Goal: Task Accomplishment & Management: Manage account settings

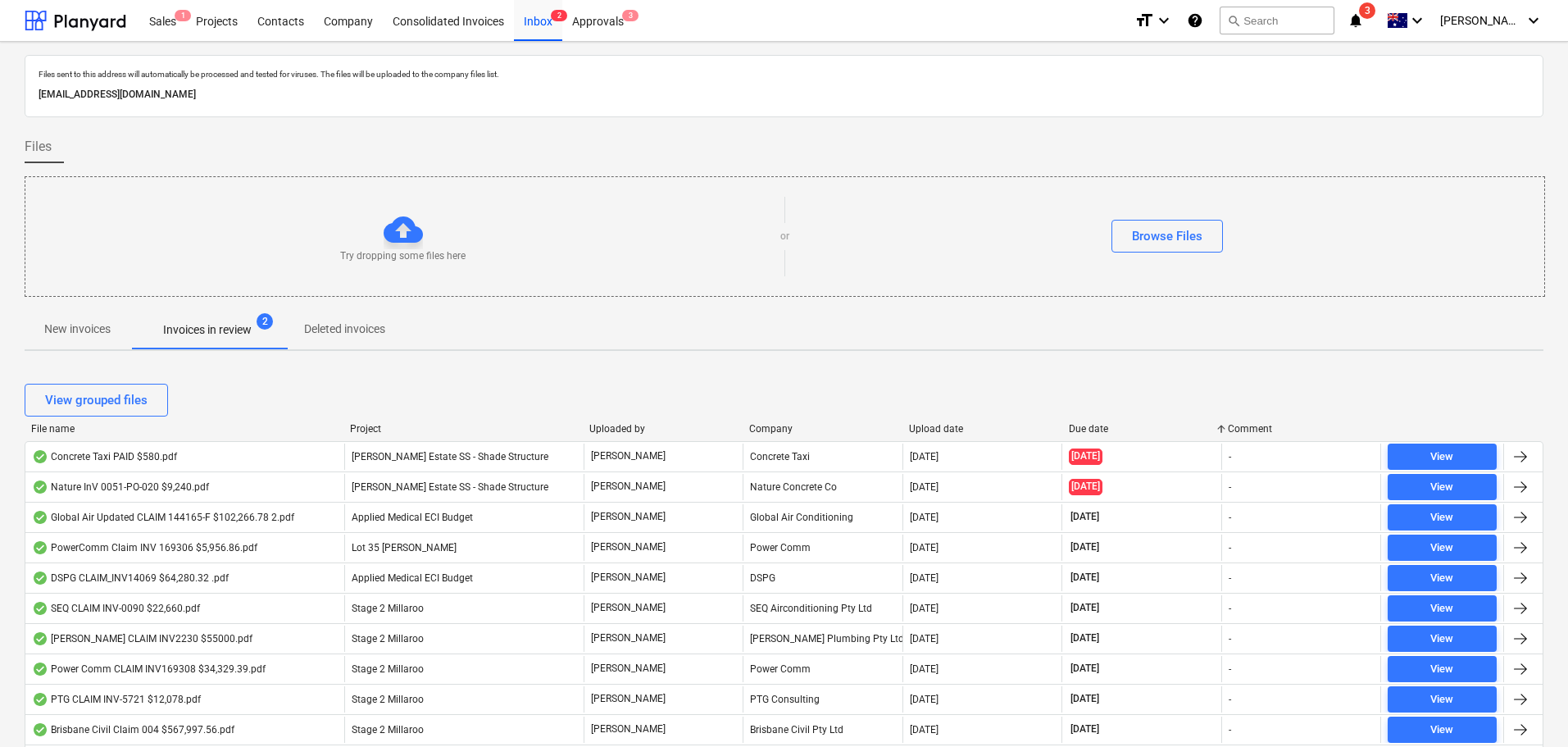
click at [55, 428] on div "File name" at bounding box center [184, 428] width 305 height 11
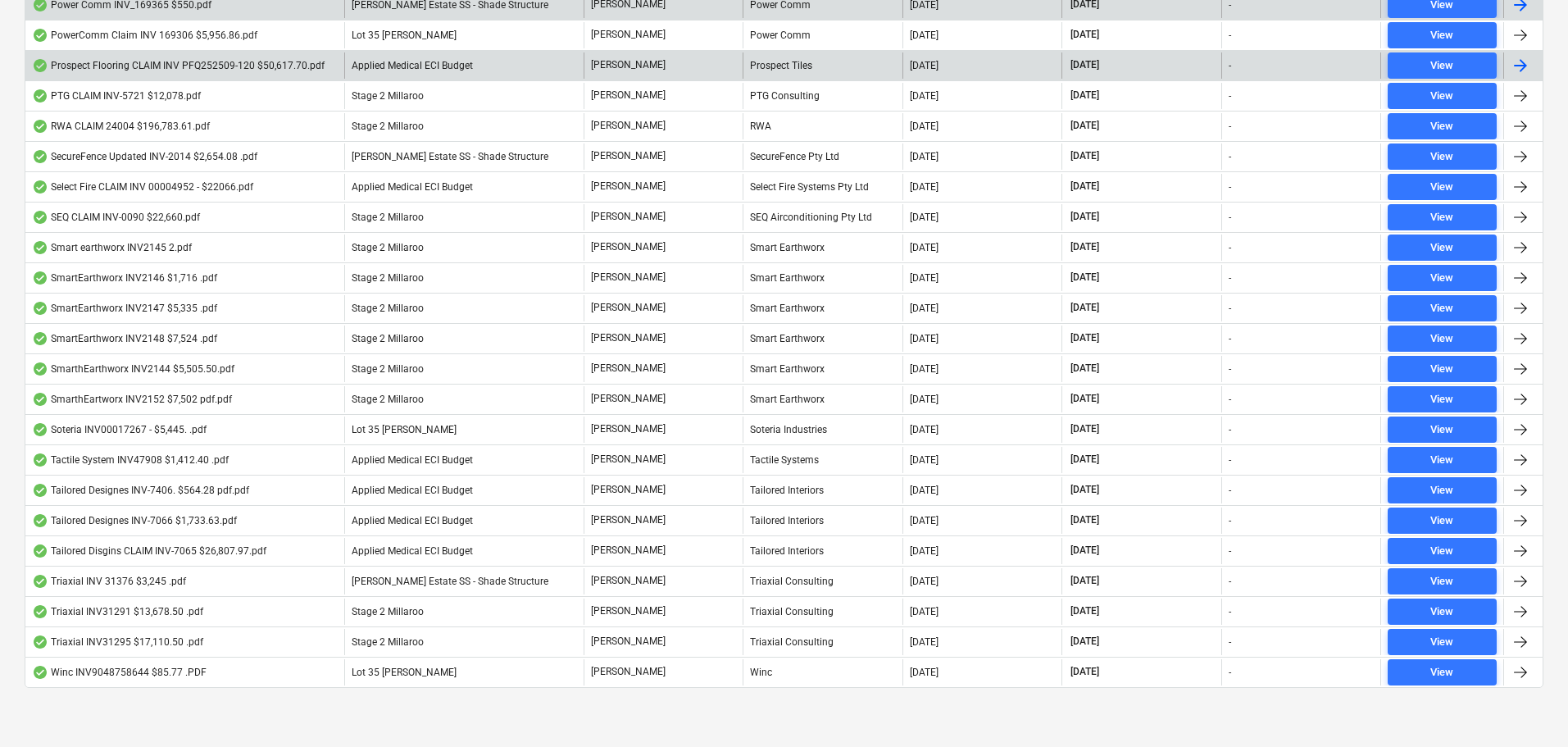
scroll to position [1038, 0]
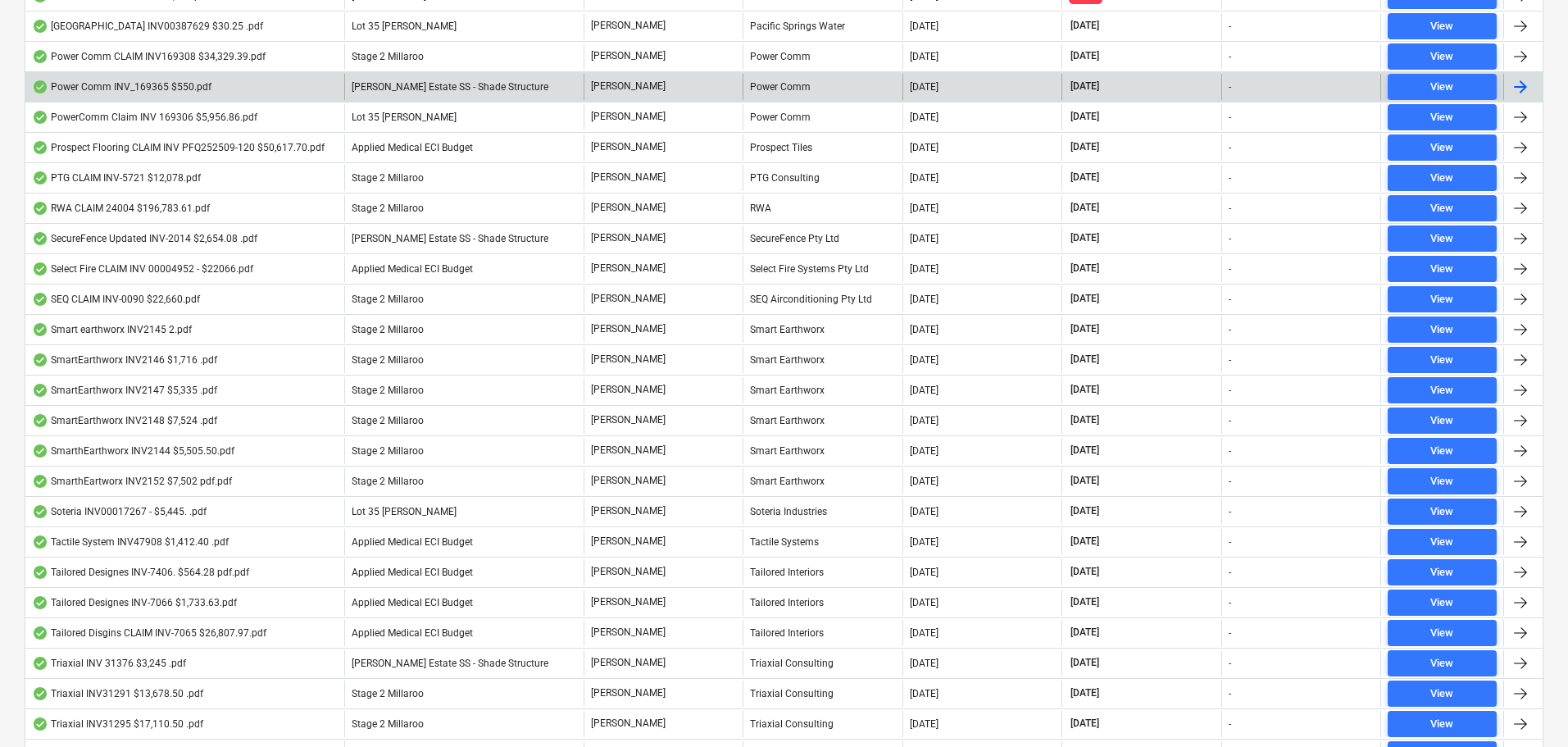
click at [118, 176] on div "PTG CLAIM INV-5721 $12,078.pdf" at bounding box center [116, 178] width 169 height 13
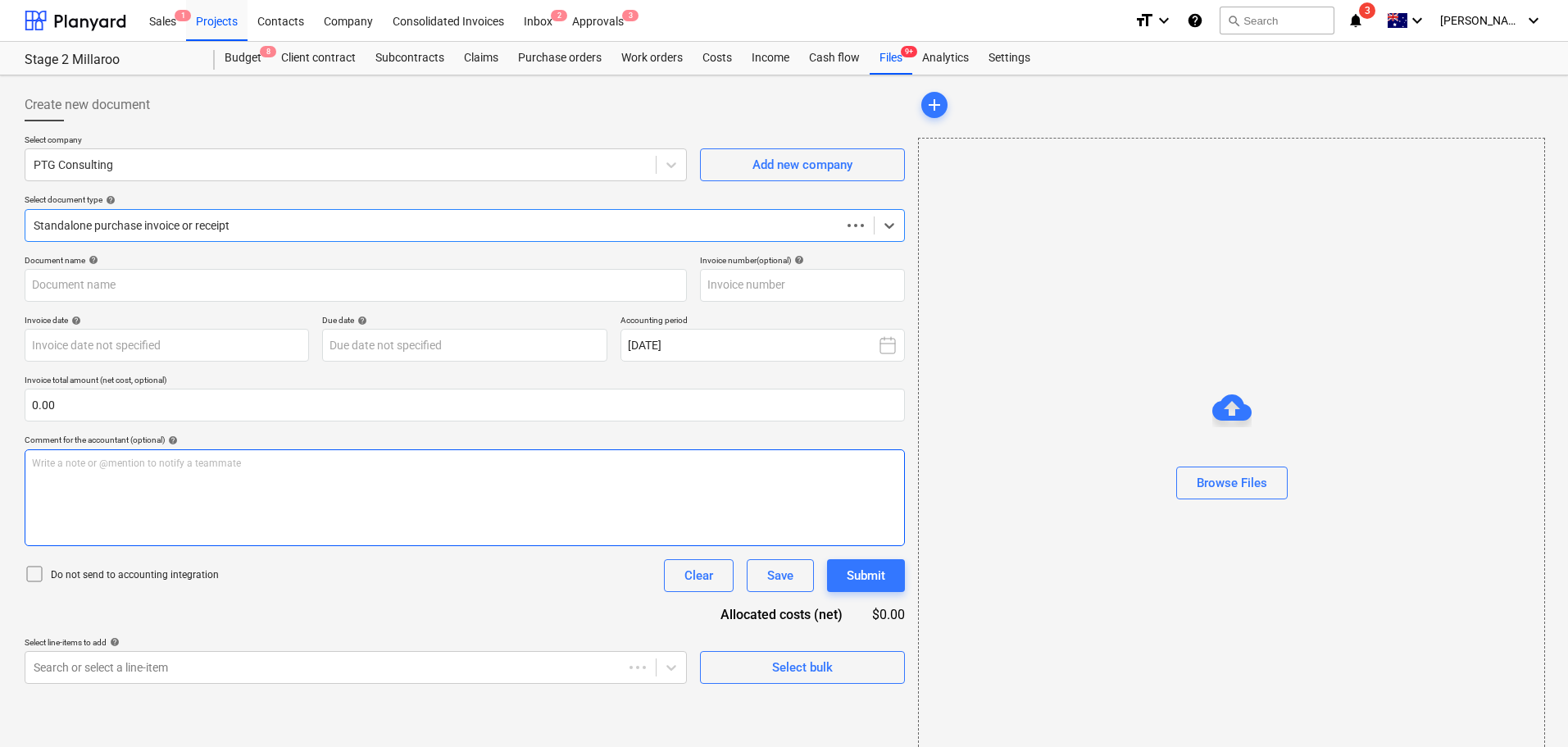
type input "715994"
type input "29 Sep 2025"
type input "10 Oct 2025"
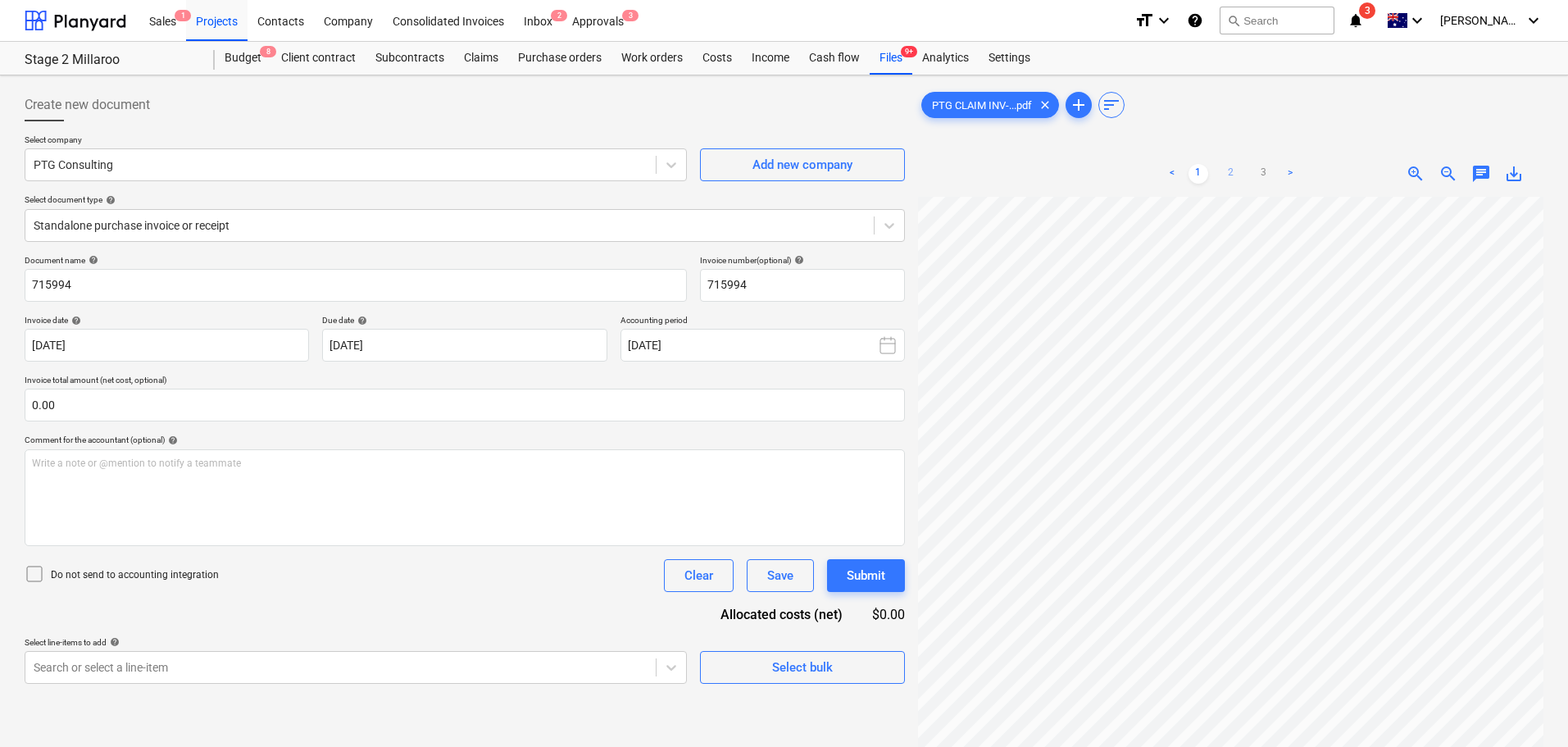
click at [1231, 175] on link "2" at bounding box center [1231, 174] width 19 height 19
click at [1255, 175] on link "3" at bounding box center [1263, 174] width 19 height 19
click at [1225, 170] on link "2" at bounding box center [1231, 174] width 19 height 19
click at [1031, 64] on div "Settings" at bounding box center [1010, 58] width 62 height 33
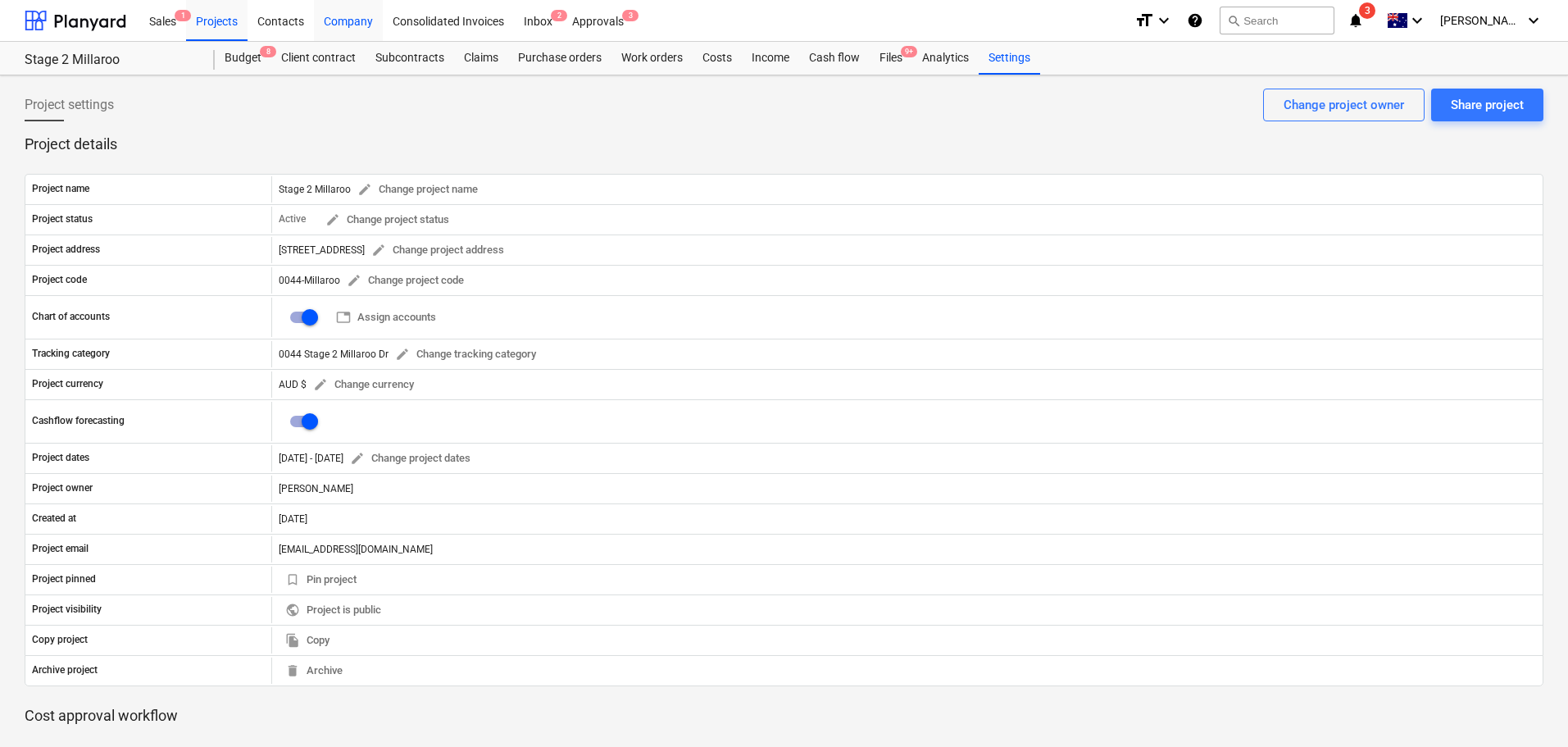
click at [356, 22] on div "Company" at bounding box center [348, 19] width 69 height 42
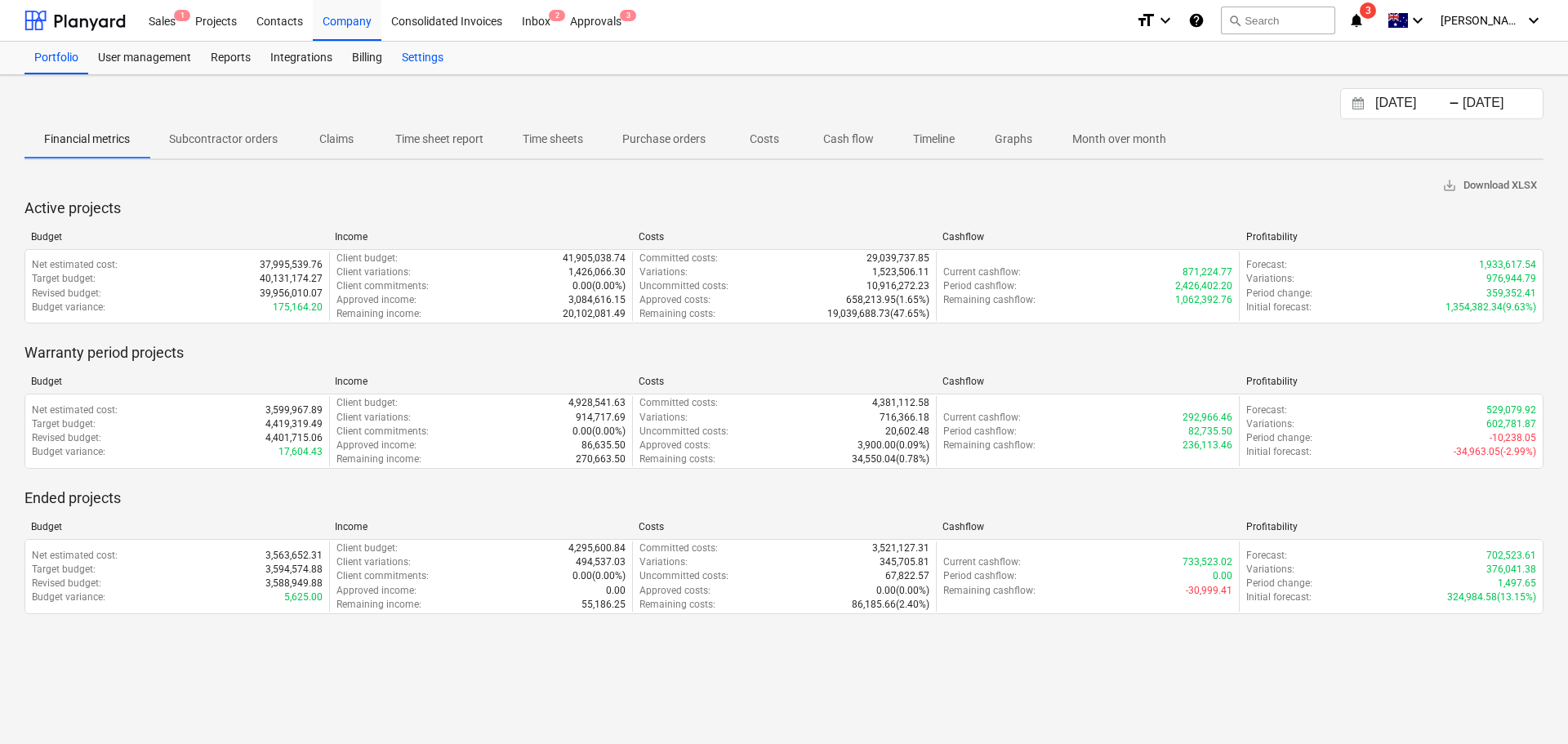
click at [399, 61] on div "Settings" at bounding box center [422, 58] width 62 height 33
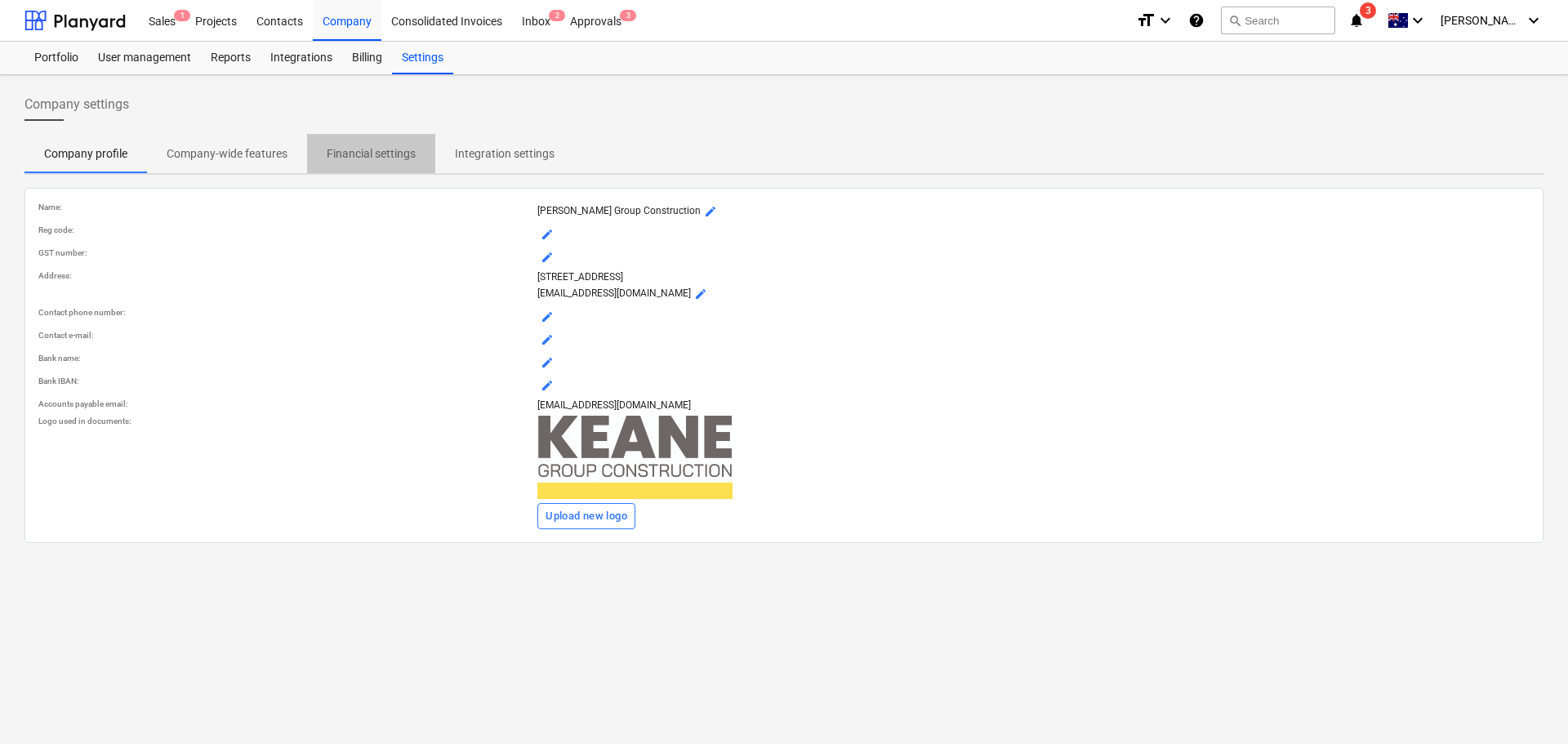
click at [371, 155] on p "Financial settings" at bounding box center [370, 154] width 89 height 17
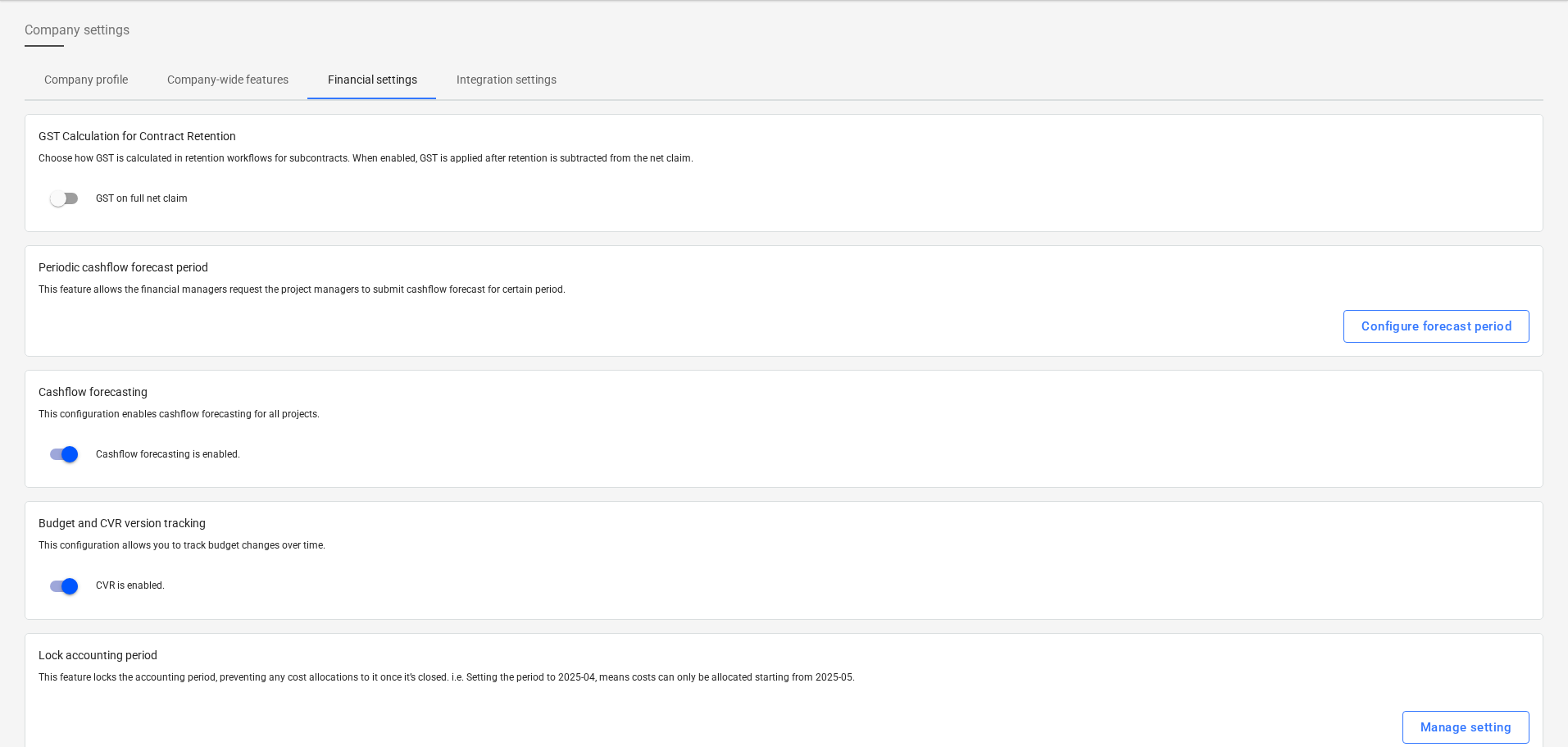
scroll to position [112, 0]
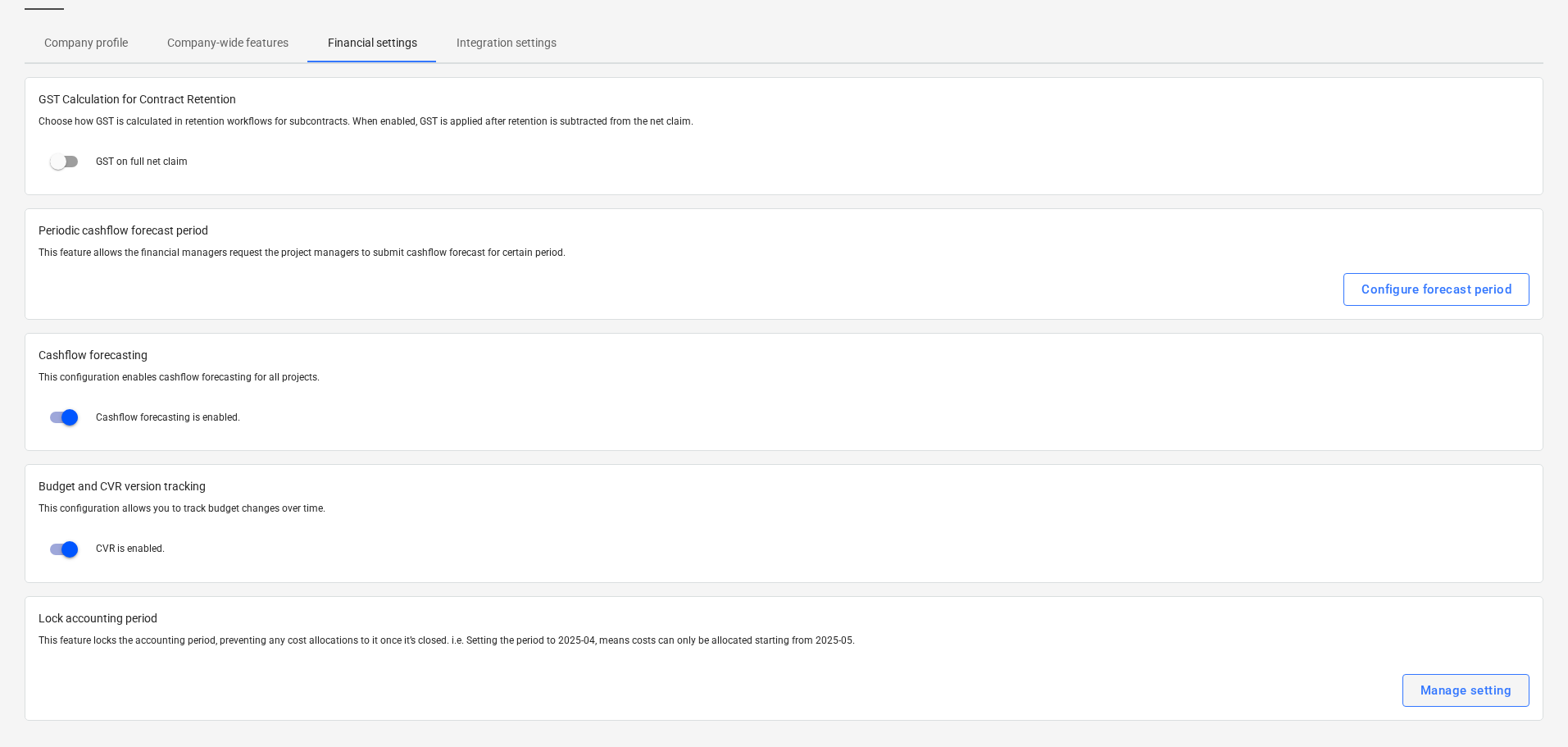
click at [1446, 688] on div "Manage setting" at bounding box center [1466, 690] width 91 height 21
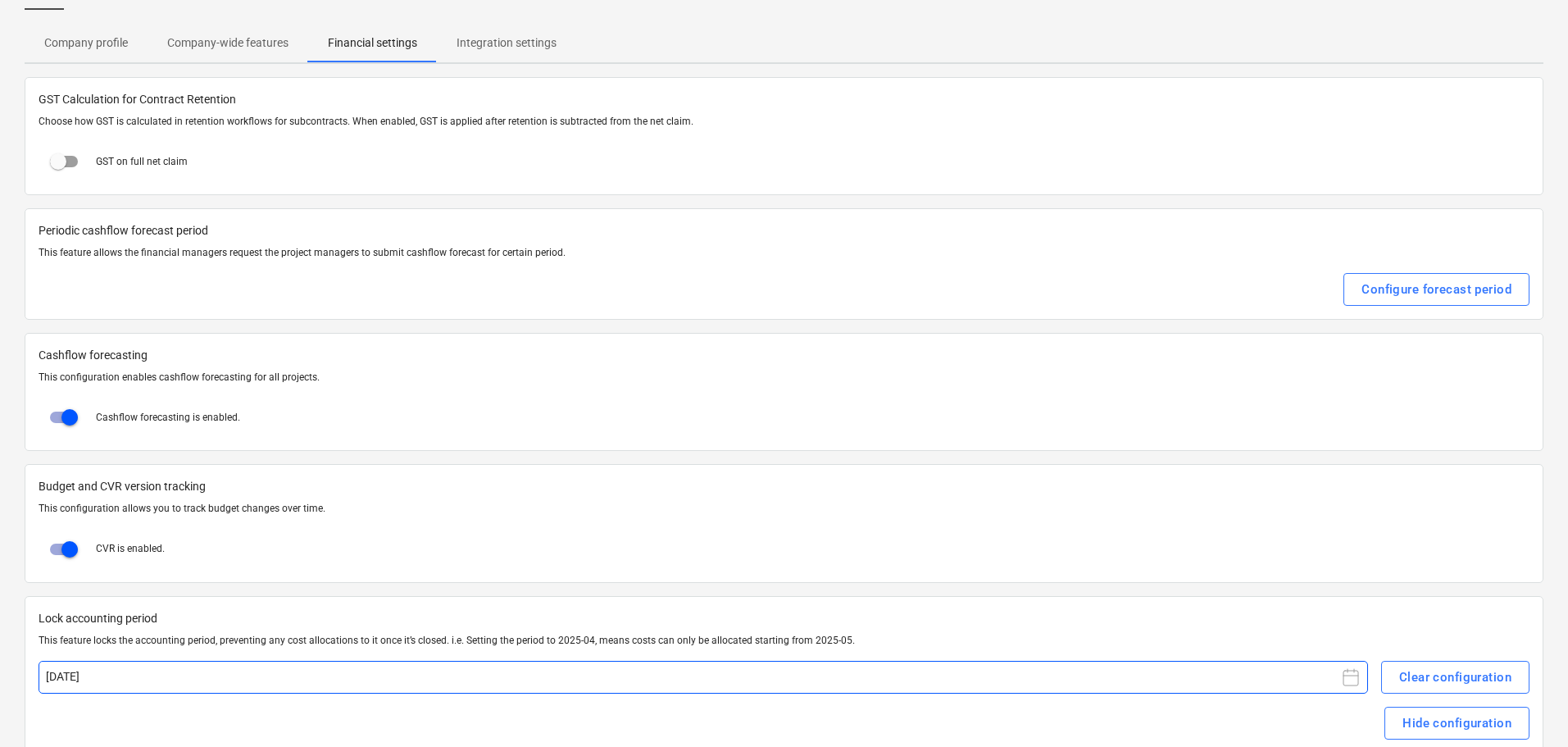
click at [200, 677] on button "[DATE]" at bounding box center [703, 678] width 1330 height 33
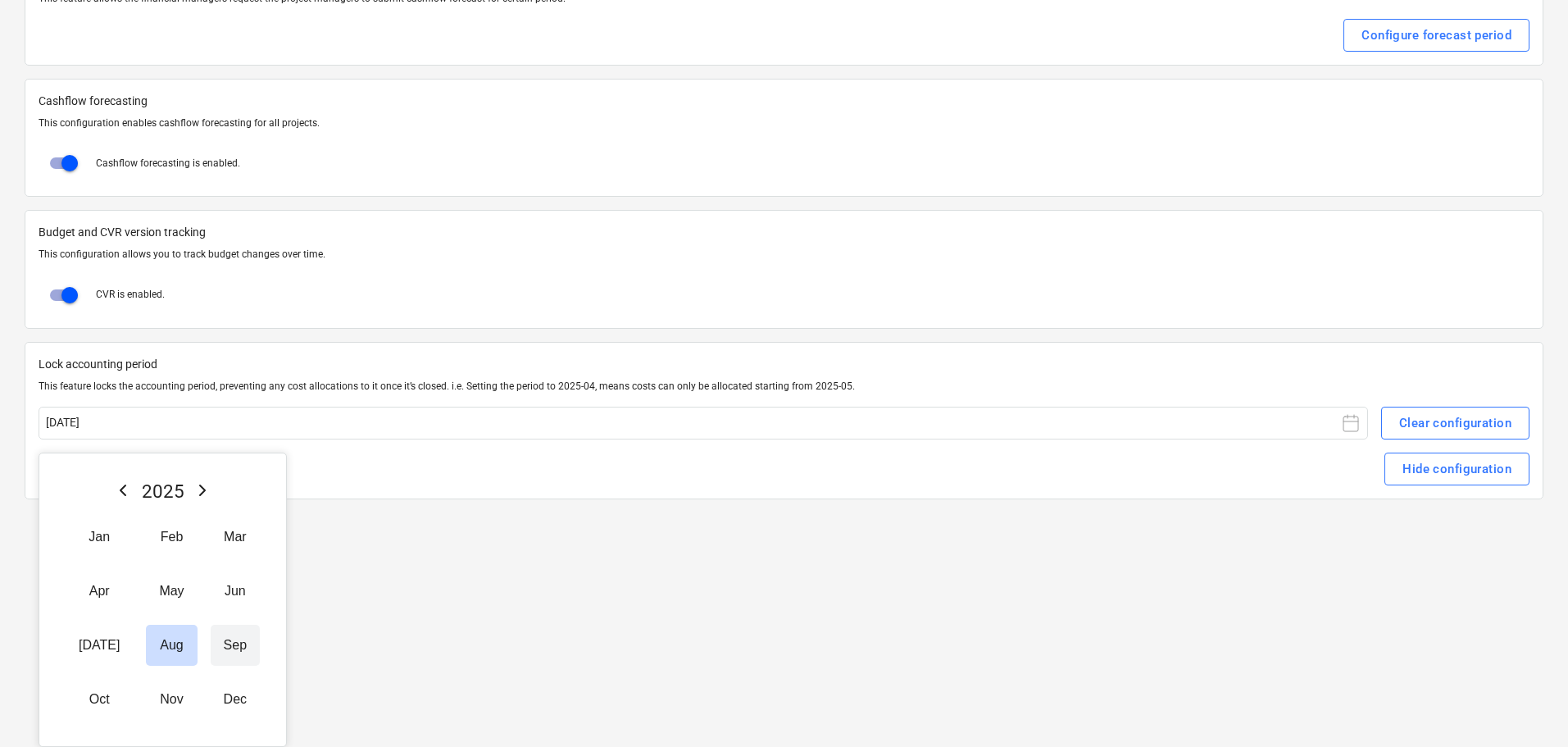
click at [211, 648] on button "Sep" at bounding box center [234, 645] width 49 height 41
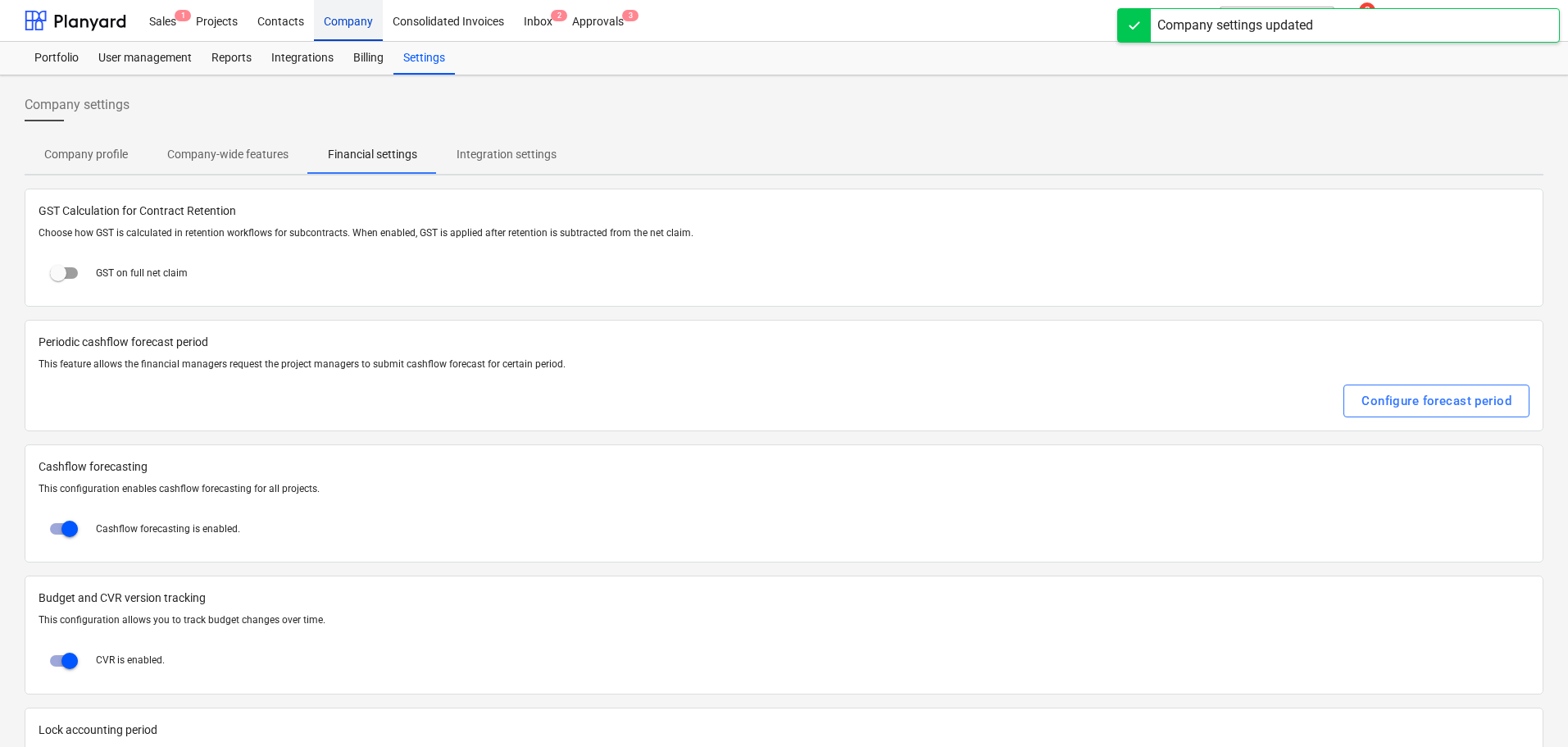
click at [365, 16] on div "Company" at bounding box center [348, 19] width 69 height 42
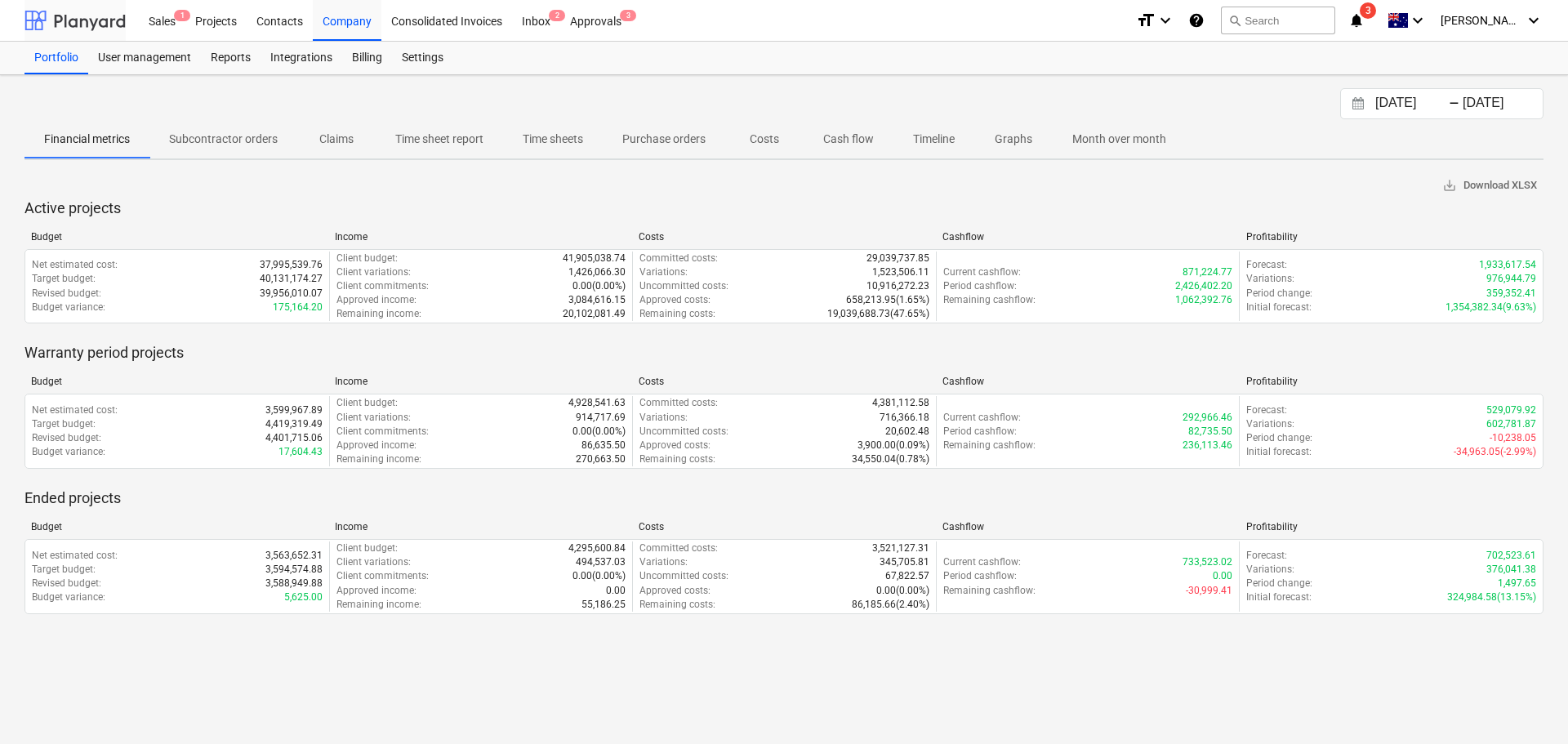
click at [88, 22] on div at bounding box center [75, 20] width 101 height 40
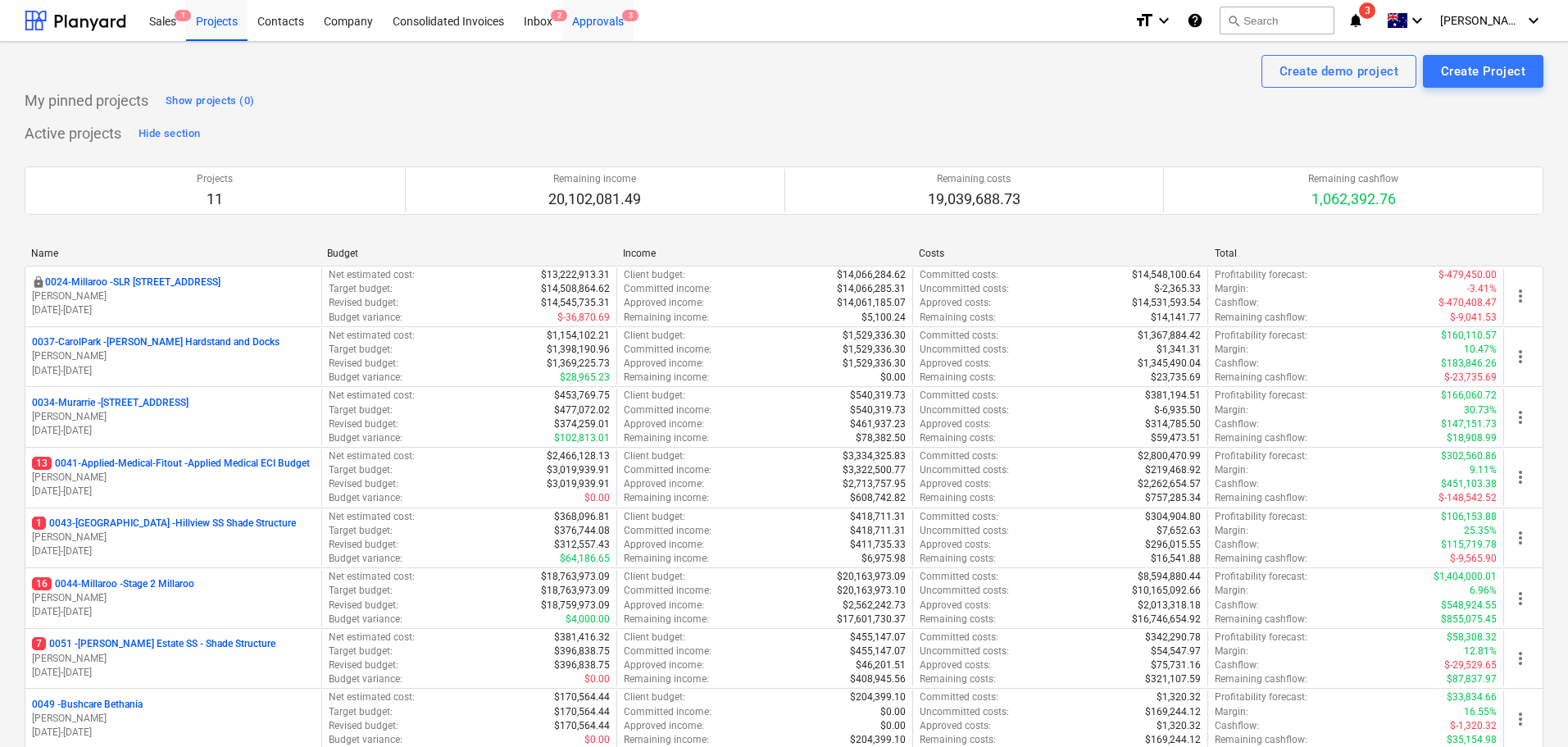
click at [599, 15] on div "Approvals 3" at bounding box center [597, 19] width 71 height 42
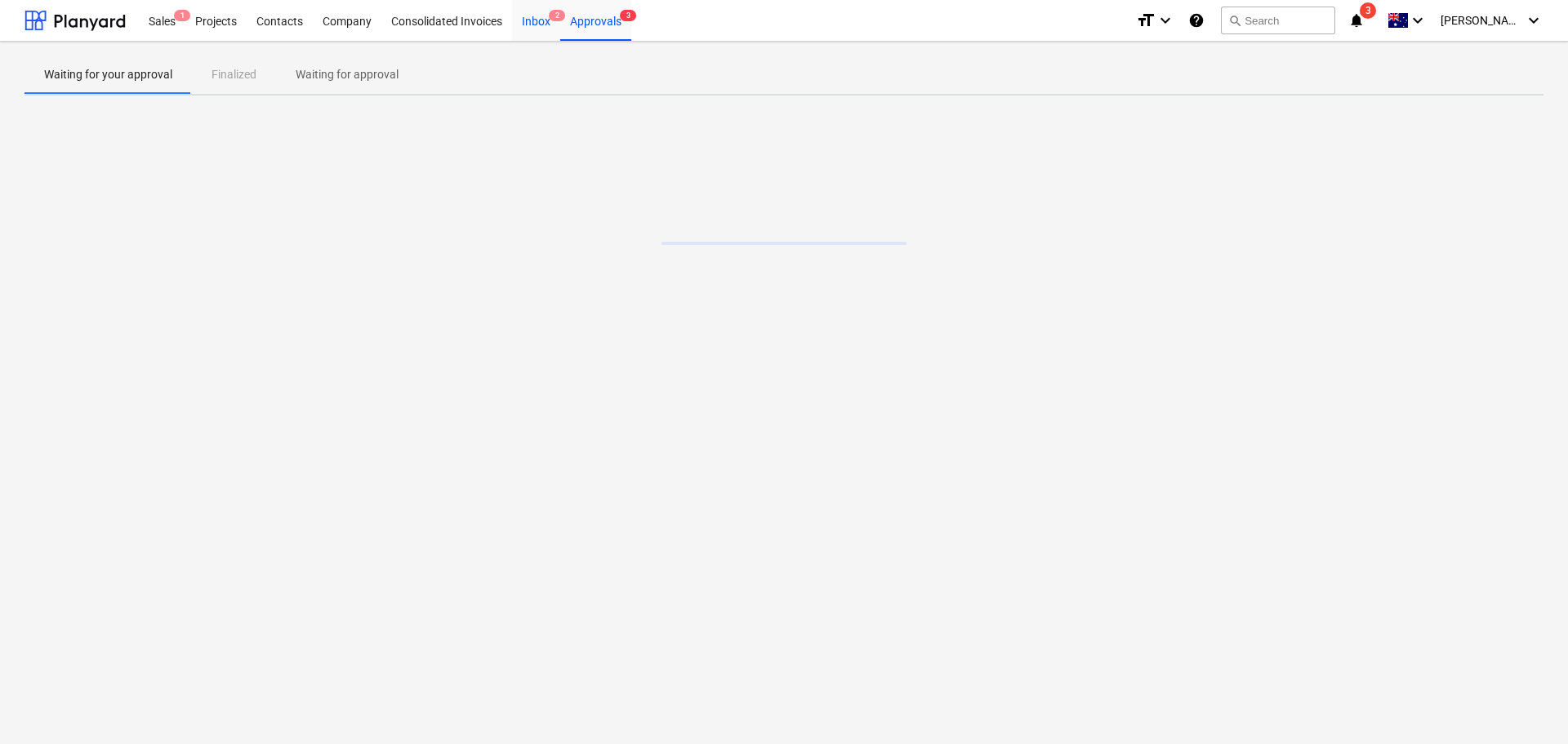
click at [535, 21] on div "Inbox 2" at bounding box center [536, 19] width 48 height 41
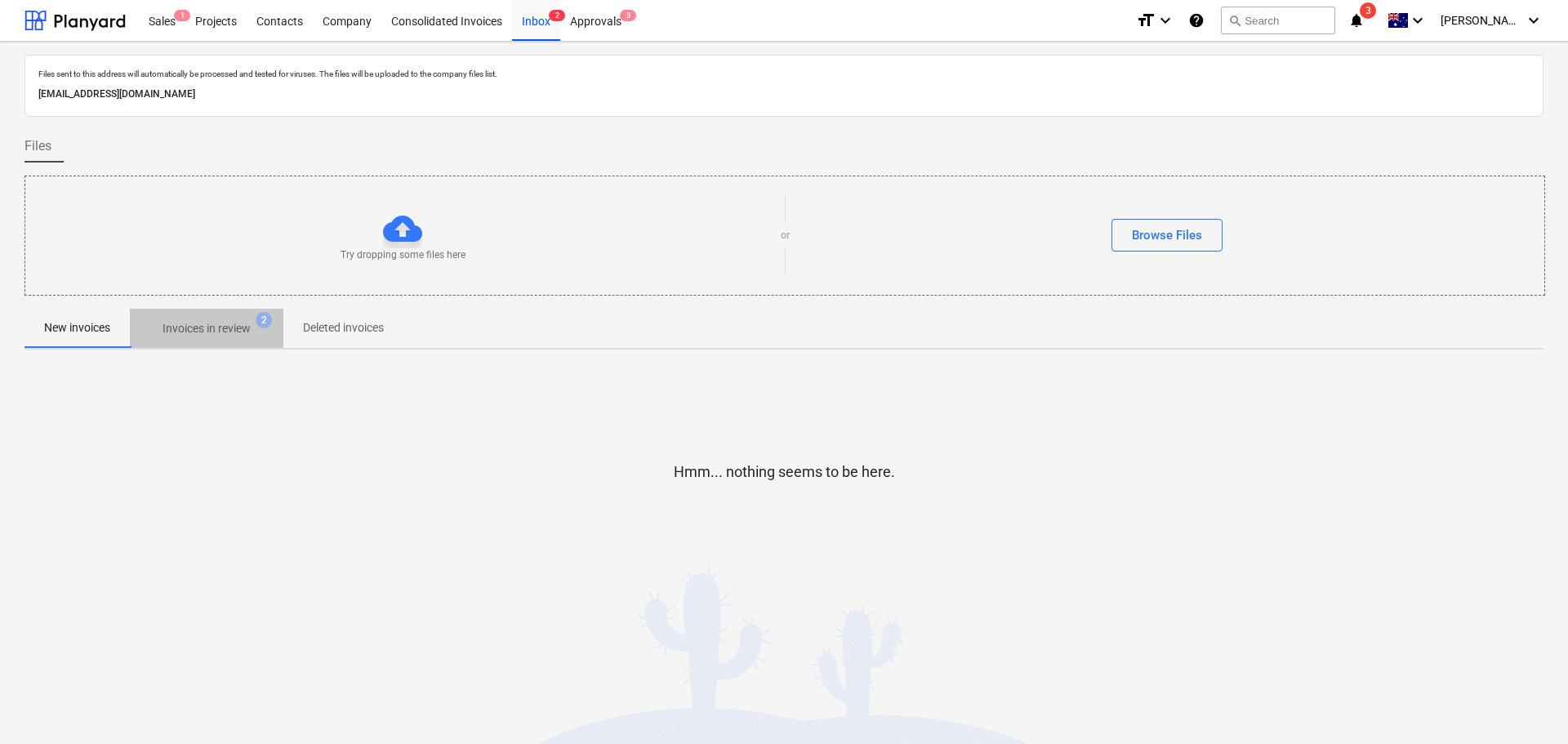
click at [227, 330] on p "Invoices in review" at bounding box center [207, 328] width 88 height 17
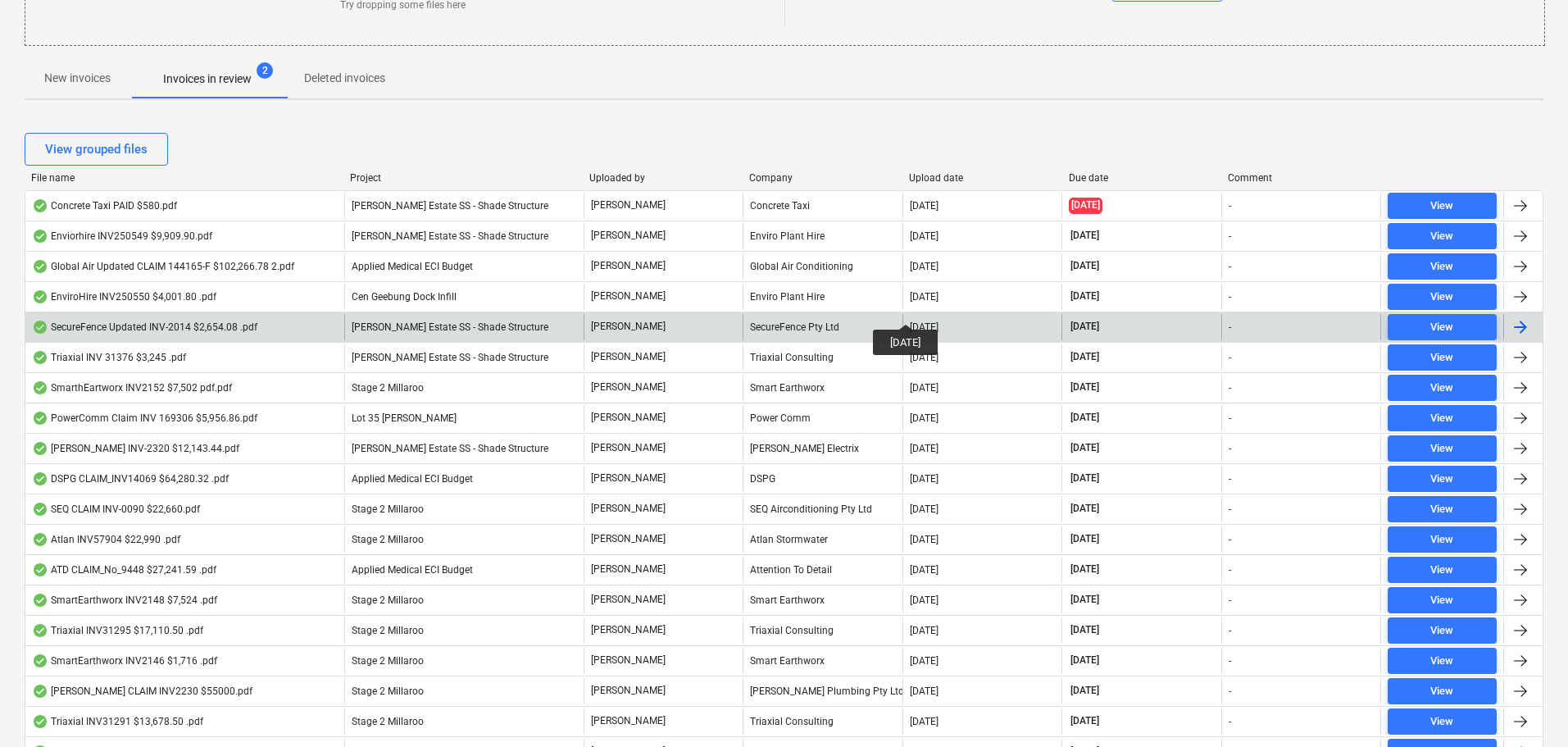
scroll to position [328, 0]
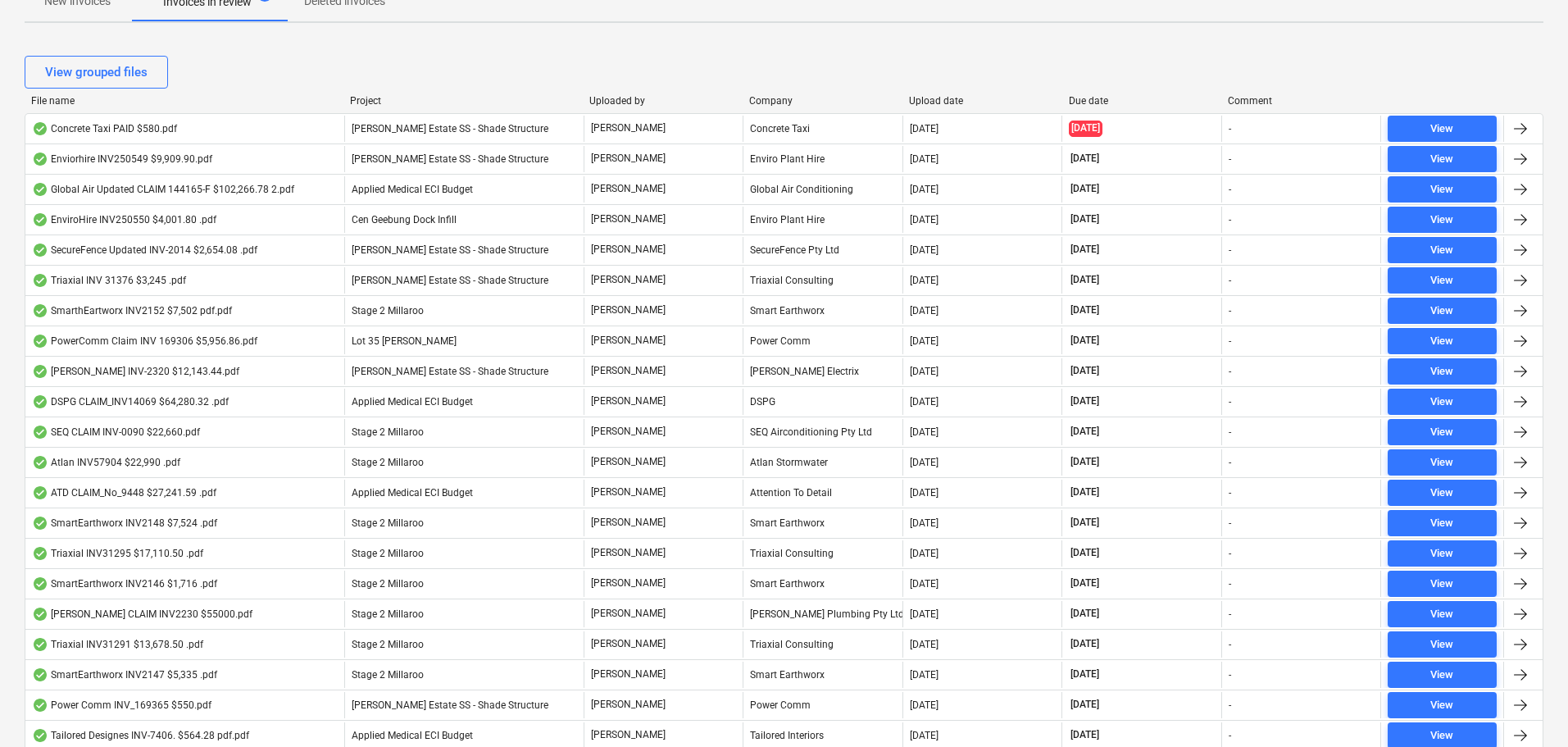
click at [1095, 102] on div "Due date" at bounding box center [1142, 101] width 147 height 11
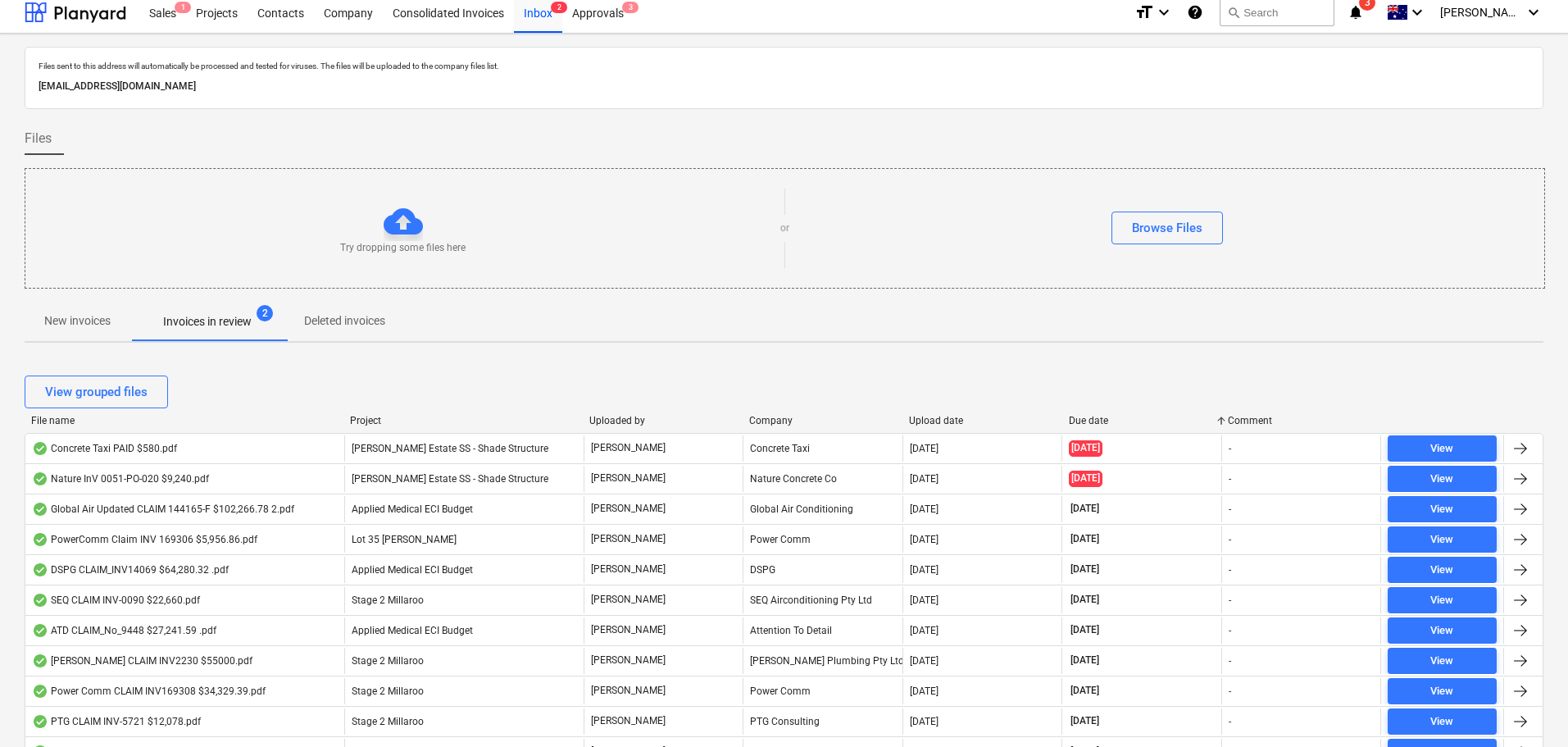
scroll to position [0, 0]
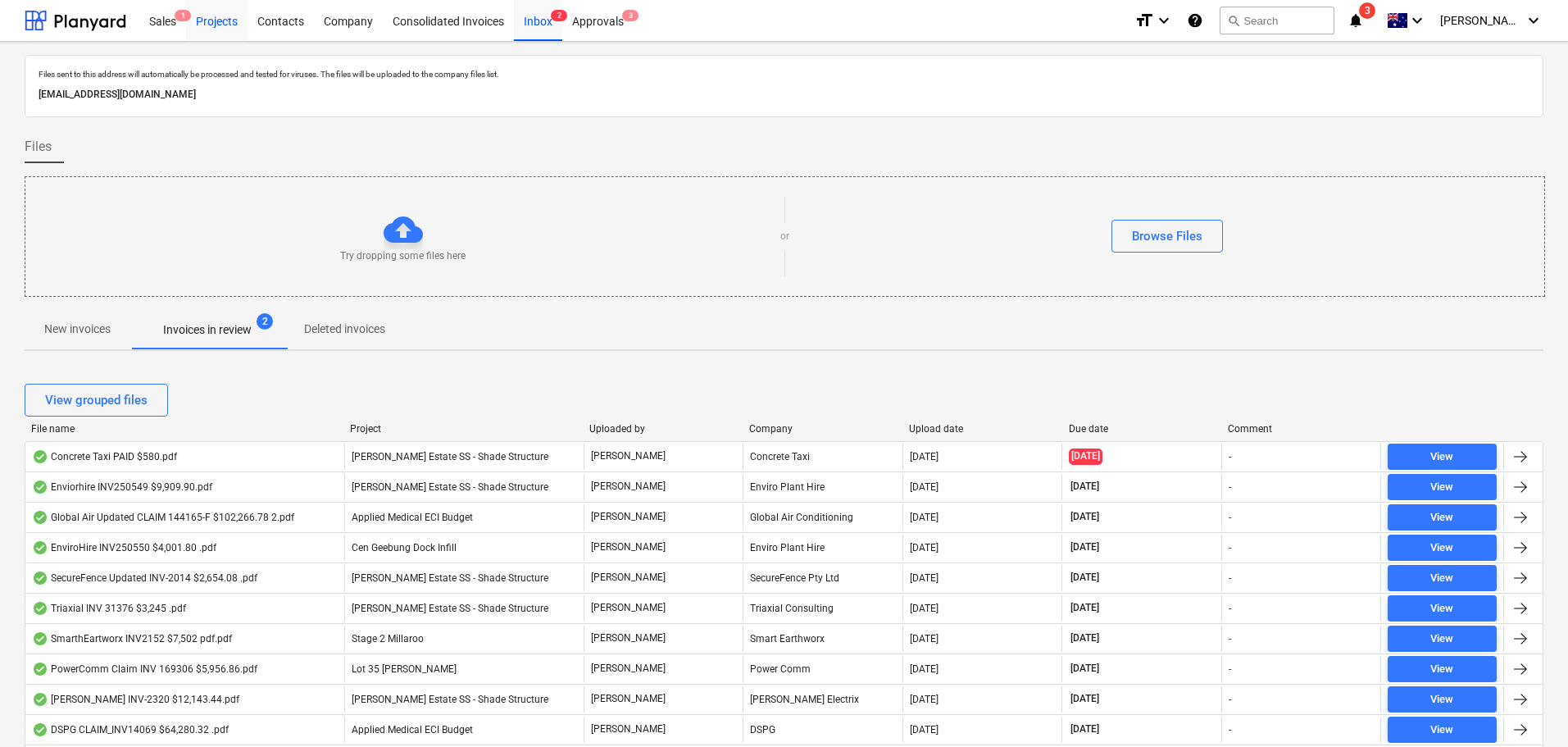
click at [217, 26] on div "Projects" at bounding box center [217, 19] width 62 height 42
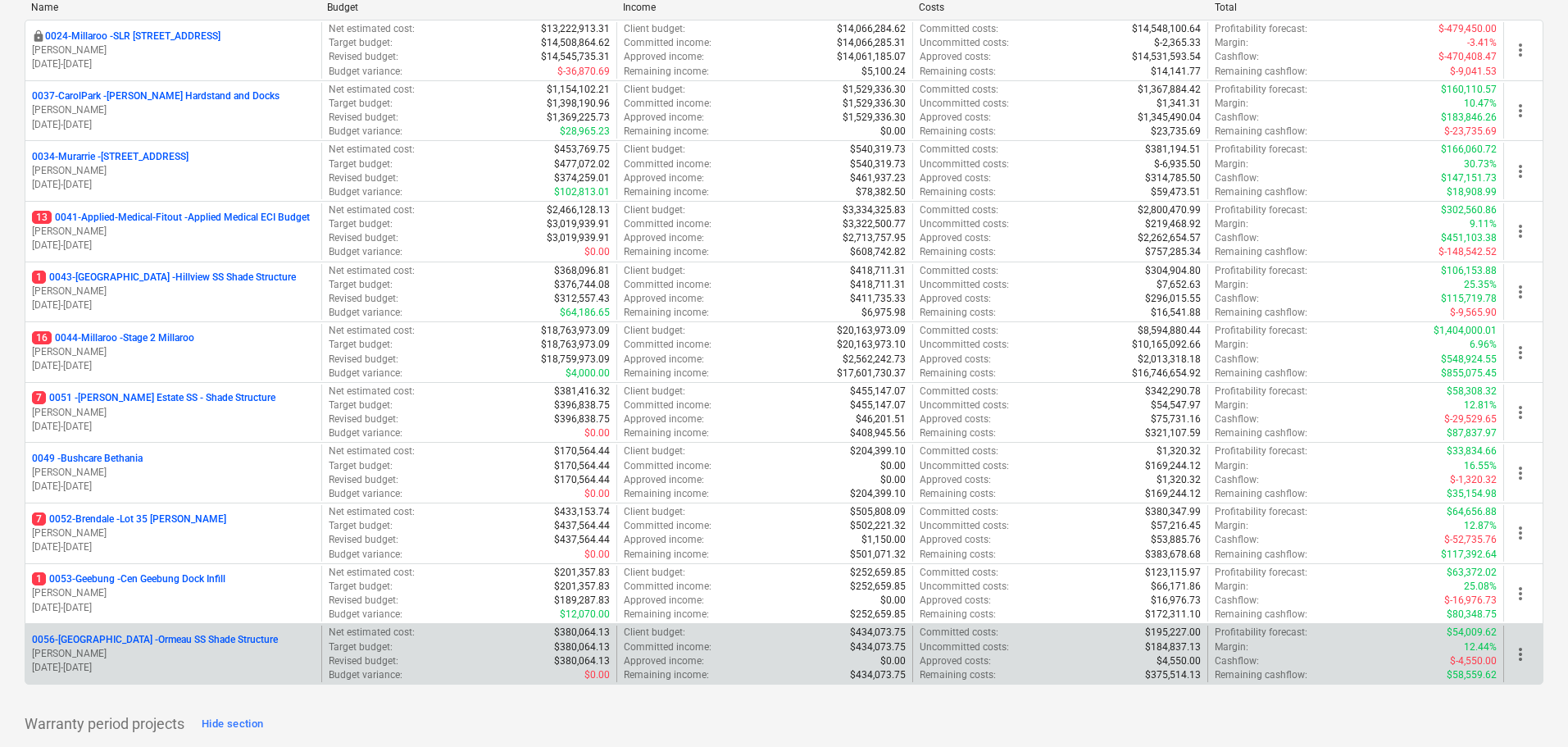
scroll to position [328, 0]
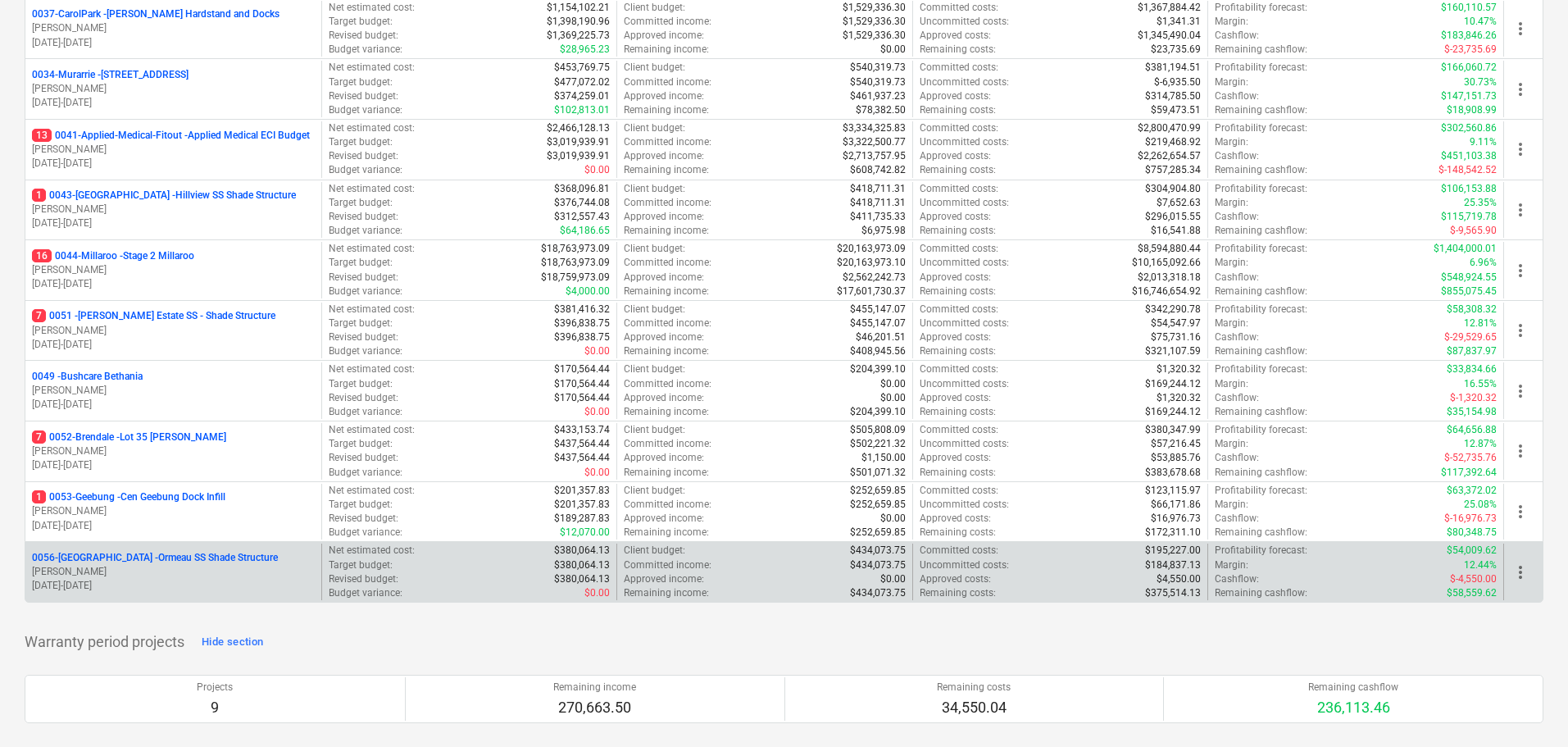
click at [174, 555] on p "0056-Ormeau - Ormeau SS Shade Structure" at bounding box center [155, 558] width 245 height 14
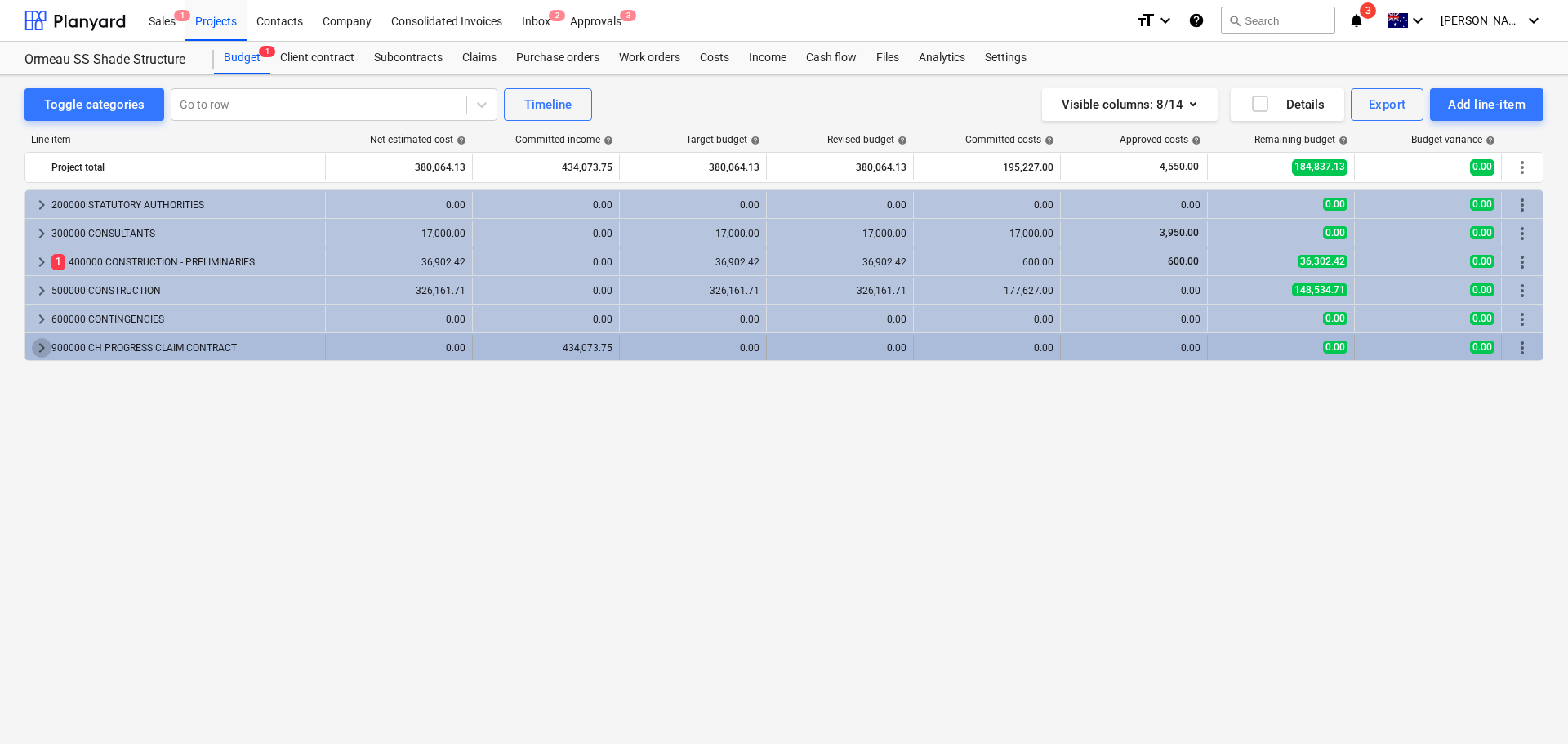
click at [44, 351] on span "keyboard_arrow_right" at bounding box center [41, 348] width 19 height 19
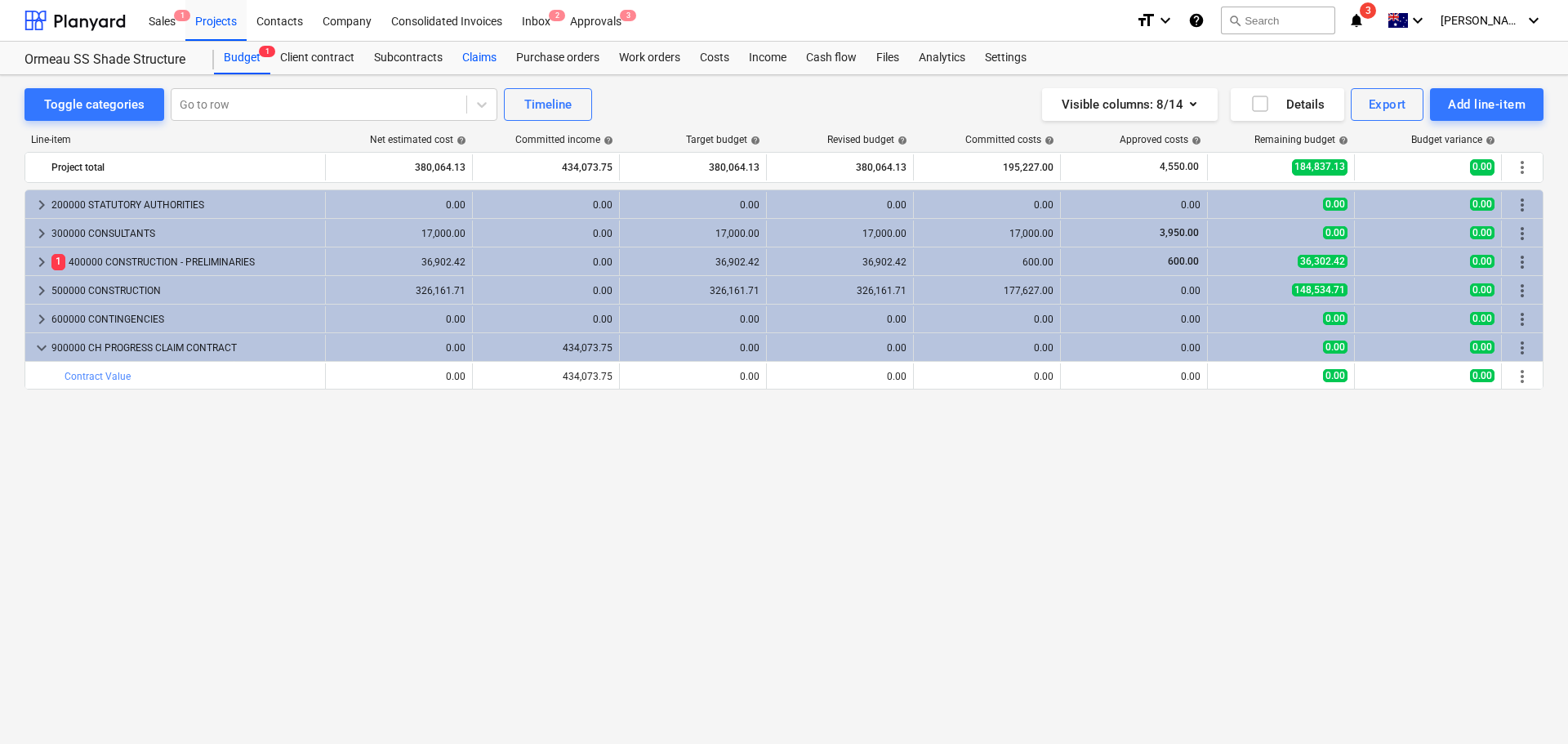
click at [485, 58] on div "Claims" at bounding box center [479, 58] width 54 height 33
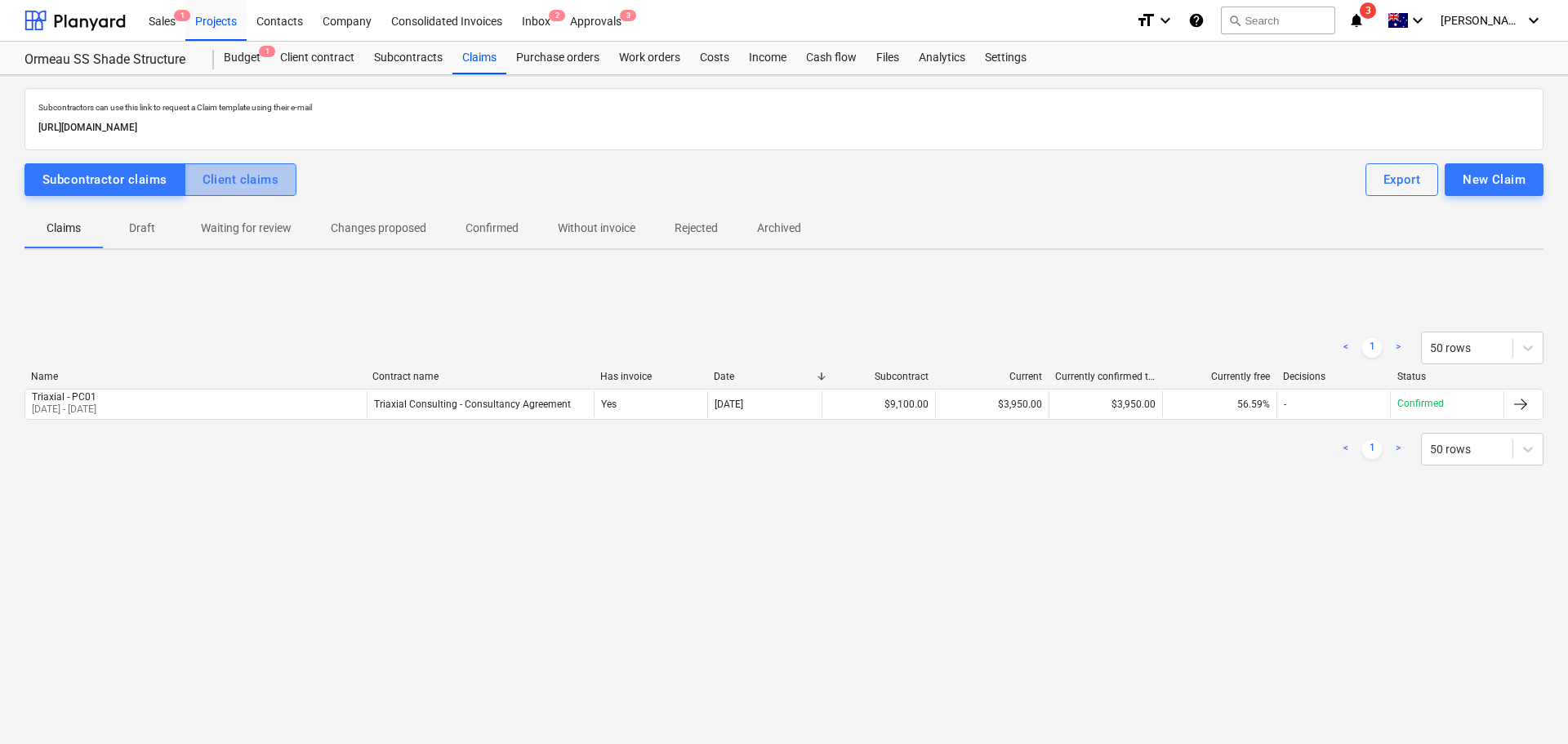
click at [228, 187] on div "Client claims" at bounding box center [241, 179] width 77 height 21
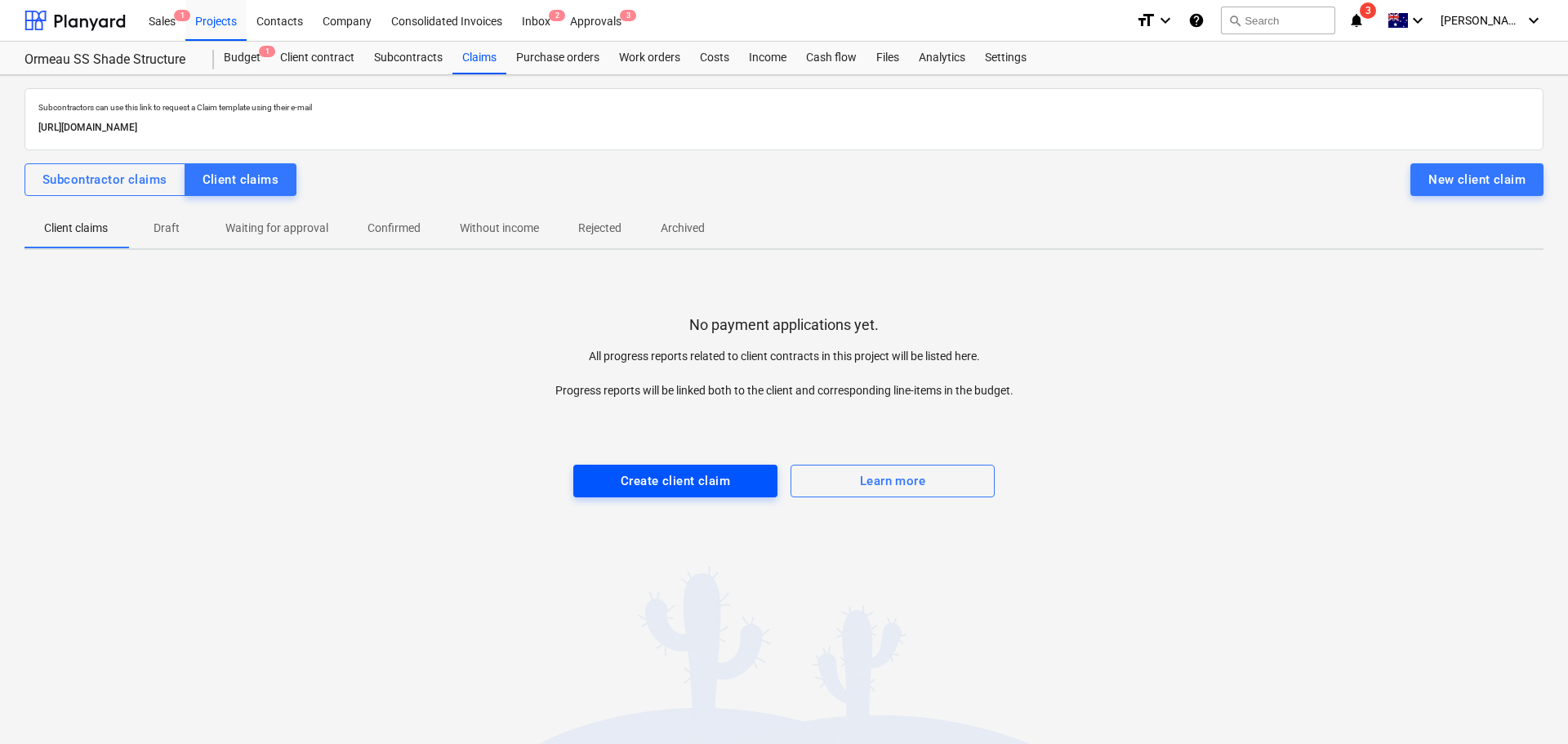
click at [685, 480] on div "Create client claim" at bounding box center [675, 481] width 109 height 21
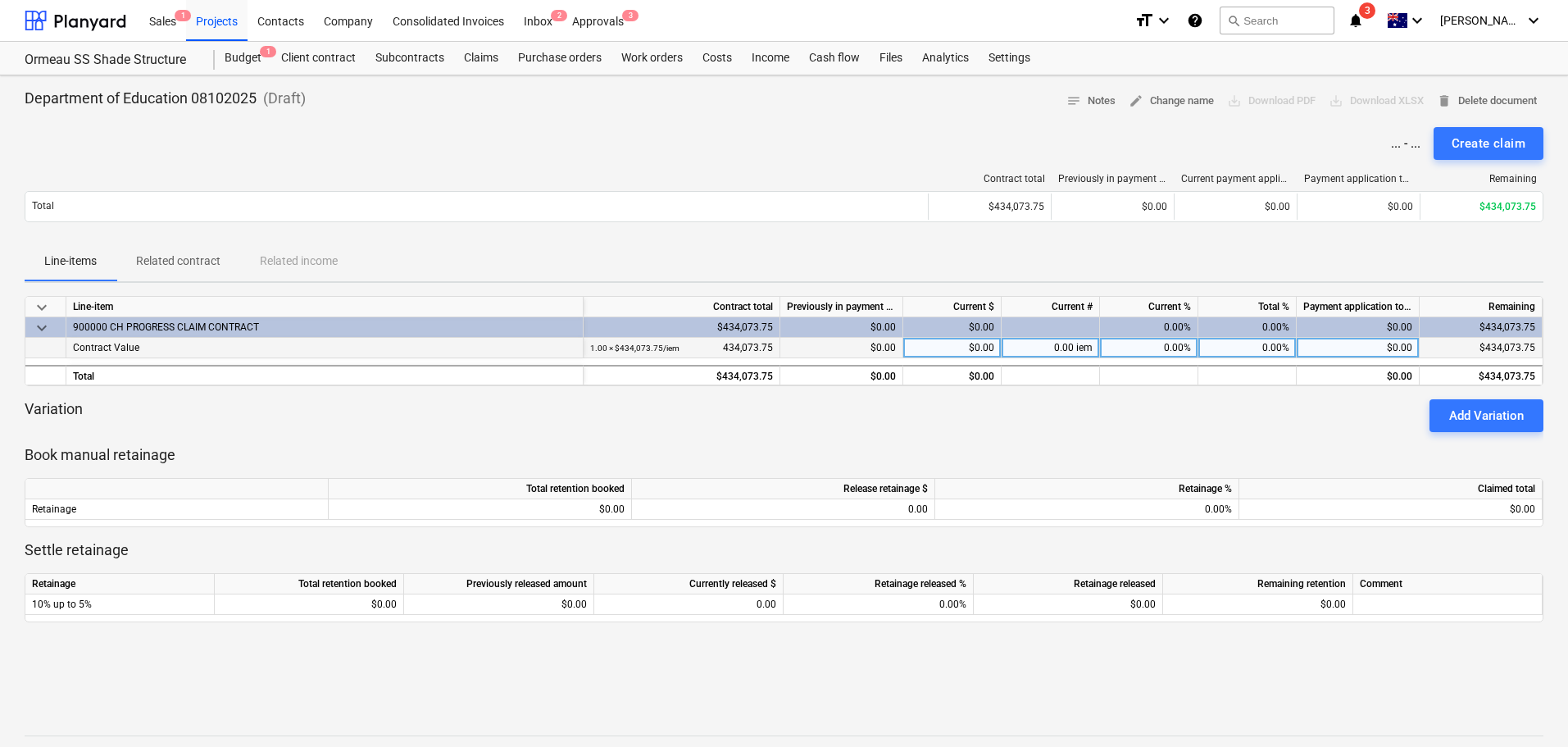
click at [967, 352] on div "$0.00" at bounding box center [952, 348] width 99 height 20
type input "16951.28"
click at [1025, 406] on div "Variation Add Variation" at bounding box center [784, 416] width 1519 height 33
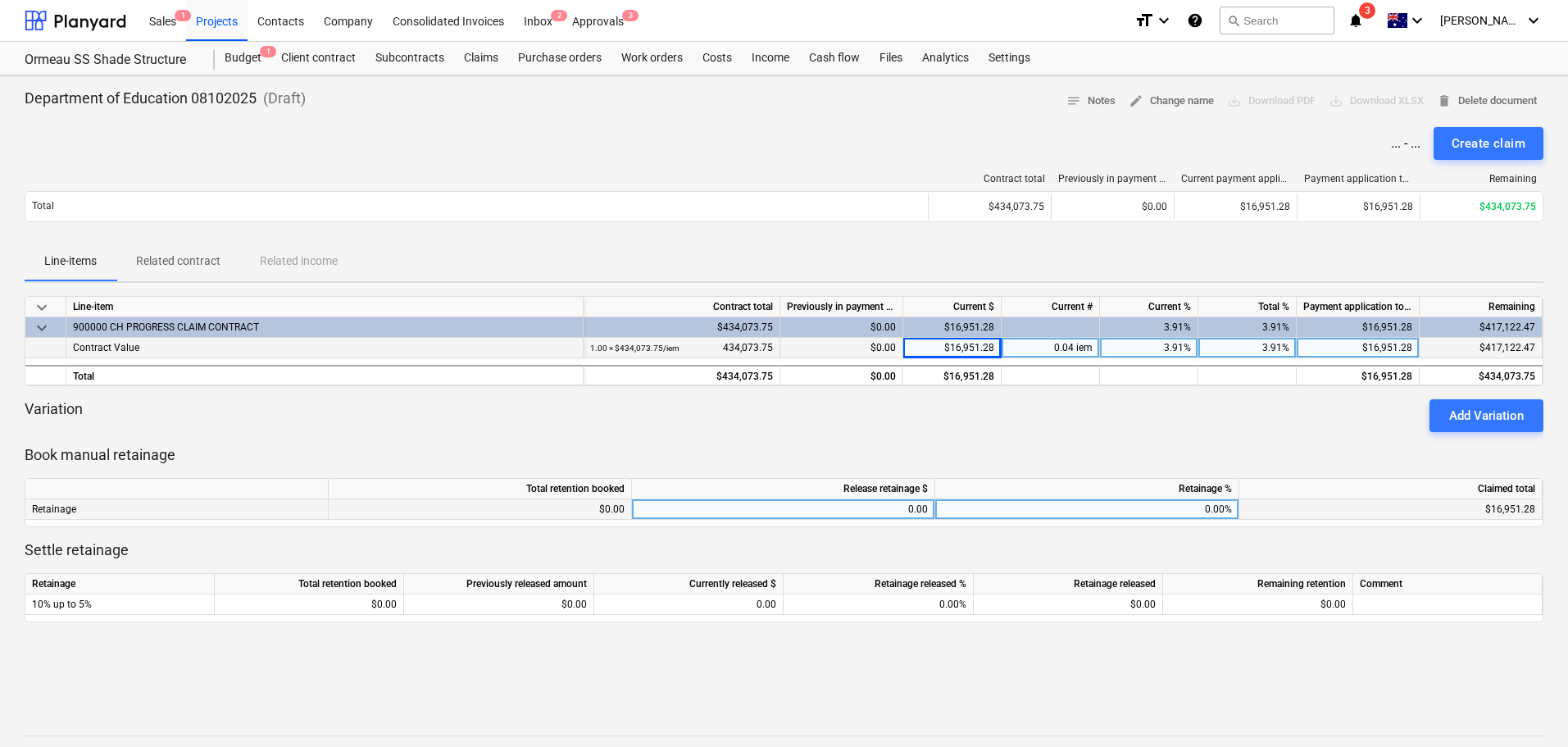
click at [885, 511] on div "0.00" at bounding box center [784, 510] width 290 height 20
click at [1201, 514] on div "0.00%" at bounding box center [1088, 510] width 305 height 20
type input "10"
click at [1088, 464] on p "Book manual retainage" at bounding box center [784, 454] width 1519 height 19
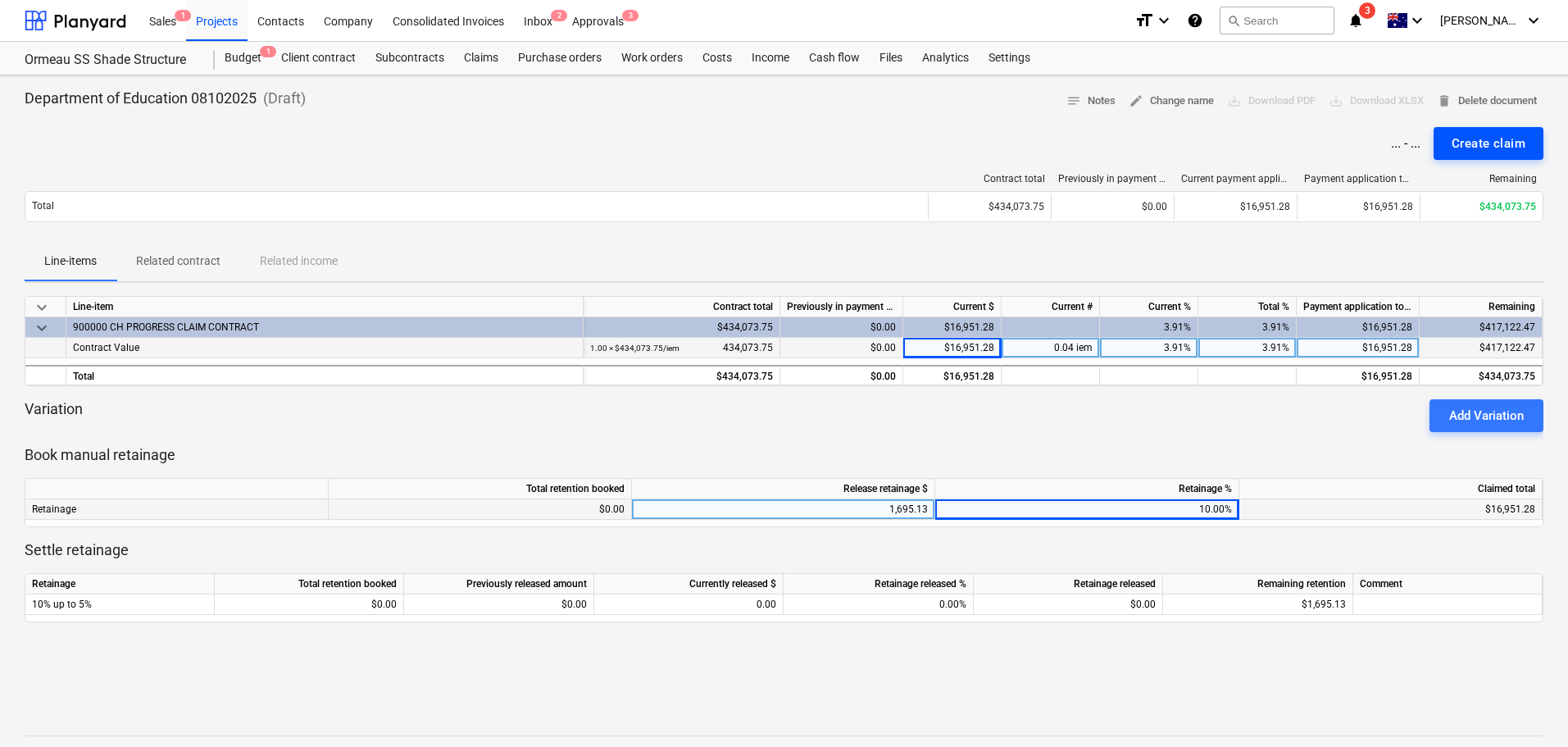
click at [1487, 139] on div "Create claim" at bounding box center [1489, 143] width 74 height 21
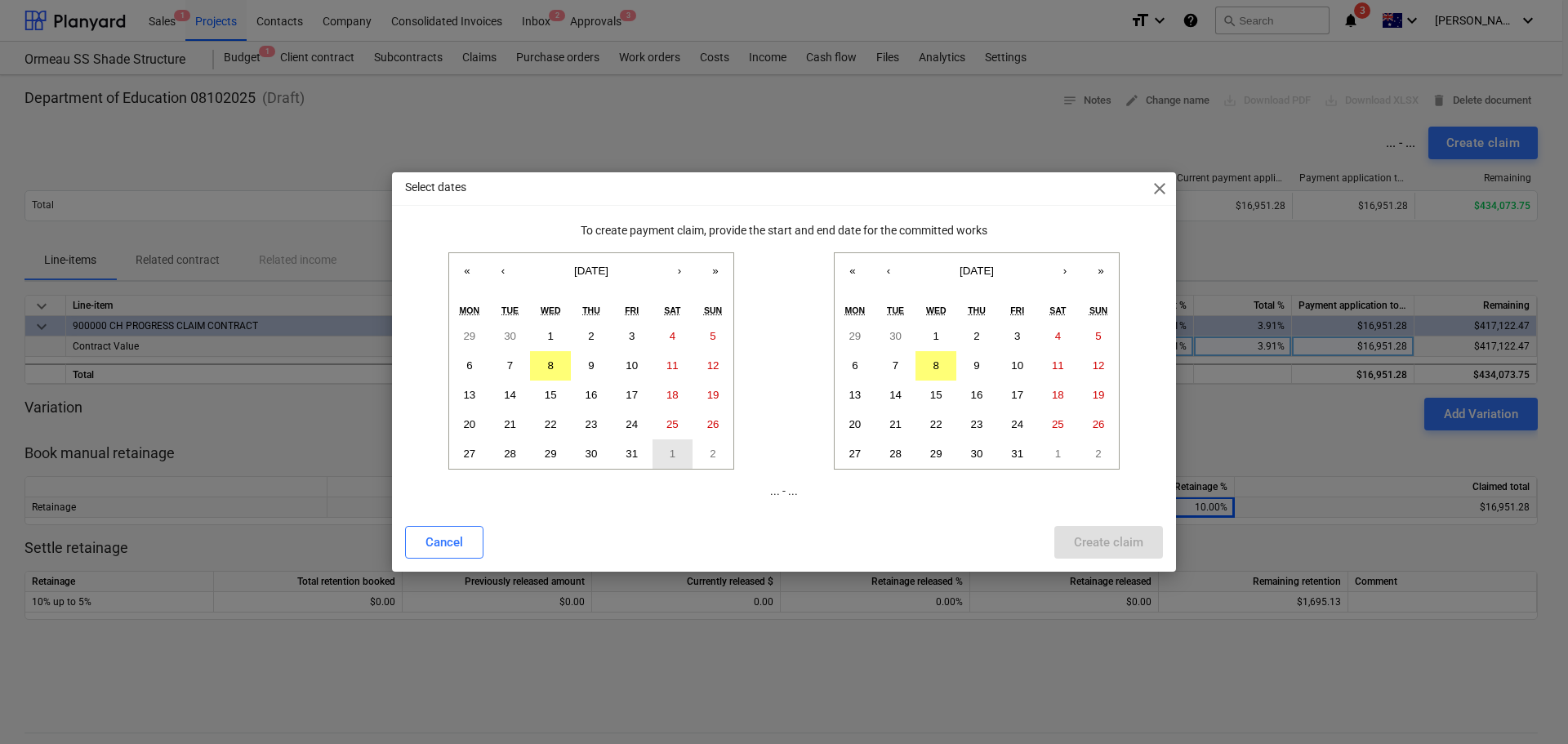
click at [672, 454] on abbr "1" at bounding box center [672, 453] width 6 height 12
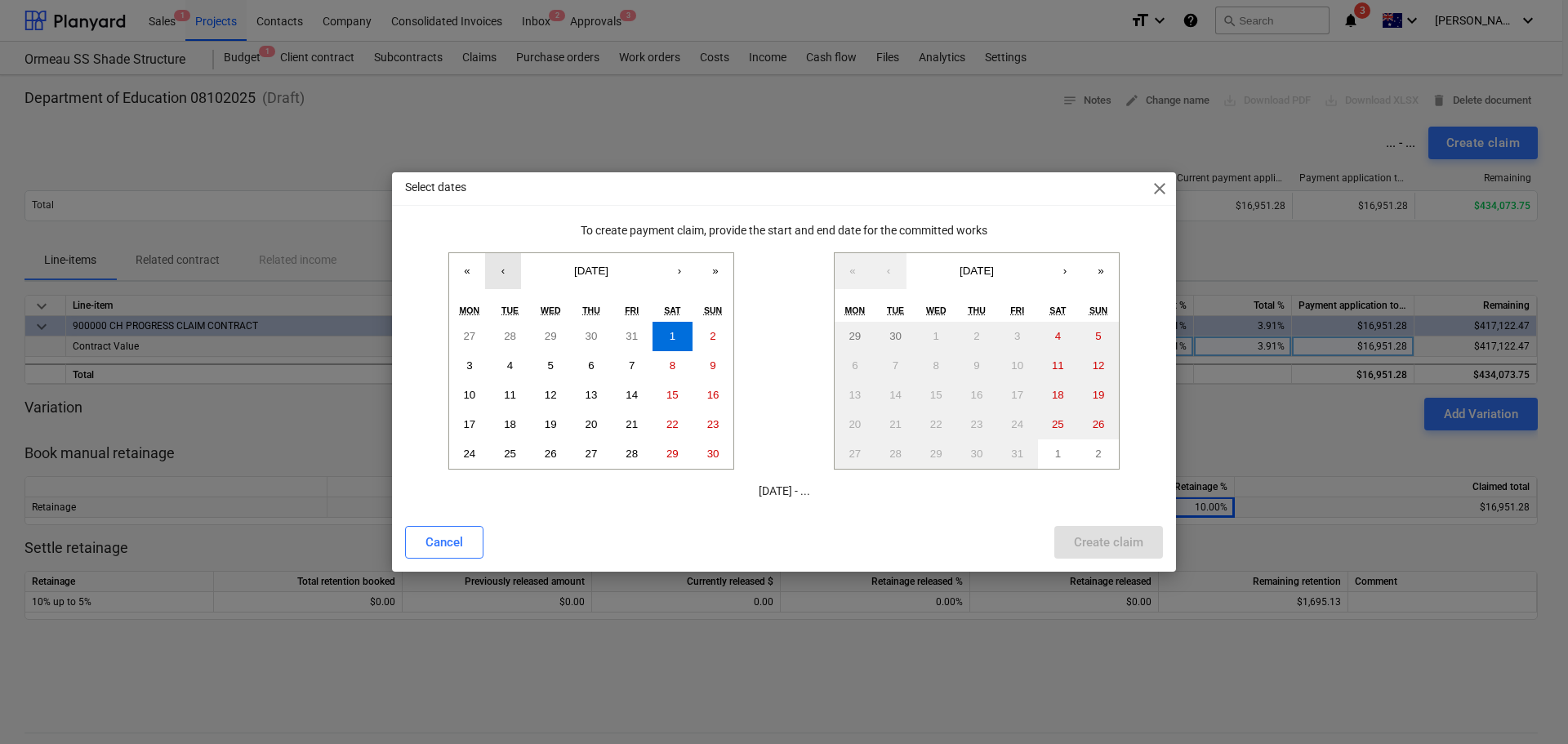
click at [502, 275] on button "‹" at bounding box center [503, 270] width 36 height 36
click at [665, 450] on button "1" at bounding box center [673, 454] width 40 height 29
click at [500, 276] on button "‹" at bounding box center [503, 270] width 36 height 36
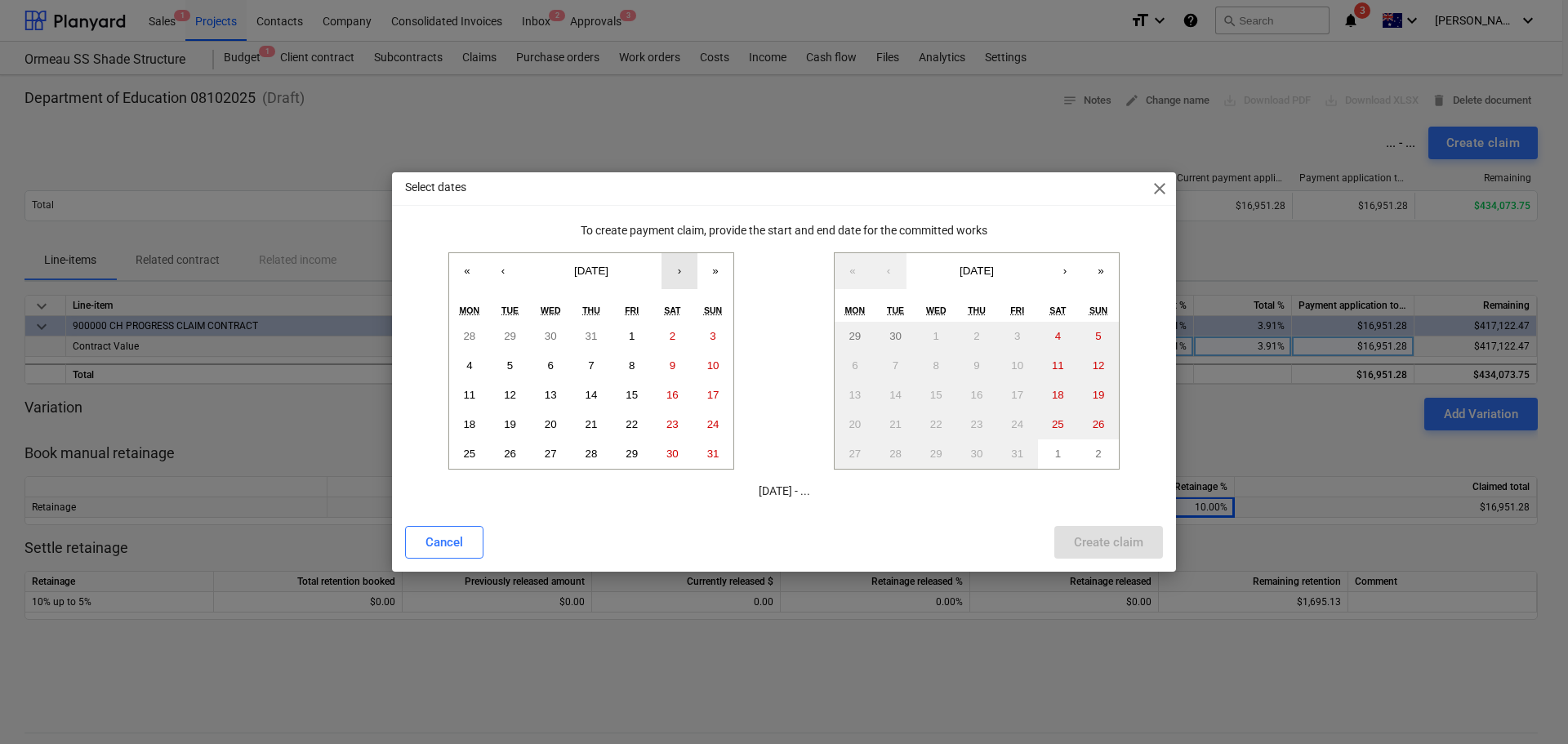
click at [684, 274] on button "›" at bounding box center [679, 270] width 36 height 36
click at [466, 341] on abbr "1" at bounding box center [469, 336] width 6 height 12
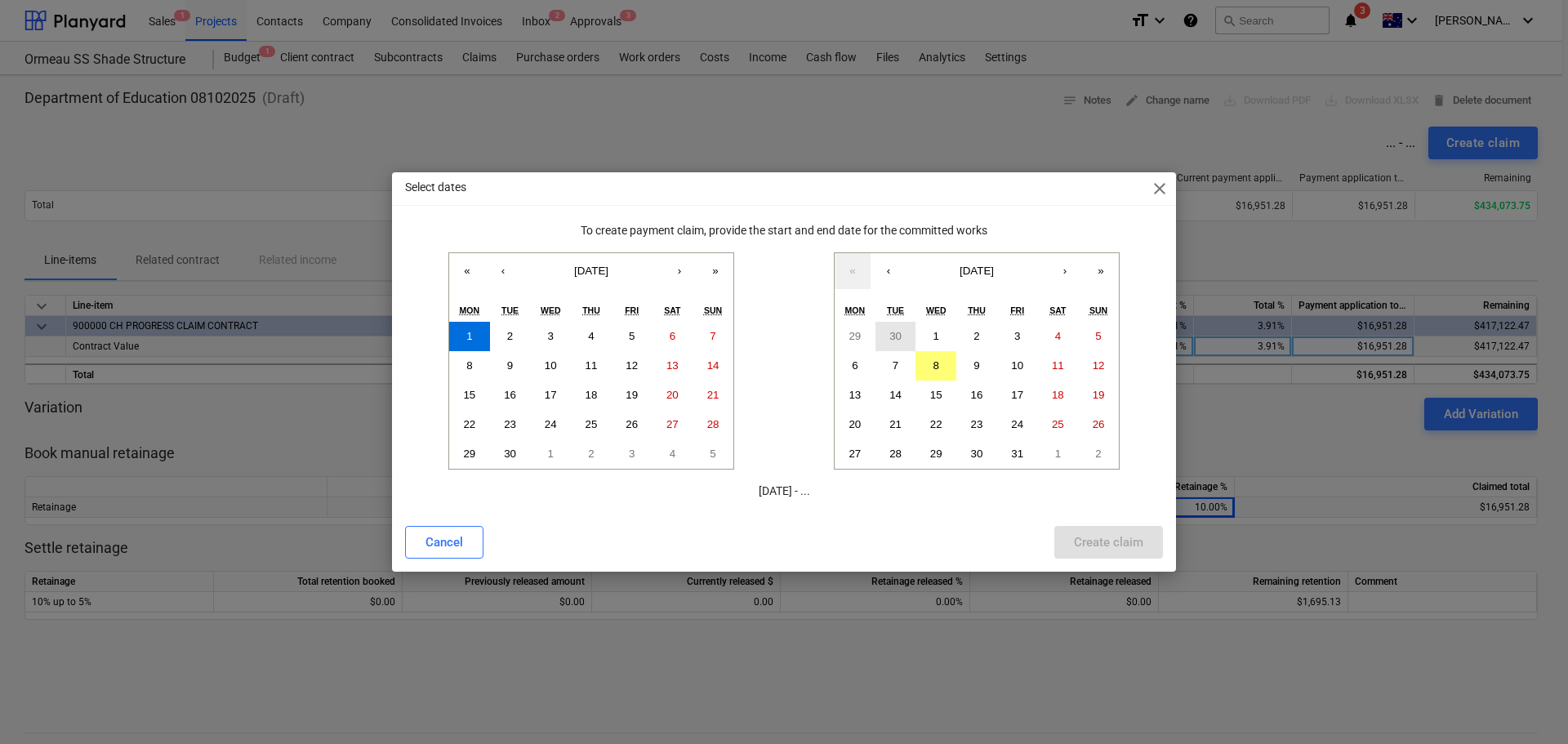
click at [899, 338] on abbr "30" at bounding box center [894, 336] width 12 height 12
click at [1119, 545] on div "Create claim" at bounding box center [1108, 542] width 70 height 21
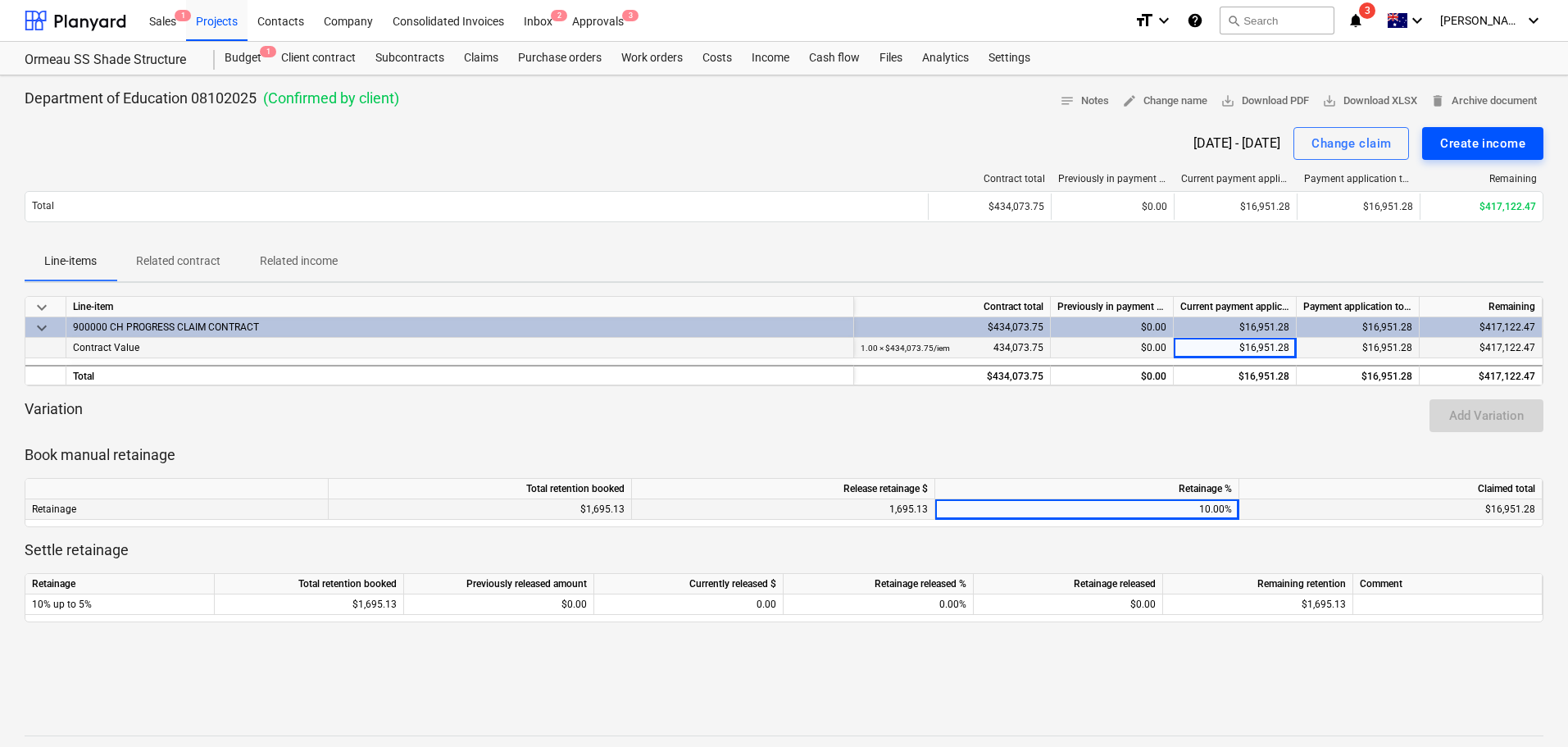
click at [1501, 143] on div "Create income" at bounding box center [1483, 143] width 85 height 21
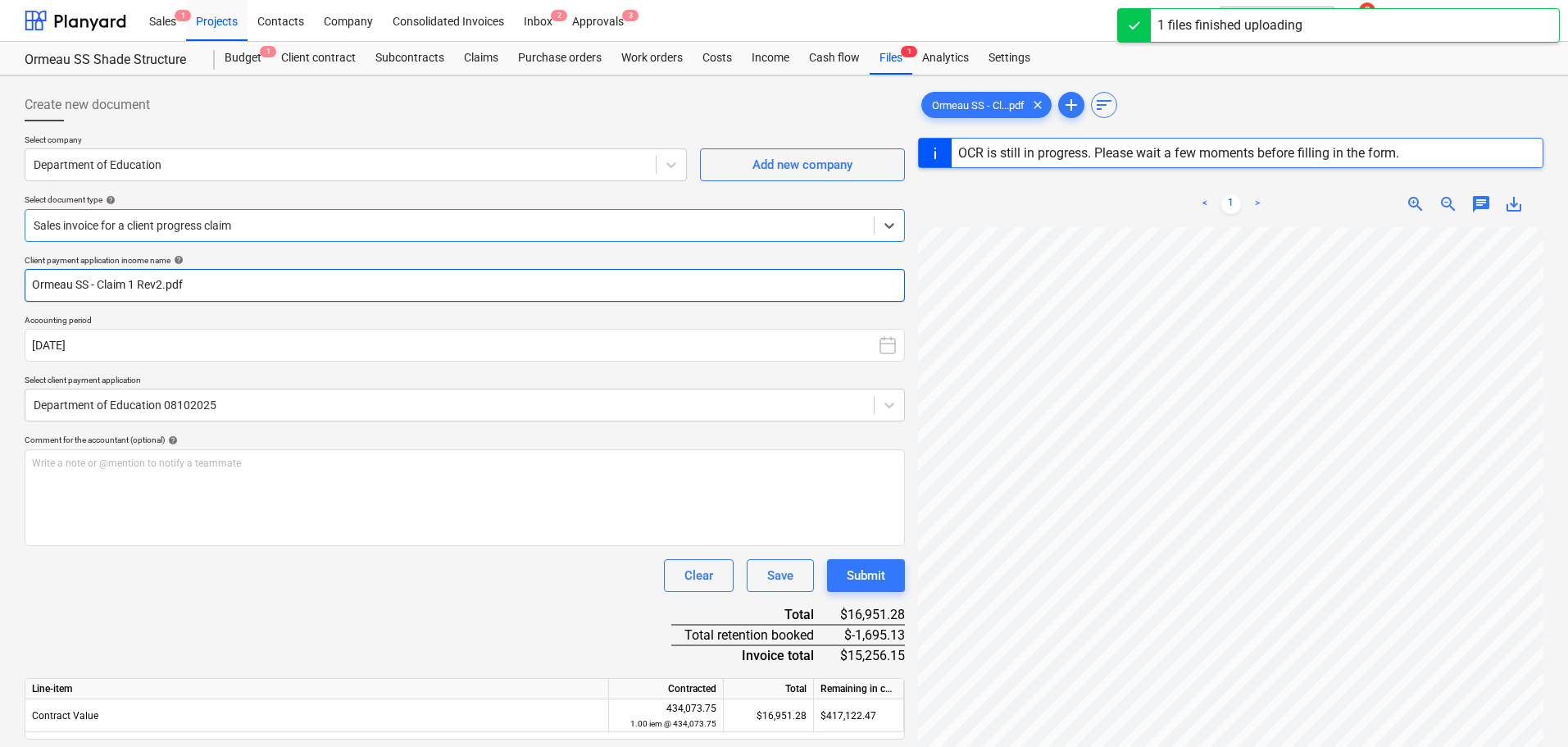
click at [229, 287] on input "Ormeau SS - Claim 1 Rev2.pdf" at bounding box center [465, 285] width 880 height 33
drag, startPoint x: 212, startPoint y: 283, endPoint x: 135, endPoint y: 278, distance: 77.2
click at [135, 278] on input "Ormeau SS - Claim 1 Rev2.pdf" at bounding box center [465, 285] width 880 height 33
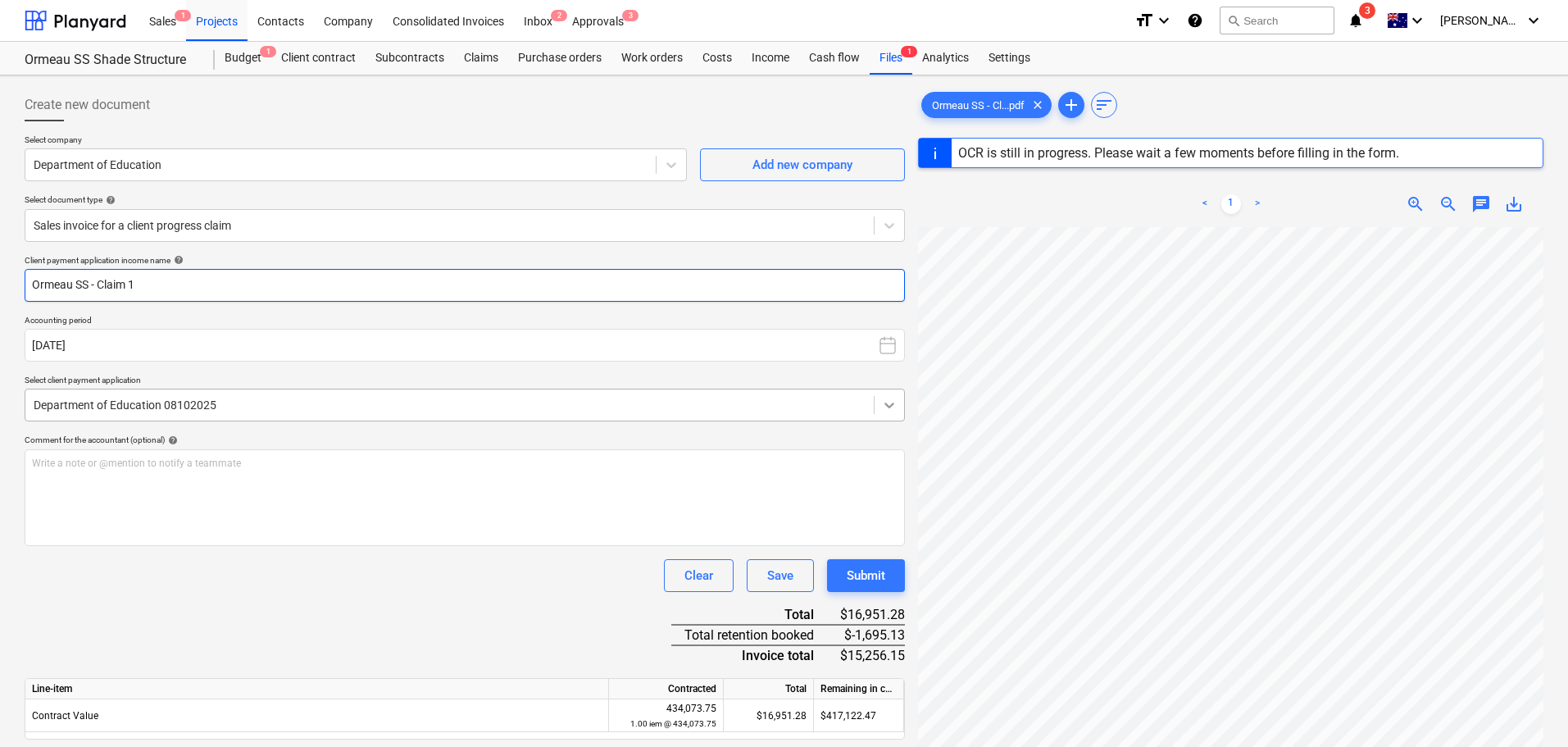
type input "Ormeau SS - Claim 1"
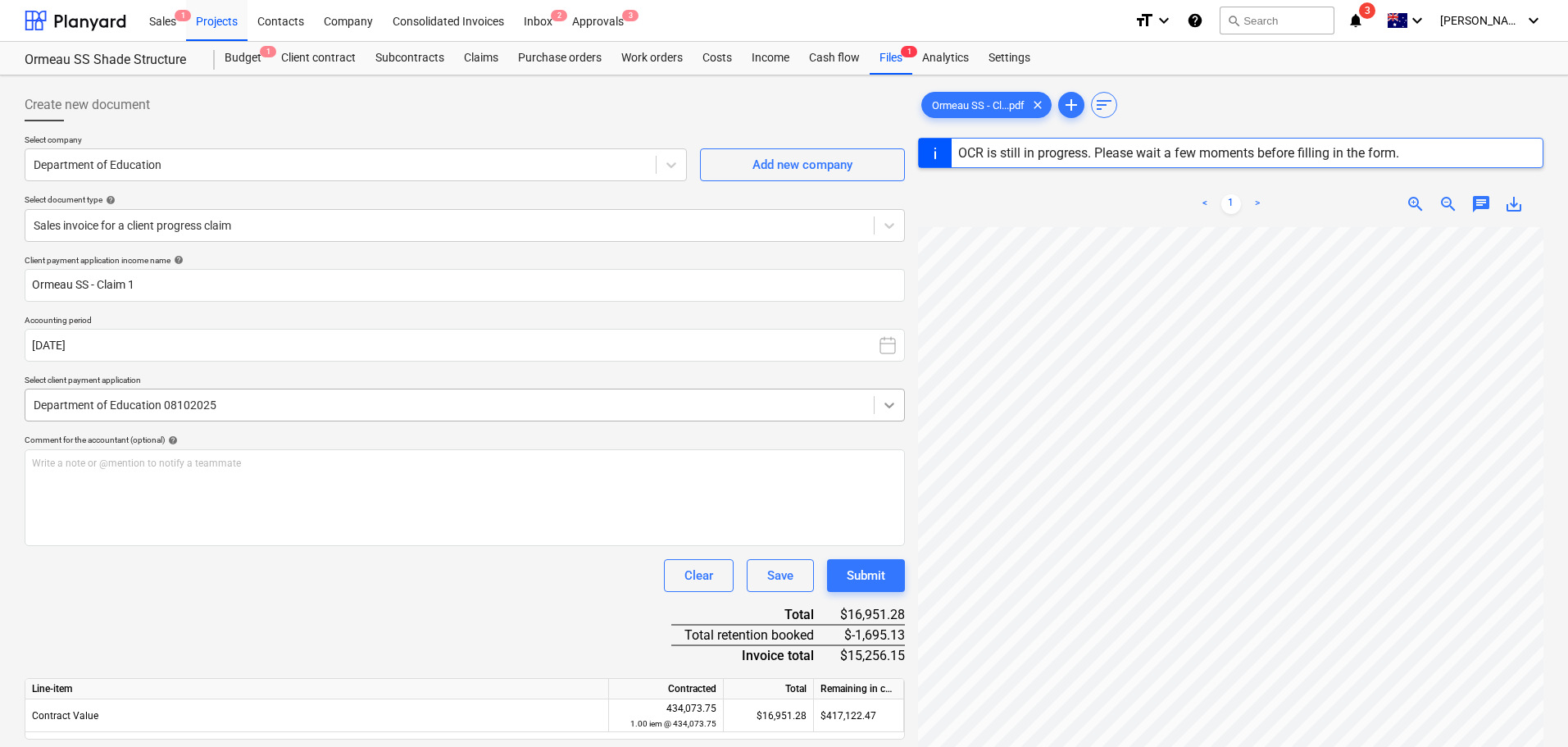
click at [902, 419] on div at bounding box center [890, 405] width 30 height 30
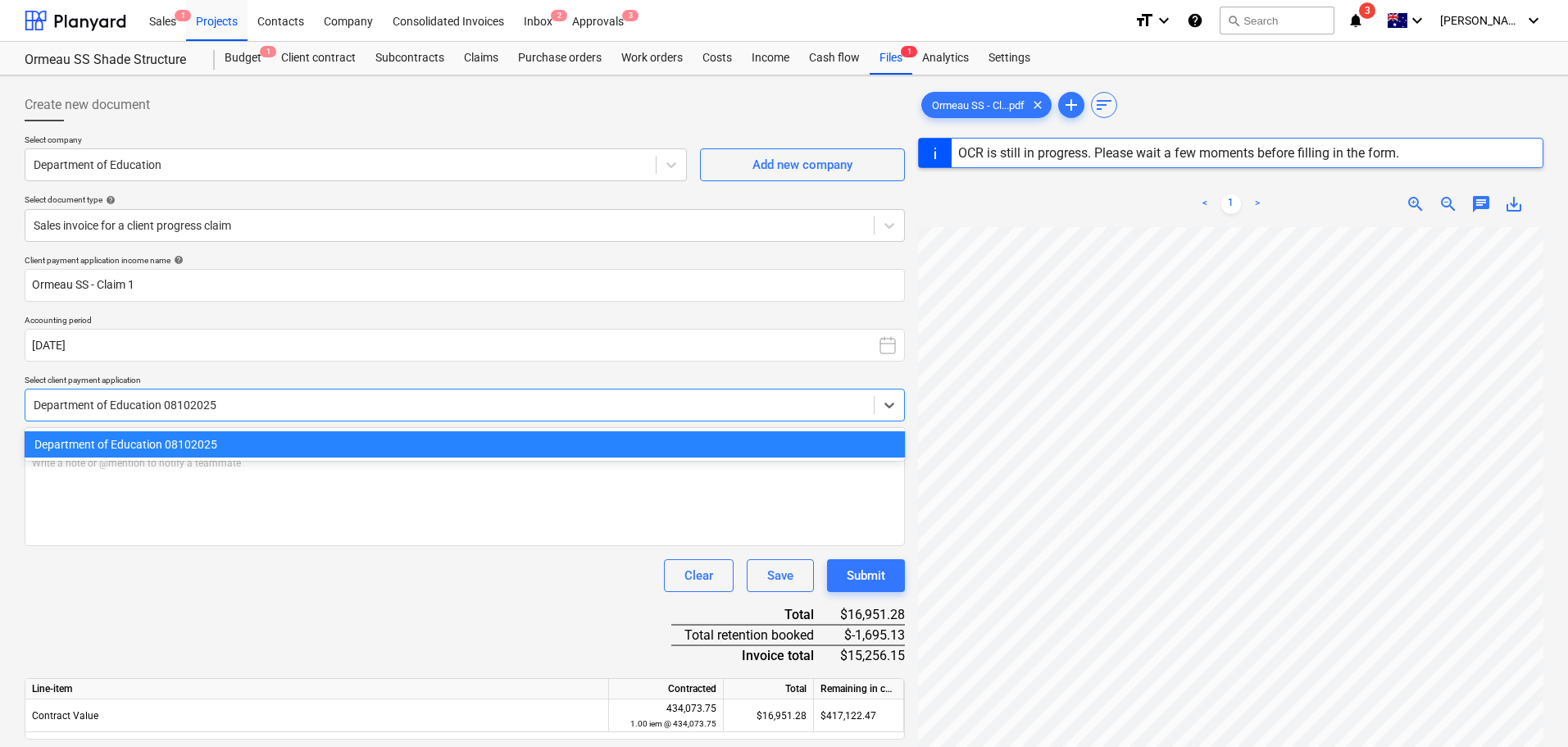
click at [407, 629] on div "Client payment application income name help Ormeau SS - Claim 1 Accounting peri…" at bounding box center [465, 520] width 880 height 531
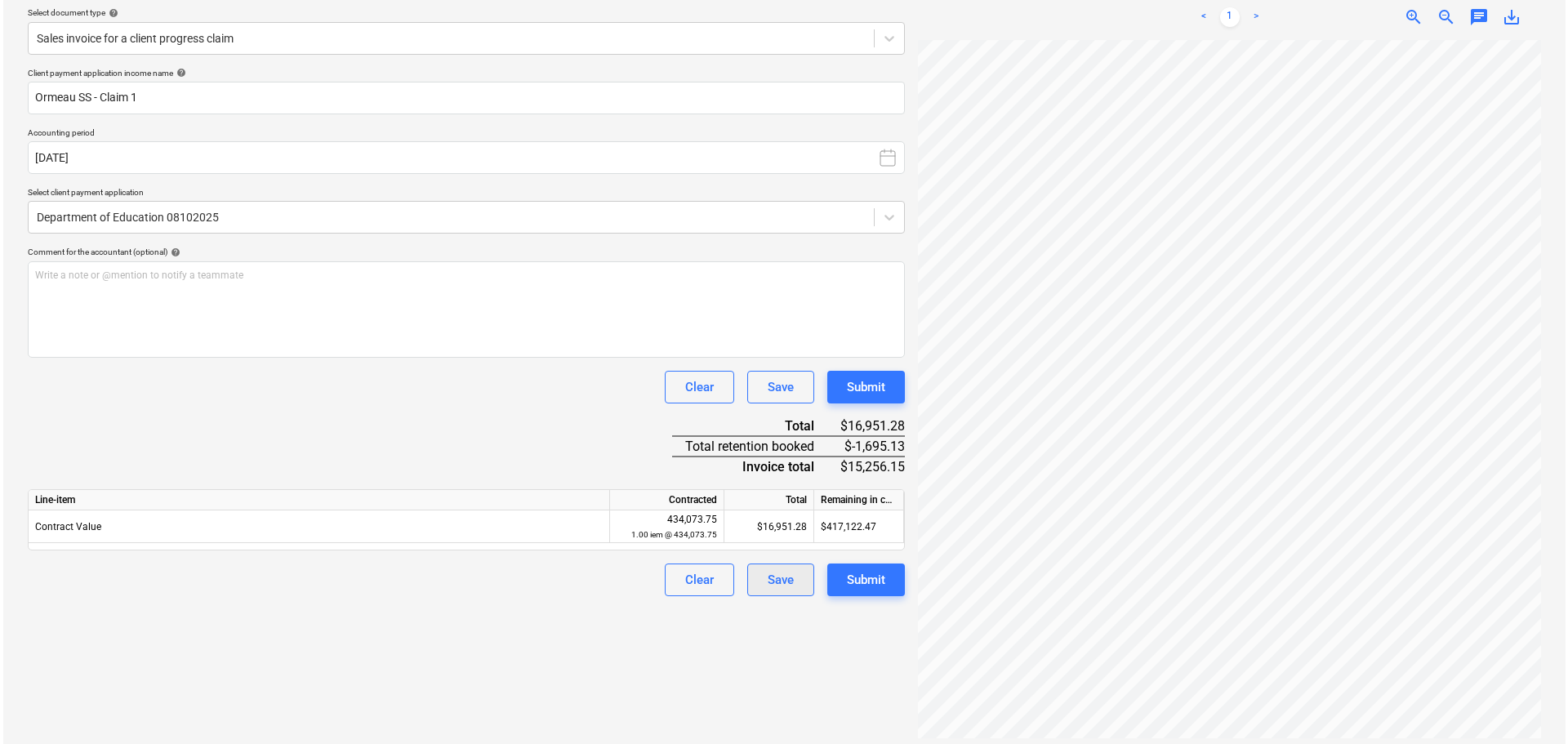
scroll to position [194, 0]
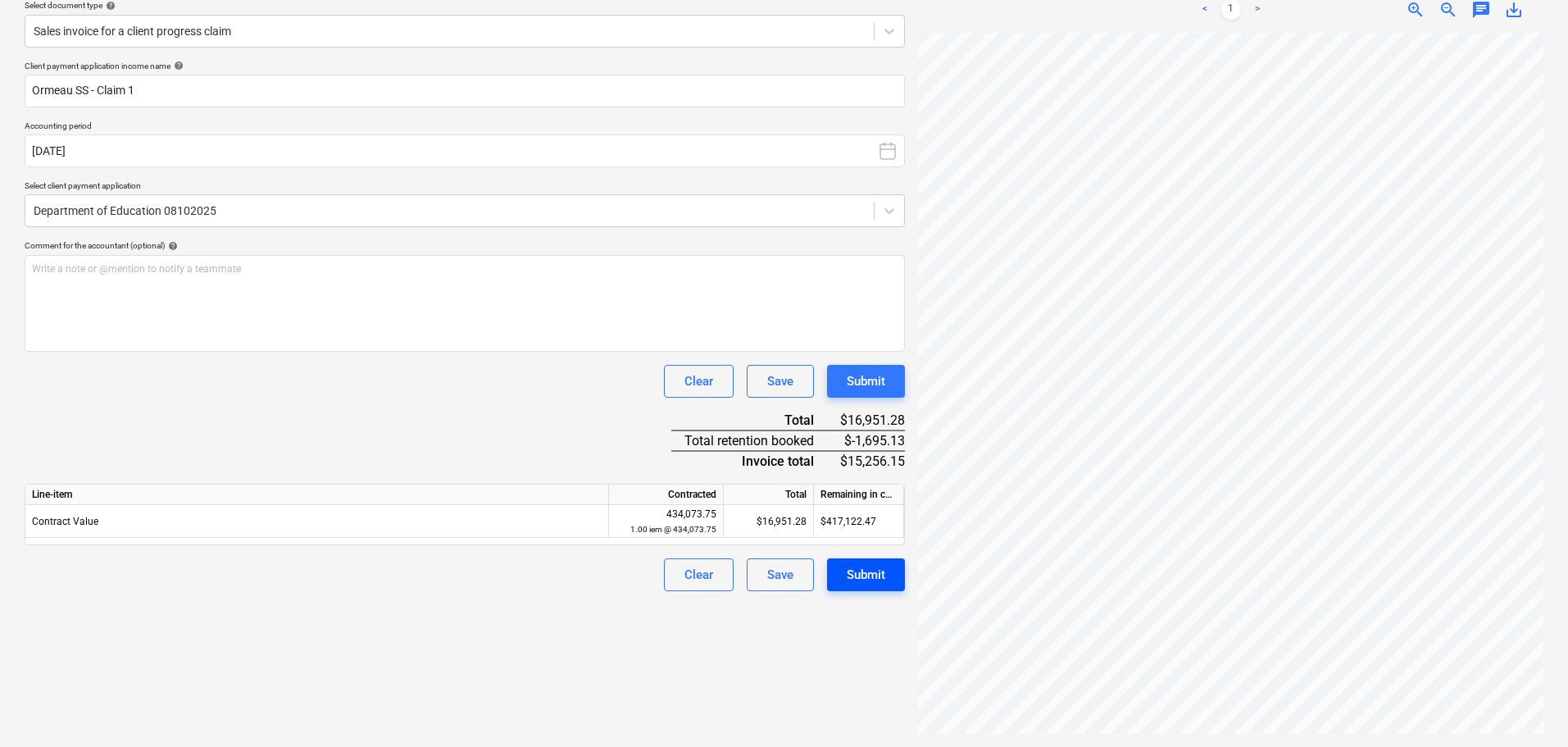
click at [840, 574] on button "Submit" at bounding box center [866, 575] width 78 height 33
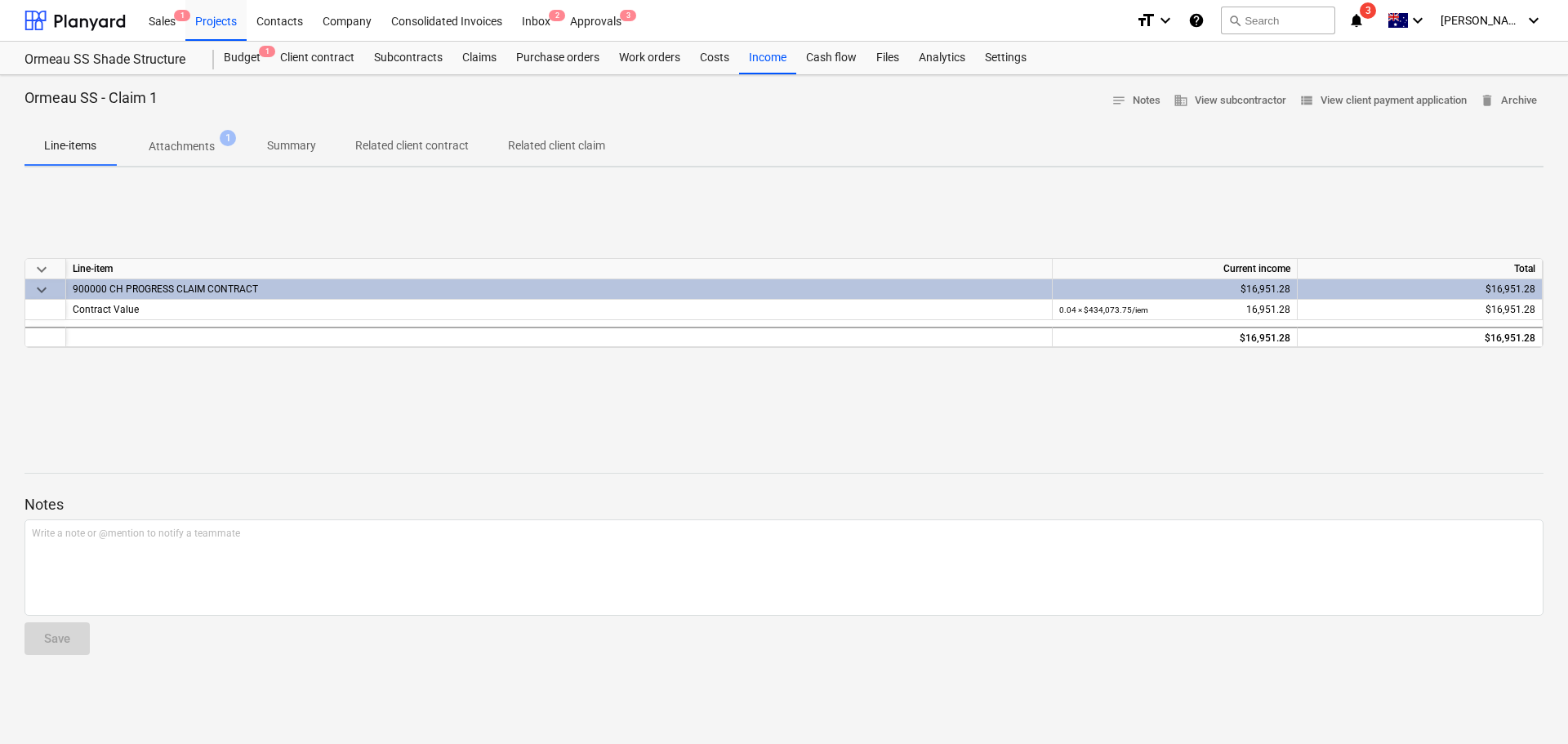
click at [187, 145] on p "Attachments" at bounding box center [182, 146] width 66 height 17
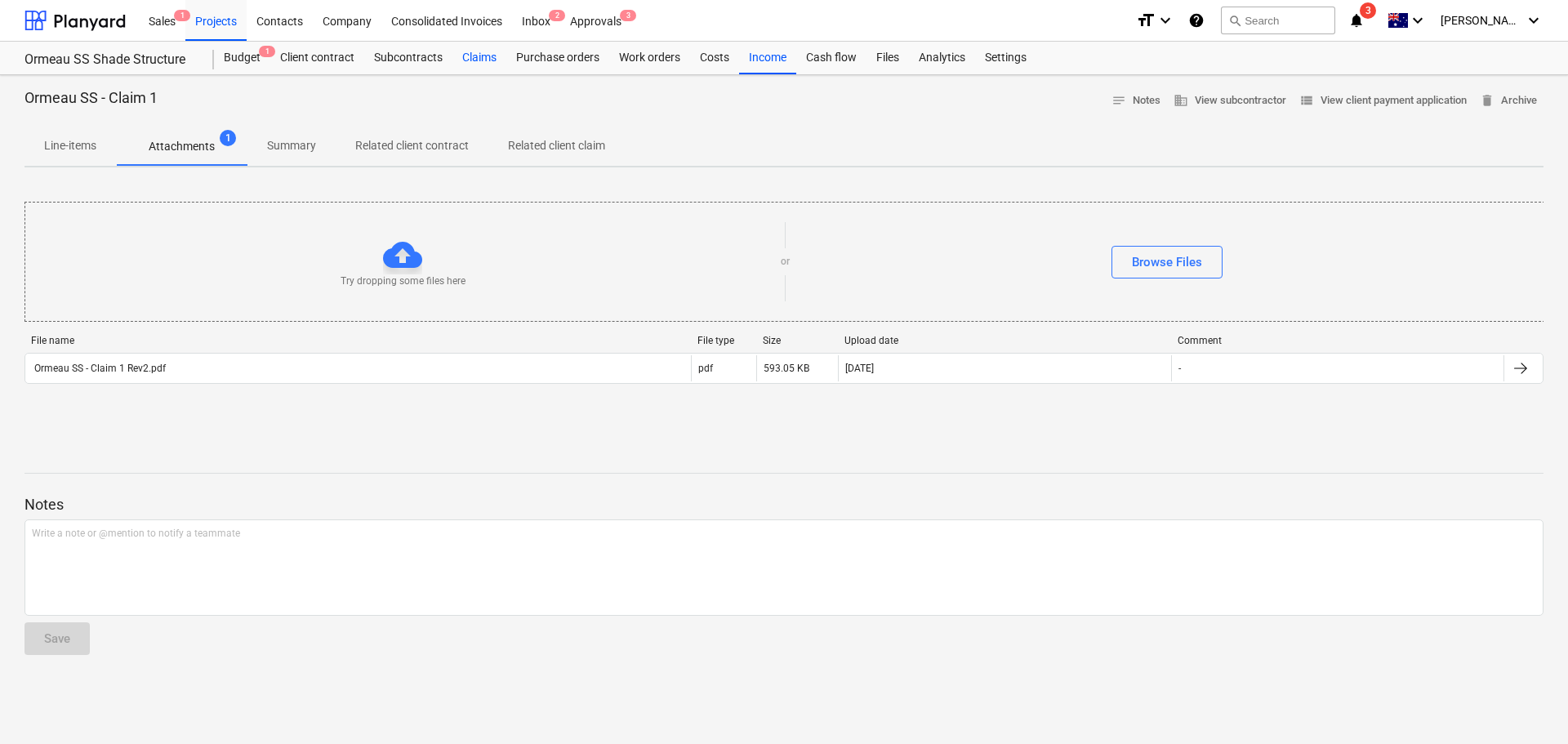
click at [466, 52] on div "Claims" at bounding box center [479, 58] width 54 height 33
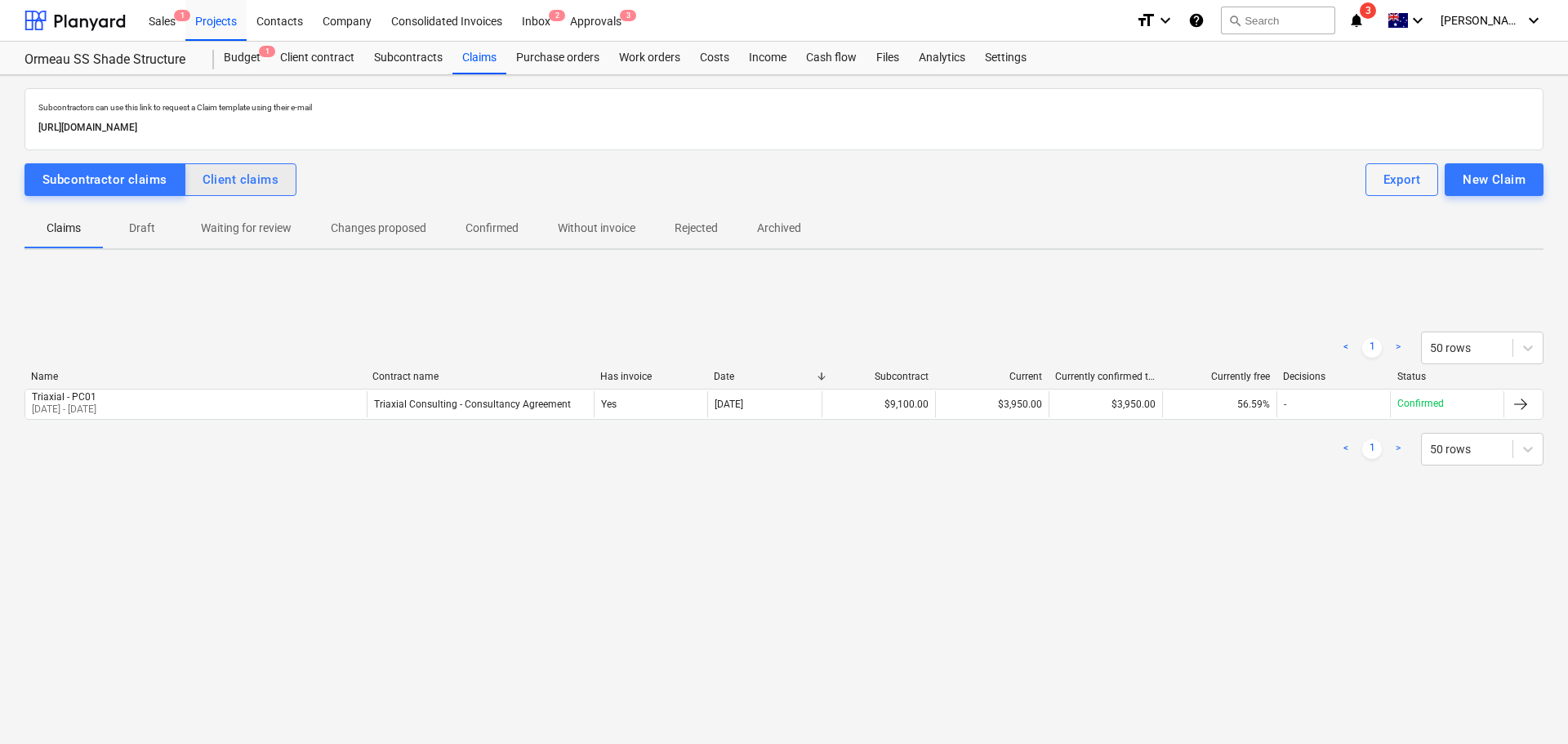
click at [258, 180] on div "Client claims" at bounding box center [241, 179] width 77 height 21
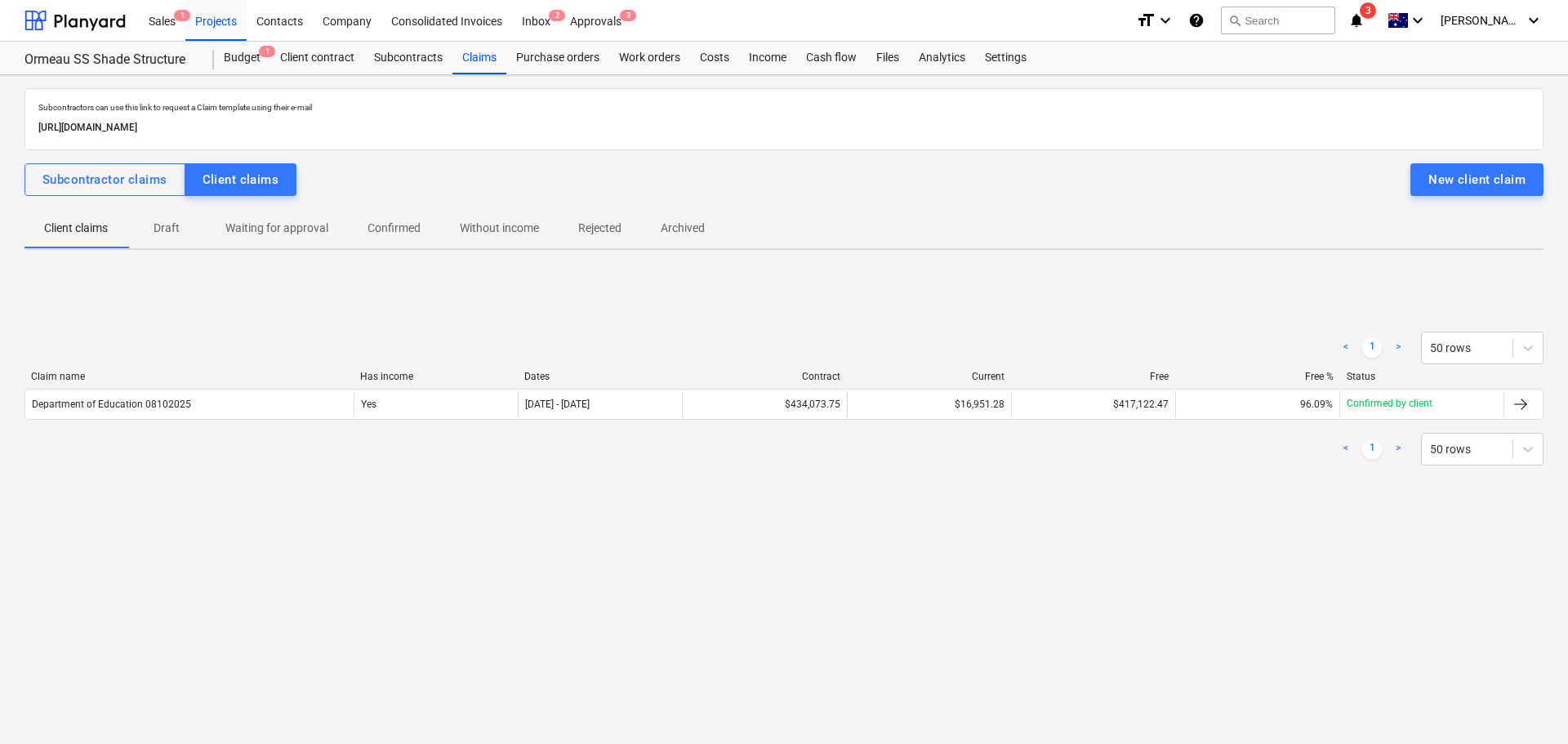
drag, startPoint x: 231, startPoint y: 26, endPoint x: 411, endPoint y: 349, distance: 369.8
click at [231, 26] on div "Projects" at bounding box center [216, 19] width 62 height 41
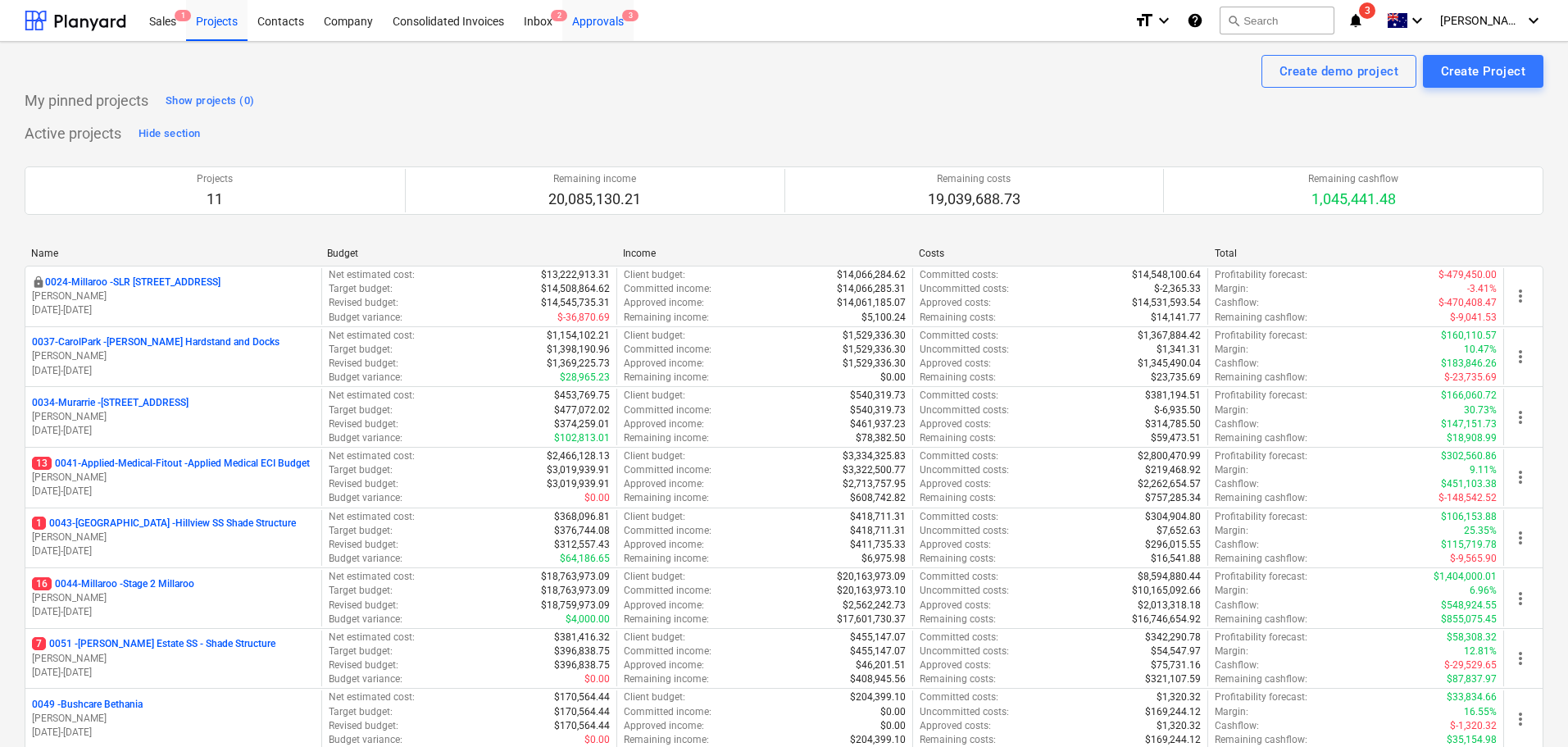
click at [598, 24] on div "Approvals 3" at bounding box center [597, 19] width 71 height 42
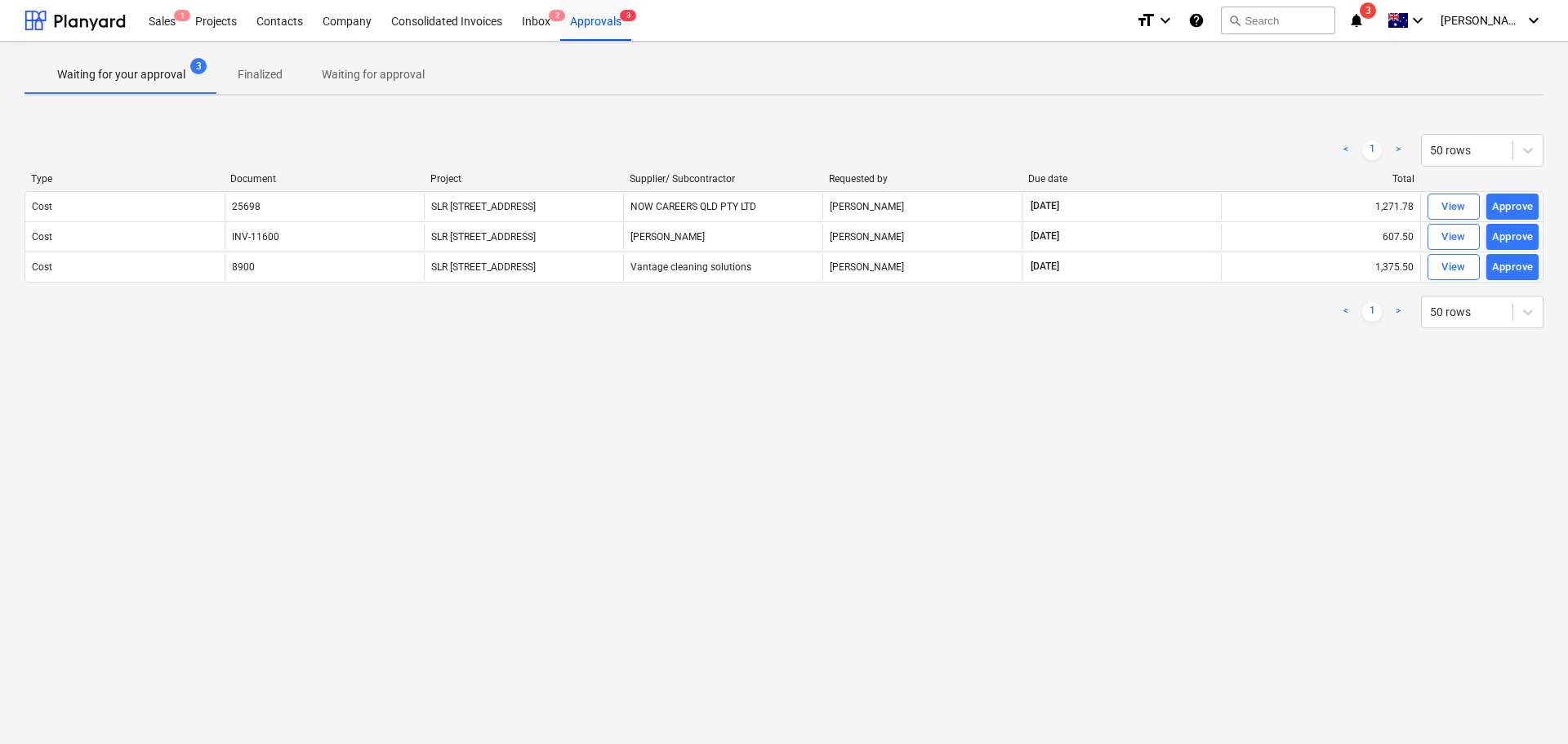
click at [326, 70] on p "Waiting for approval" at bounding box center [373, 74] width 103 height 17
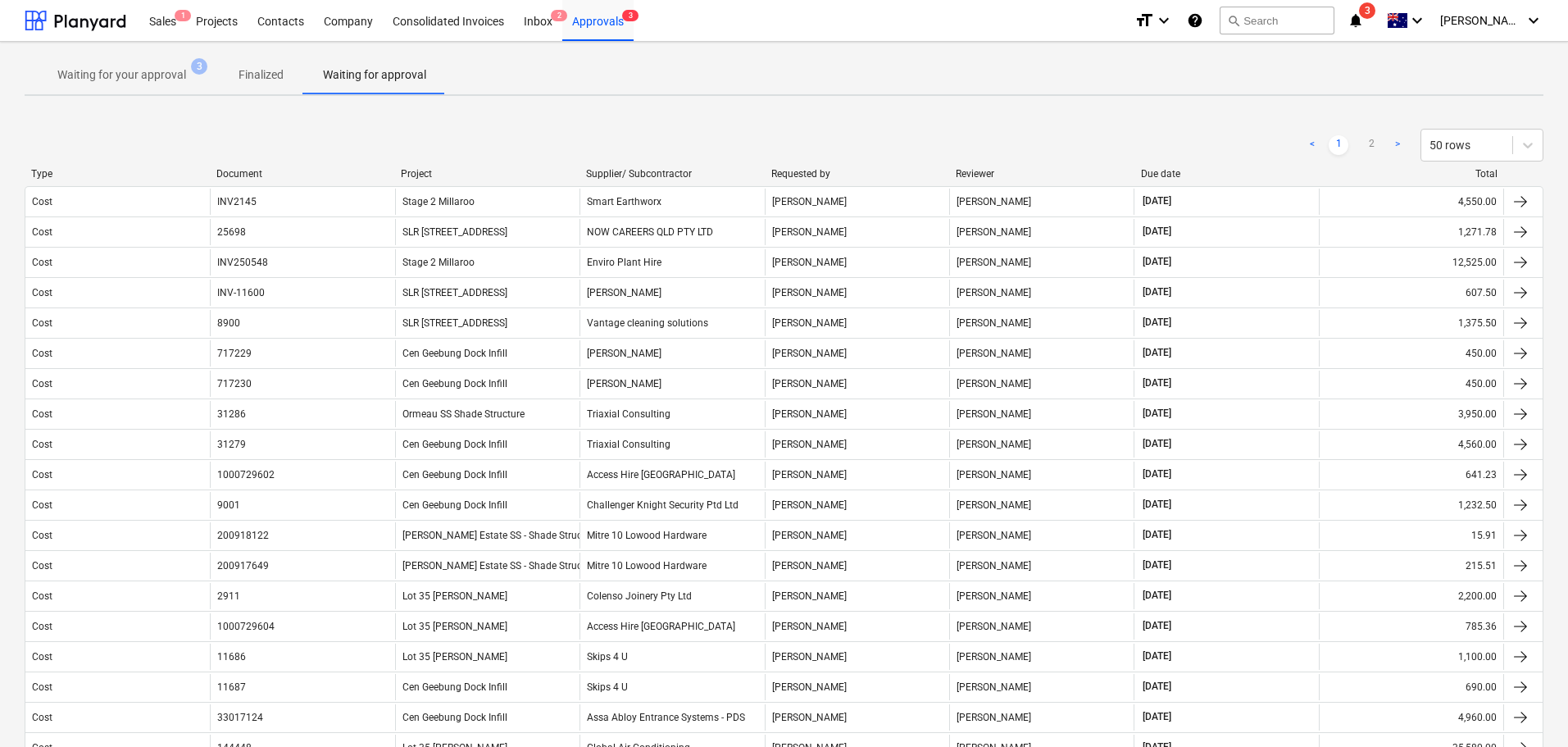
click at [466, 176] on div "Project" at bounding box center [486, 174] width 173 height 11
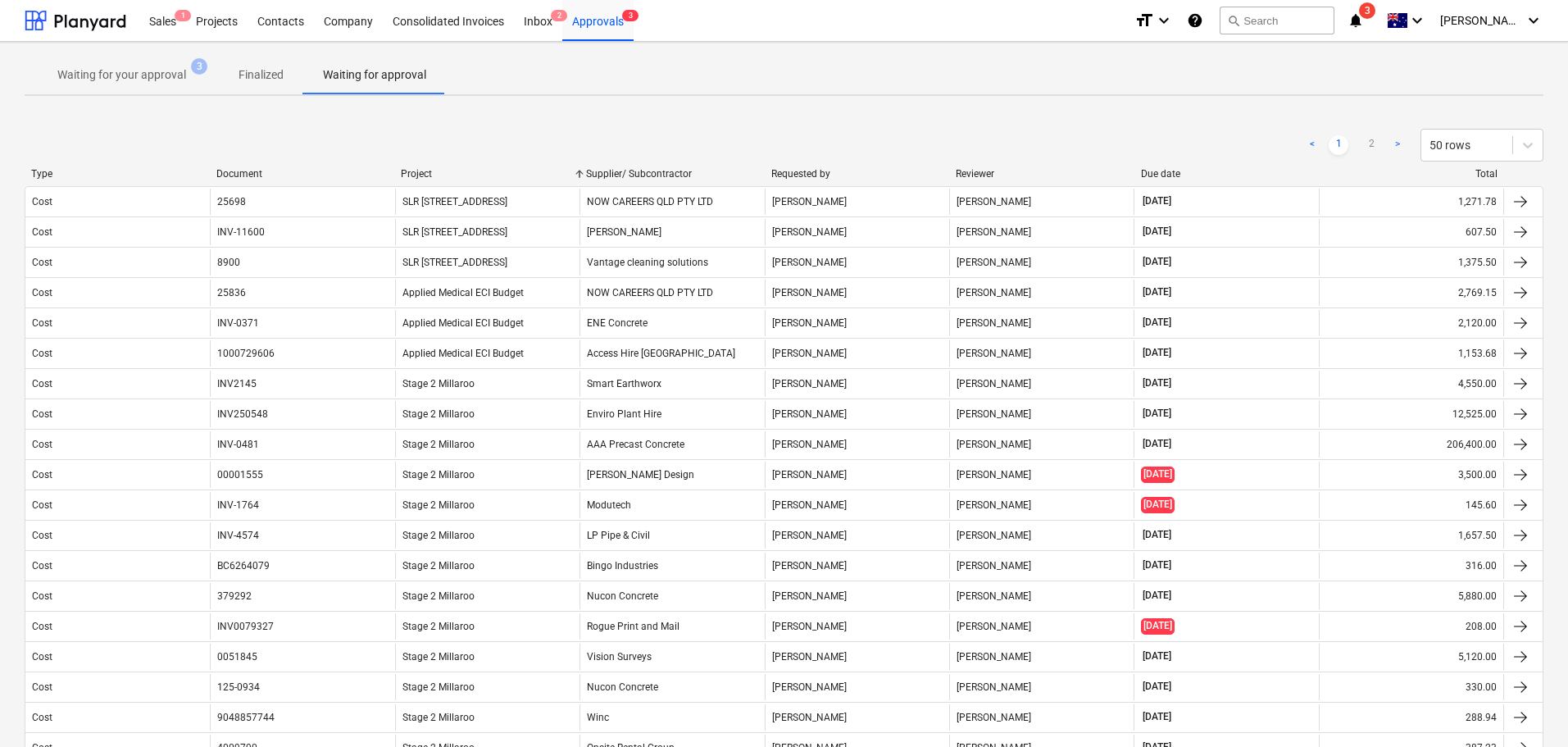
click at [437, 166] on div "< 1 2 > 50 rows" at bounding box center [784, 145] width 1519 height 46
click at [425, 174] on div "Project" at bounding box center [486, 174] width 173 height 11
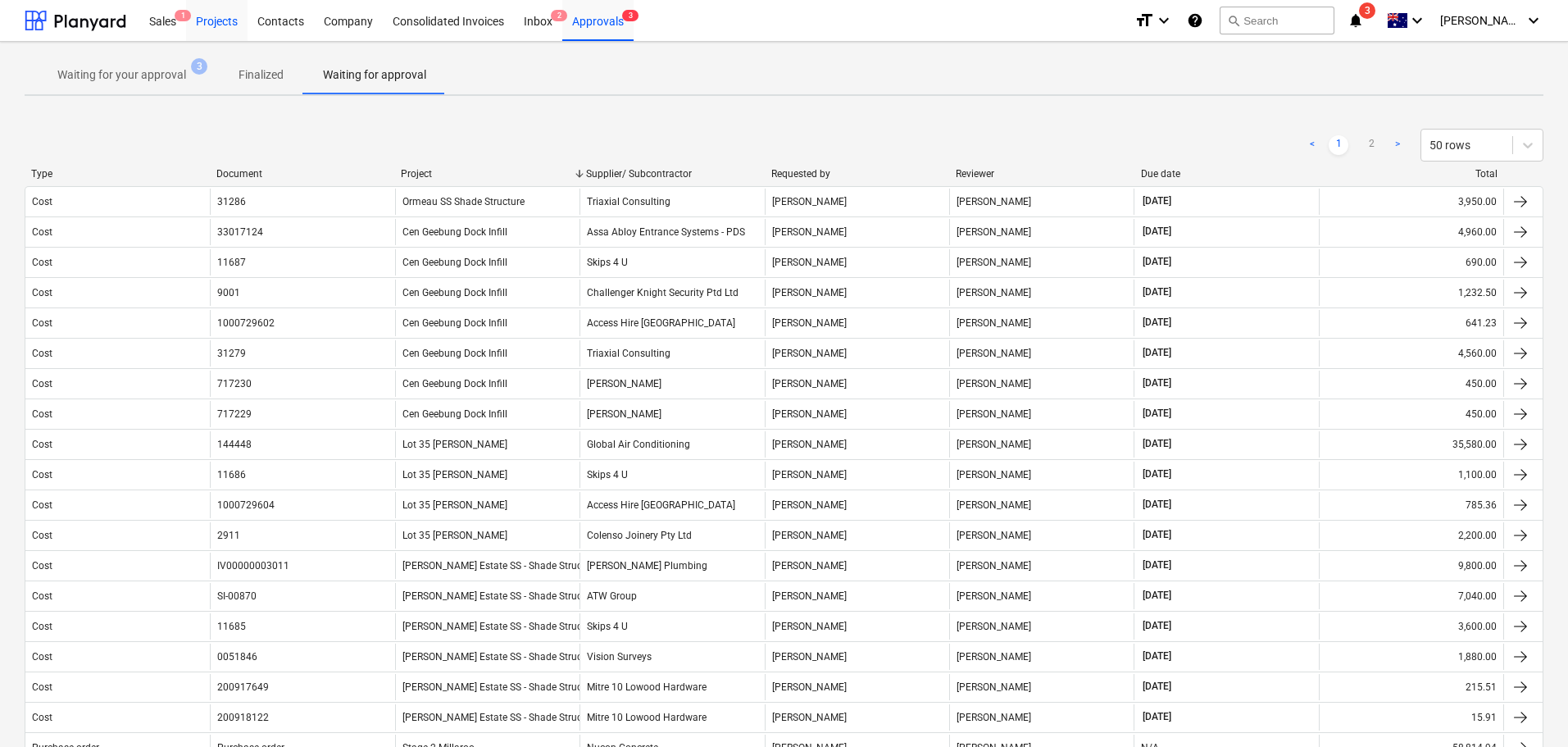
click at [232, 16] on div "Projects" at bounding box center [217, 19] width 62 height 42
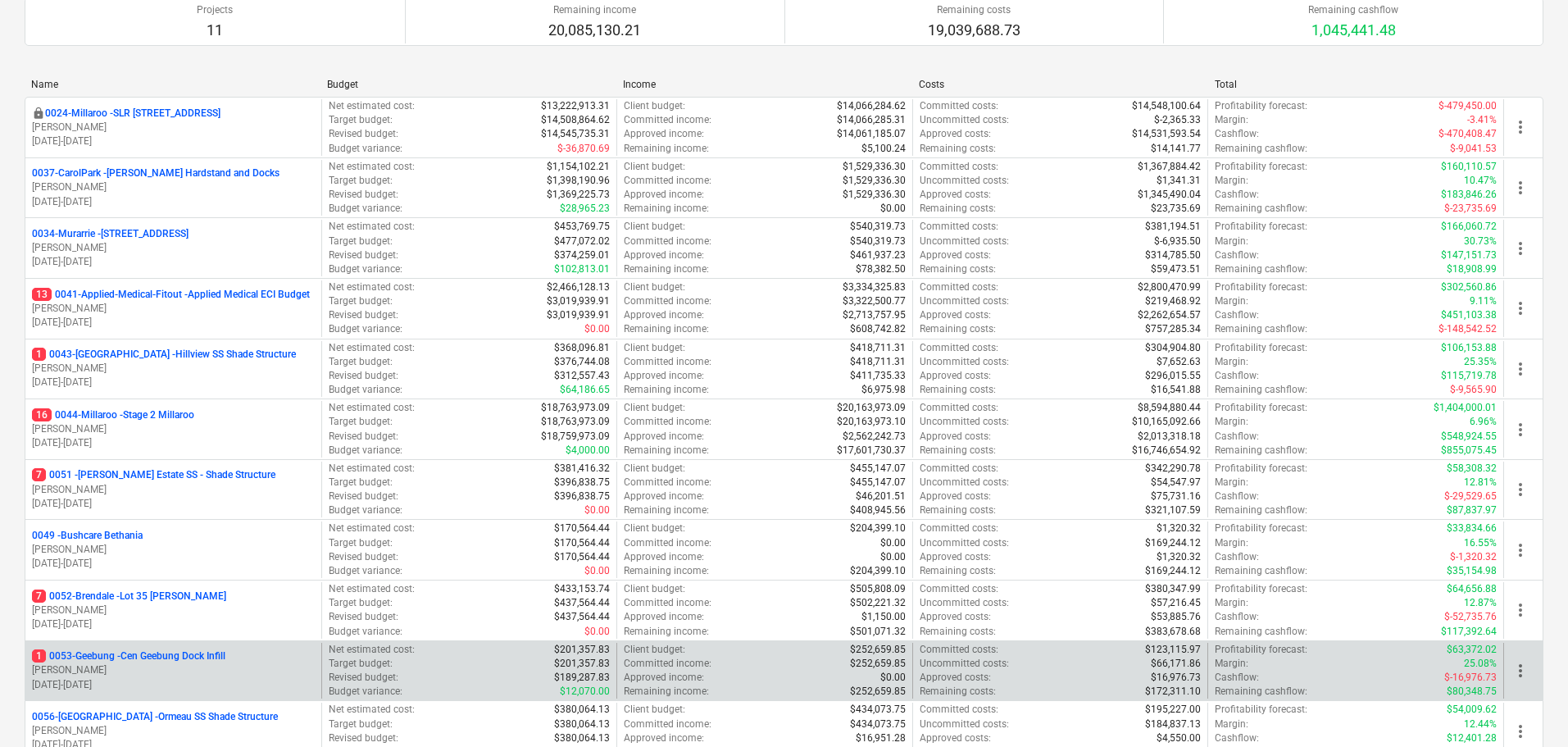
scroll to position [328, 0]
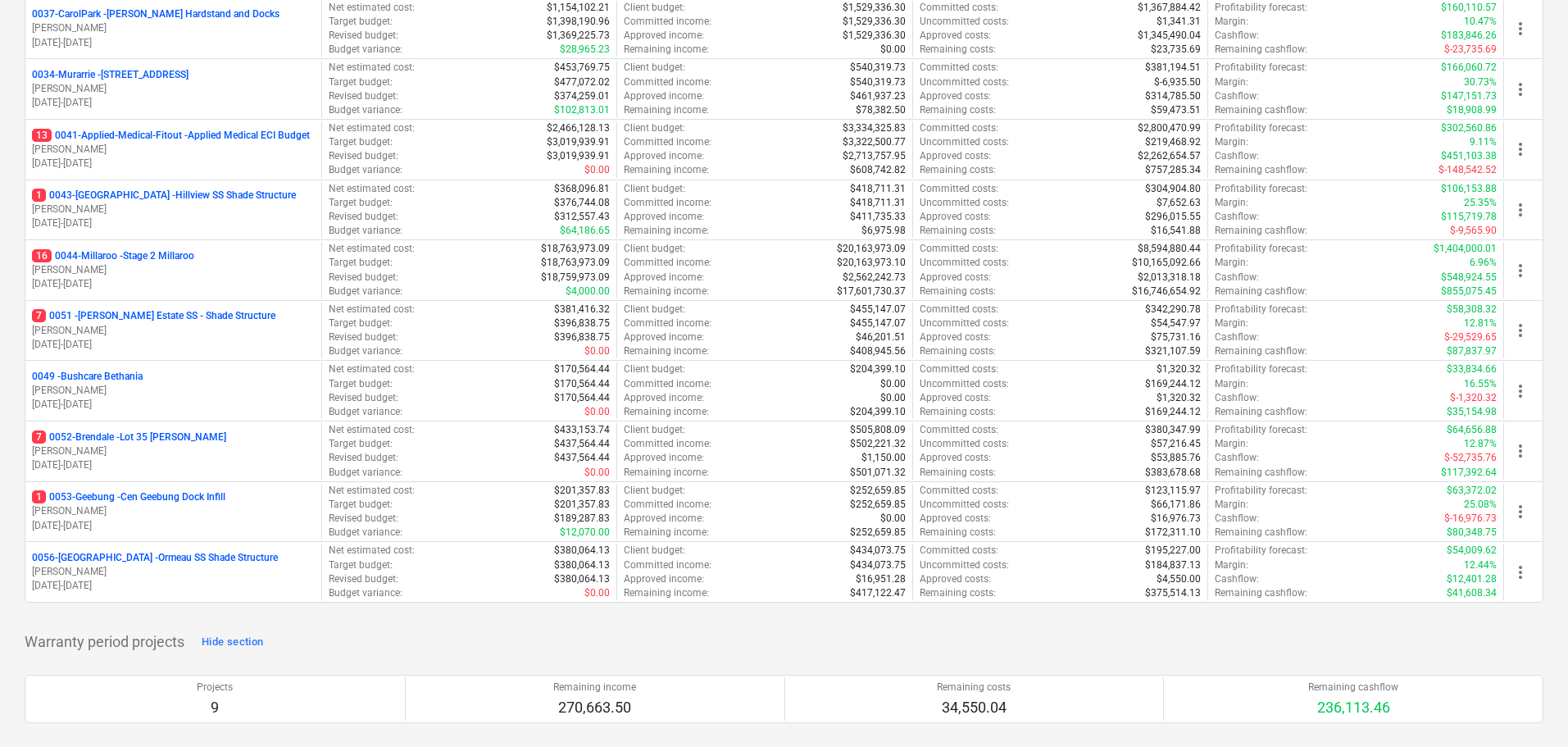
click at [182, 255] on p "16 0044-Millaroo - Stage 2 Millaroo" at bounding box center [114, 256] width 162 height 14
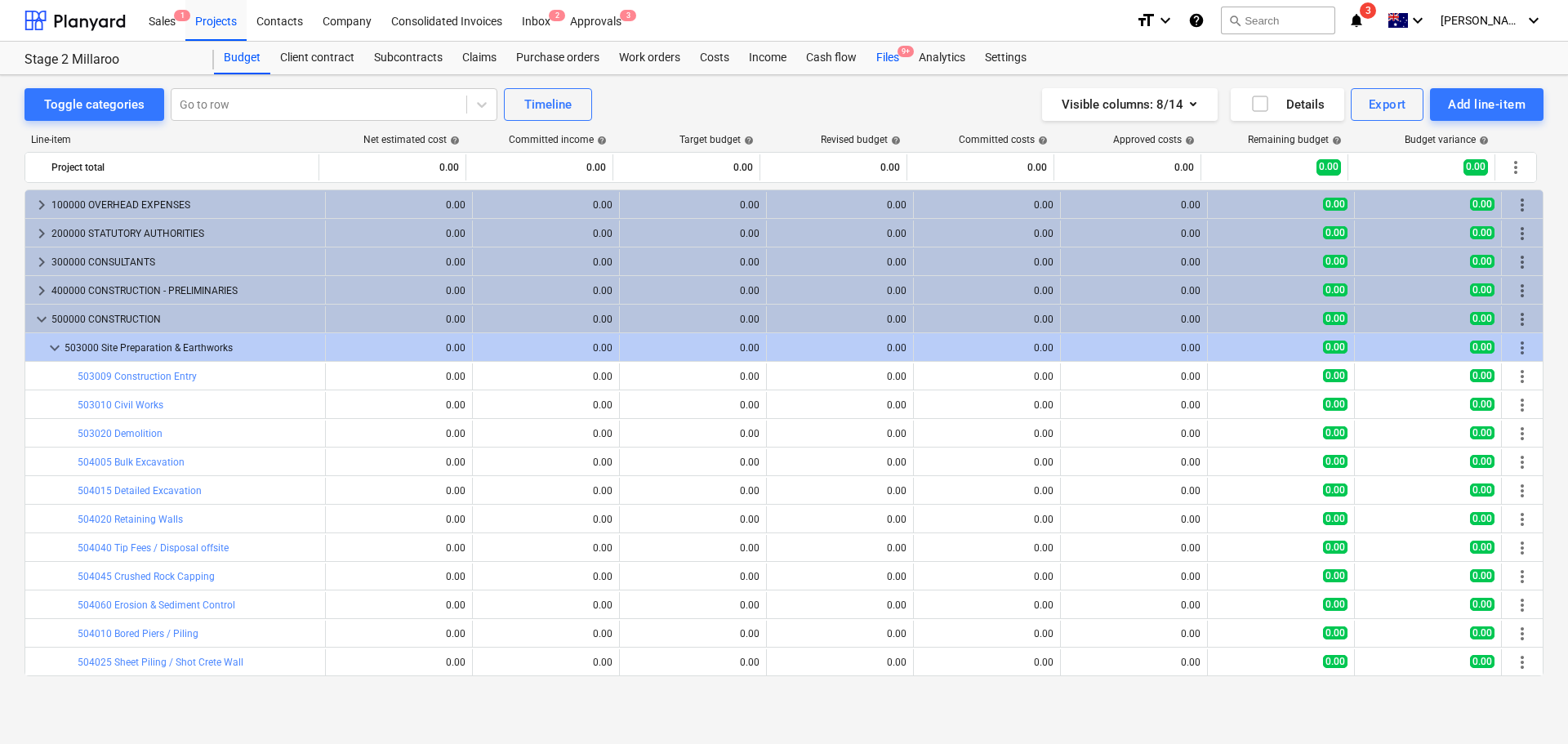
click at [892, 55] on div "Files 9+" at bounding box center [888, 58] width 42 height 33
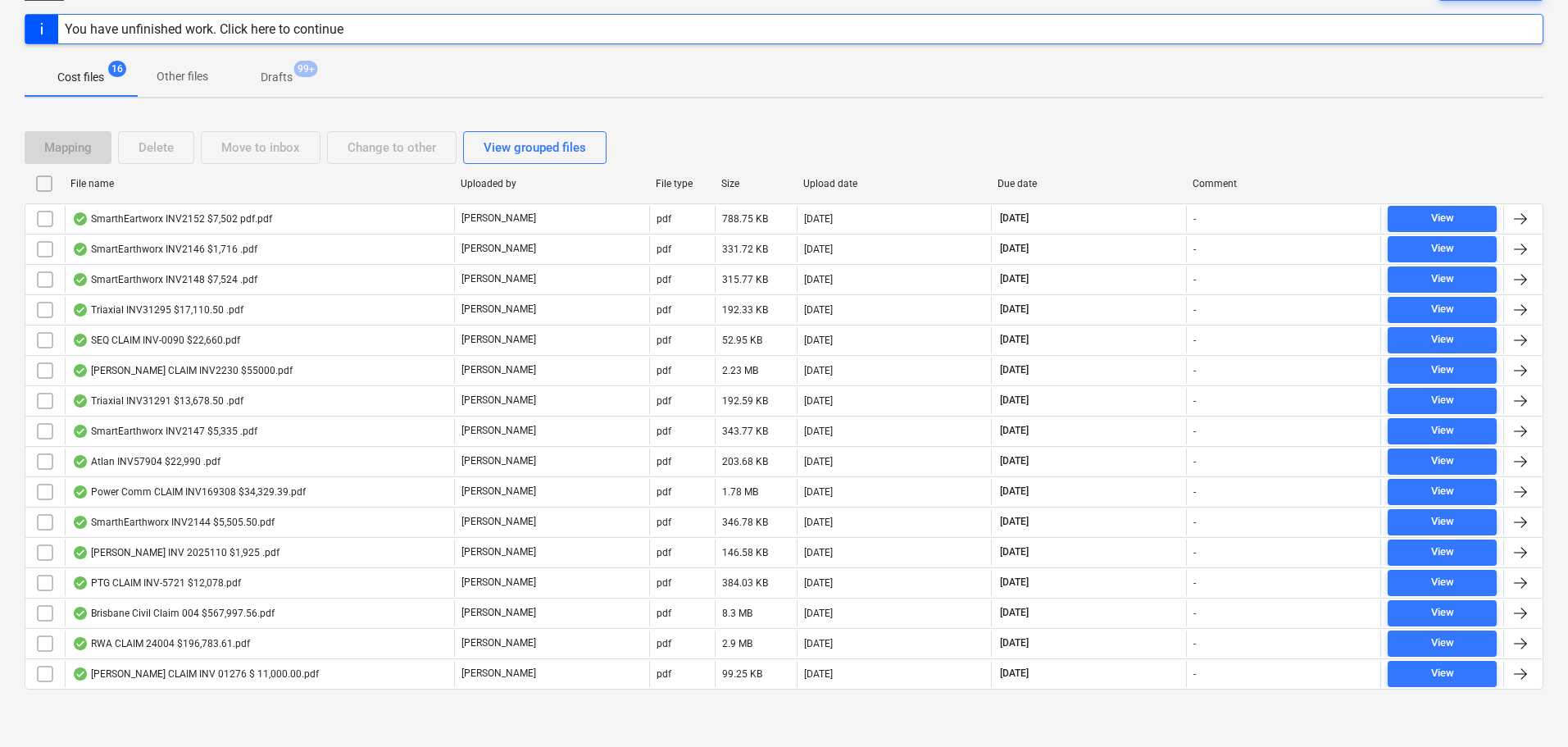
scroll to position [198, 0]
click at [98, 184] on div "File name" at bounding box center [258, 182] width 377 height 11
checkbox input "false"
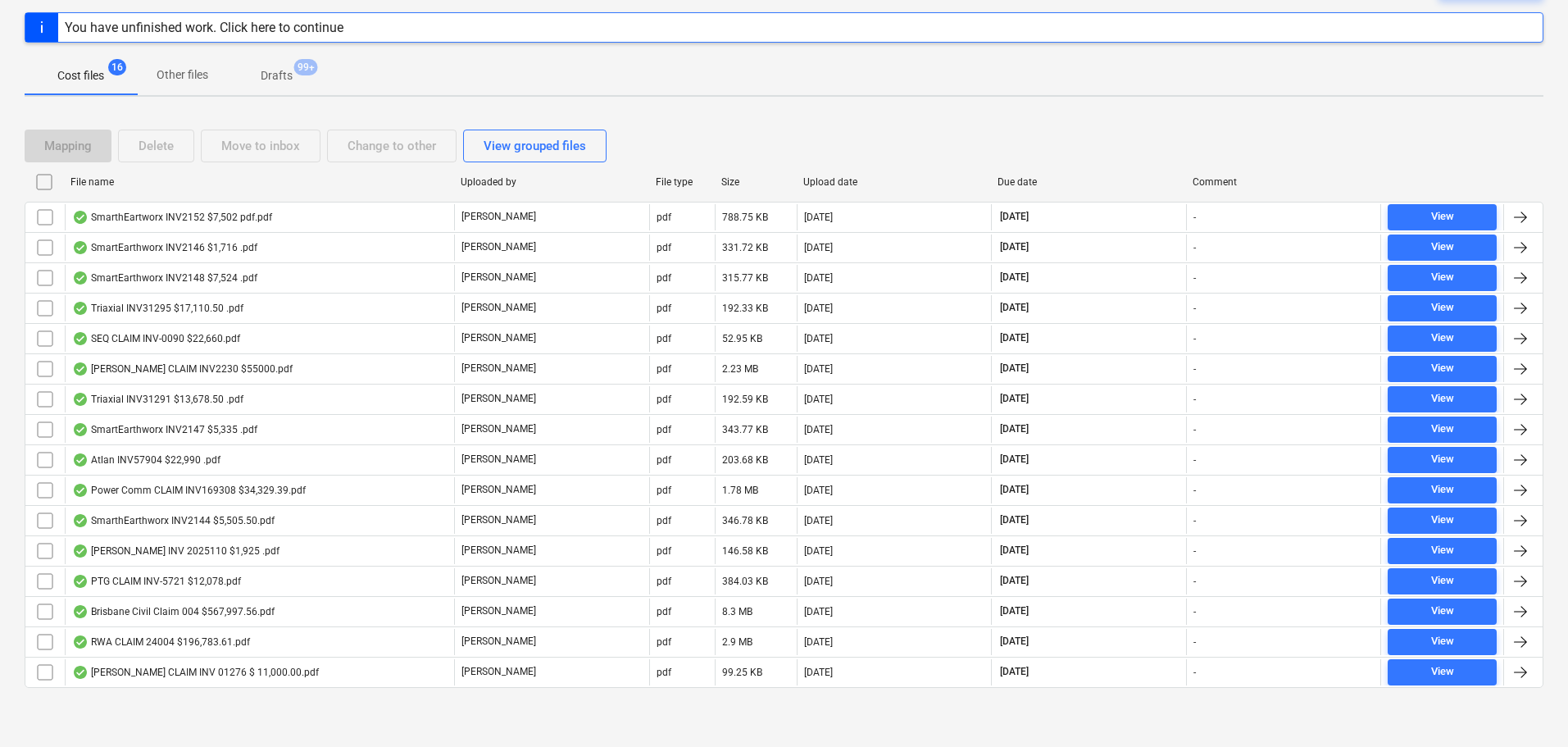
checkbox input "false"
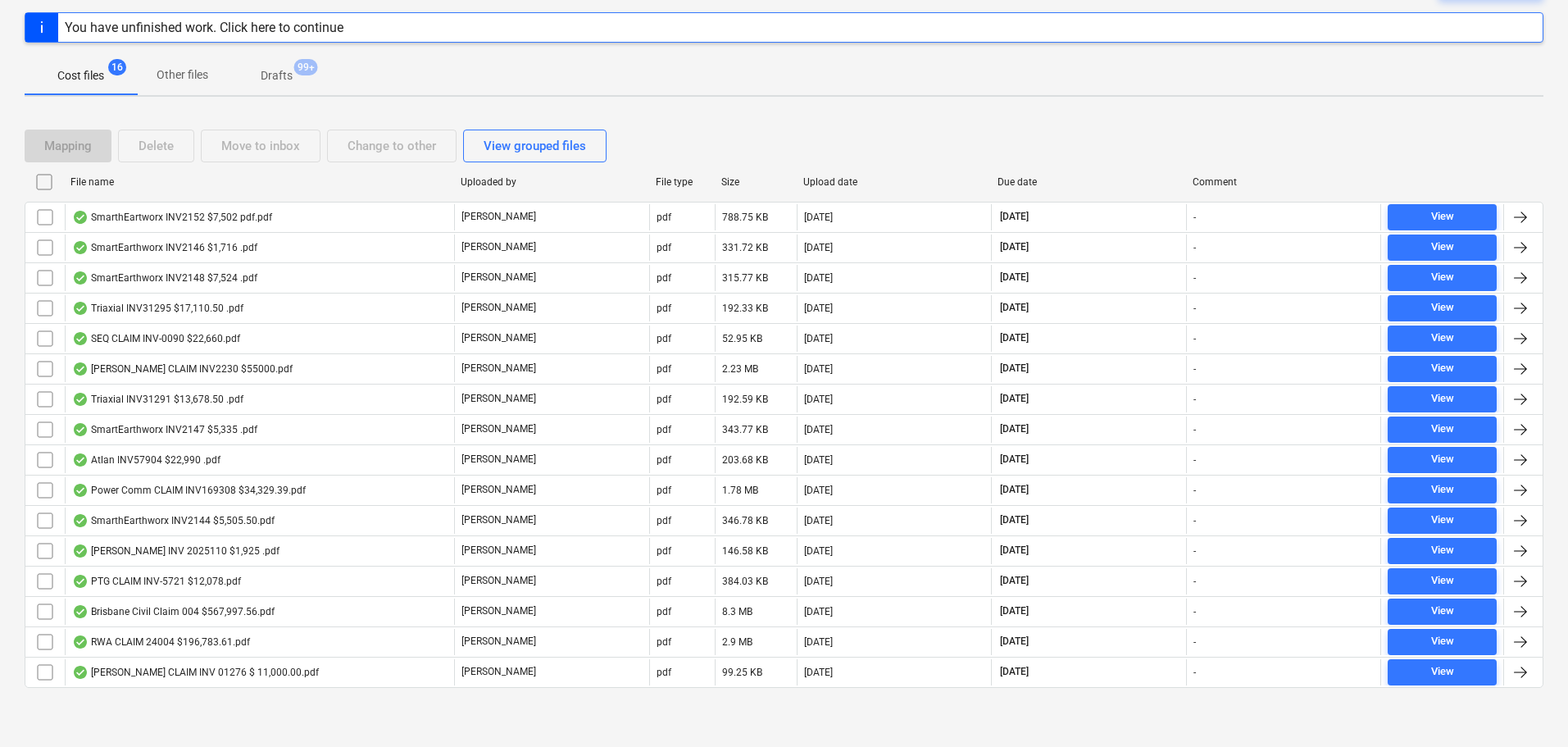
checkbox input "false"
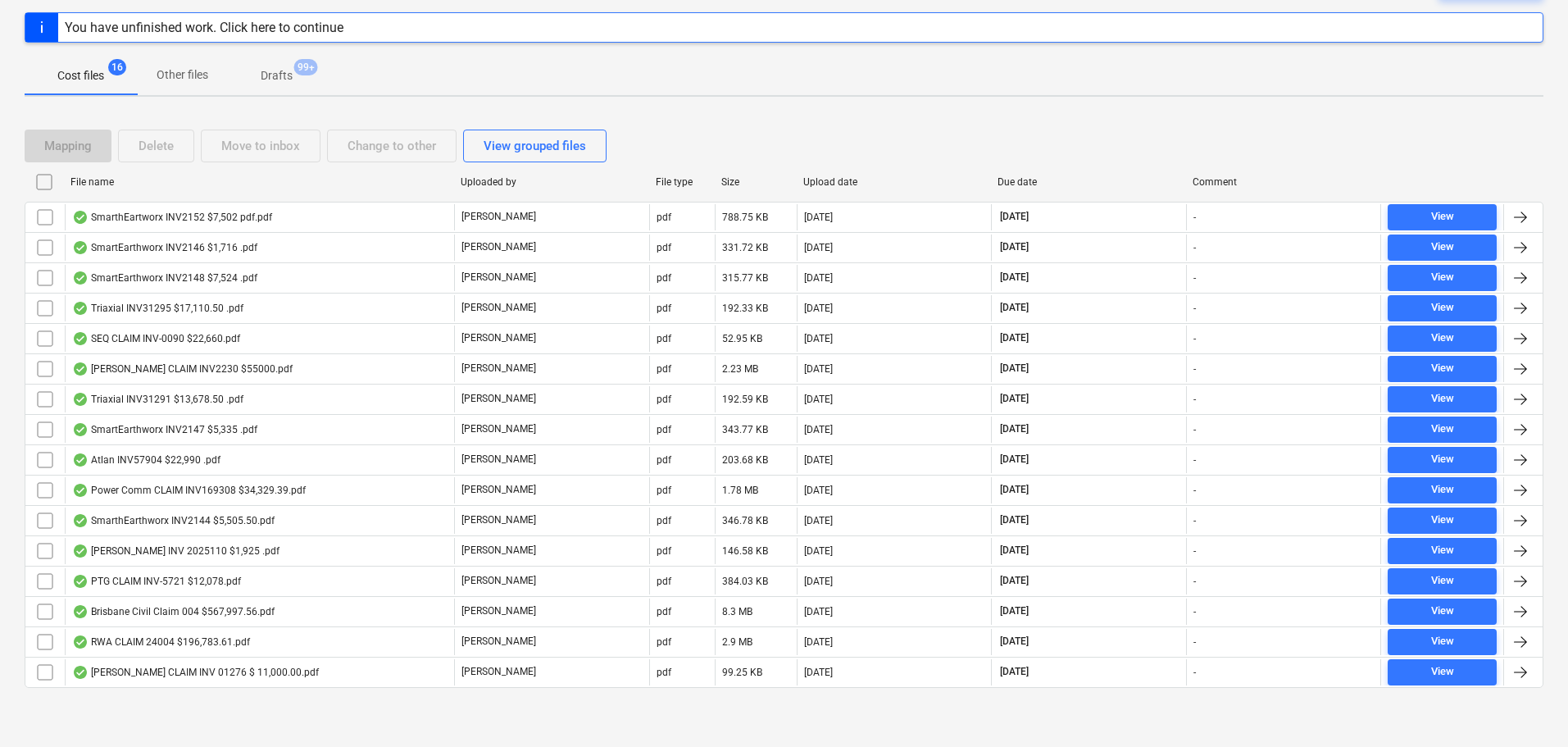
checkbox input "false"
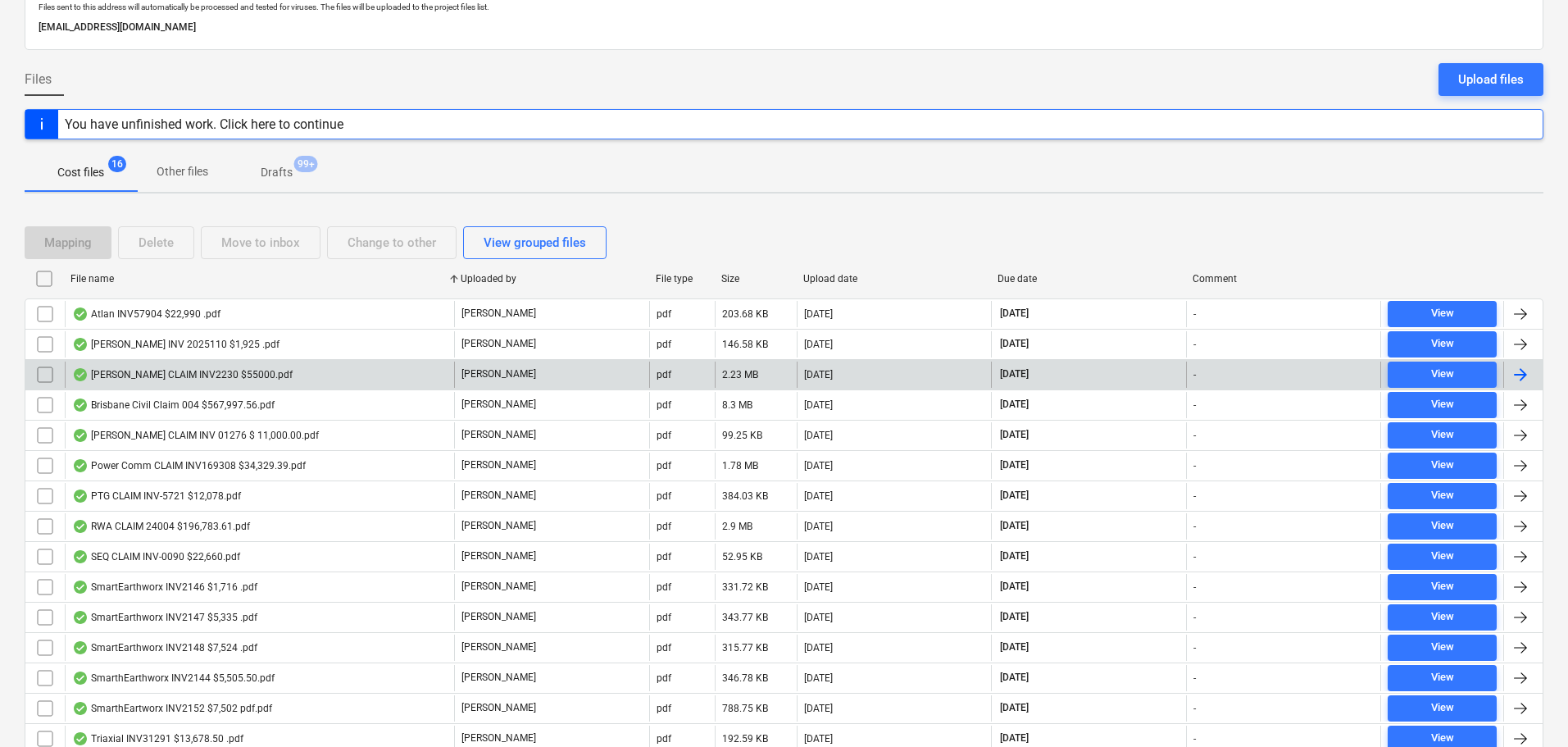
scroll to position [0, 0]
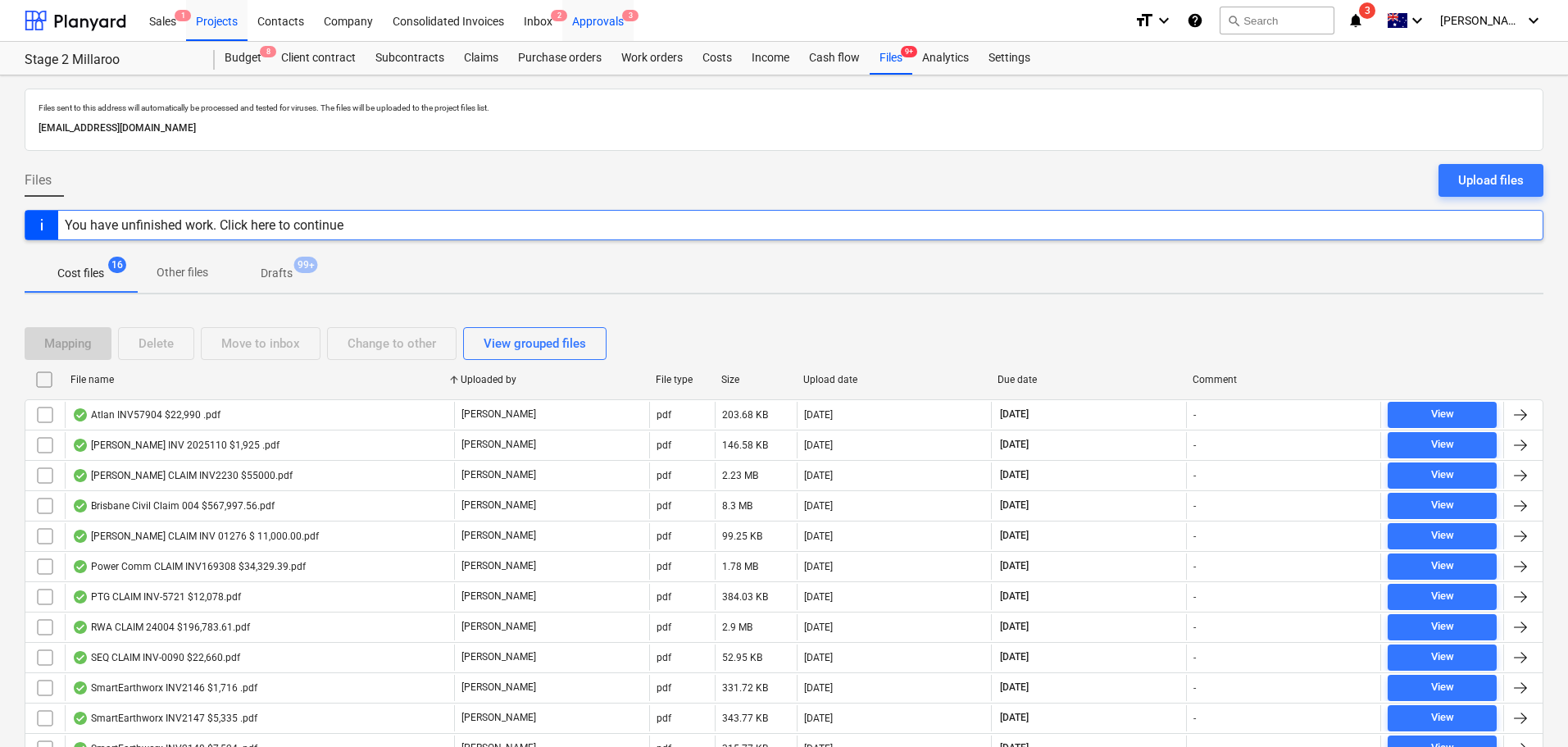
click at [582, 17] on div "Approvals 3" at bounding box center [597, 19] width 71 height 42
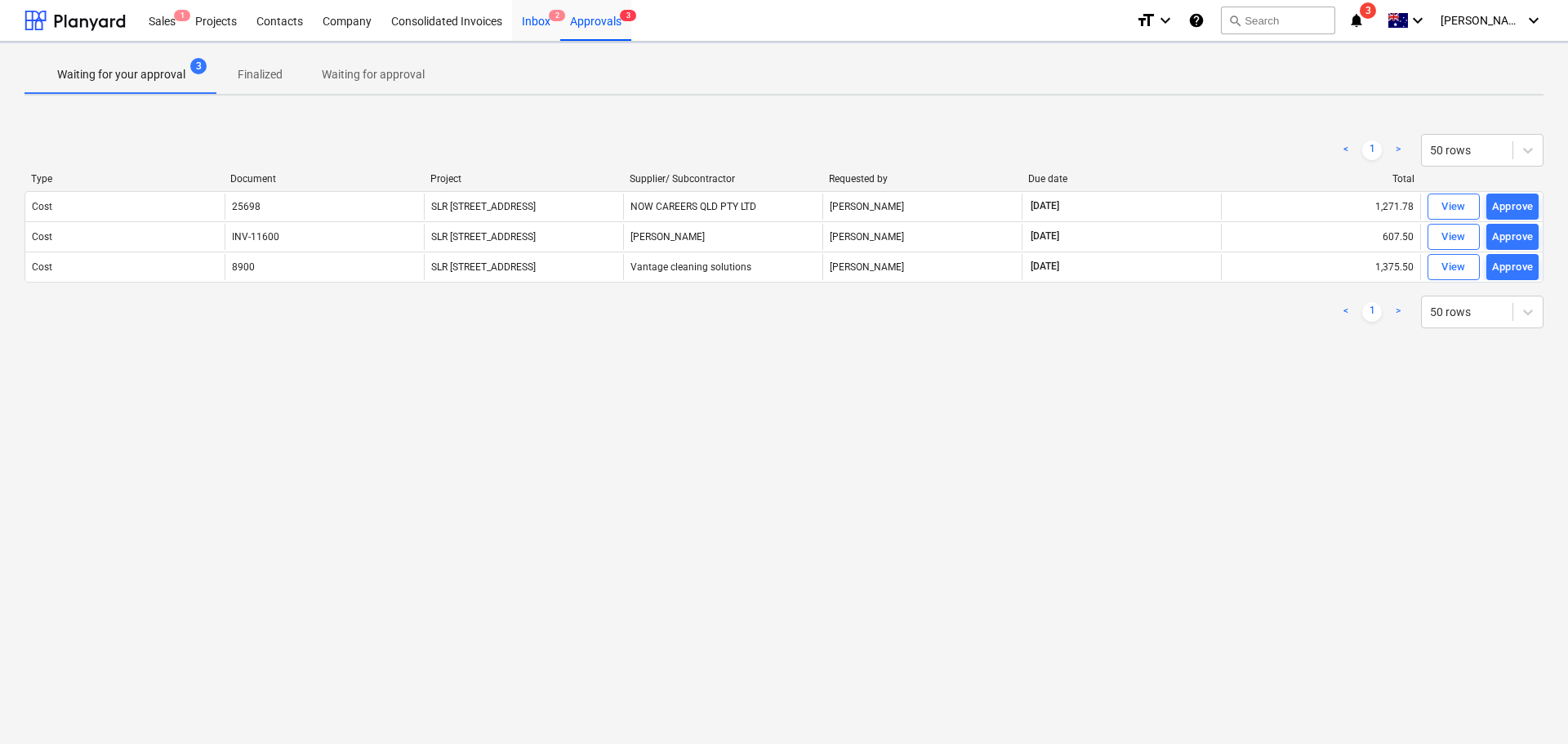
click at [535, 7] on div "Inbox 2" at bounding box center [536, 19] width 48 height 41
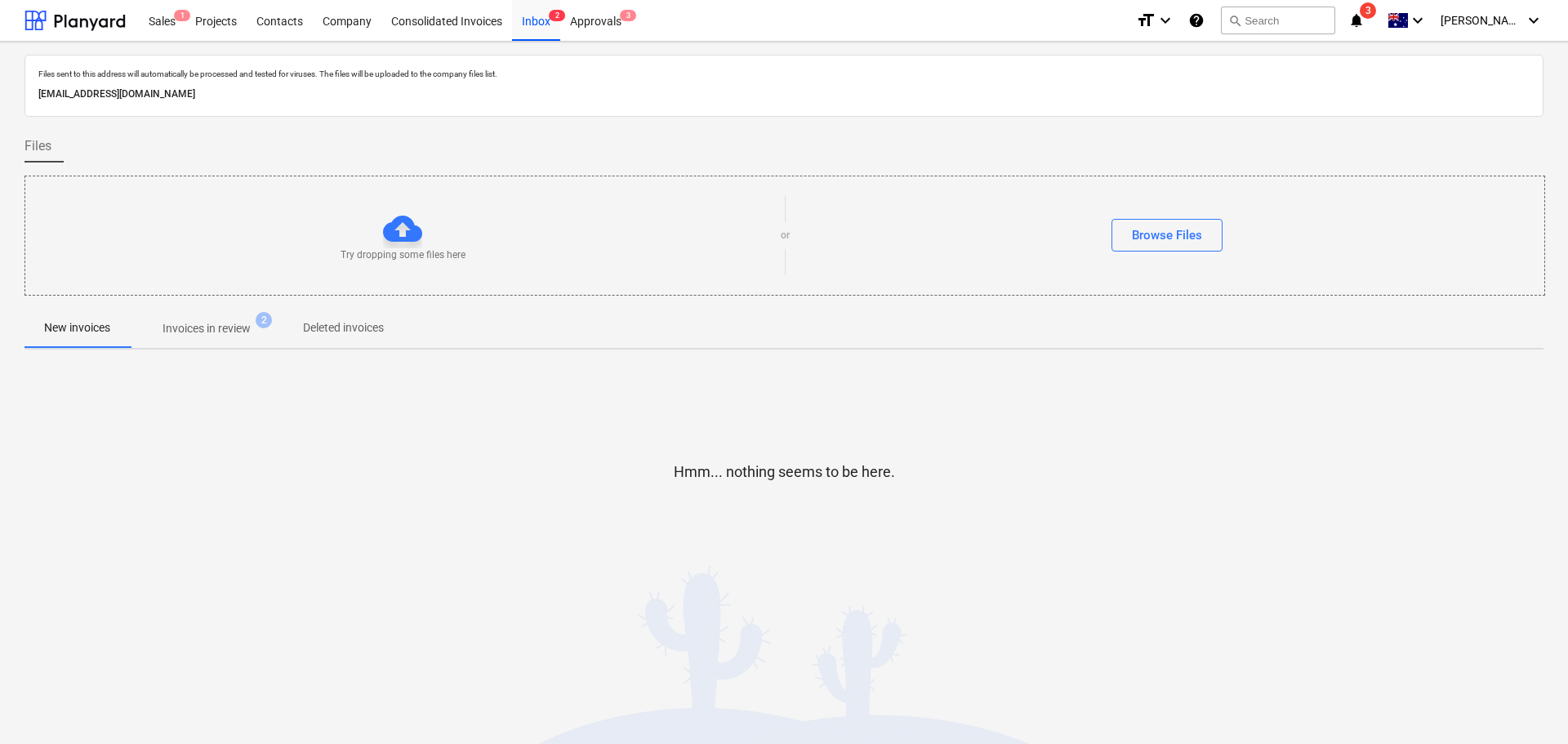
click at [199, 339] on span "Invoices in review 2" at bounding box center [206, 328] width 153 height 29
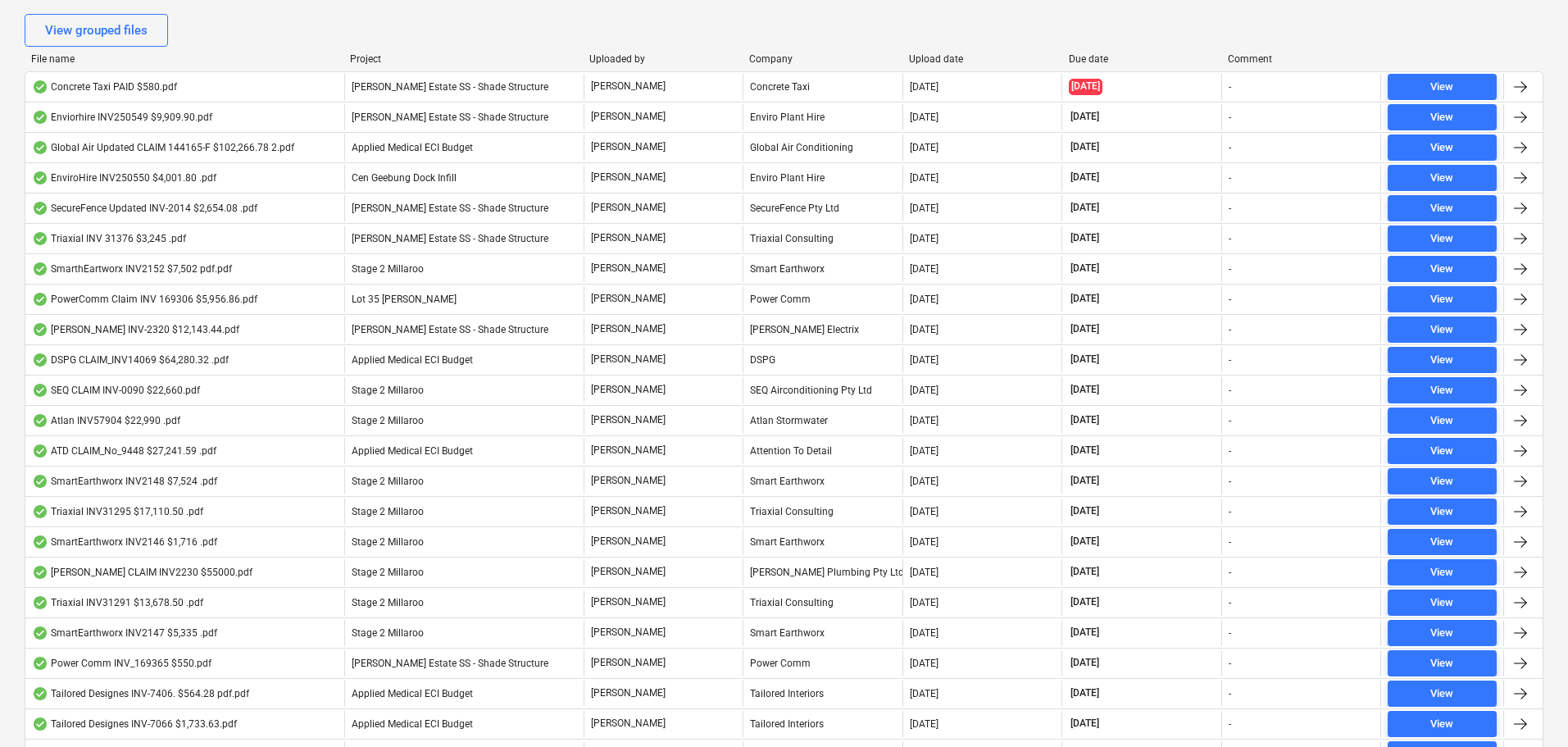
scroll to position [246, 0]
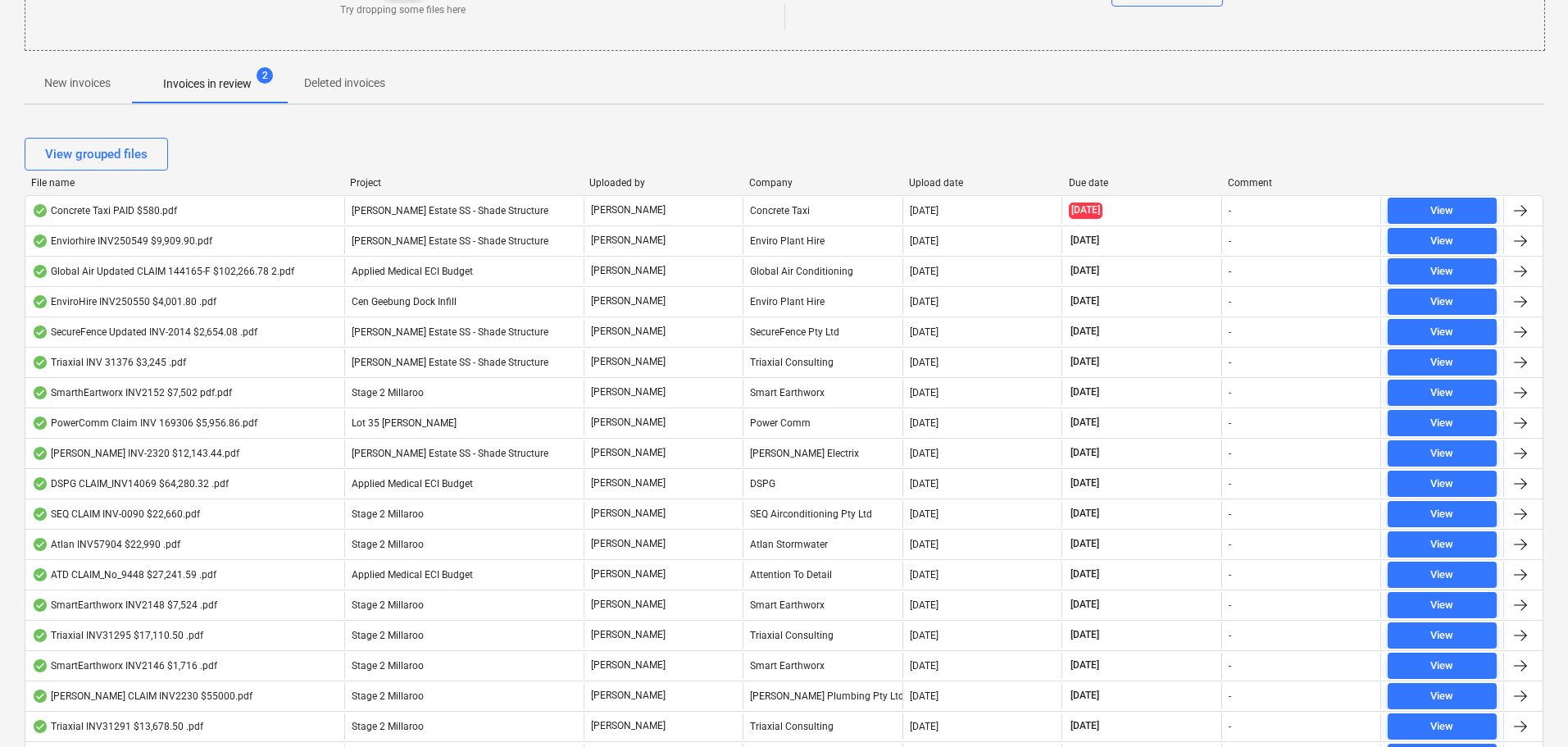
click at [394, 181] on div "Project" at bounding box center [462, 183] width 226 height 11
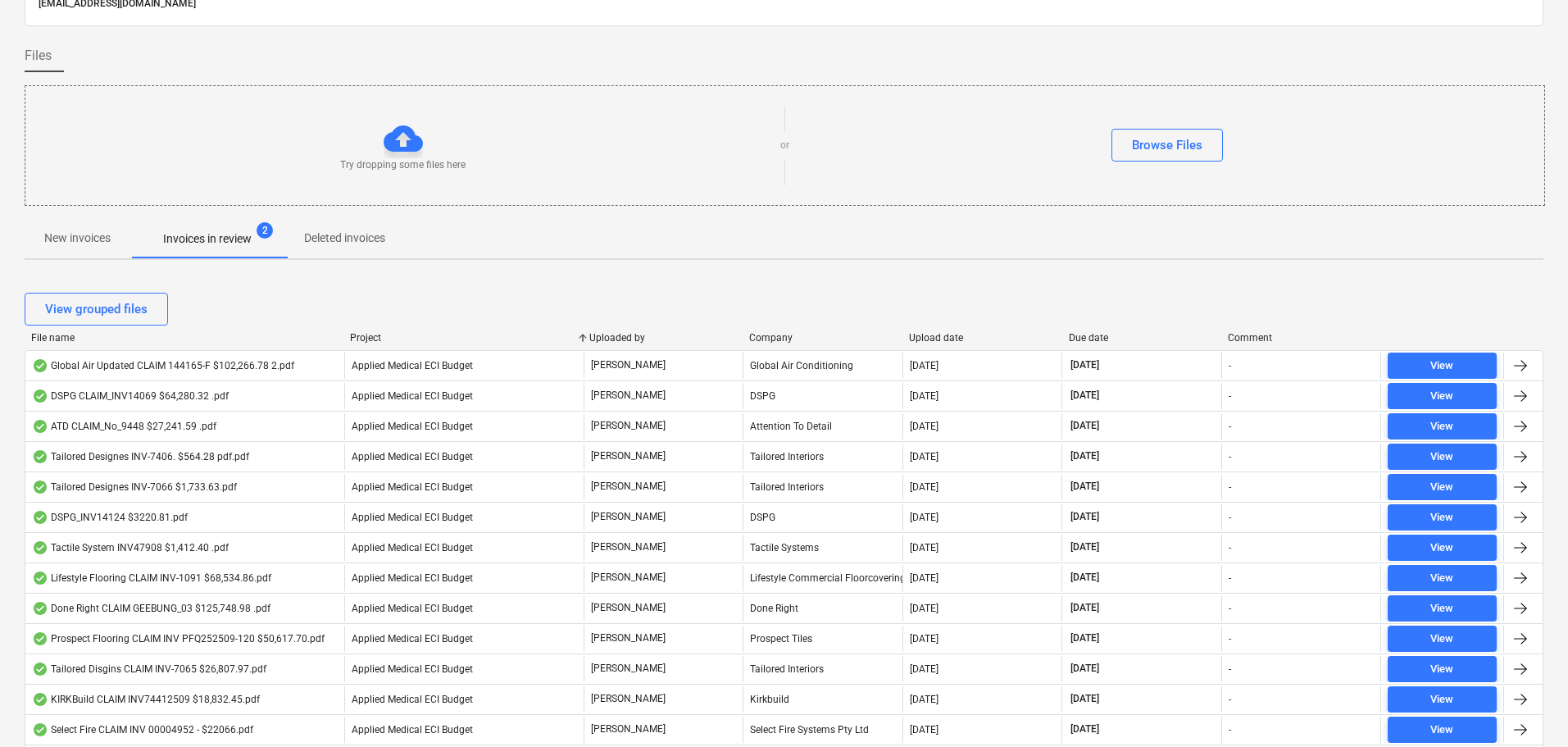
scroll to position [0, 0]
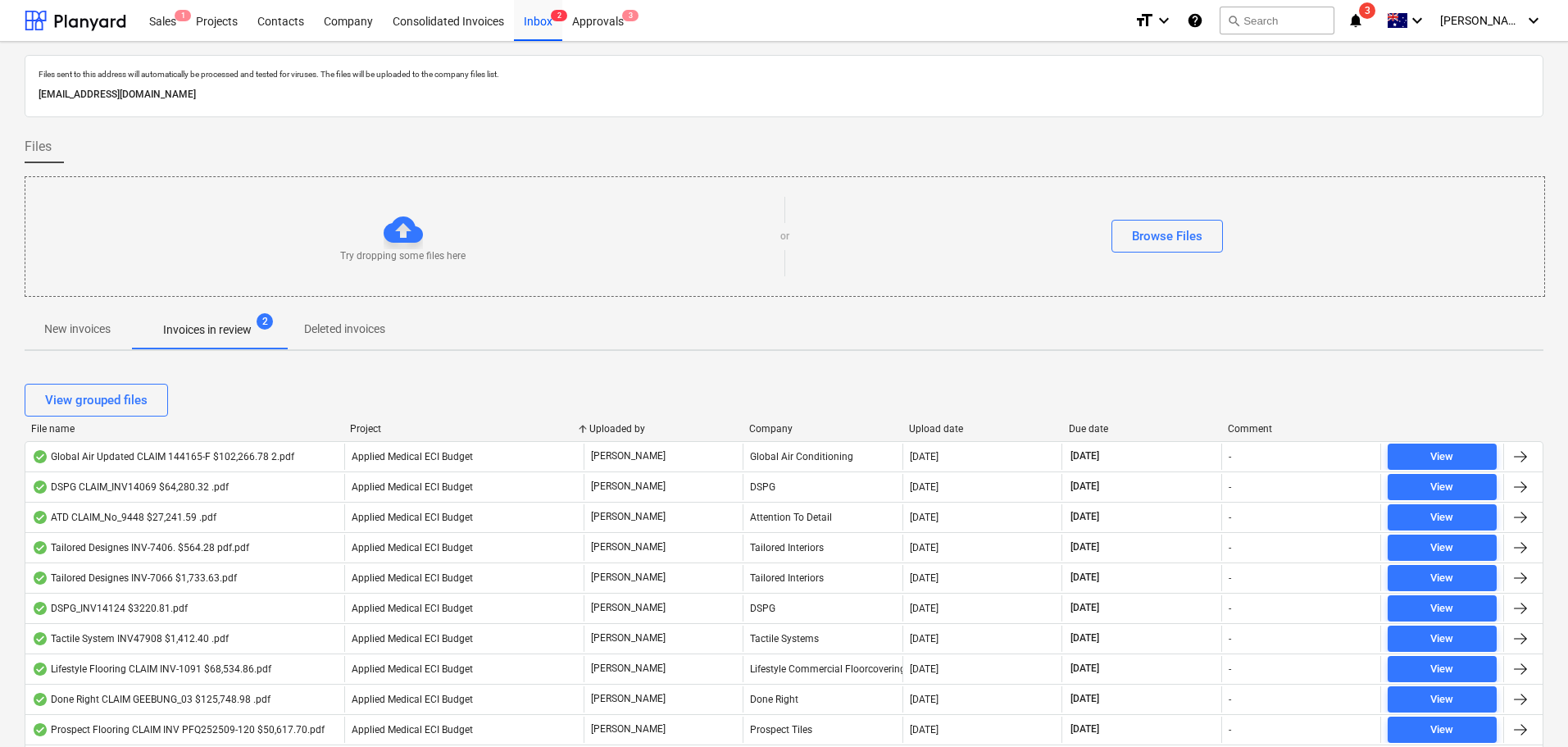
click at [90, 338] on span "New invoices" at bounding box center [78, 329] width 106 height 27
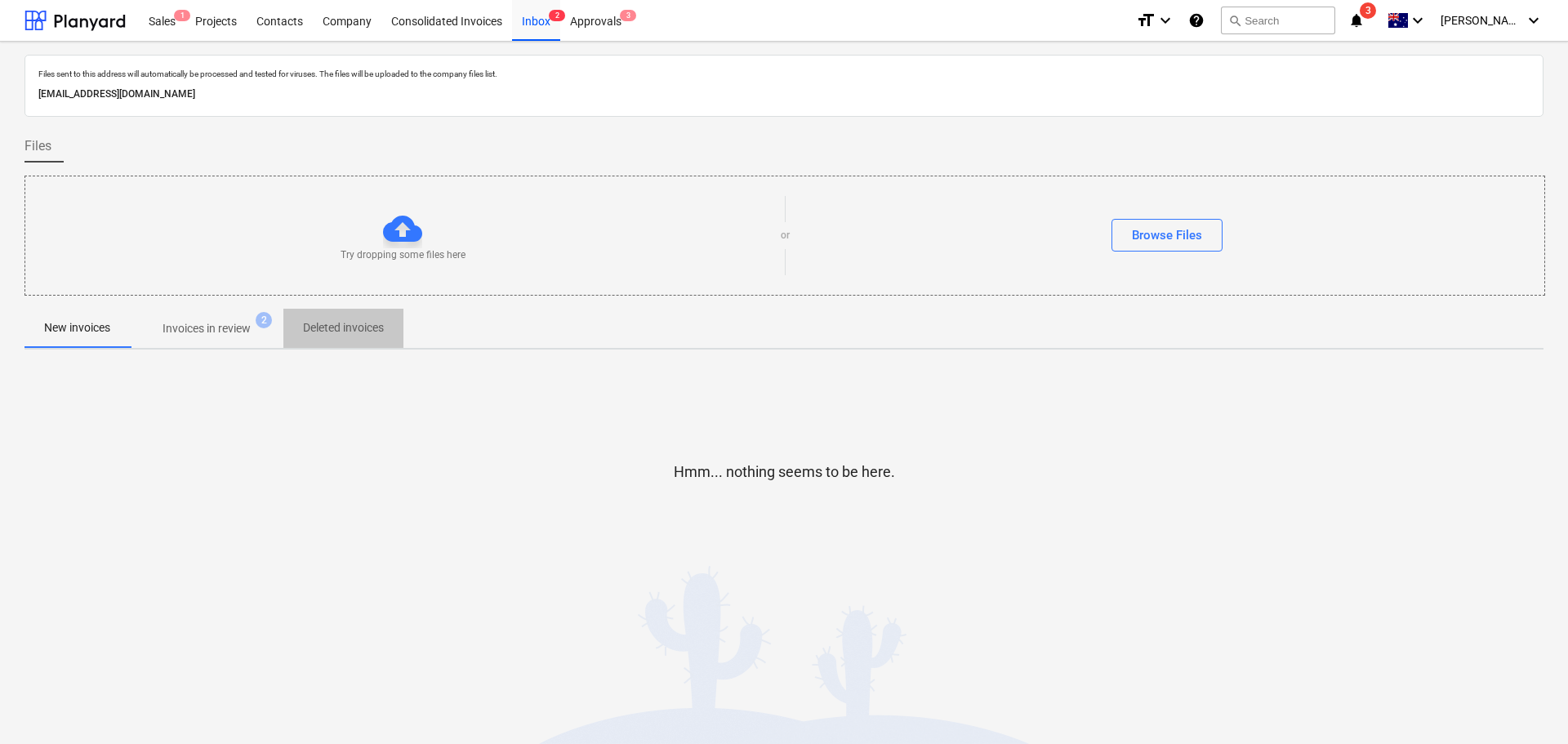
click at [362, 330] on p "Deleted invoices" at bounding box center [344, 327] width 81 height 17
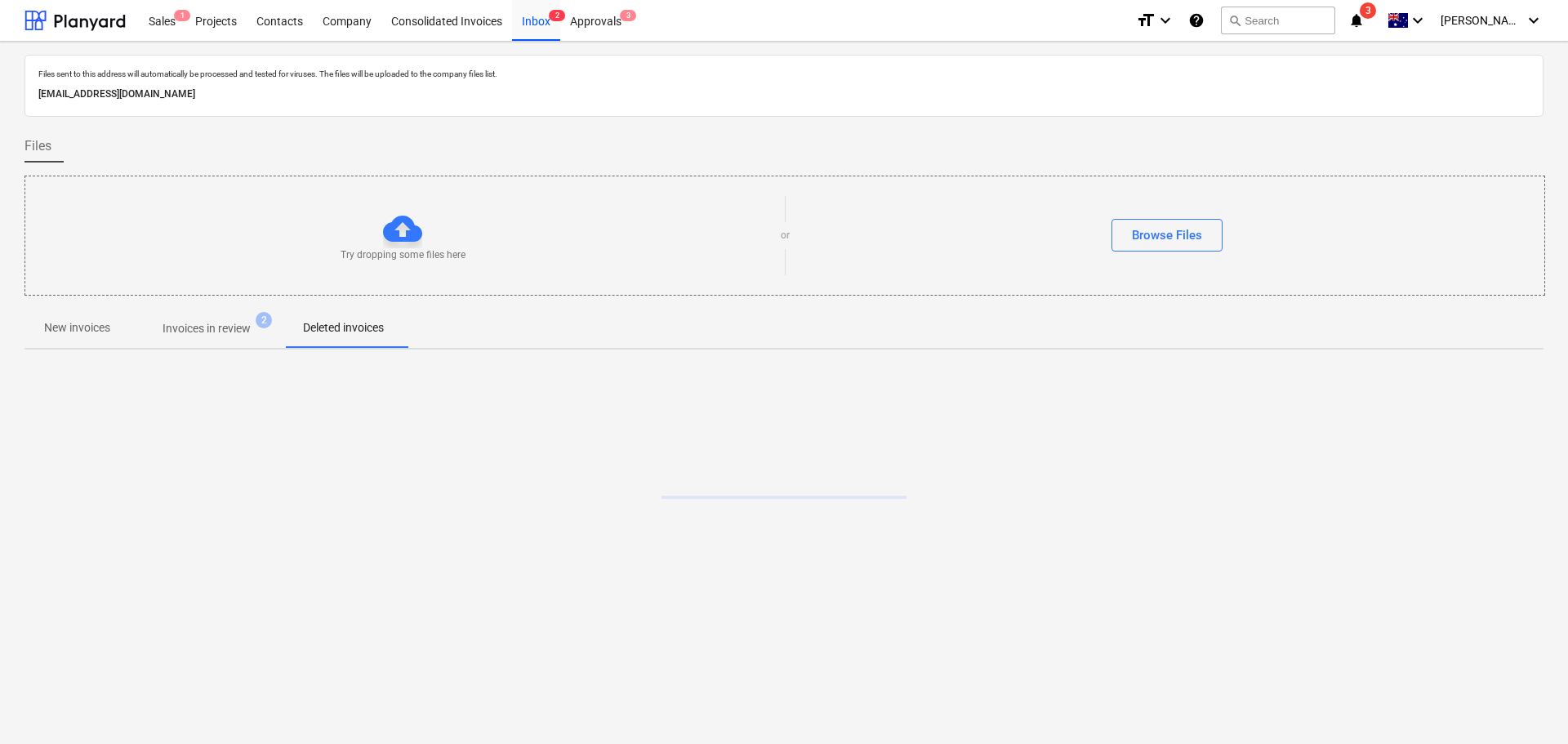
click at [227, 329] on p "Invoices in review" at bounding box center [207, 328] width 88 height 17
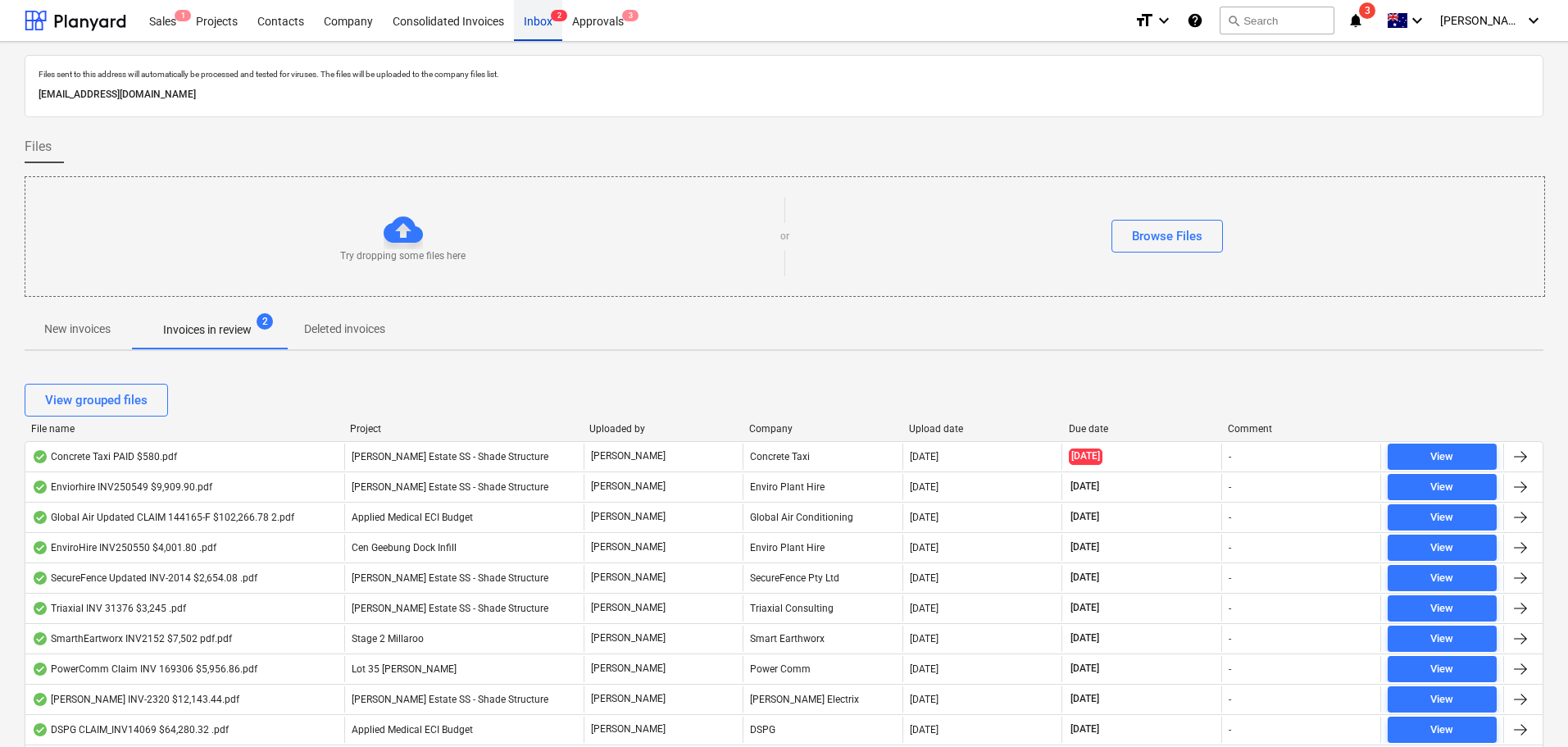
click at [543, 16] on div "Inbox 2" at bounding box center [538, 19] width 48 height 42
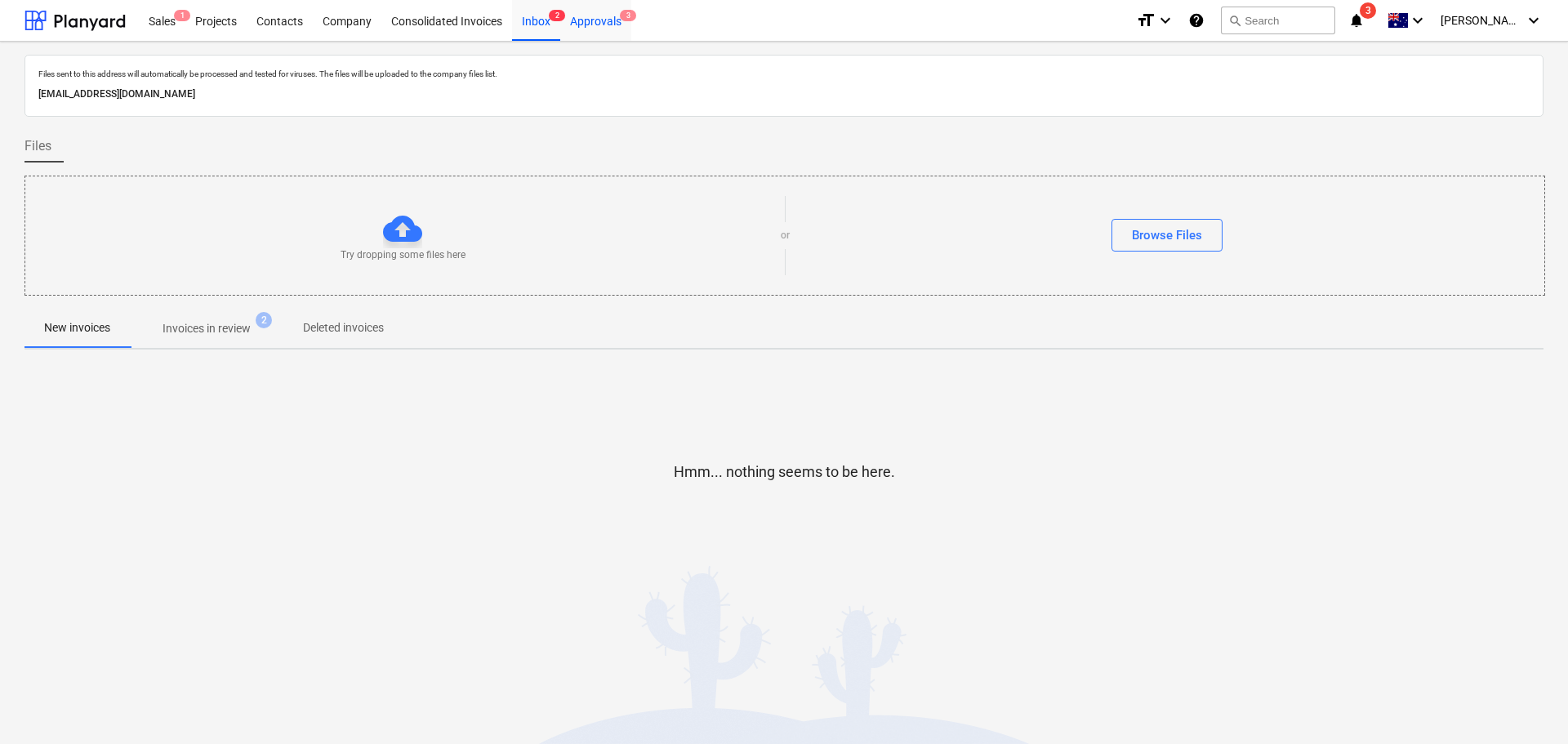
click at [590, 18] on div "Approvals 3" at bounding box center [595, 19] width 71 height 41
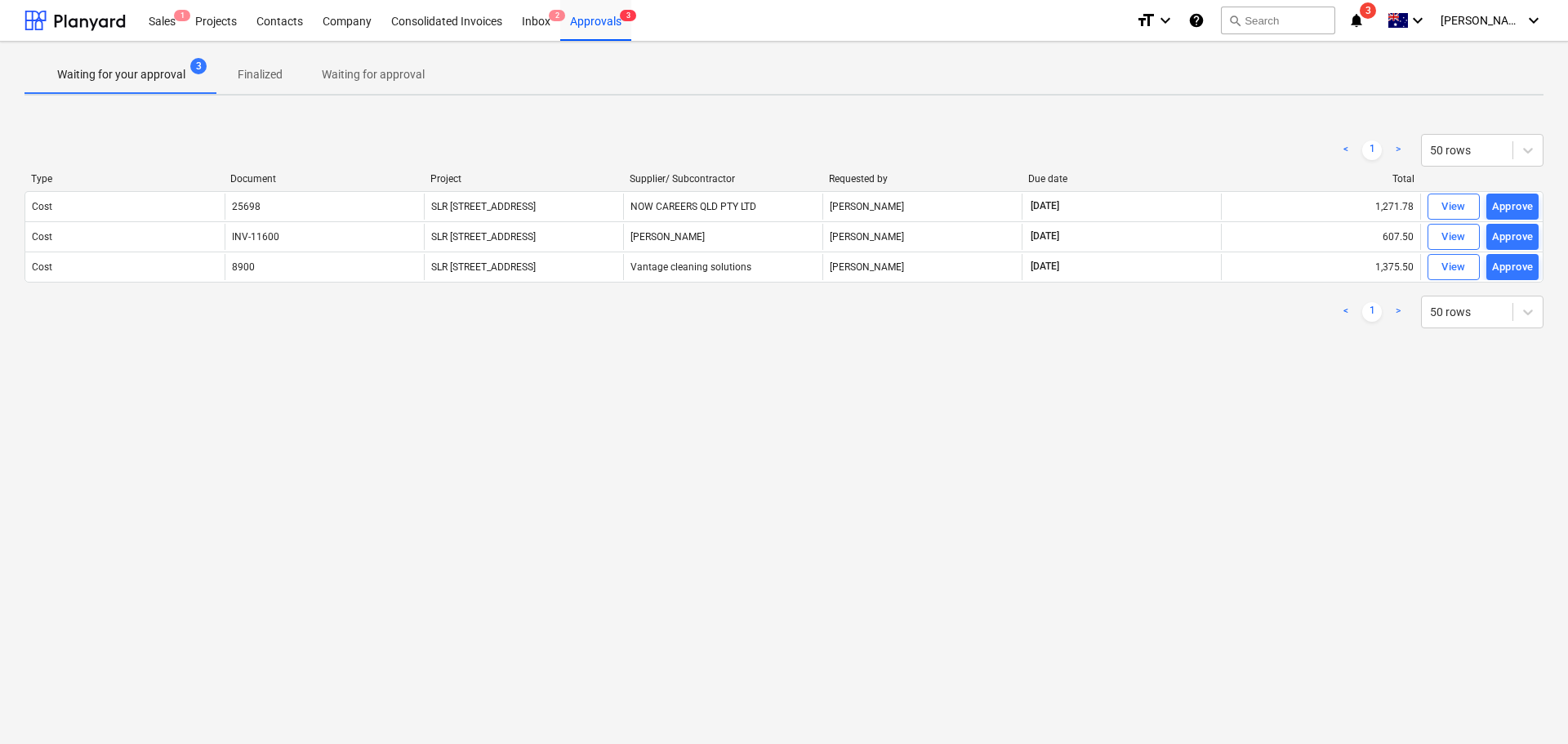
click at [363, 70] on p "Waiting for approval" at bounding box center [373, 74] width 103 height 17
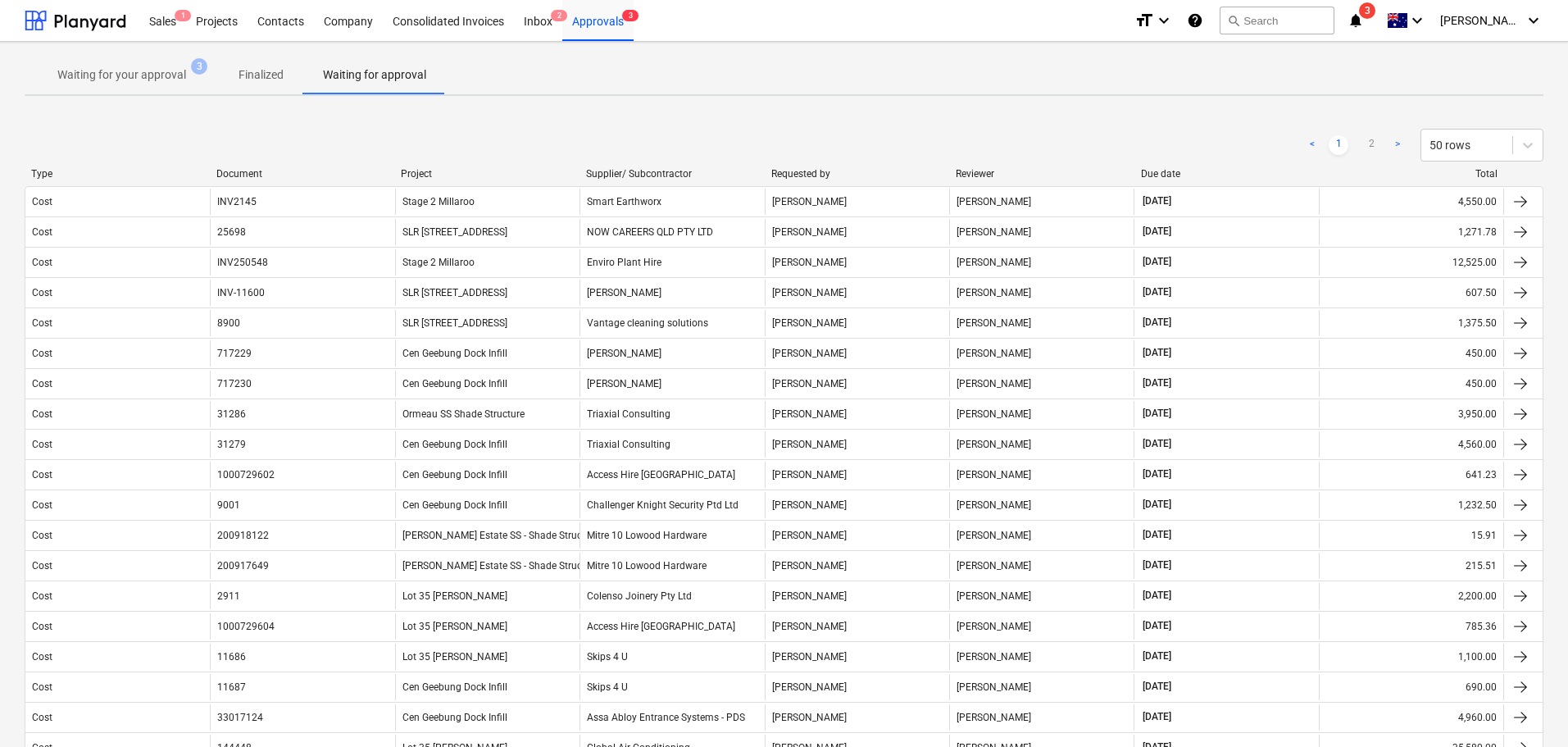
click at [442, 165] on div "< 1 2 > 50 rows" at bounding box center [784, 145] width 1519 height 46
click at [442, 173] on div "Project" at bounding box center [486, 174] width 173 height 11
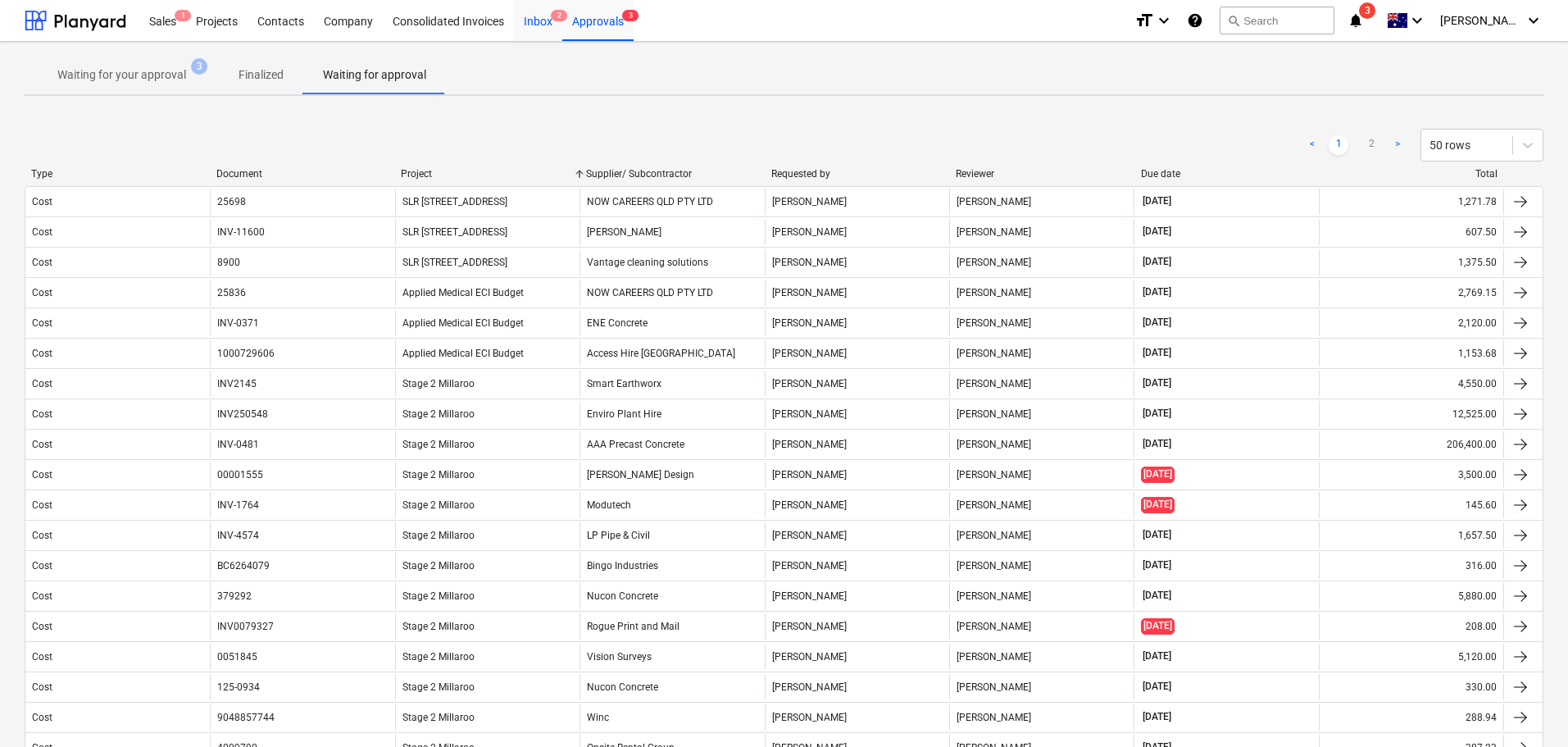
click at [555, 14] on span "2" at bounding box center [559, 16] width 17 height 11
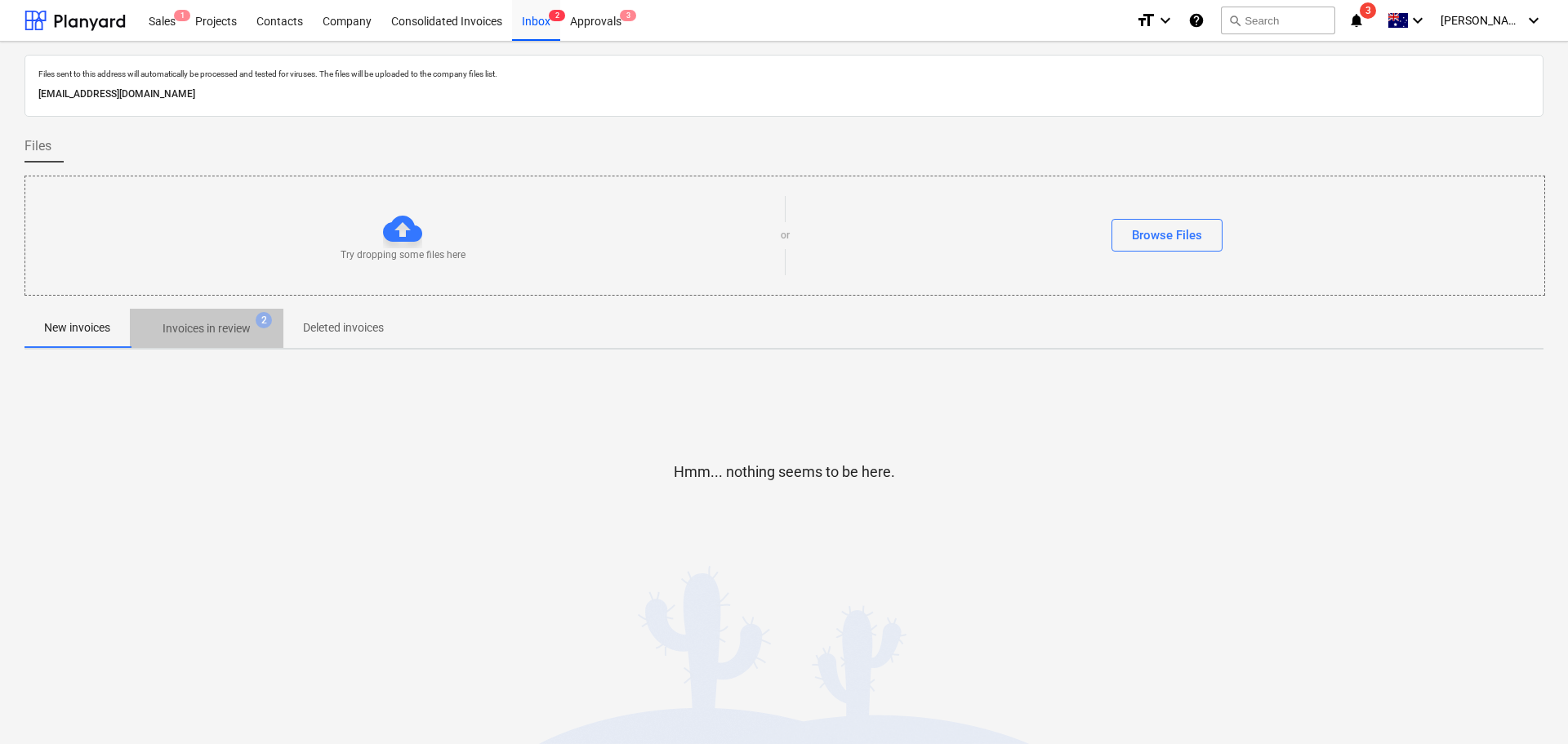
click at [221, 327] on p "Invoices in review" at bounding box center [207, 328] width 88 height 17
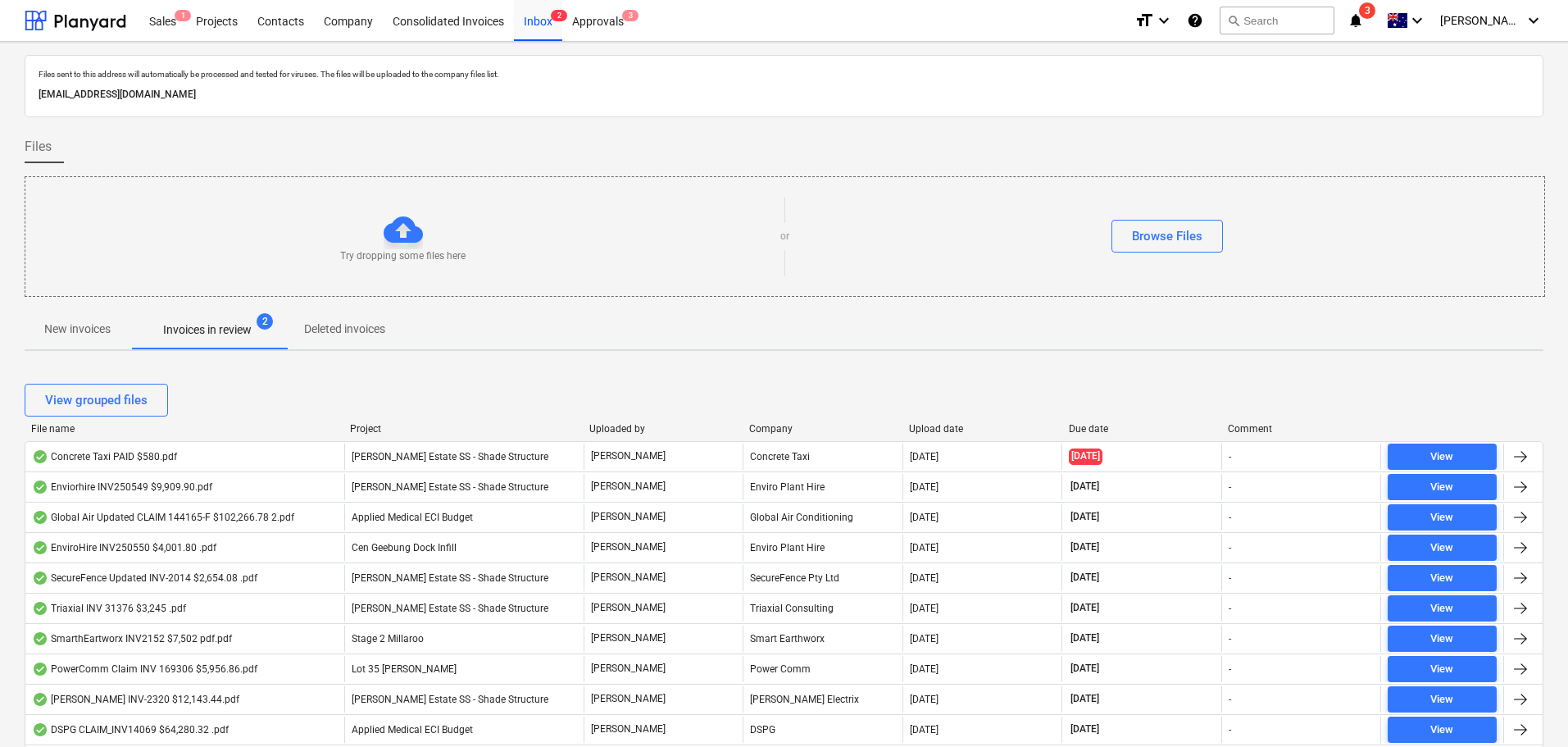
click at [382, 429] on div "Project" at bounding box center [462, 428] width 226 height 11
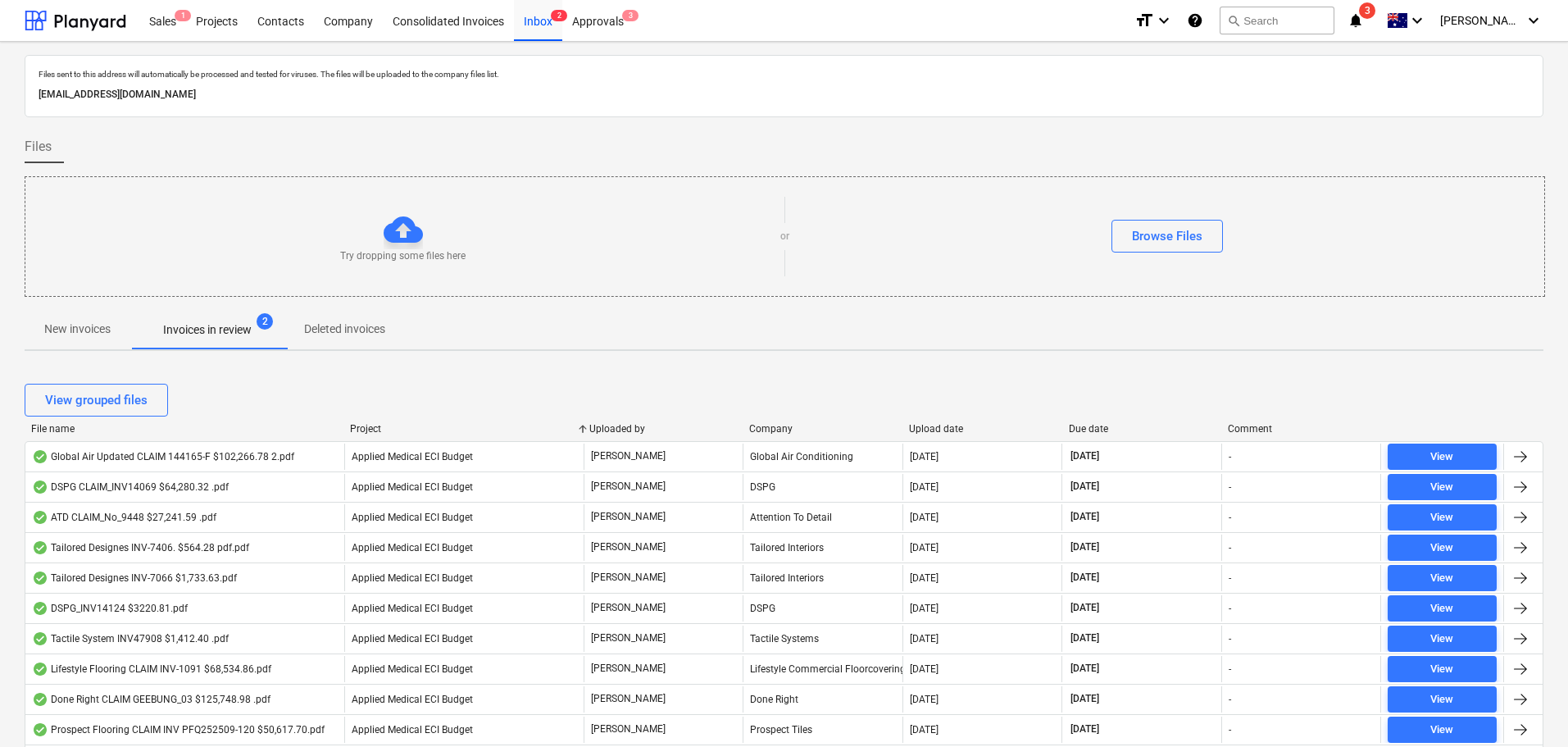
click at [54, 330] on p "New invoices" at bounding box center [78, 329] width 66 height 18
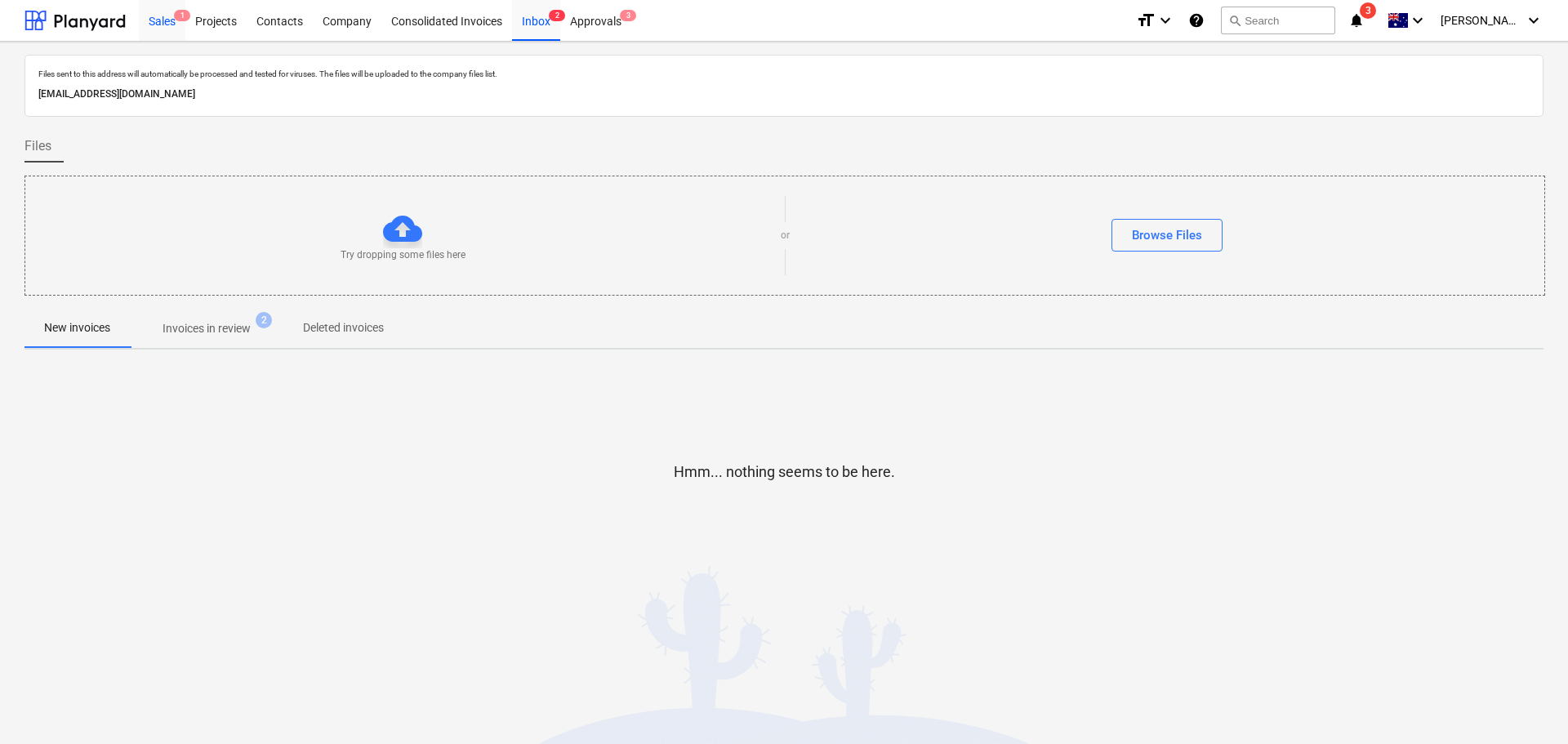
click at [165, 25] on div "Sales 1" at bounding box center [162, 19] width 47 height 41
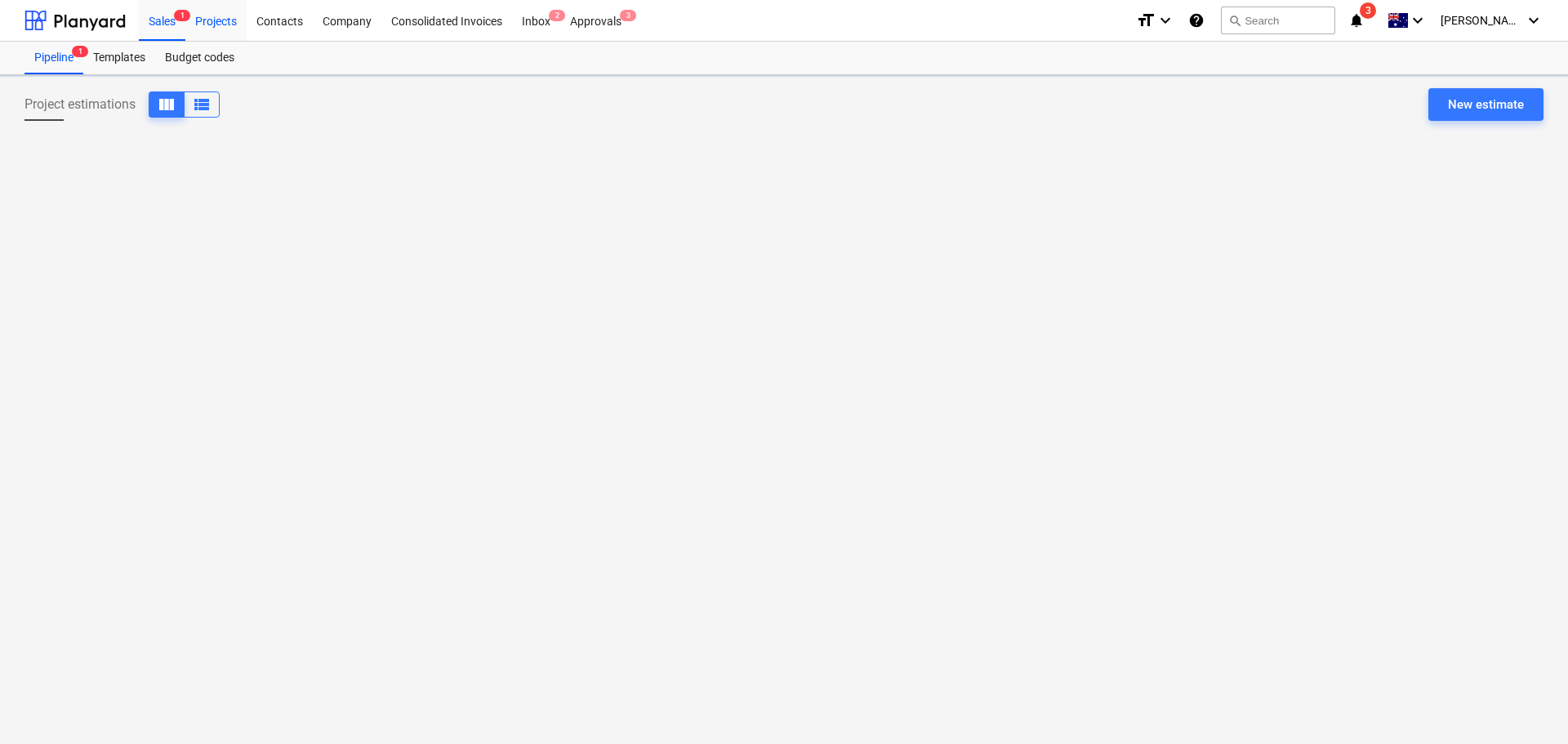
click at [232, 22] on div "Projects" at bounding box center [216, 19] width 62 height 41
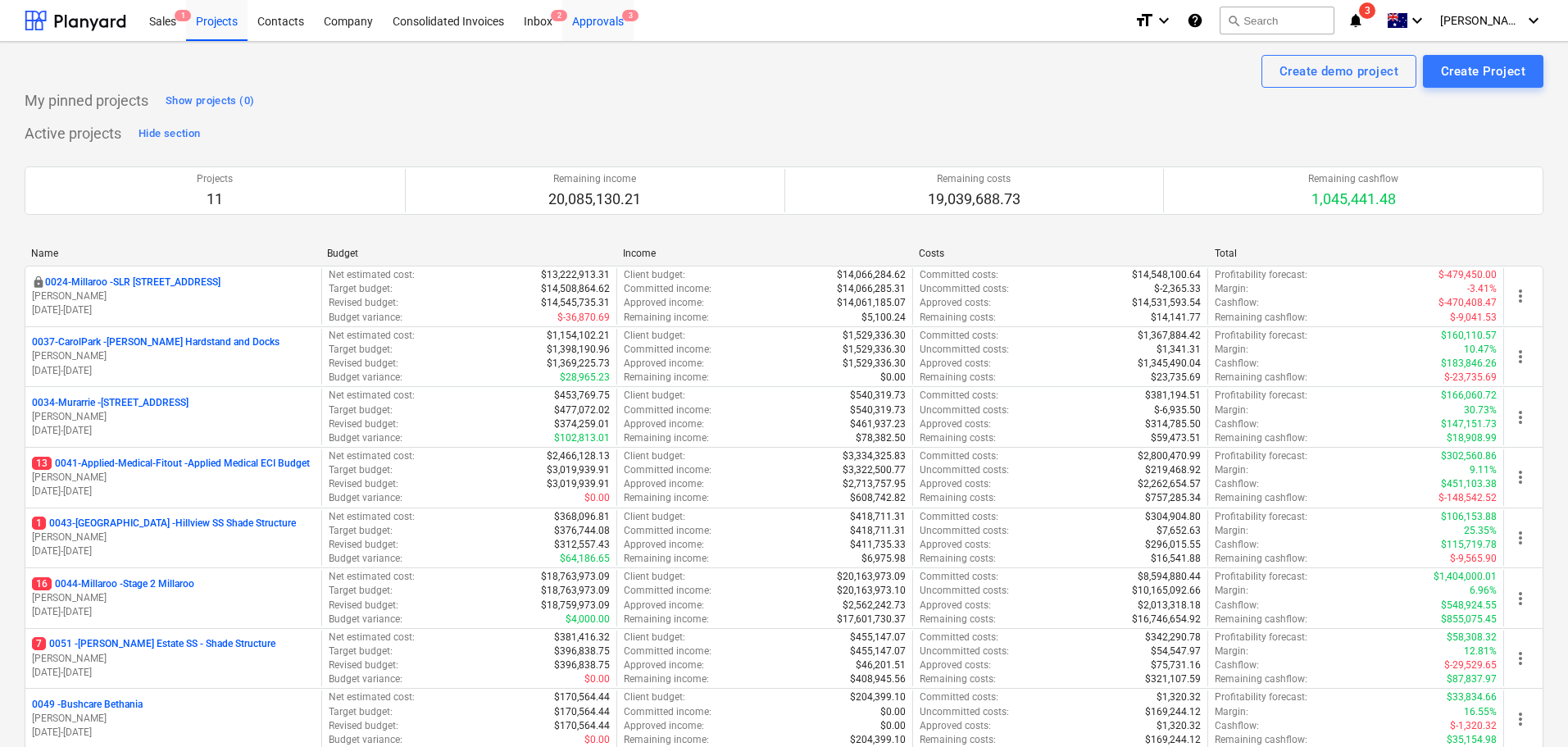
click at [606, 21] on div "Approvals 3" at bounding box center [597, 19] width 71 height 42
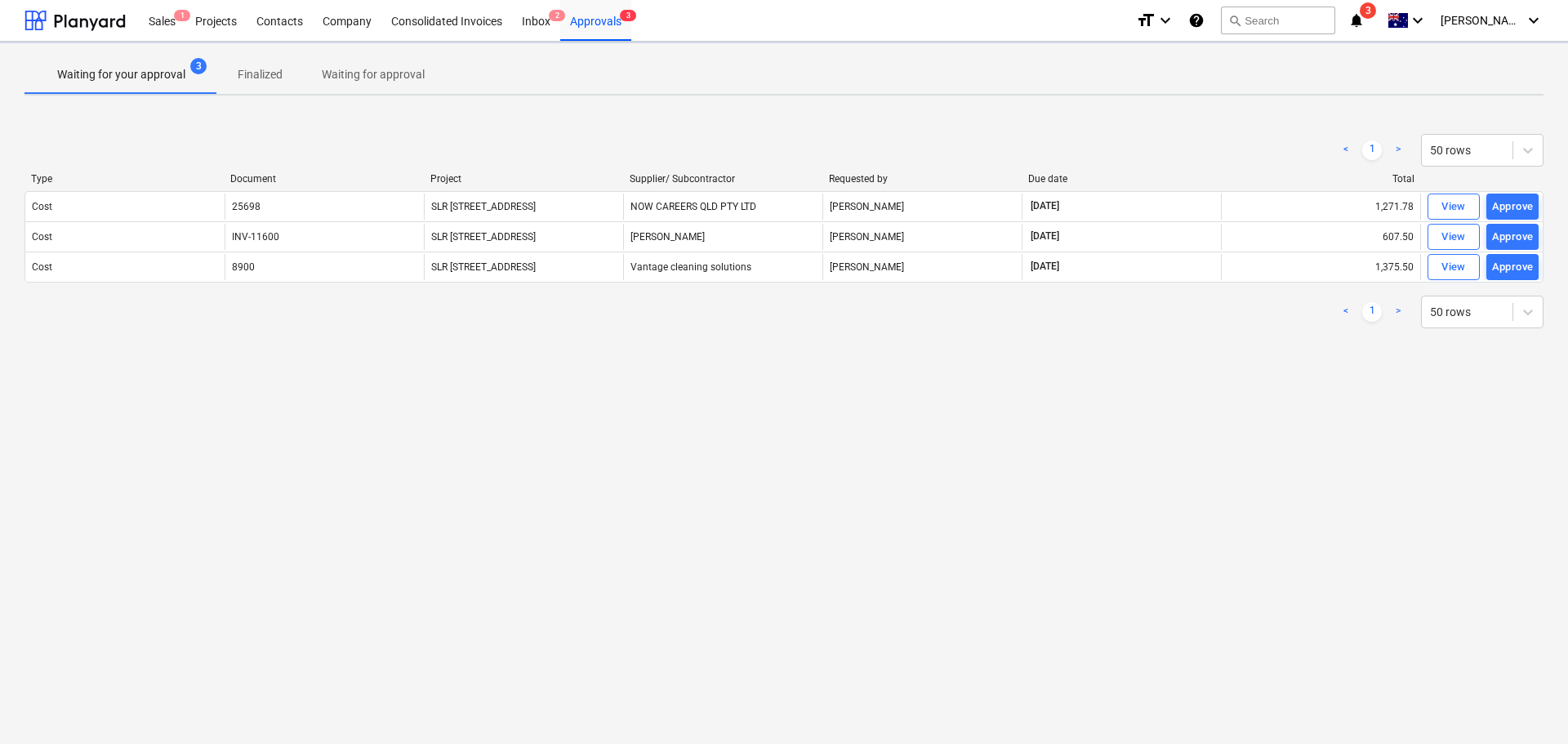
click at [387, 79] on p "Waiting for approval" at bounding box center [373, 74] width 103 height 17
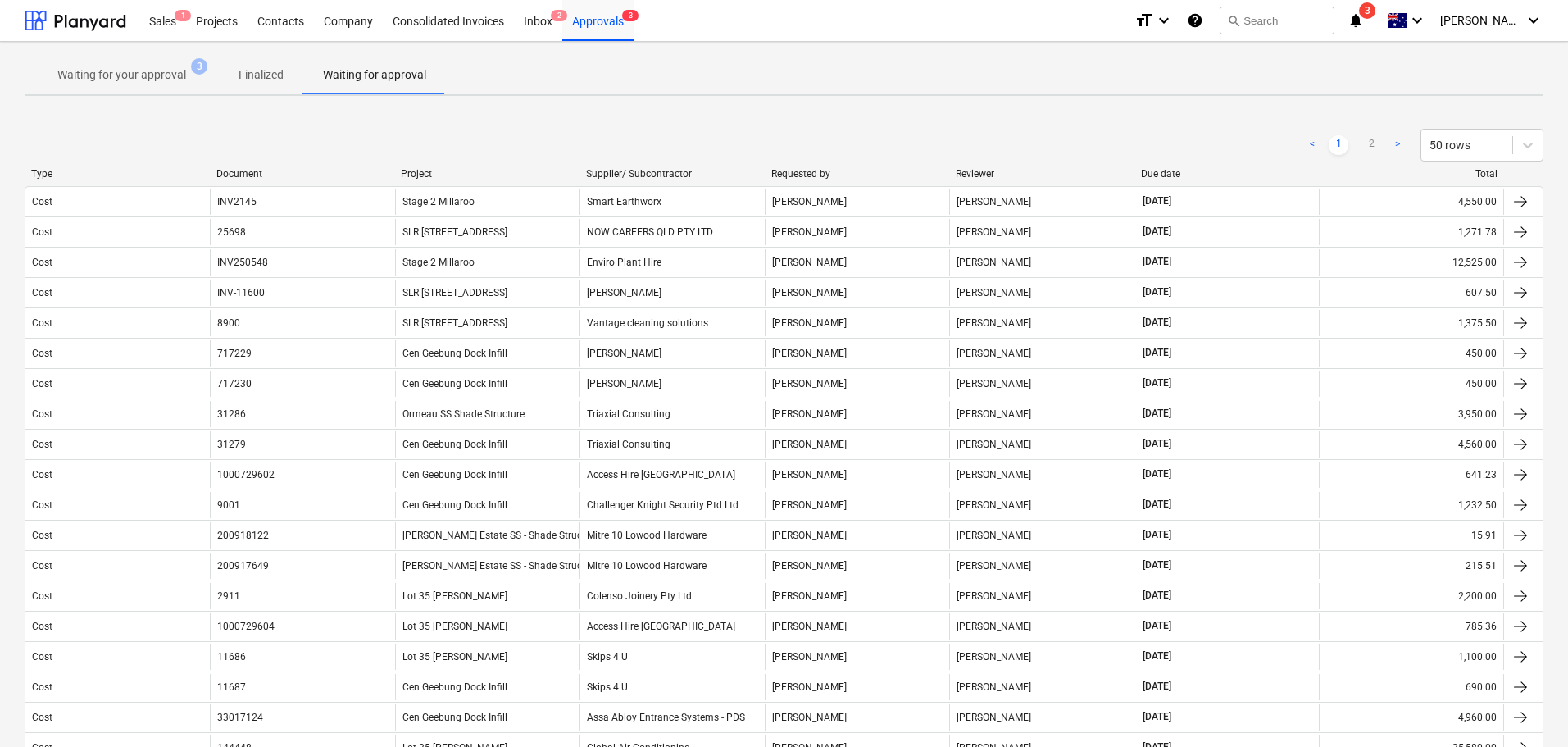
click at [635, 168] on div "Supplier/ Subcontractor" at bounding box center [672, 174] width 173 height 11
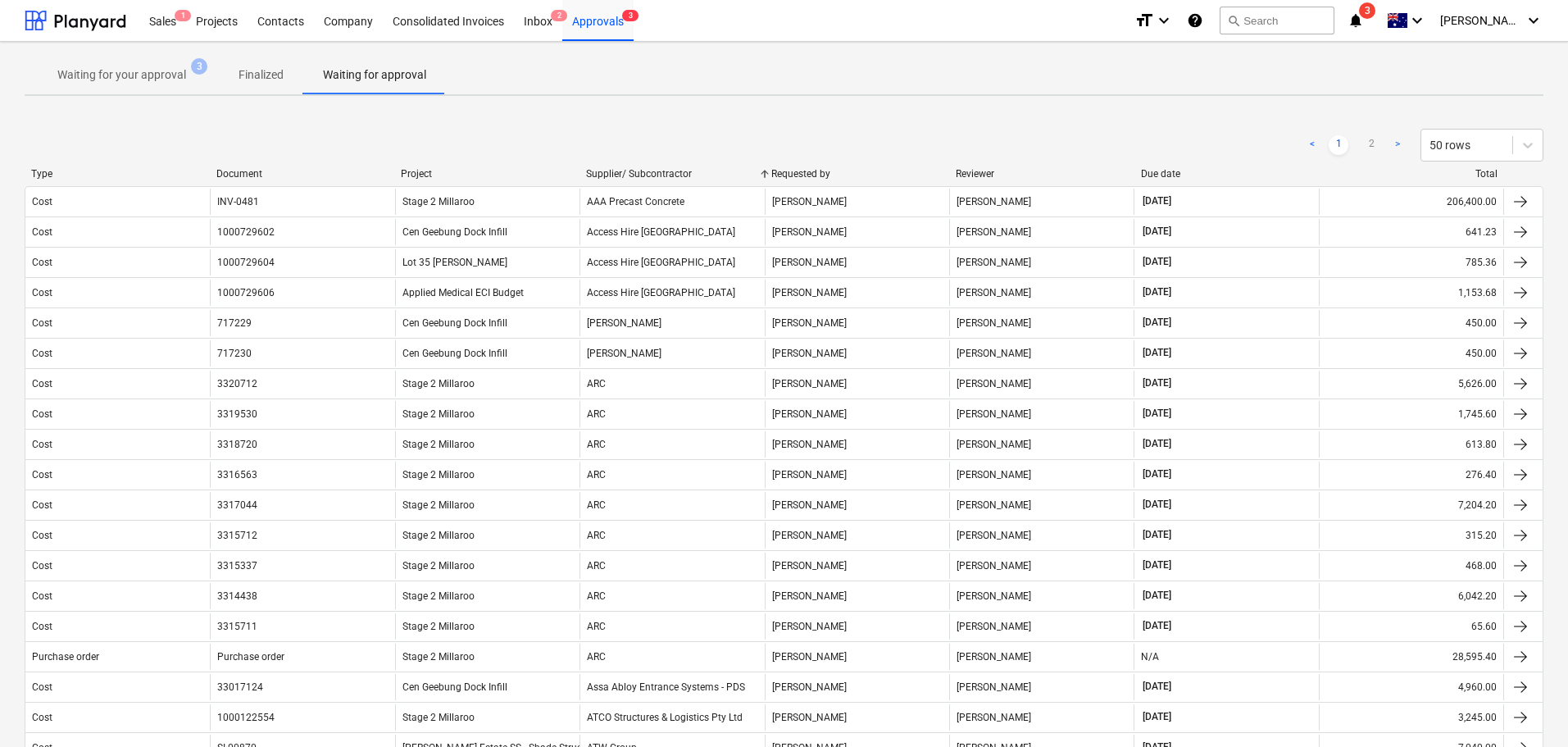
click at [466, 175] on div "Project" at bounding box center [486, 174] width 173 height 11
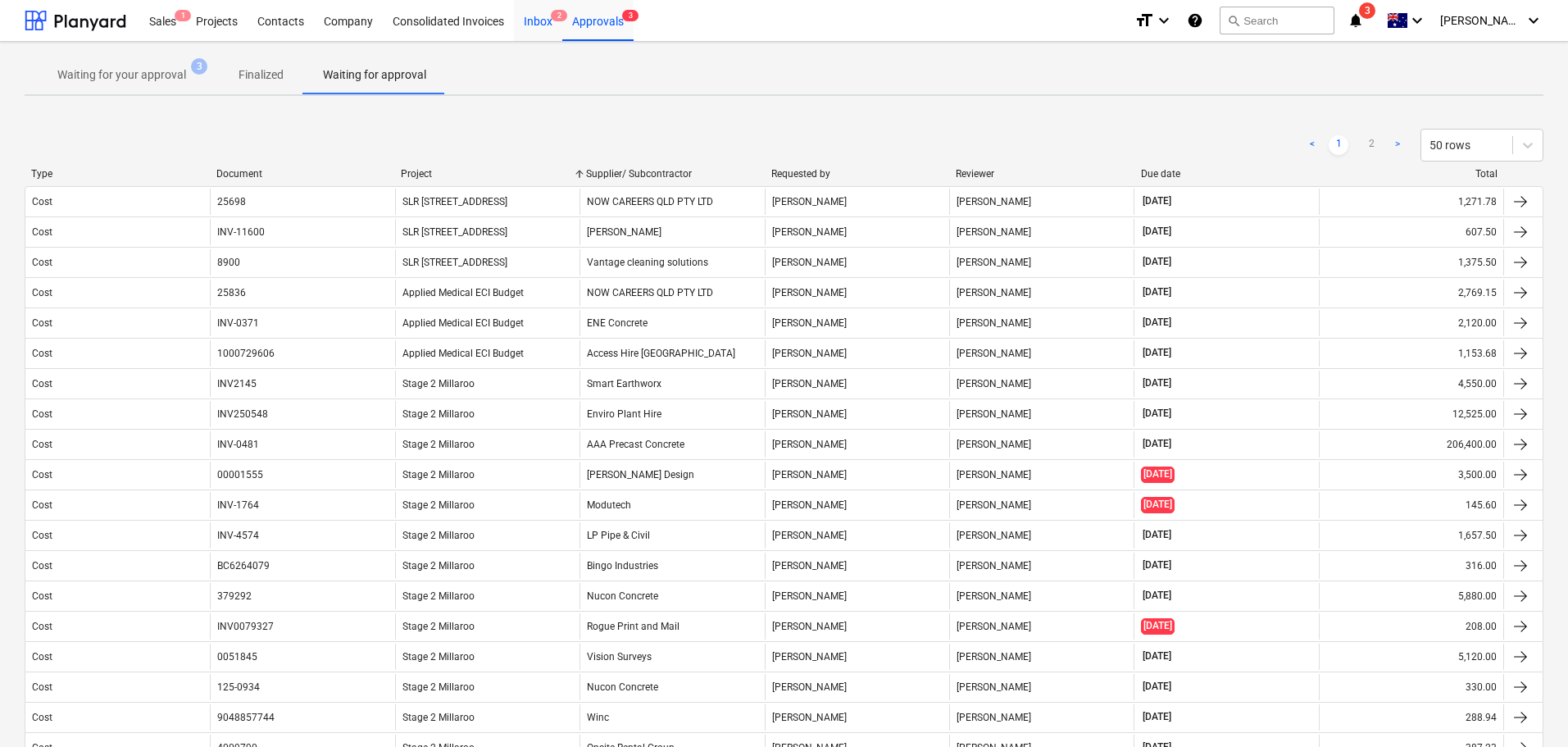
drag, startPoint x: 533, startPoint y: 14, endPoint x: 553, endPoint y: 39, distance: 32.0
click at [533, 14] on div "Inbox 2" at bounding box center [538, 19] width 48 height 42
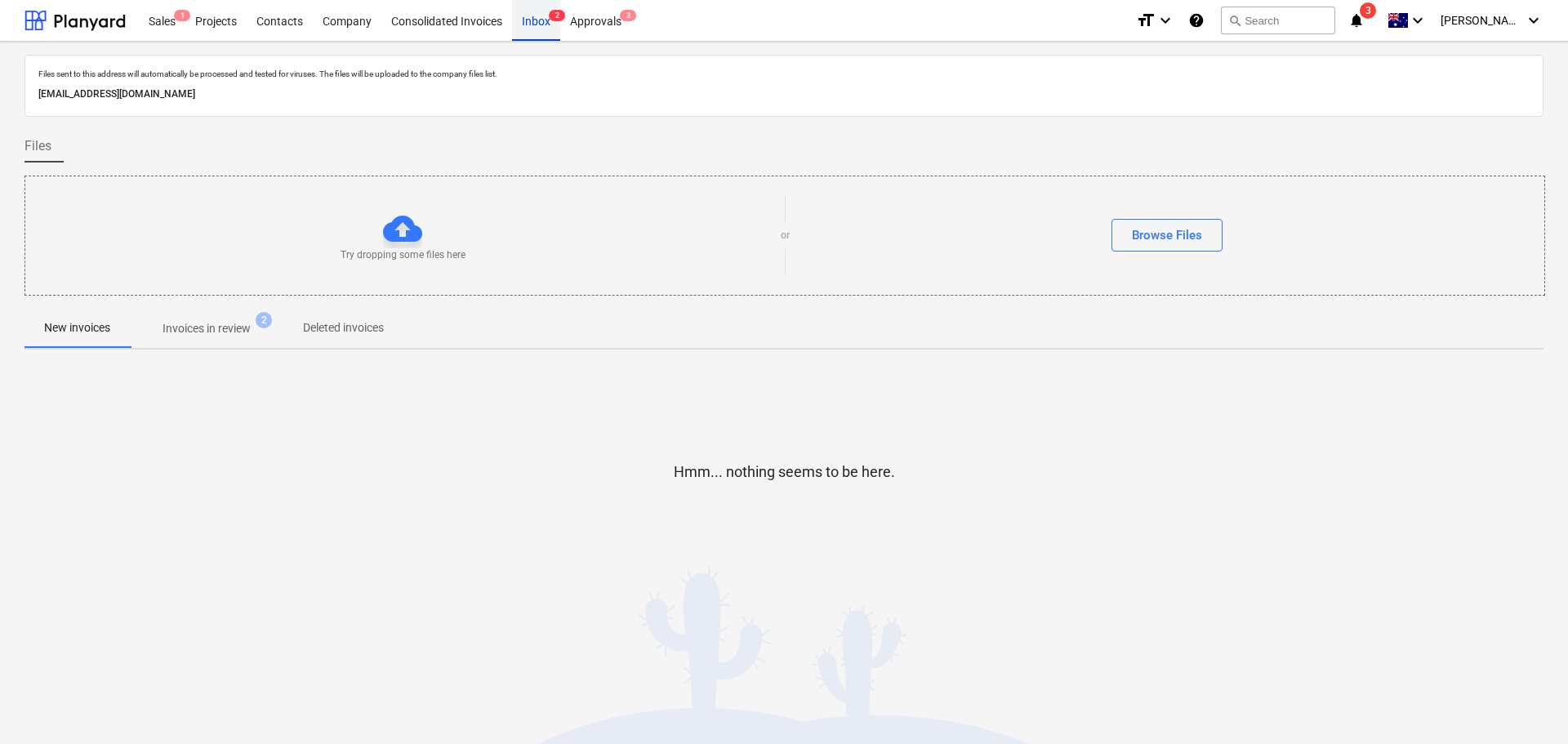
click at [538, 20] on div "Inbox 2" at bounding box center [536, 19] width 48 height 41
click at [210, 319] on span "Invoices in review 2" at bounding box center [206, 328] width 153 height 29
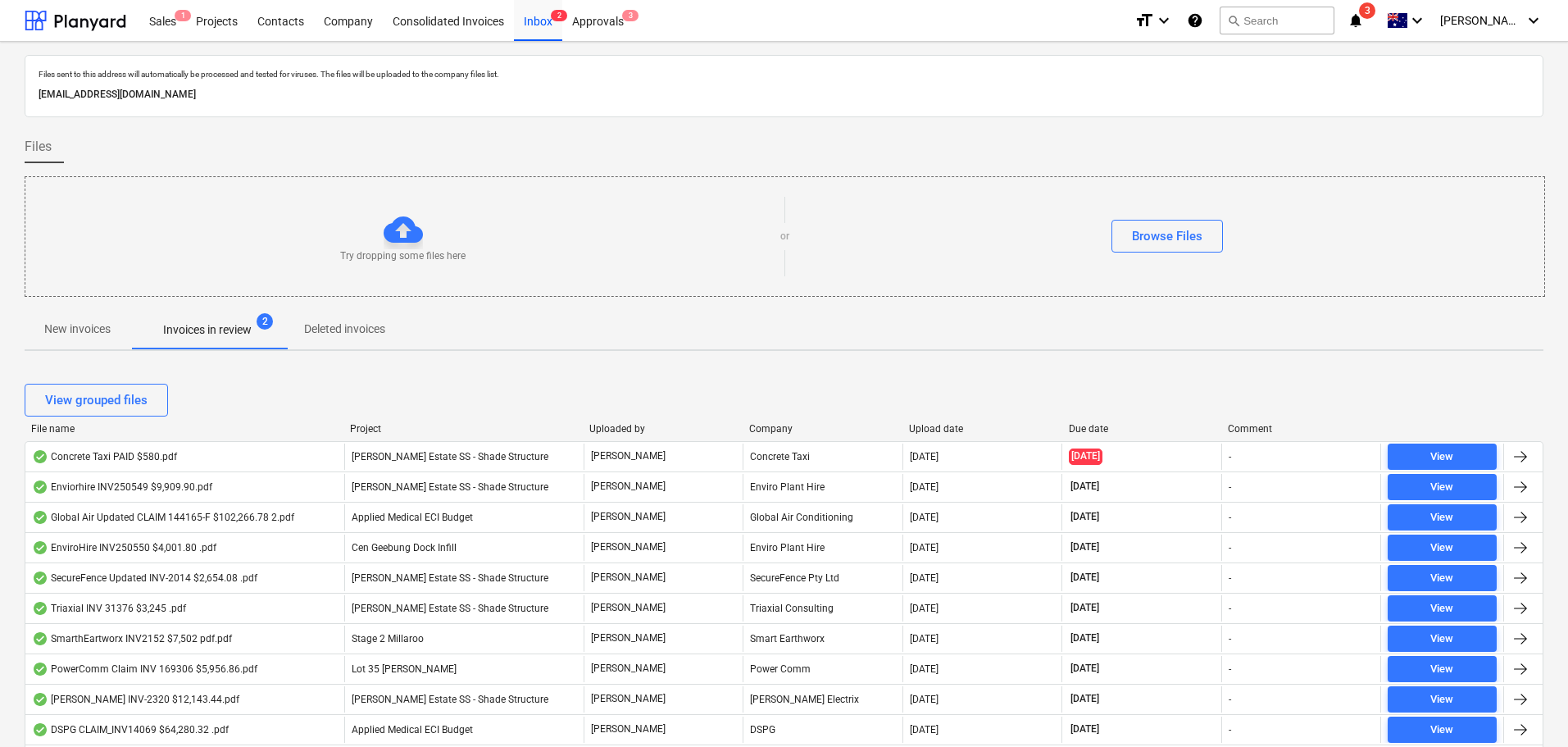
click at [1100, 425] on div "Due date" at bounding box center [1142, 428] width 147 height 11
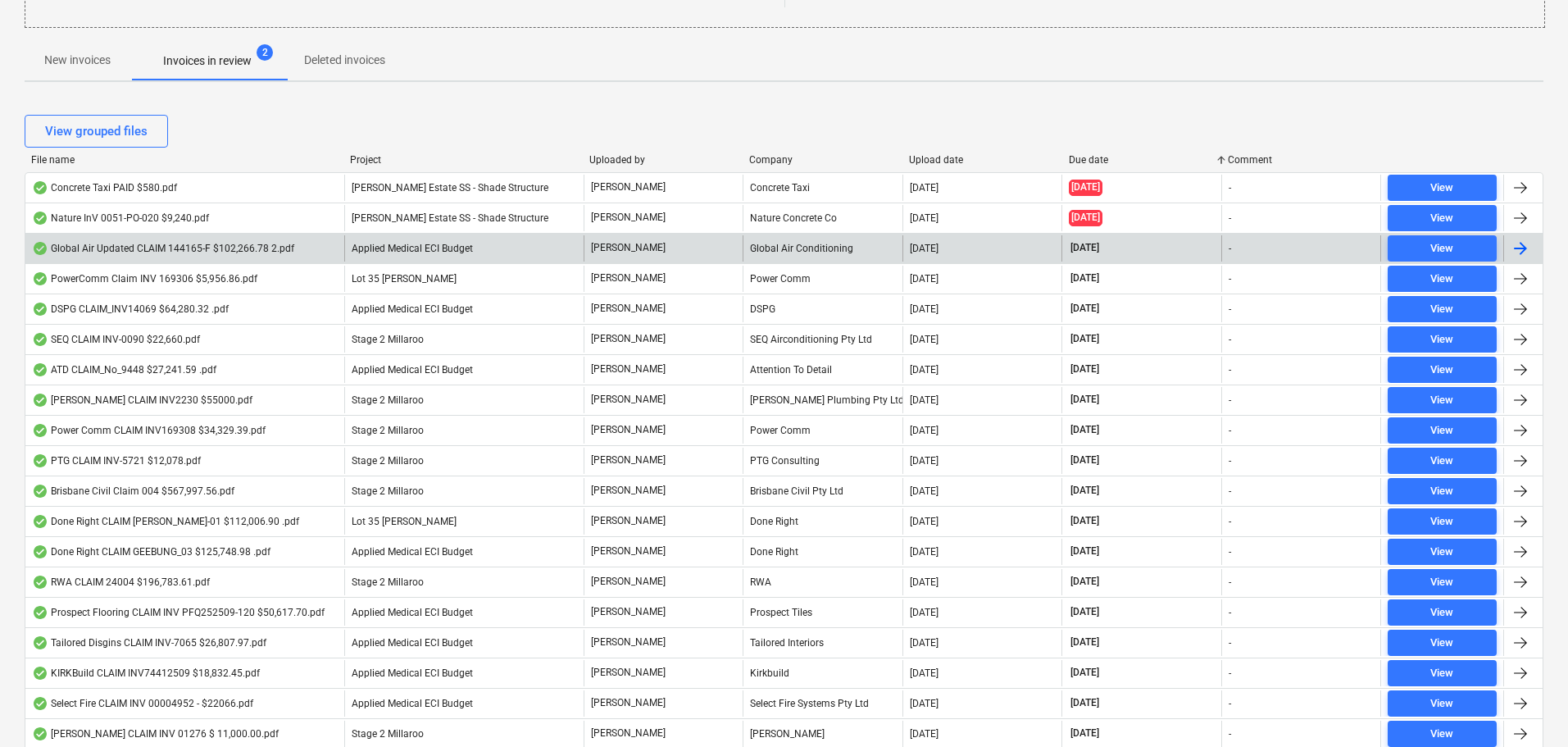
scroll to position [23, 0]
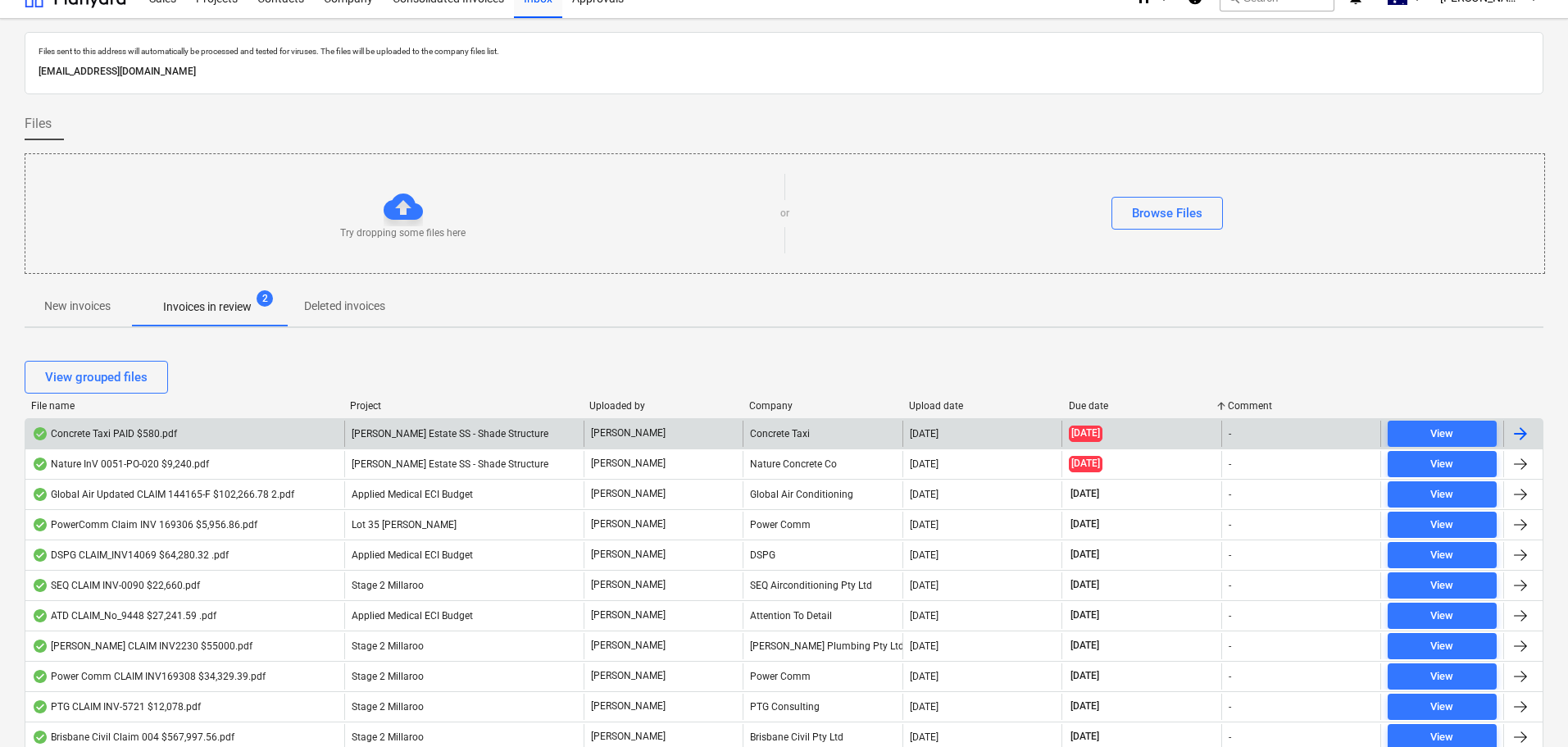
drag, startPoint x: 374, startPoint y: 403, endPoint x: 433, endPoint y: 417, distance: 60.6
click at [374, 404] on div "Project" at bounding box center [462, 406] width 226 height 11
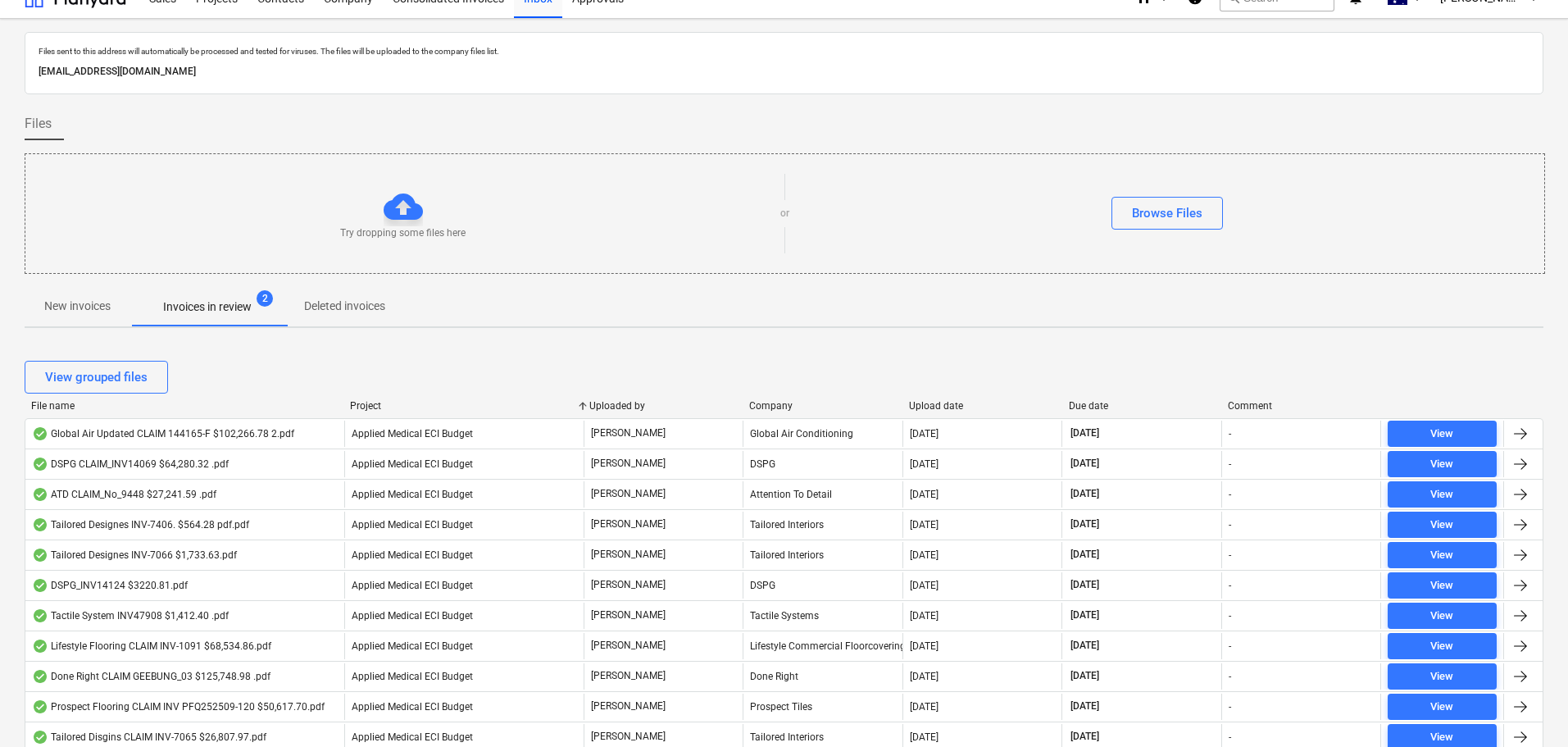
click at [104, 410] on div "File name" at bounding box center [184, 406] width 305 height 11
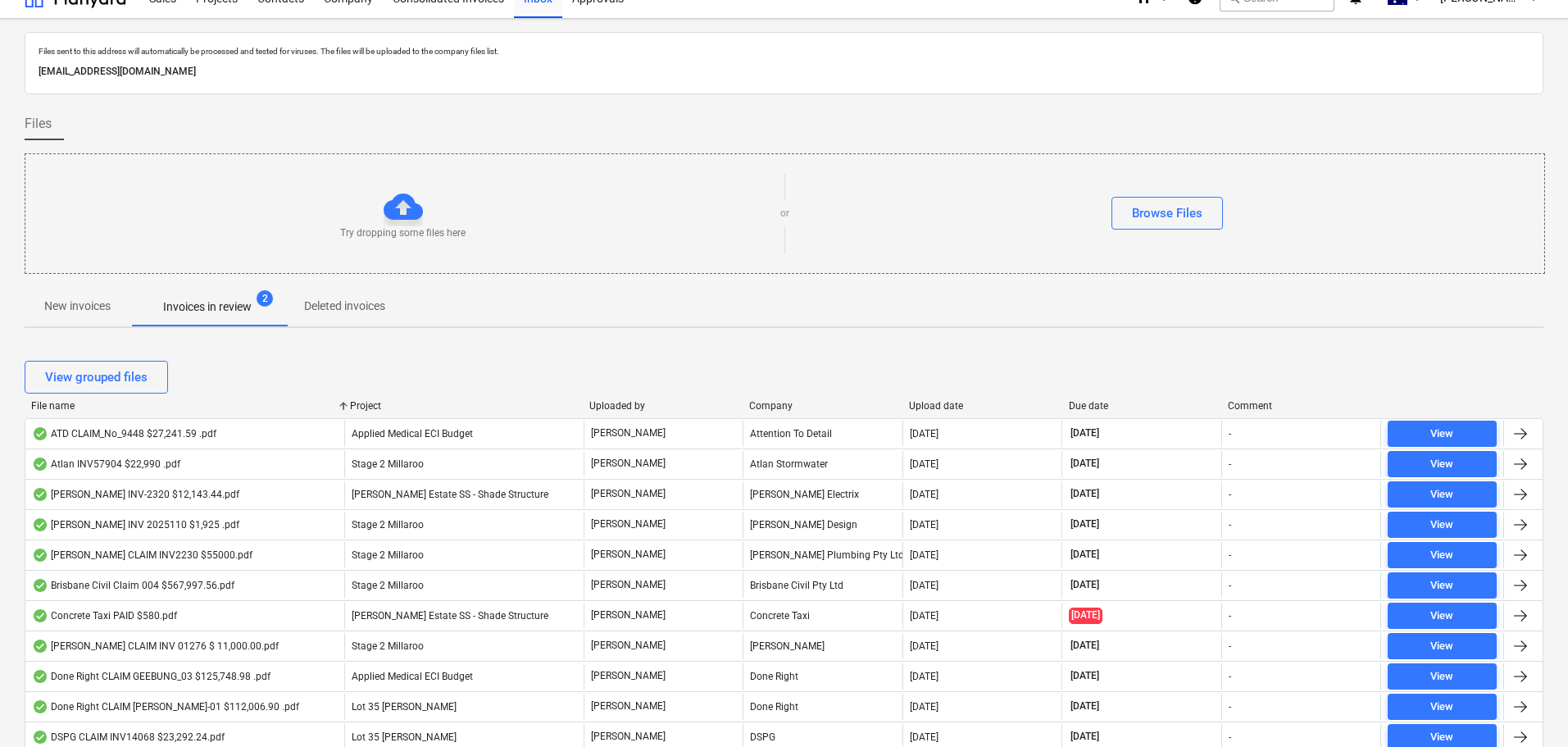
click at [414, 421] on div "Applied Medical ECI Budget" at bounding box center [463, 434] width 239 height 26
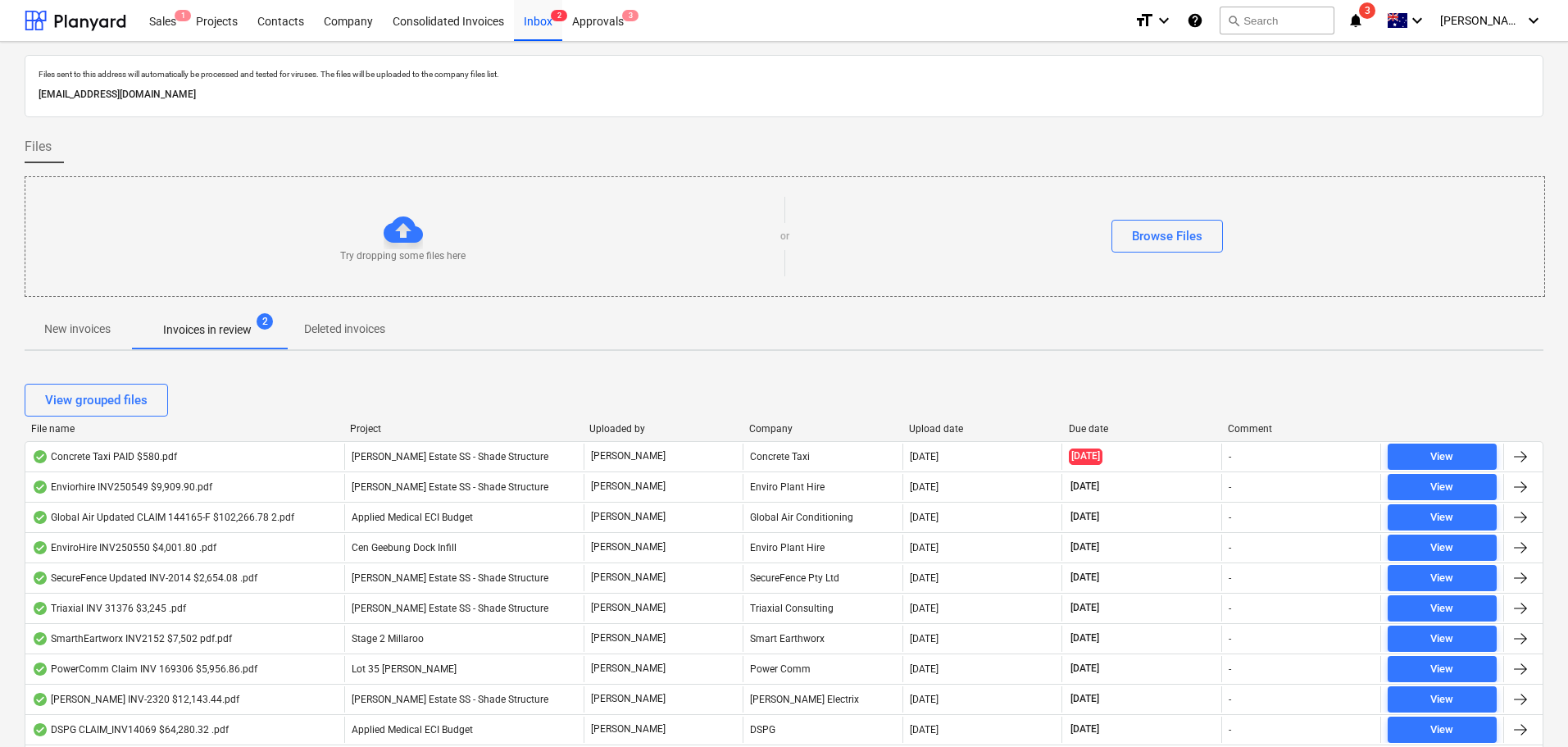
scroll to position [23, 0]
click at [220, 29] on div "Projects" at bounding box center [217, 19] width 62 height 42
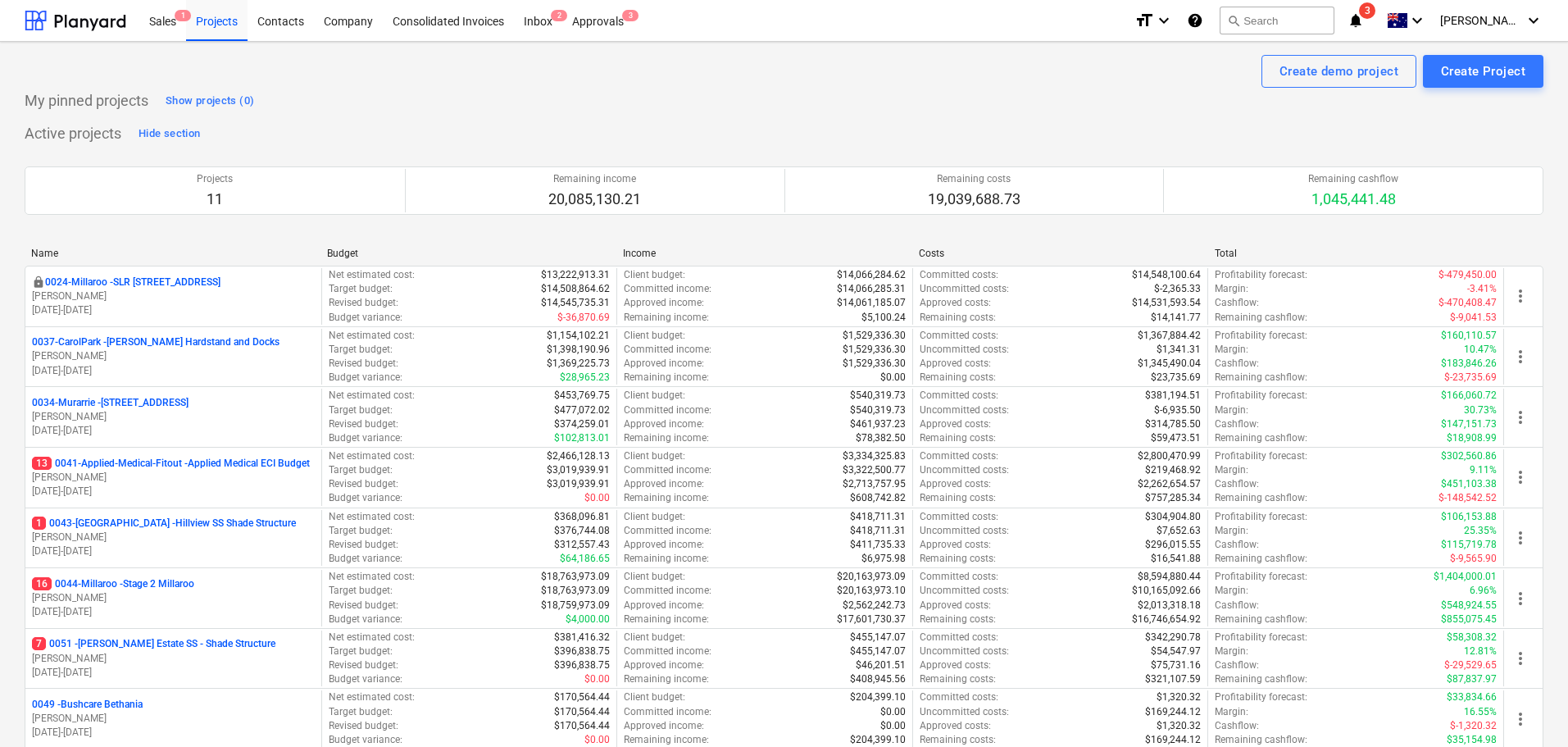
click at [162, 279] on p "0024-Millaroo - SLR [STREET_ADDRESS]" at bounding box center [133, 282] width 175 height 14
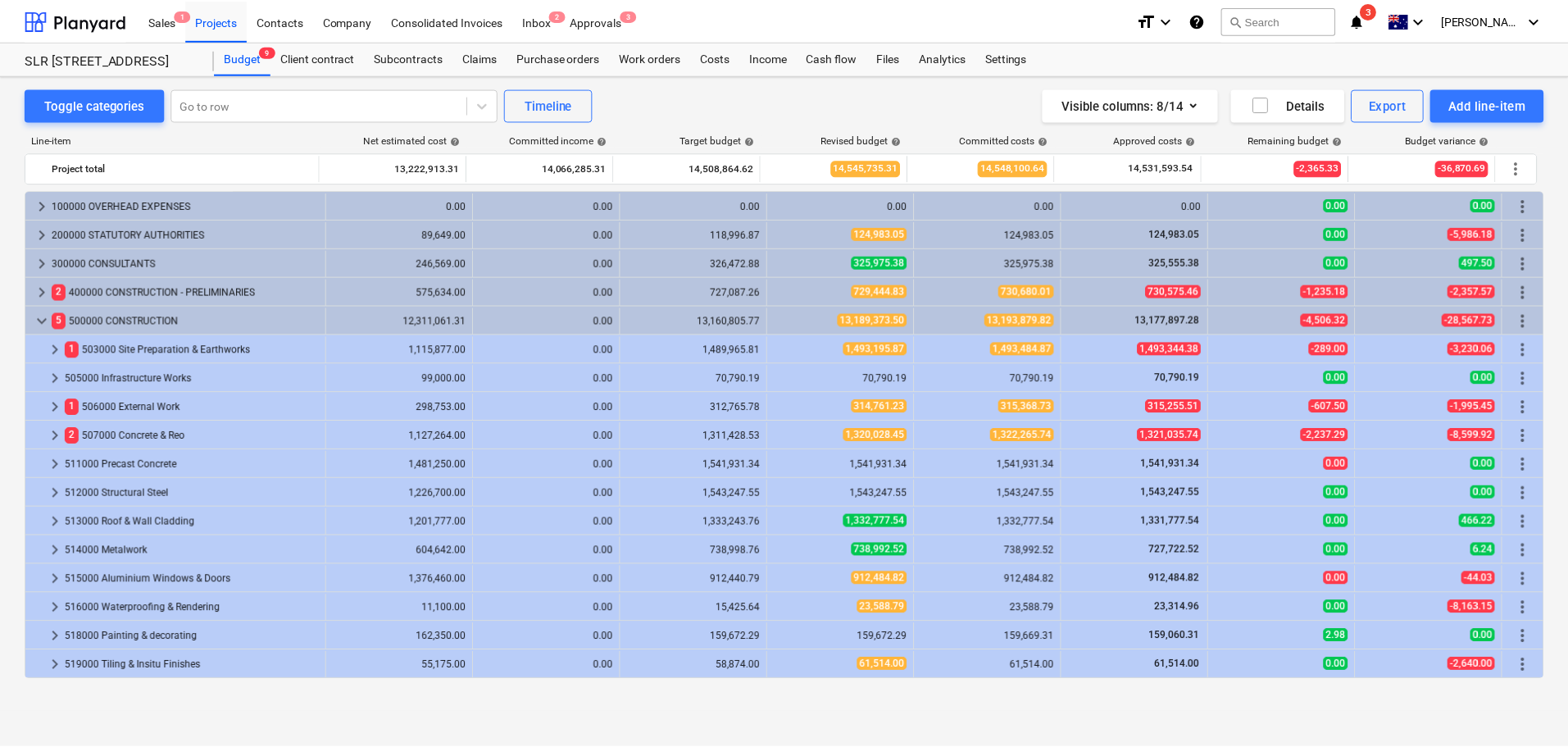
scroll to position [459, 0]
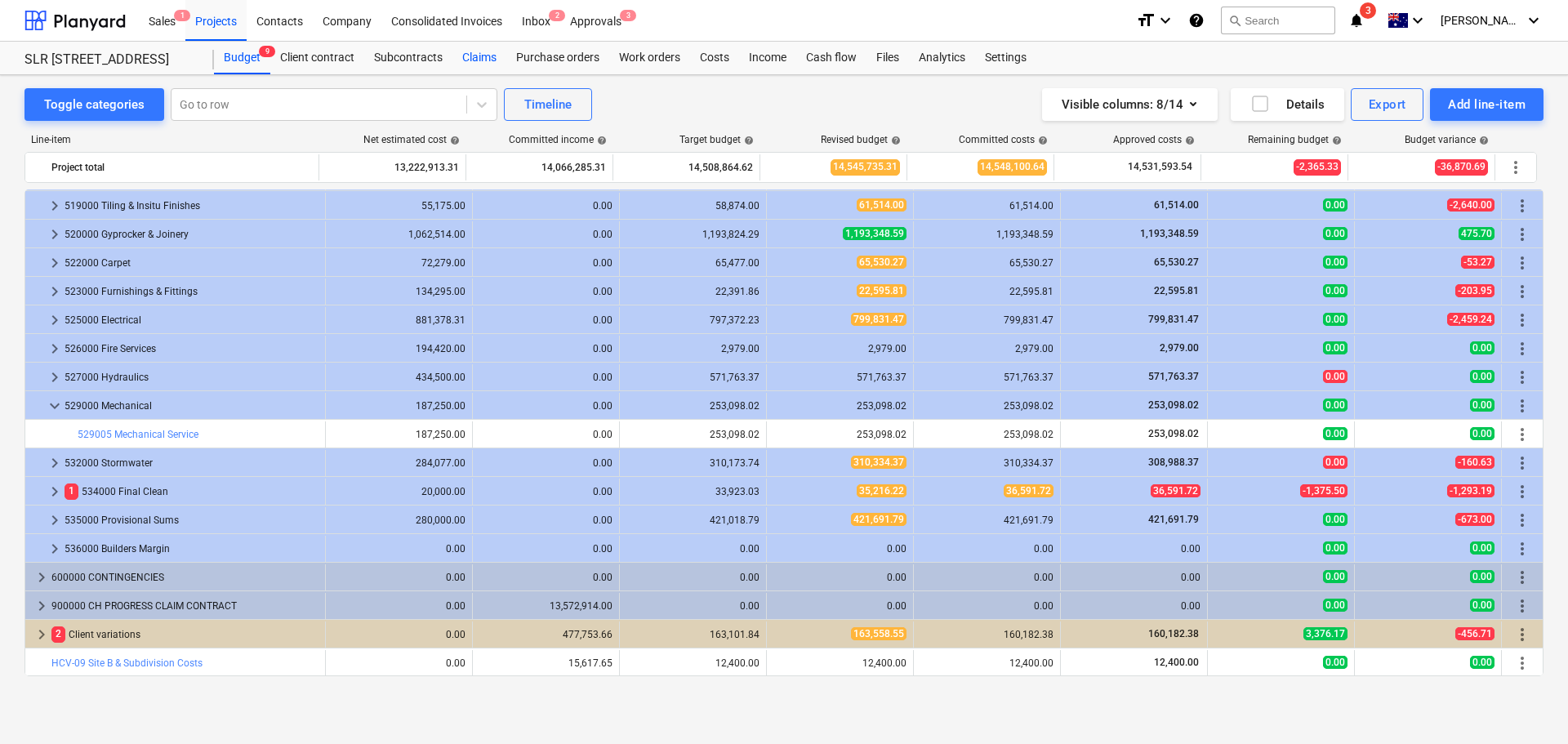
click at [494, 58] on div "Claims" at bounding box center [479, 58] width 54 height 33
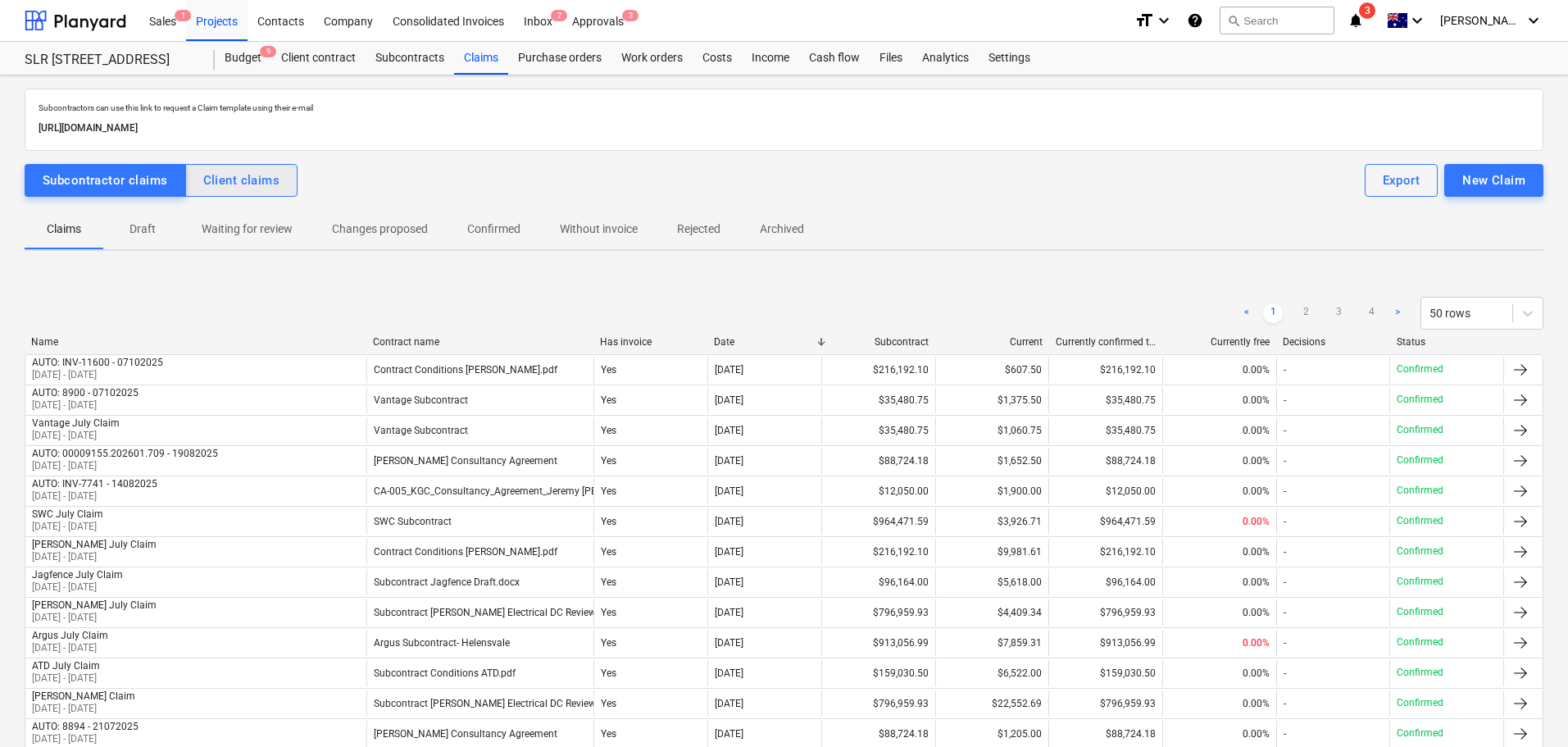
click at [257, 179] on div "Client claims" at bounding box center [242, 180] width 78 height 21
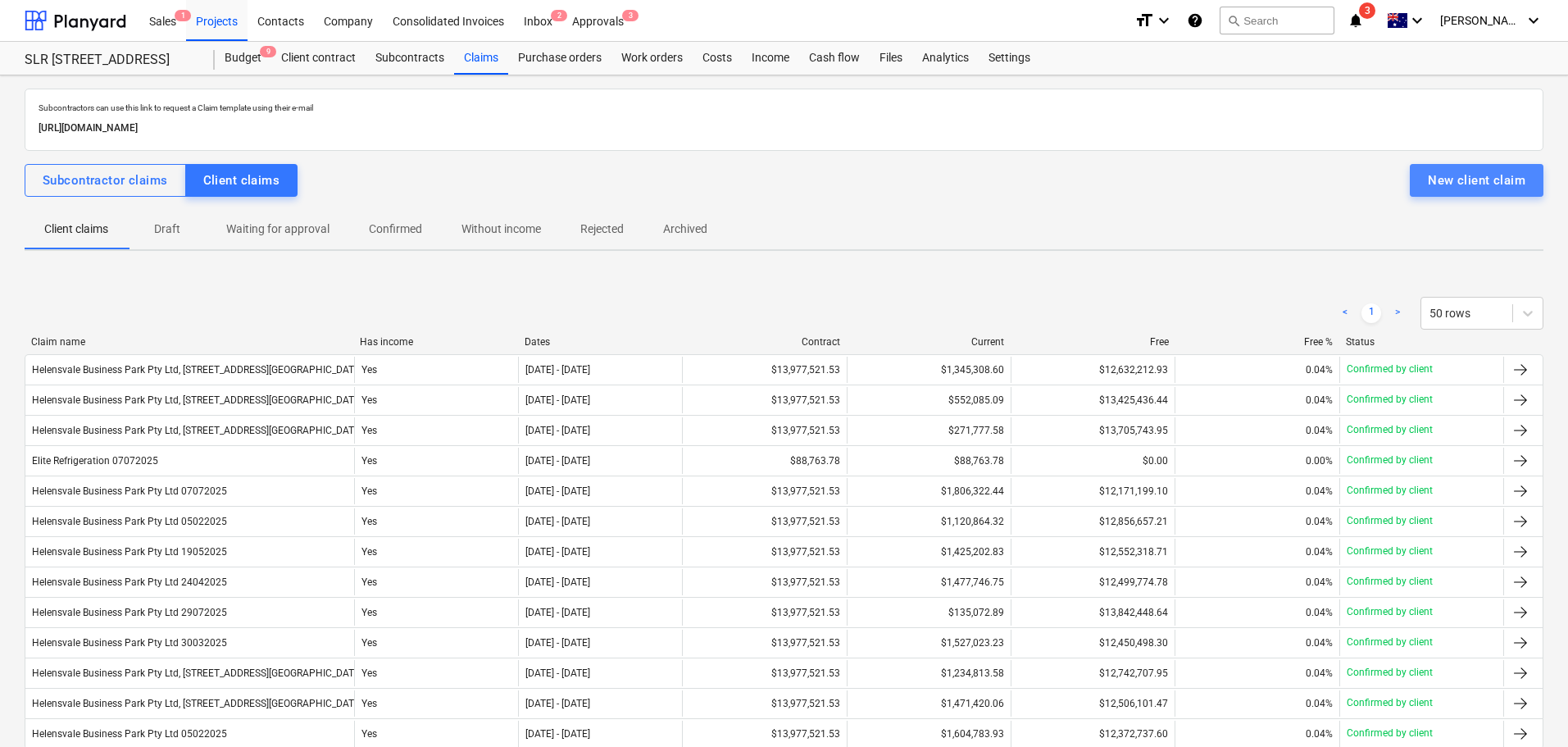
click at [1462, 175] on div "New client claim" at bounding box center [1477, 180] width 98 height 21
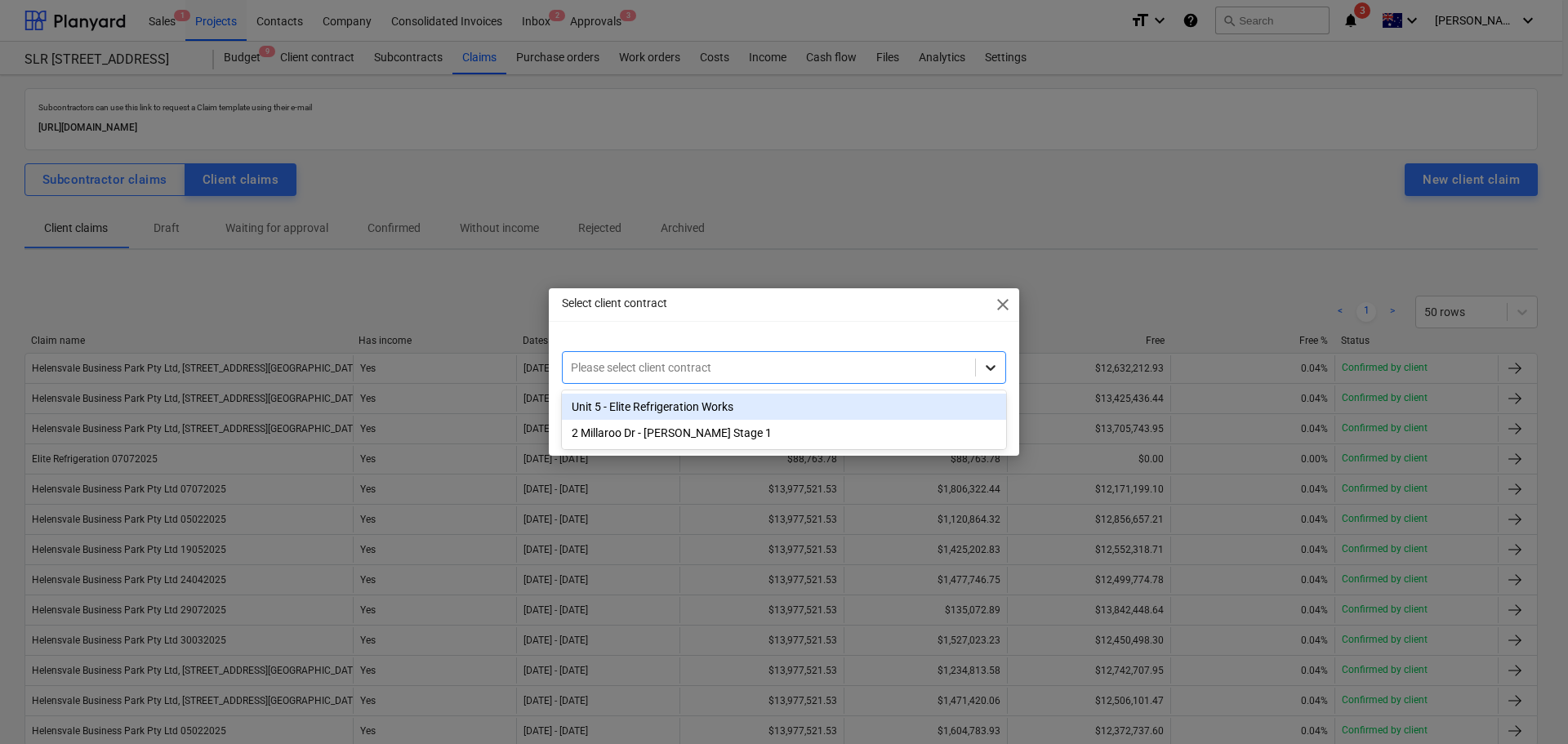
click at [988, 366] on icon at bounding box center [991, 368] width 17 height 17
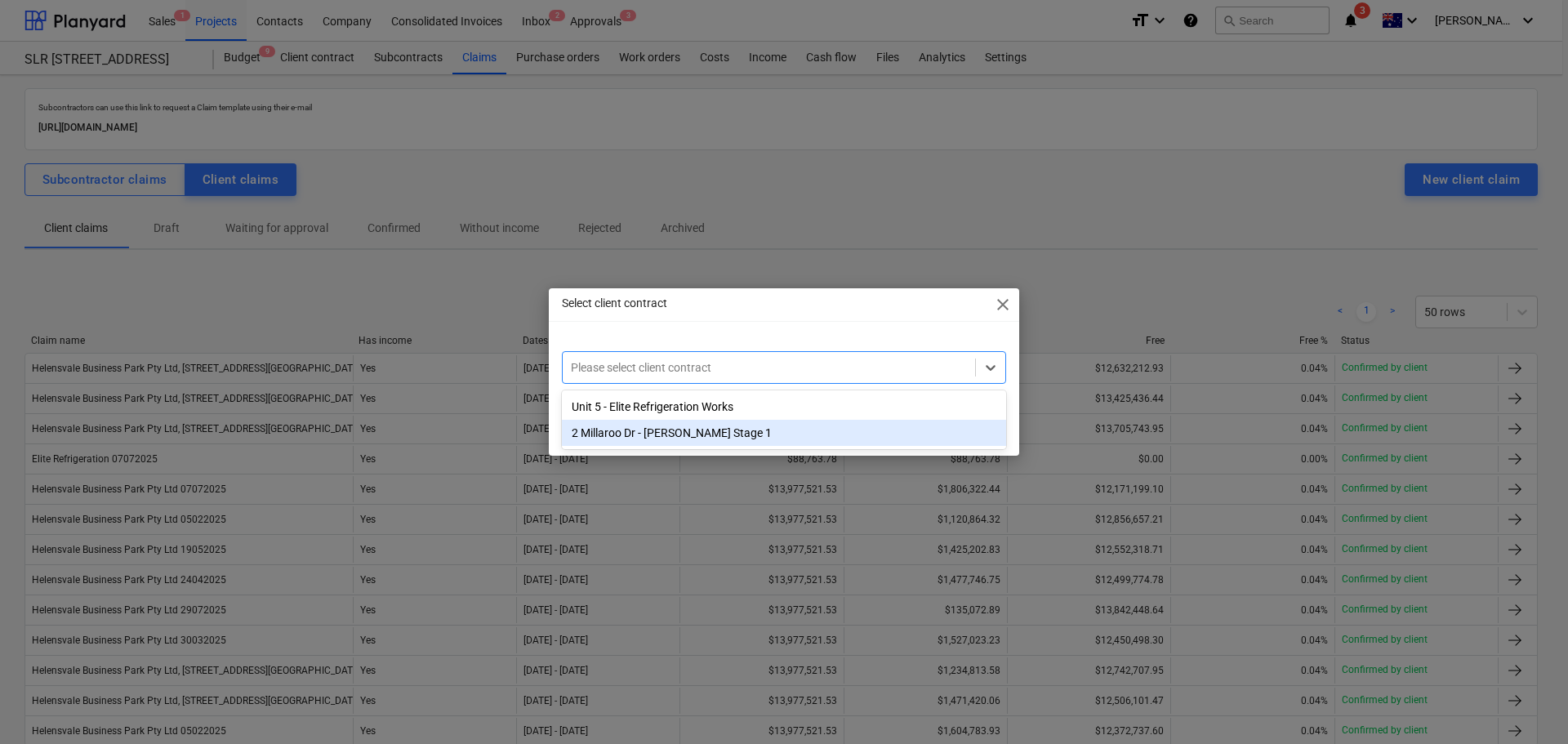
click at [640, 440] on div "2 Millaroo Dr - [PERSON_NAME] Stage 1" at bounding box center [783, 433] width 444 height 26
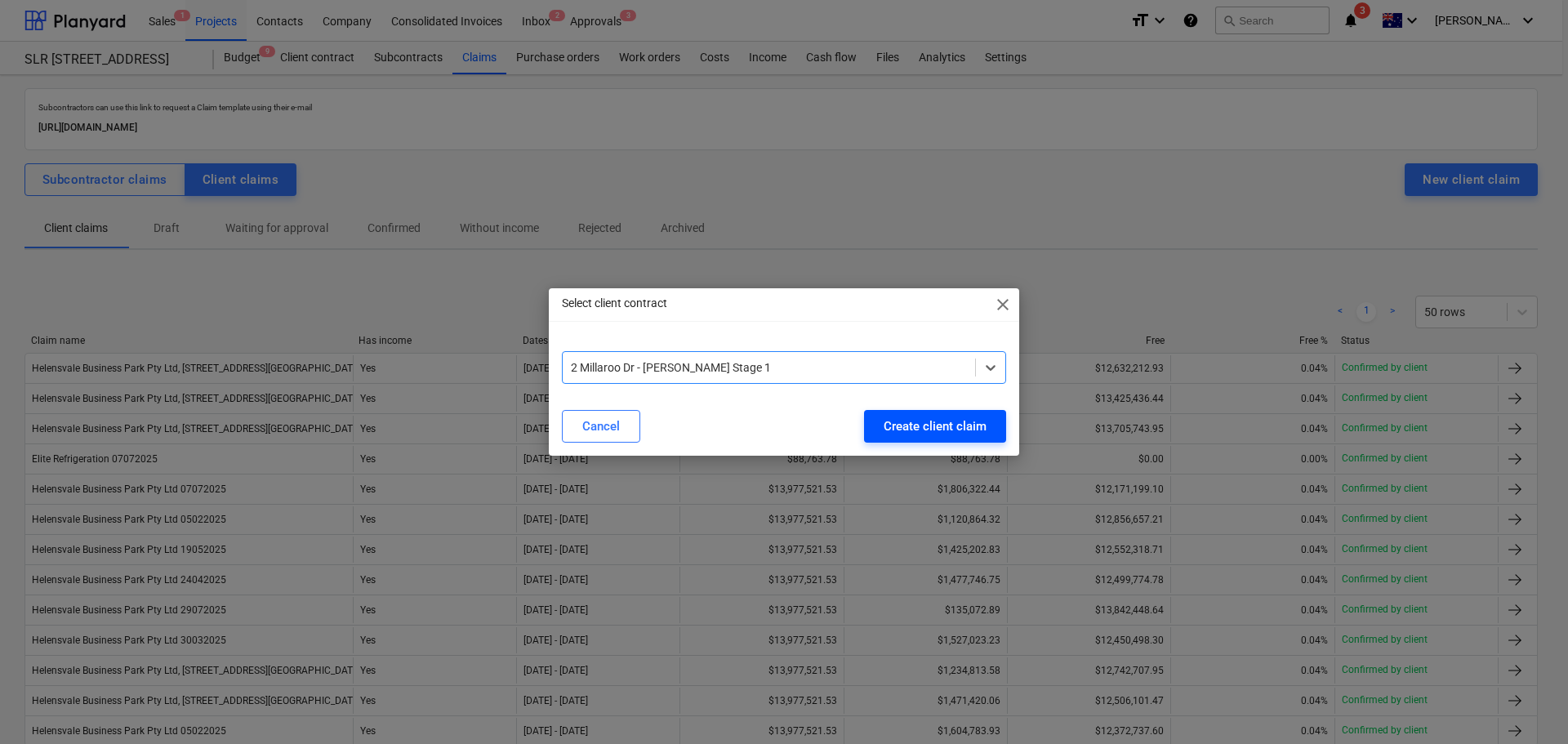
click at [925, 419] on div "Create client claim" at bounding box center [935, 426] width 103 height 21
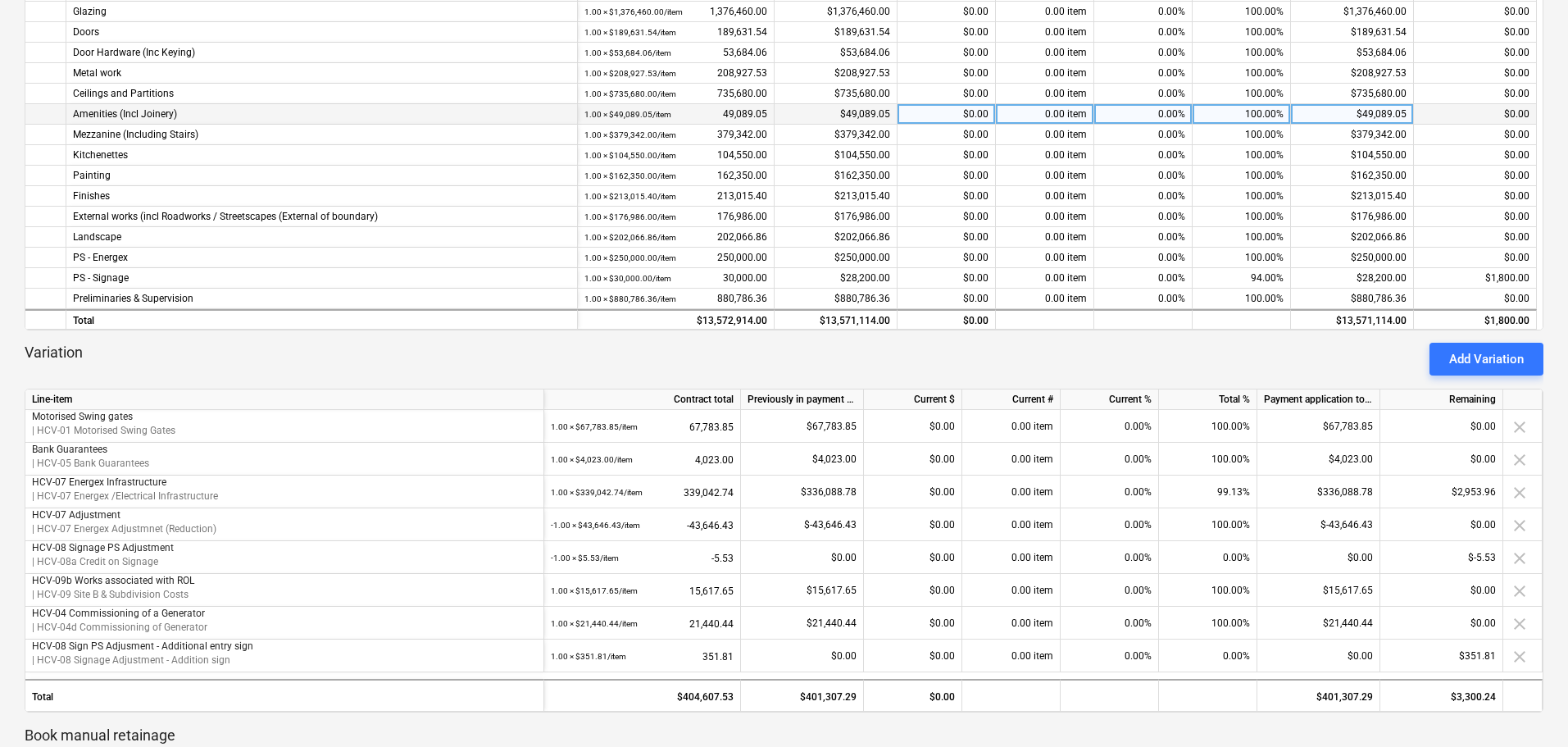
scroll to position [574, 0]
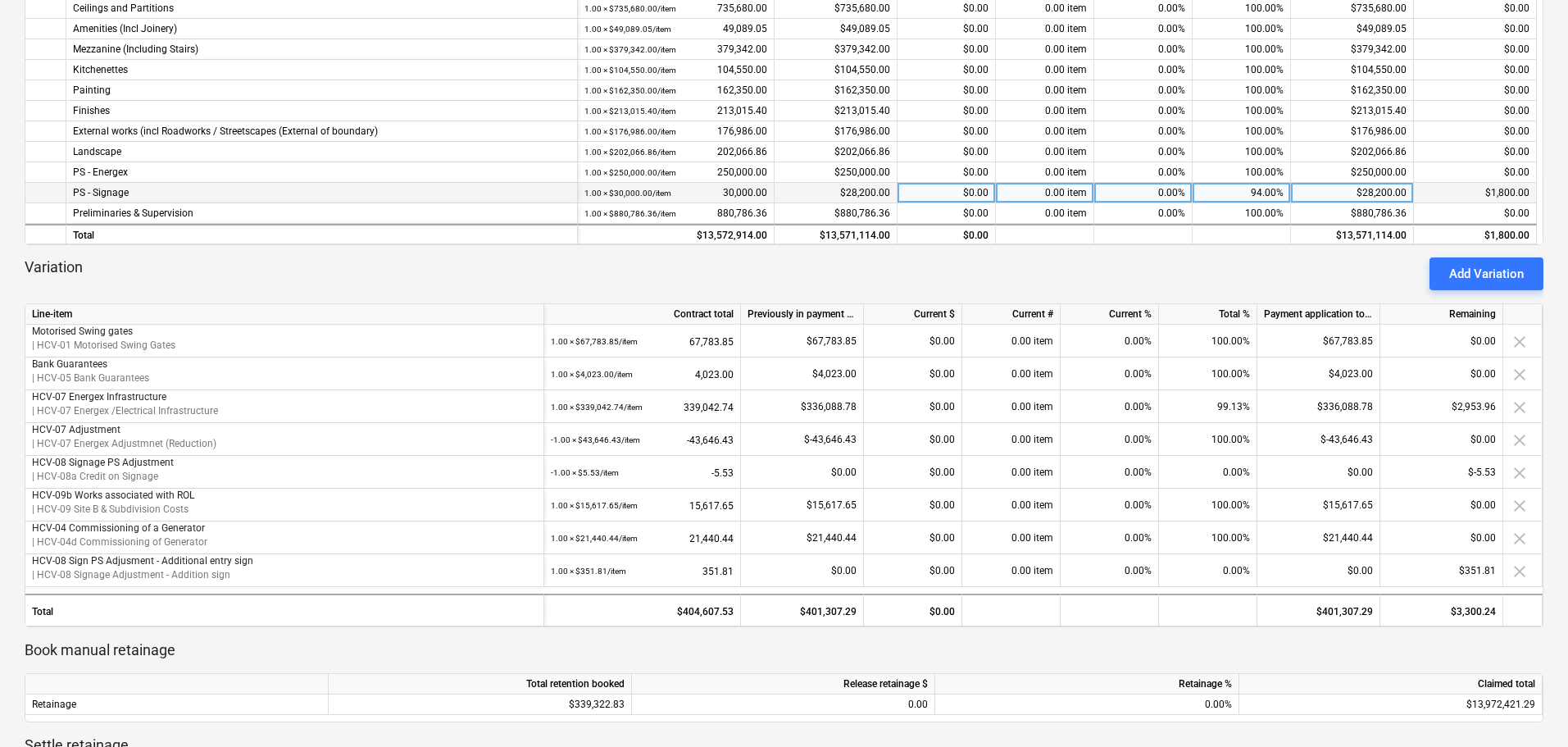
click at [1253, 187] on div "94.00%" at bounding box center [1242, 193] width 99 height 20
type input "100"
click at [1251, 273] on div "Variation Add Variation" at bounding box center [784, 274] width 1519 height 33
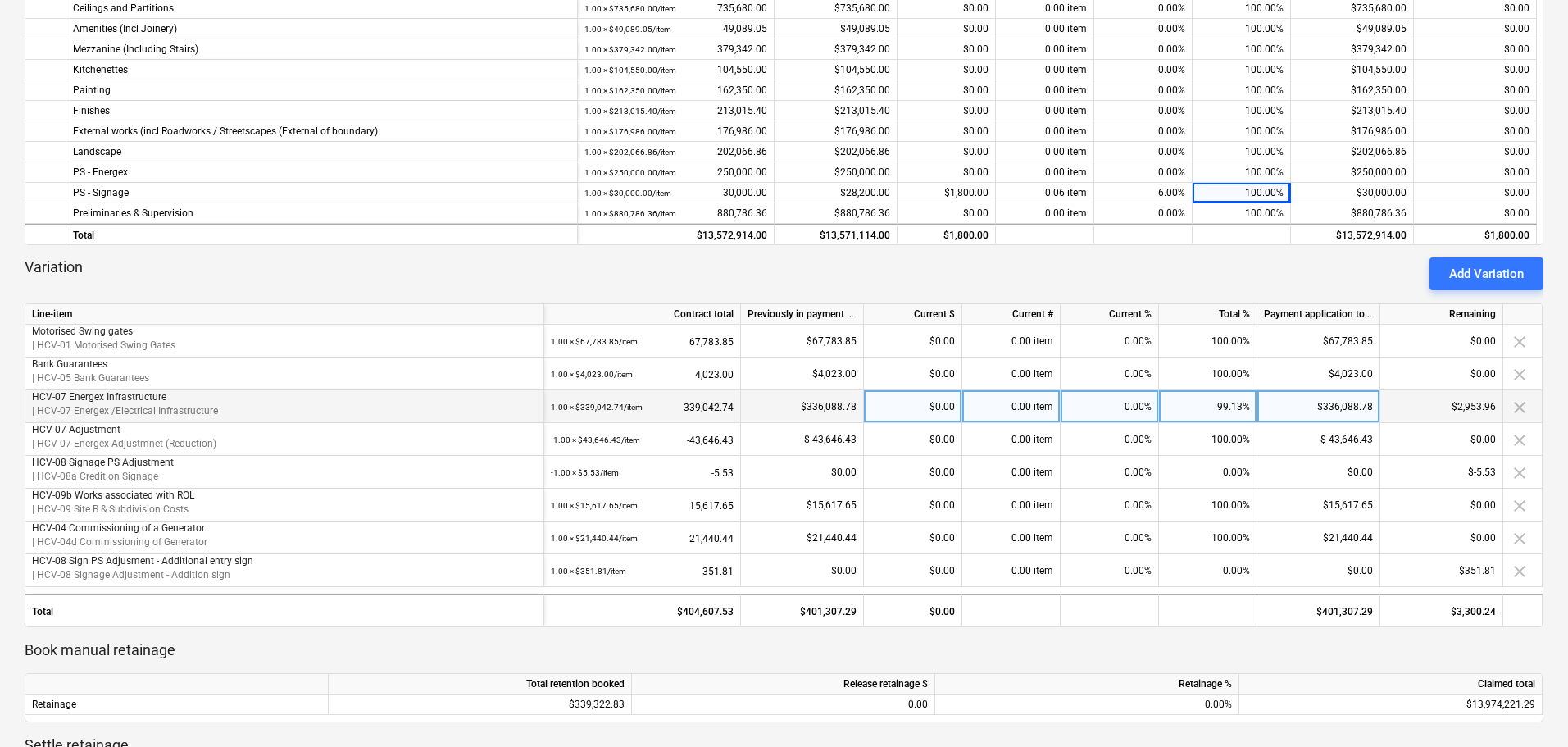
click at [1208, 406] on div "99.13%" at bounding box center [1208, 407] width 99 height 33
type input "100"
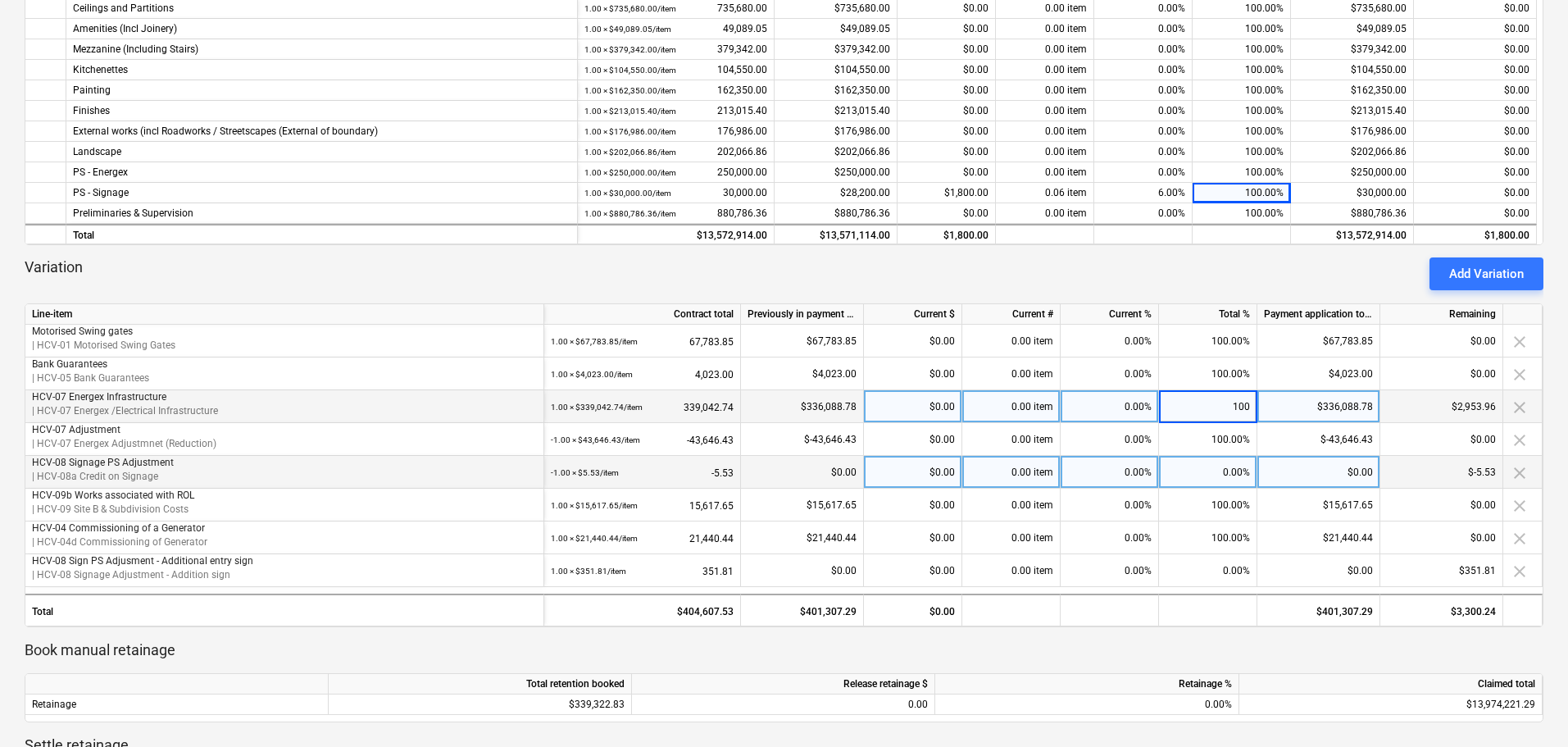
click at [1211, 471] on div "0.00%" at bounding box center [1208, 473] width 99 height 33
type input "100"
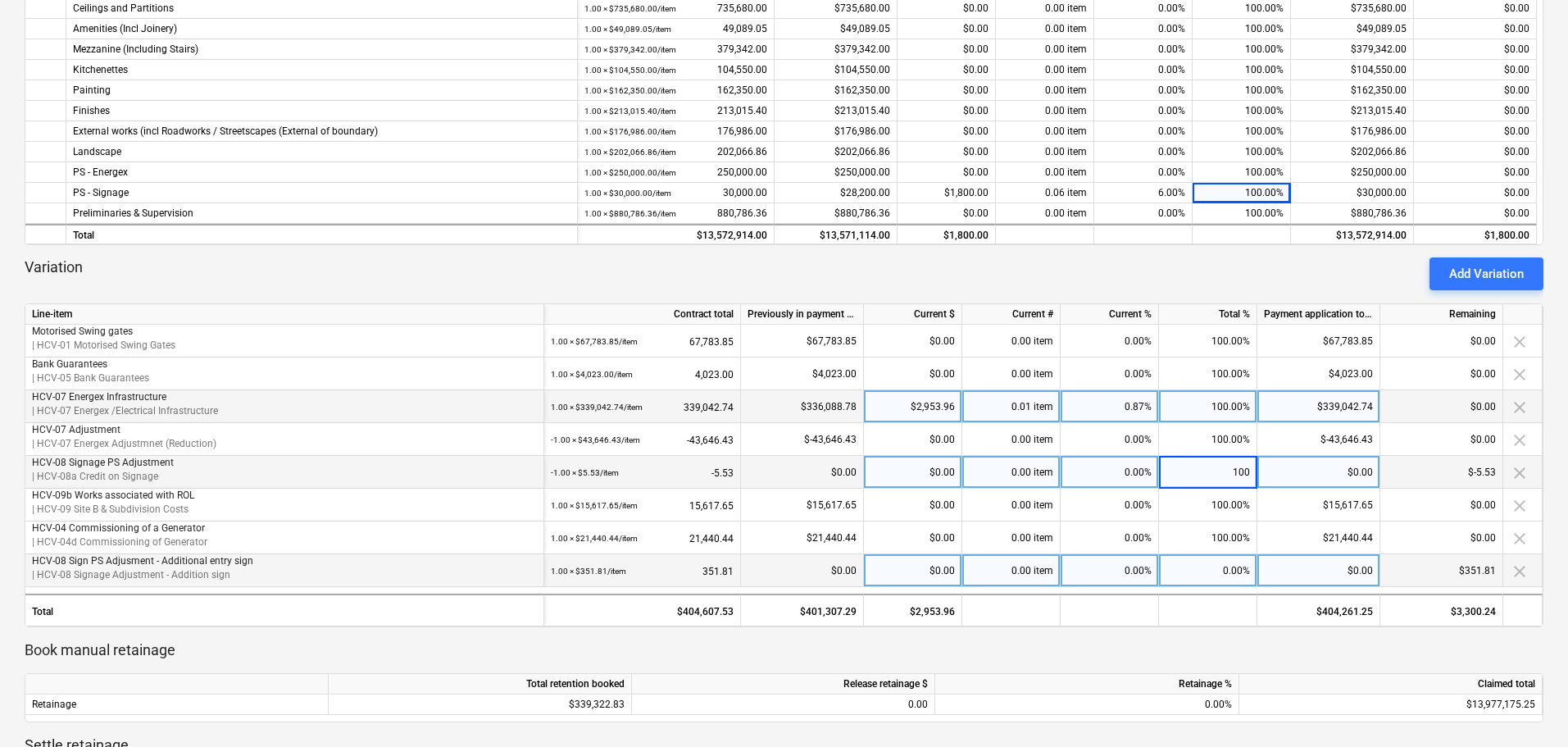
click at [1213, 567] on div "0.00%" at bounding box center [1208, 572] width 99 height 33
type input "100"
click at [1202, 635] on div "keyboard_arrow_down Line-item Contract total Previously in payment applications…" at bounding box center [784, 290] width 1519 height 1136
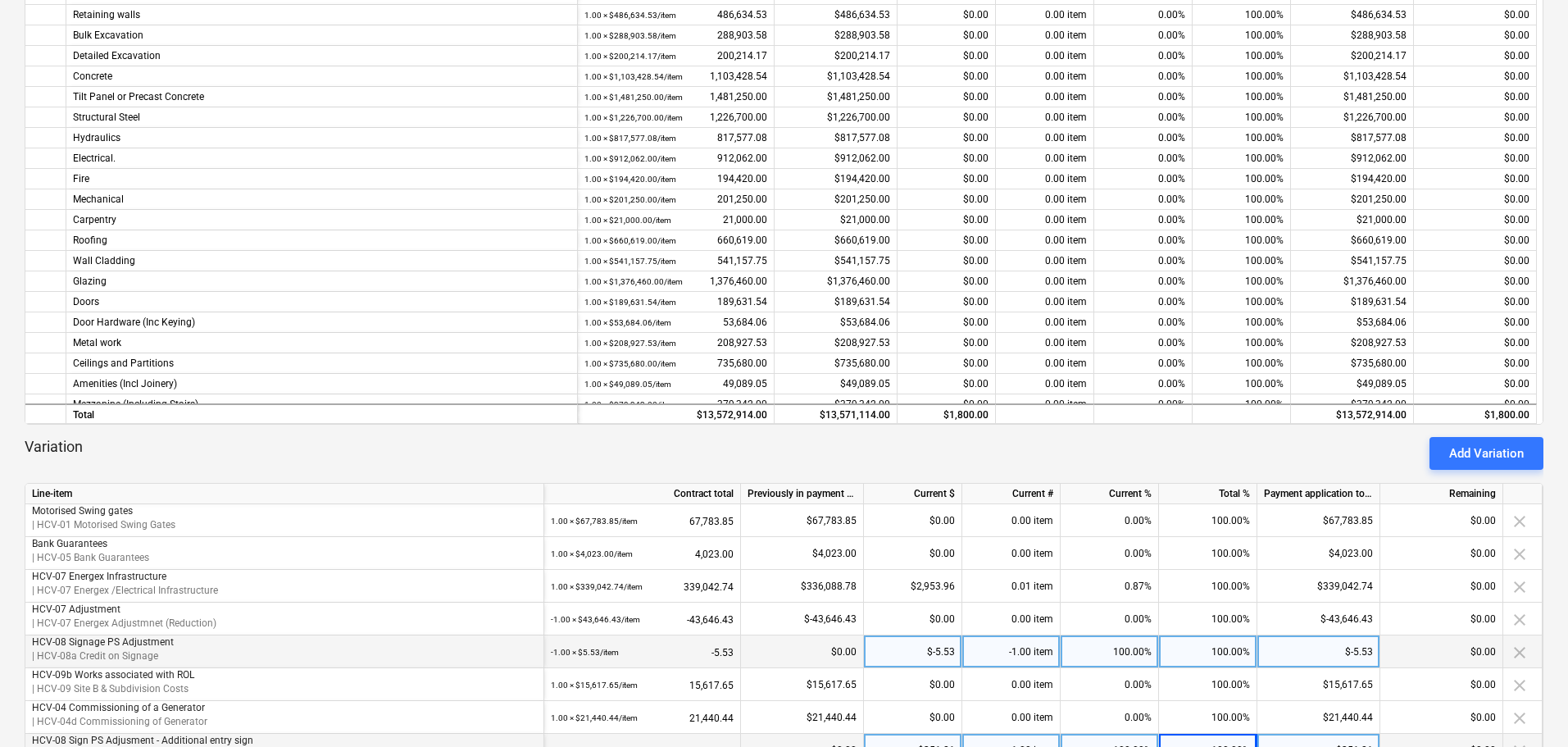
scroll to position [0, 0]
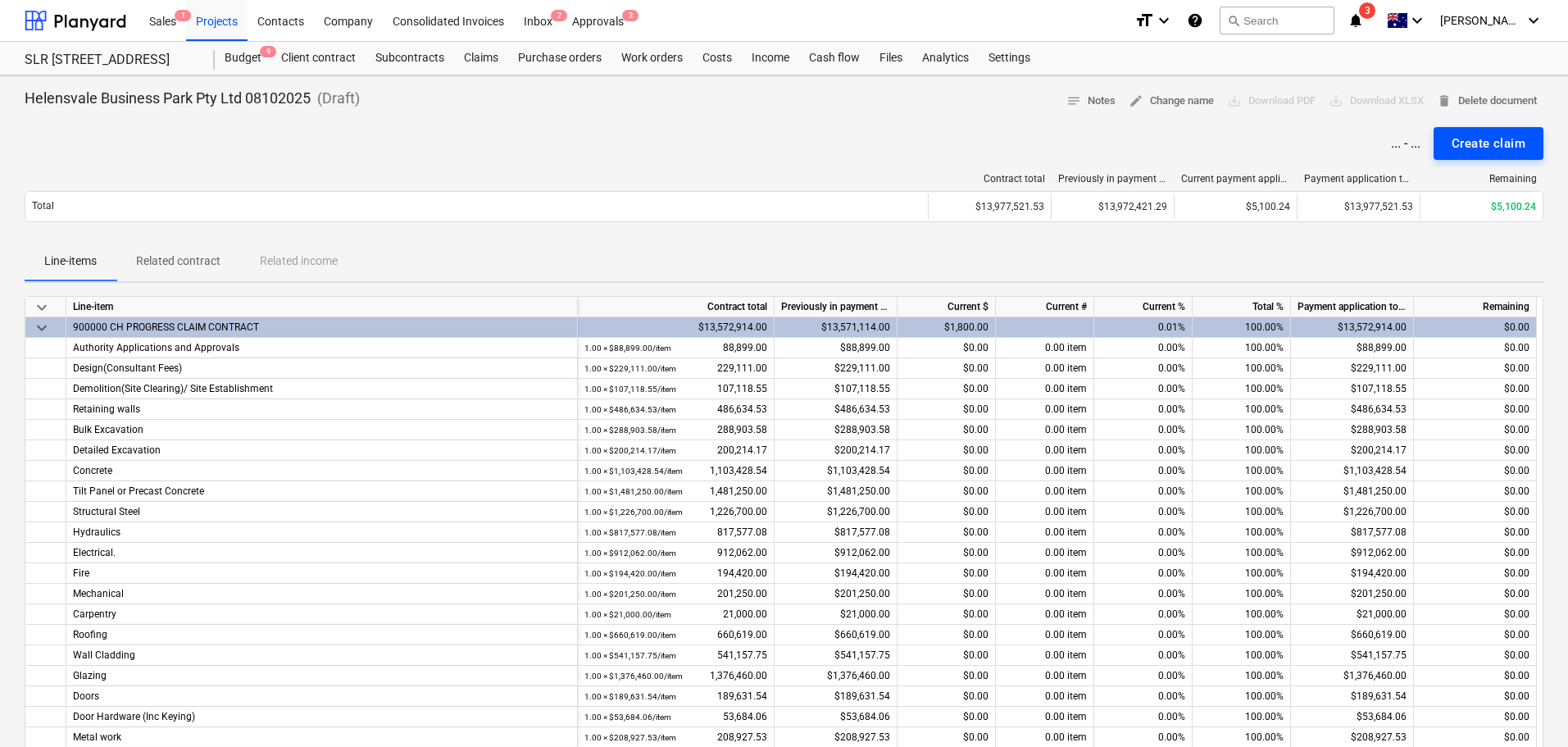
click at [1503, 148] on div "Create claim" at bounding box center [1489, 143] width 74 height 21
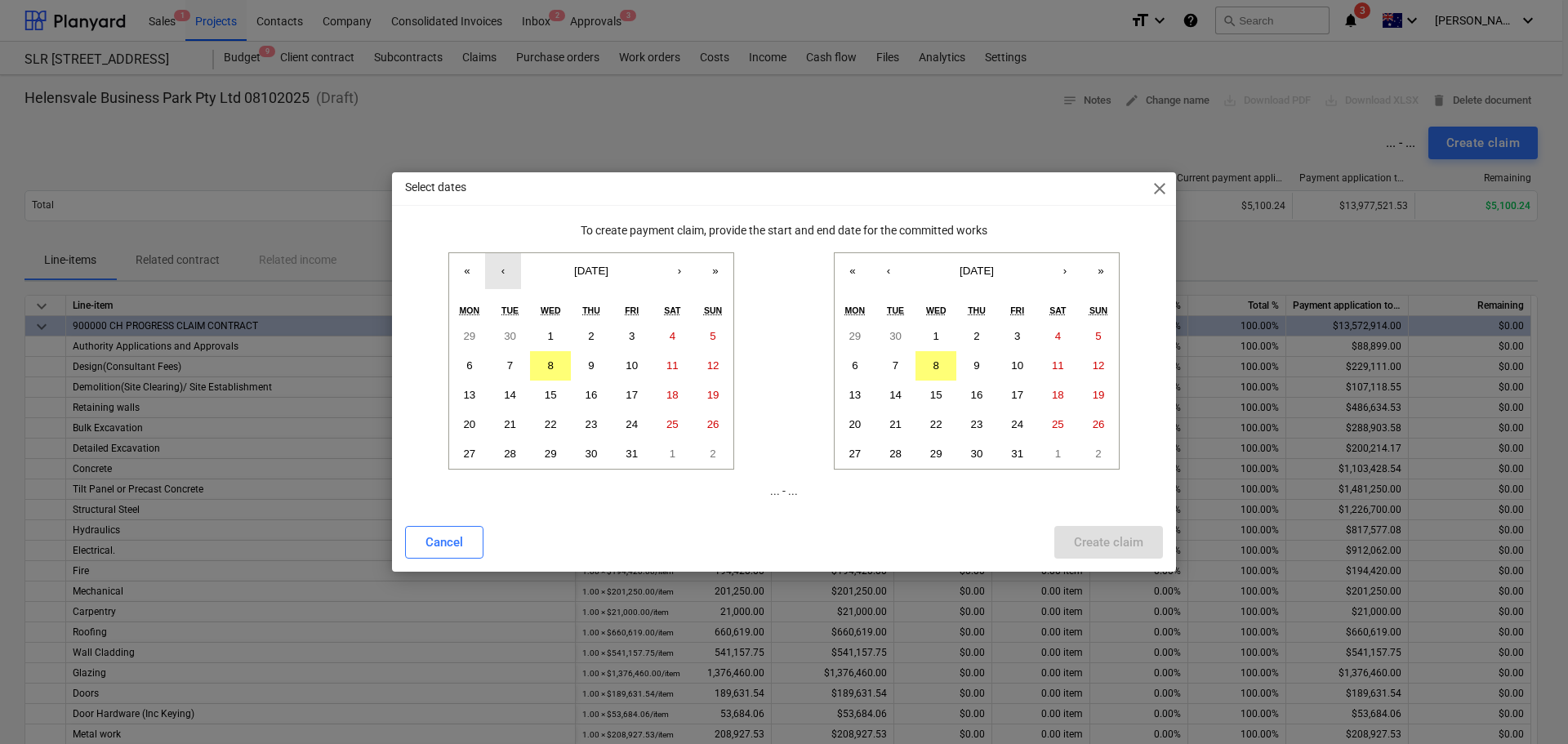
click at [501, 269] on button "‹" at bounding box center [503, 270] width 36 height 36
click at [476, 332] on button "1" at bounding box center [470, 337] width 40 height 29
click at [895, 332] on abbr "30" at bounding box center [894, 336] width 12 height 12
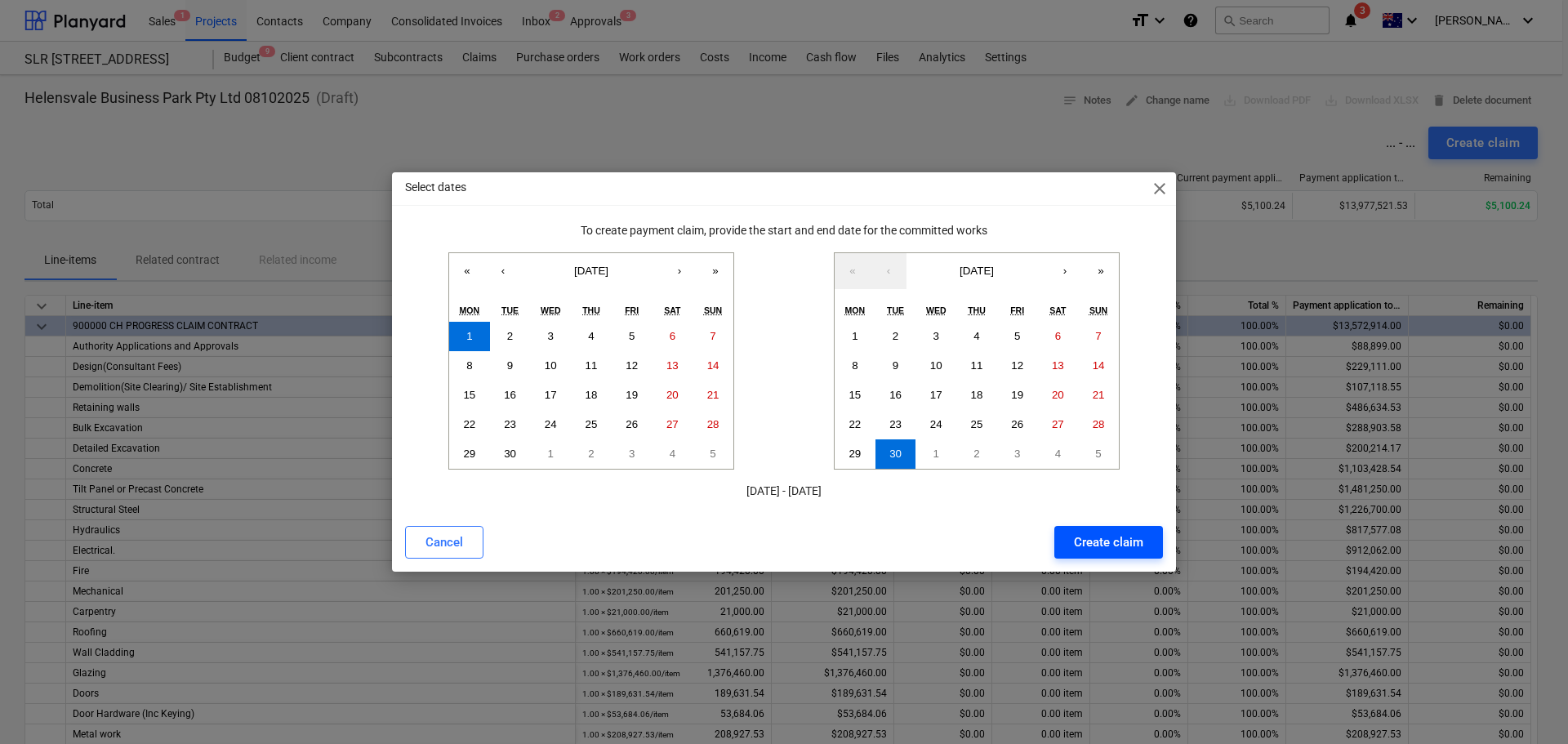
click at [1124, 548] on div "Create claim" at bounding box center [1108, 542] width 70 height 21
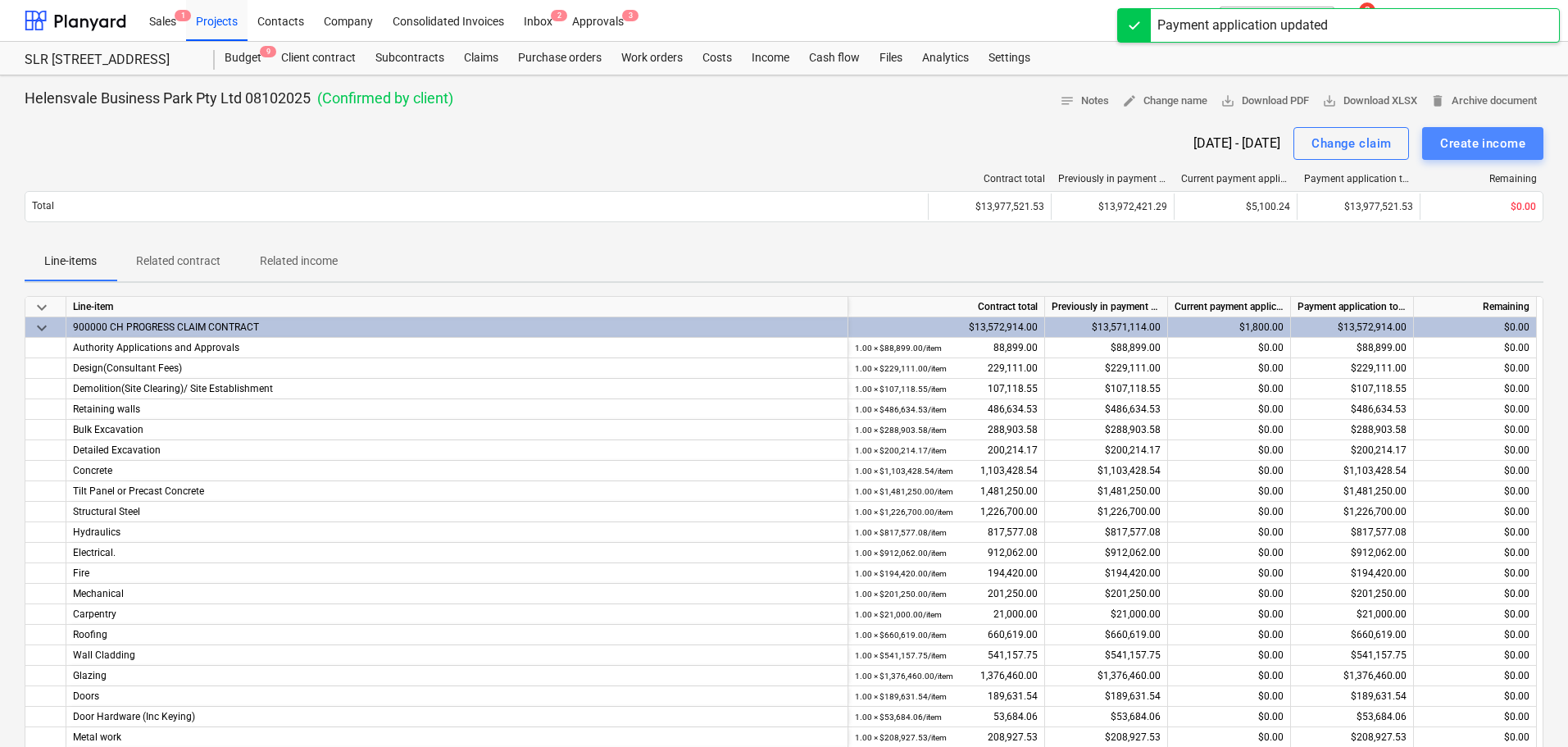
click at [1487, 136] on div "Create income" at bounding box center [1483, 143] width 85 height 21
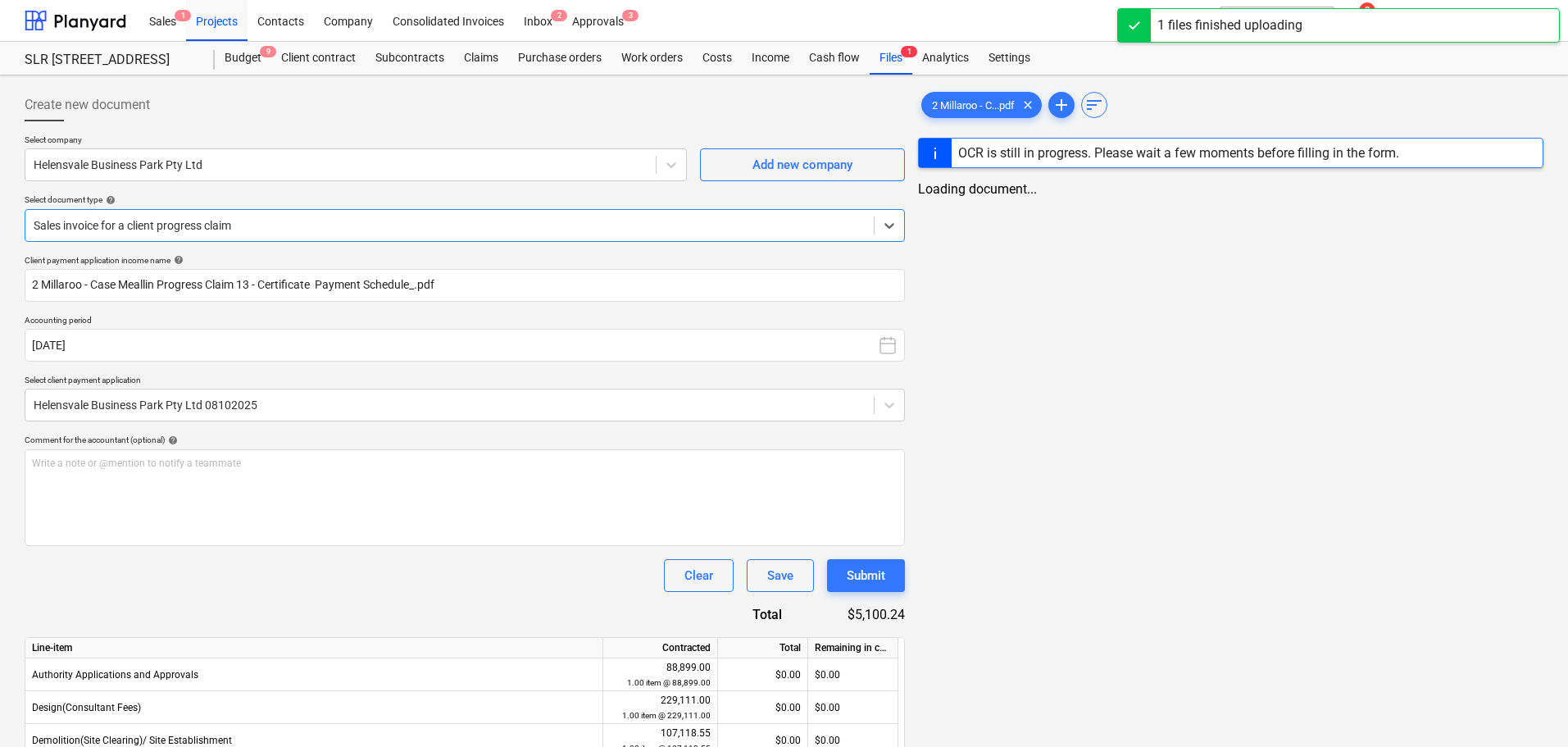
type input "2 Millaroo - Case Meallin Progress Claim 13 - Certificate Payment Schedule_.pdf"
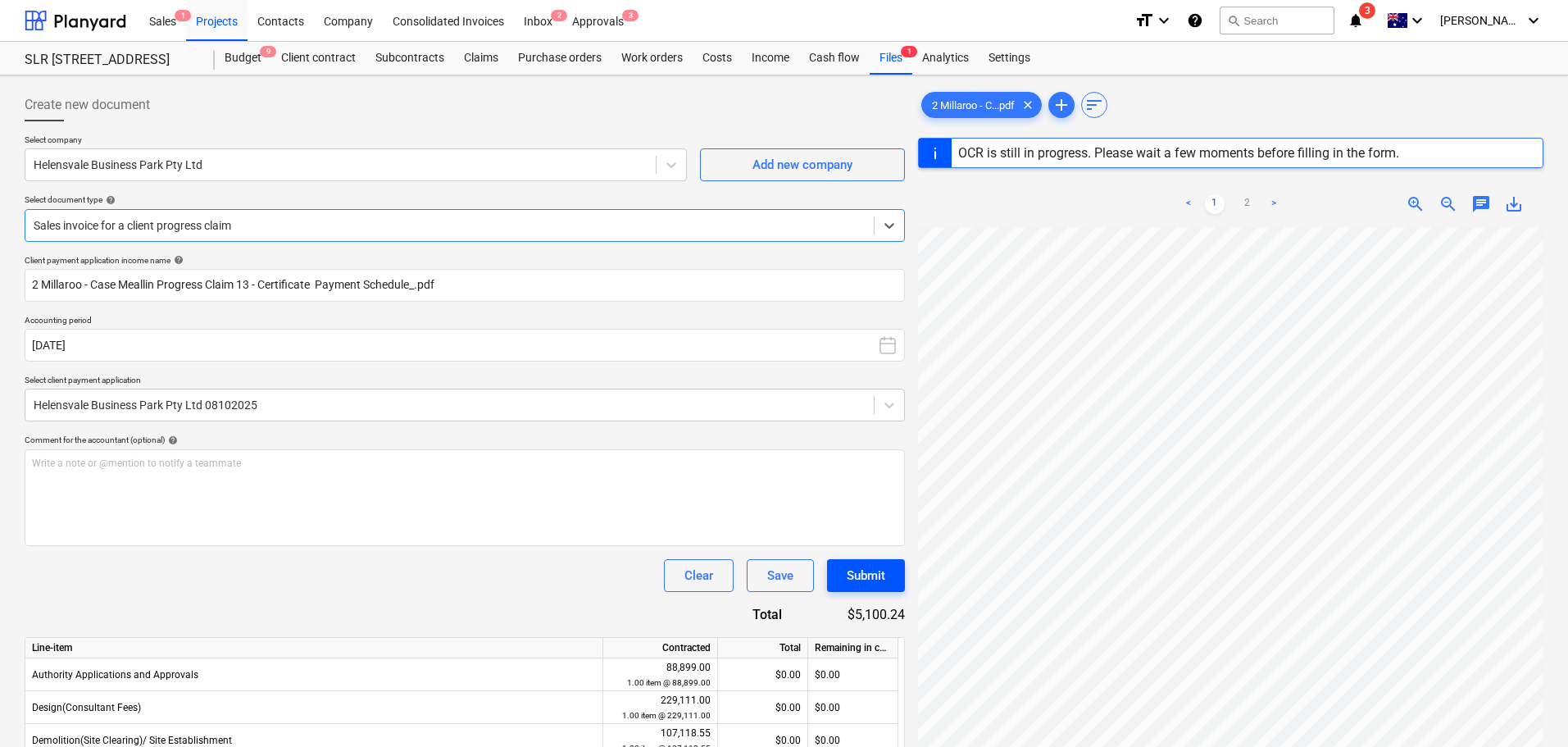
click at [864, 572] on div "Submit" at bounding box center [867, 575] width 39 height 21
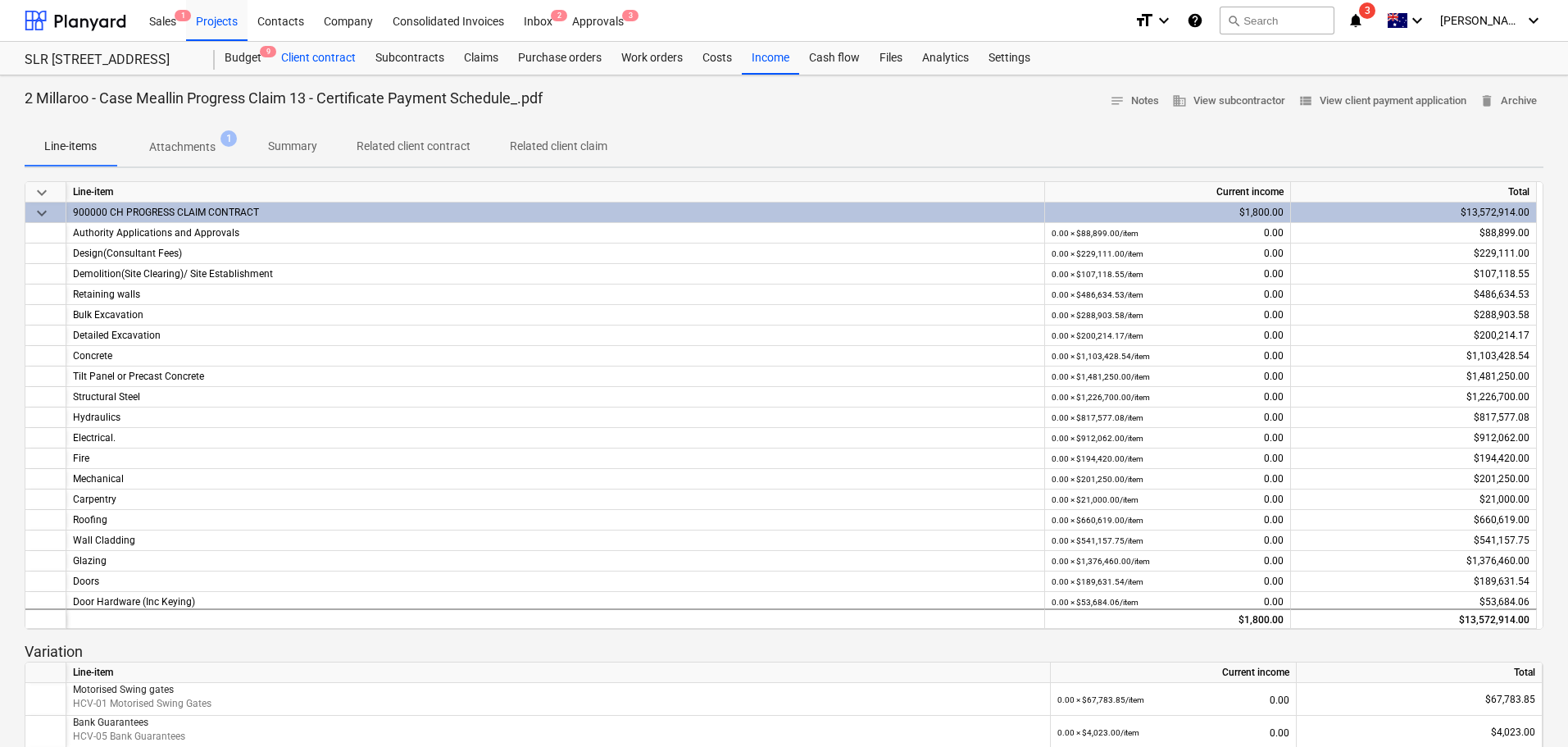
click at [343, 60] on div "Client contract" at bounding box center [318, 58] width 94 height 33
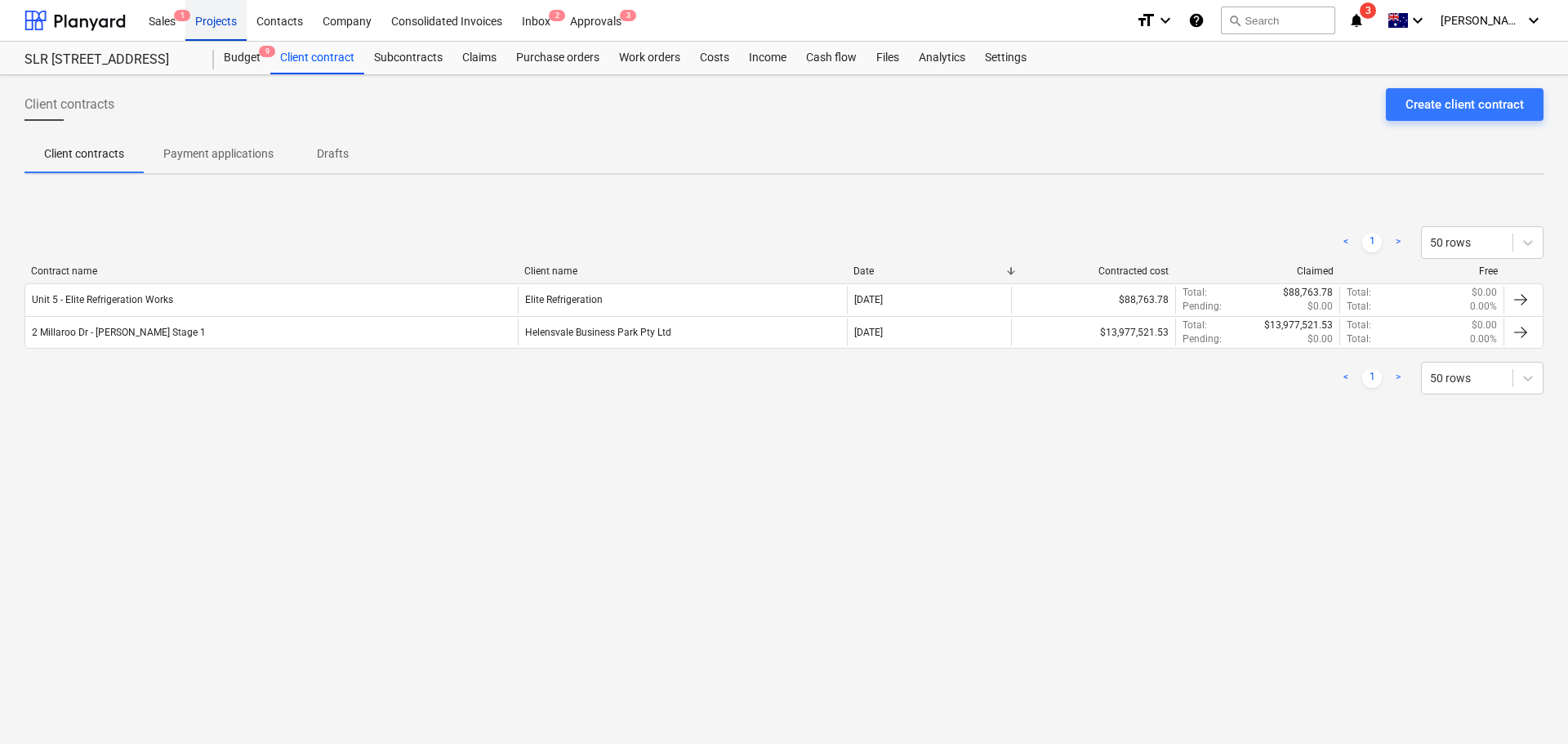
click at [212, 24] on div "Projects" at bounding box center [216, 19] width 62 height 41
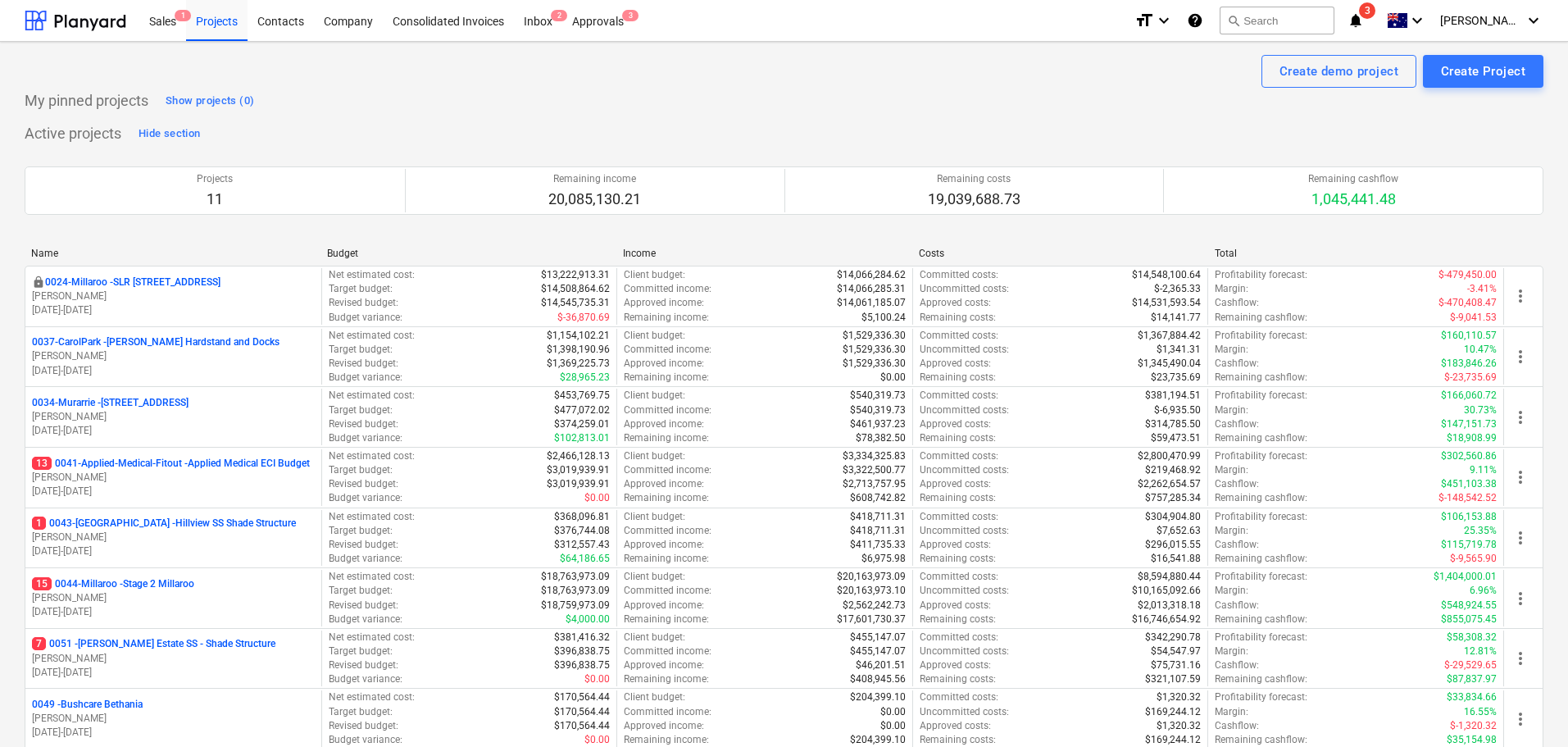
drag, startPoint x: 121, startPoint y: 463, endPoint x: 235, endPoint y: 527, distance: 130.7
click at [121, 463] on p "13 0041-Applied-Medical-Fitout - Applied Medical ECI Budget" at bounding box center [171, 464] width 278 height 14
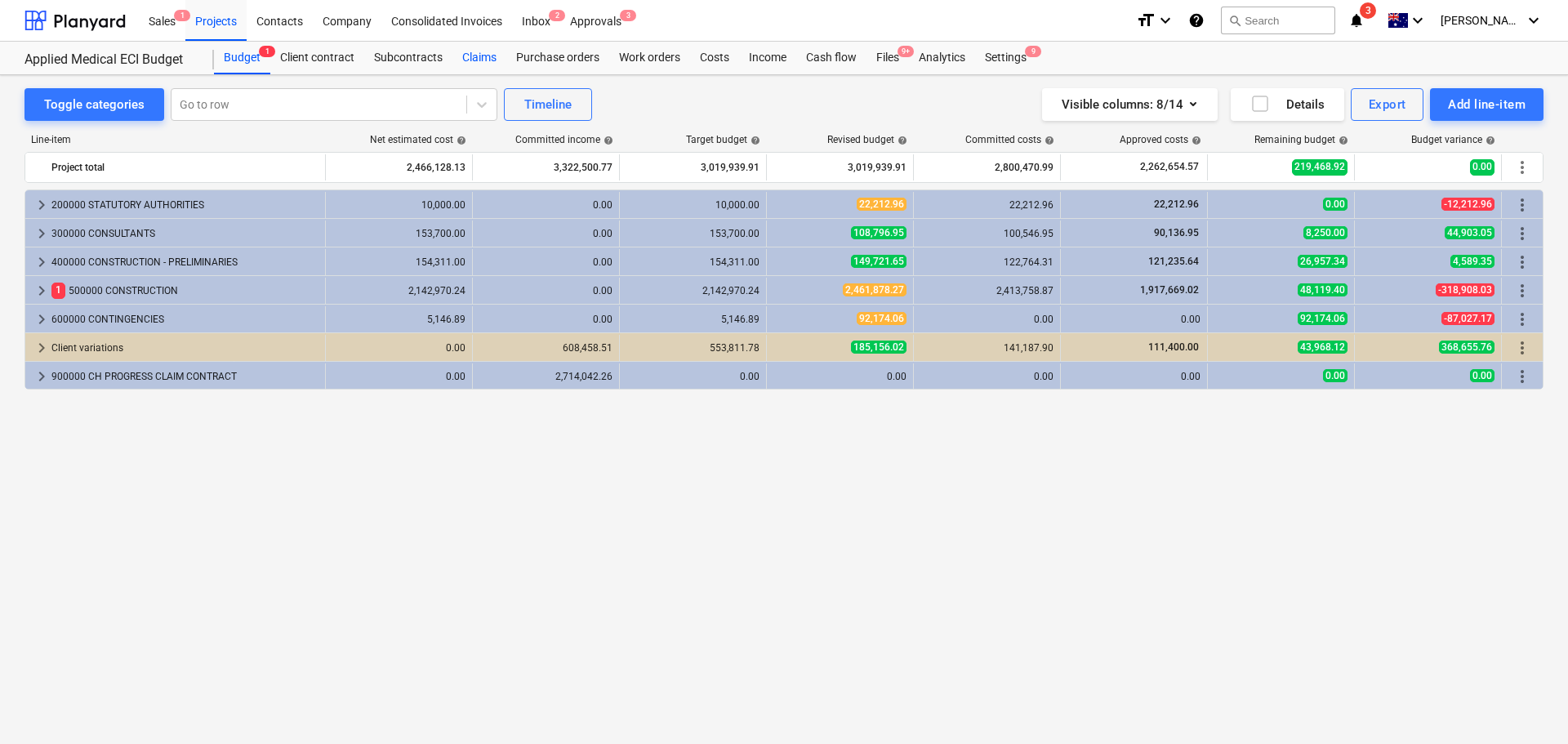
click at [462, 52] on div "Claims" at bounding box center [479, 58] width 54 height 33
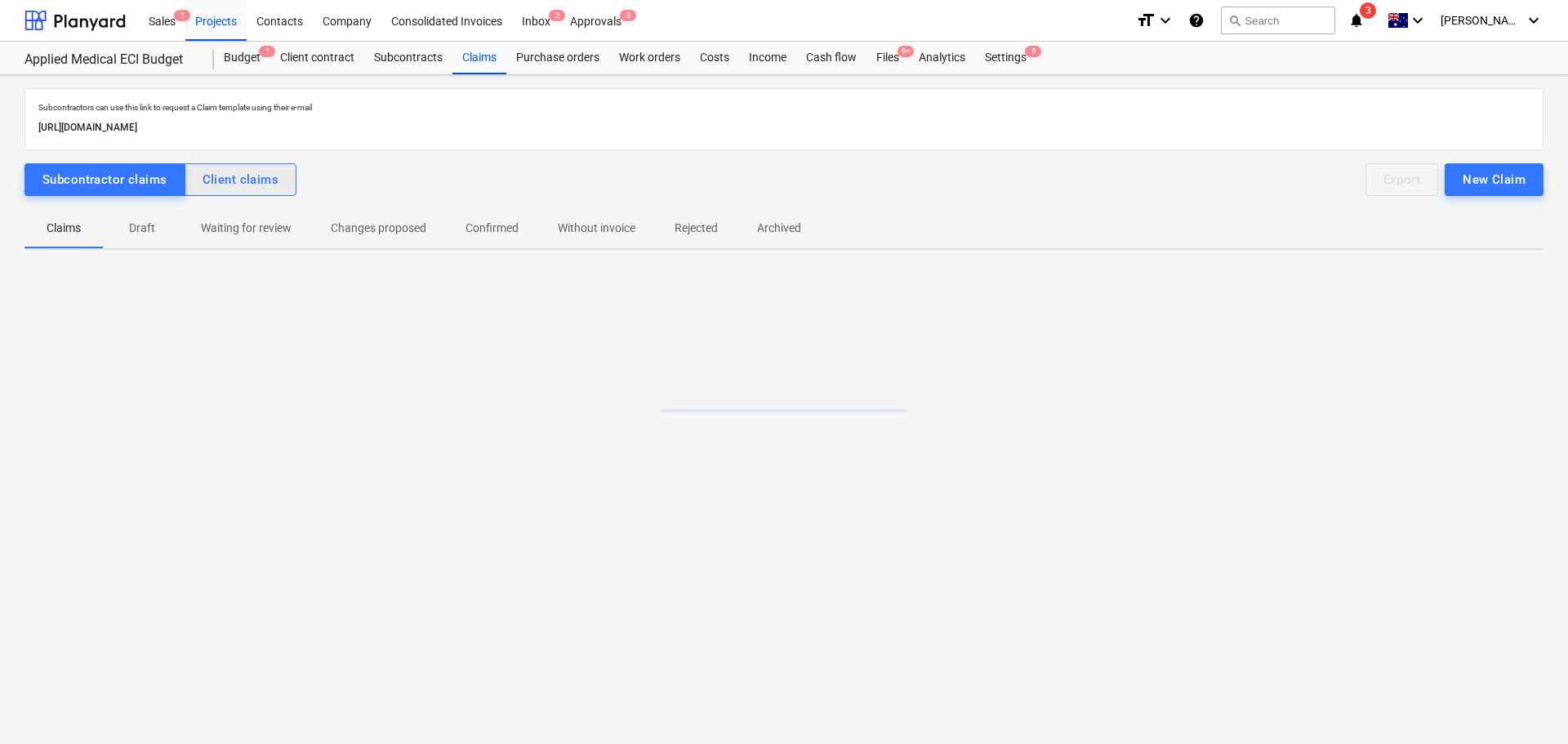
click at [241, 183] on div "Client claims" at bounding box center [241, 179] width 77 height 21
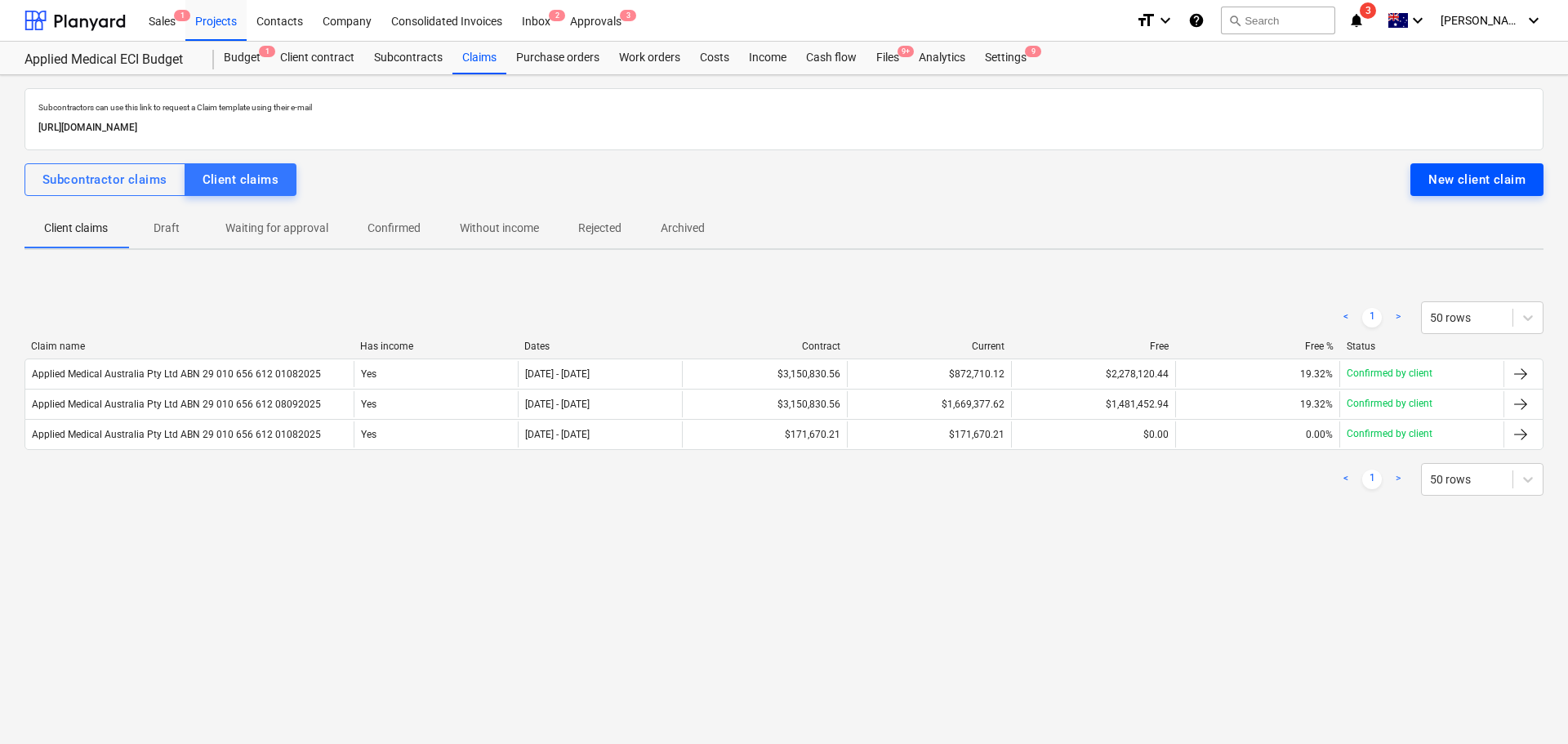
click at [1488, 175] on div "New client claim" at bounding box center [1477, 179] width 97 height 21
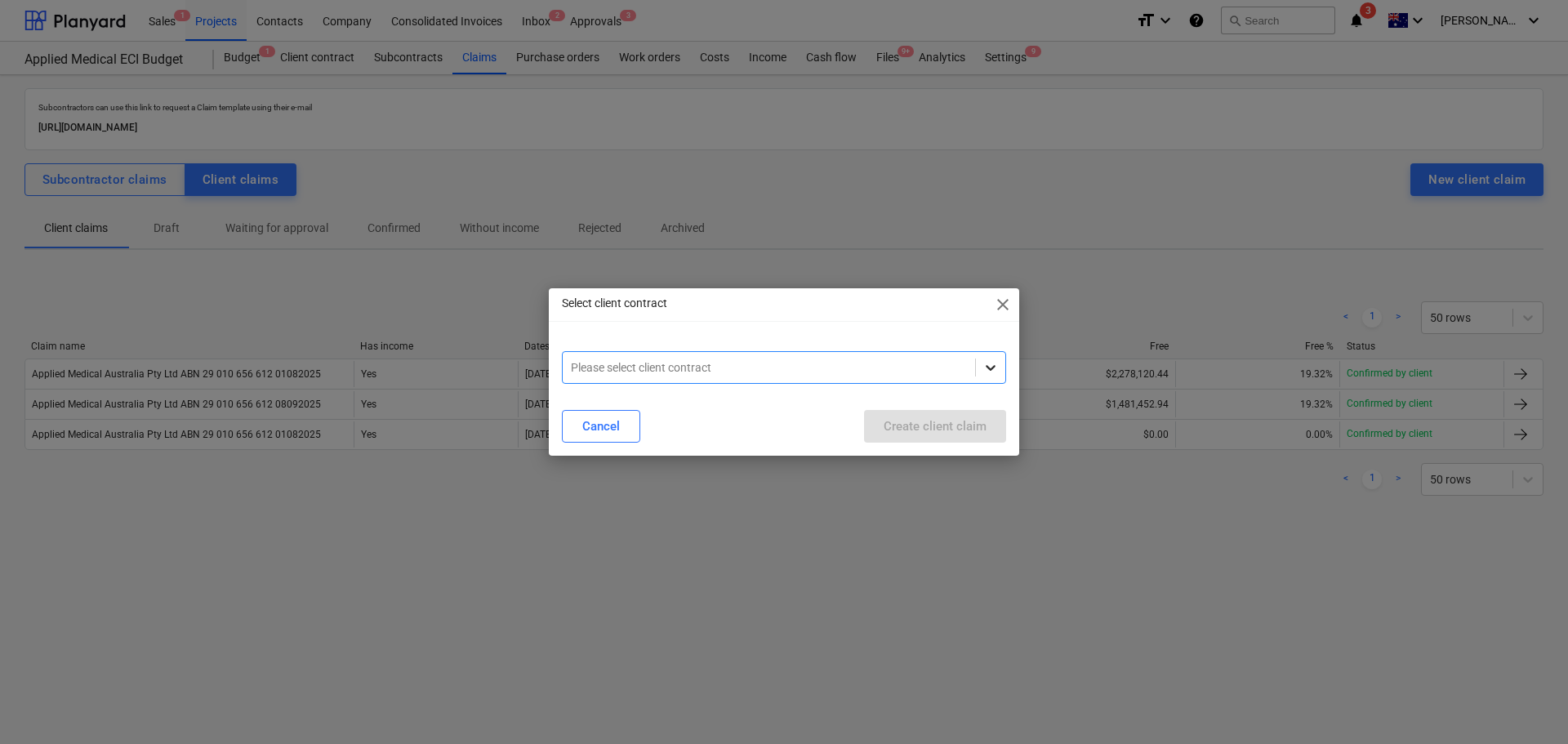
click at [996, 371] on icon at bounding box center [991, 368] width 17 height 17
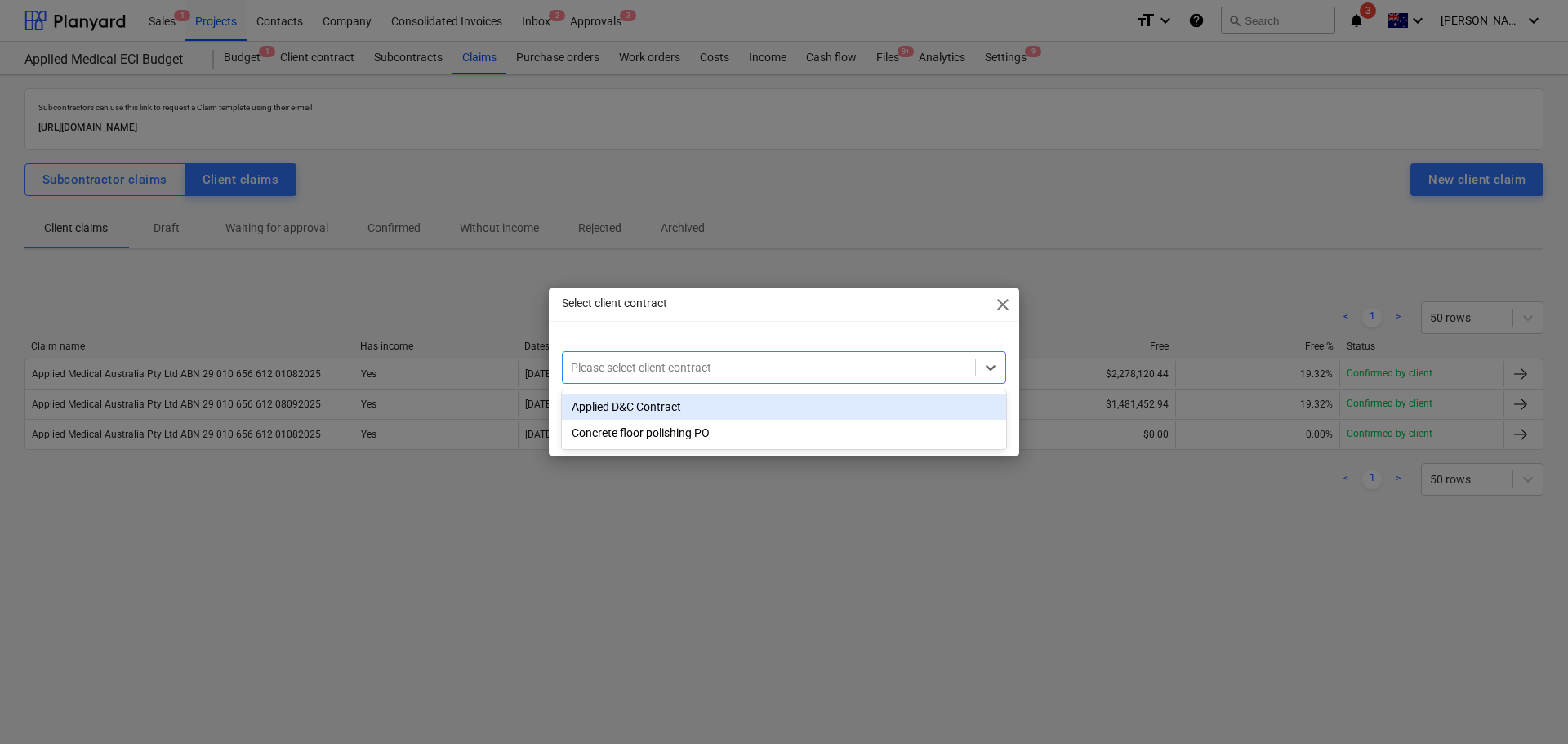
click at [650, 408] on div "Applied D&C Contract" at bounding box center [783, 406] width 444 height 26
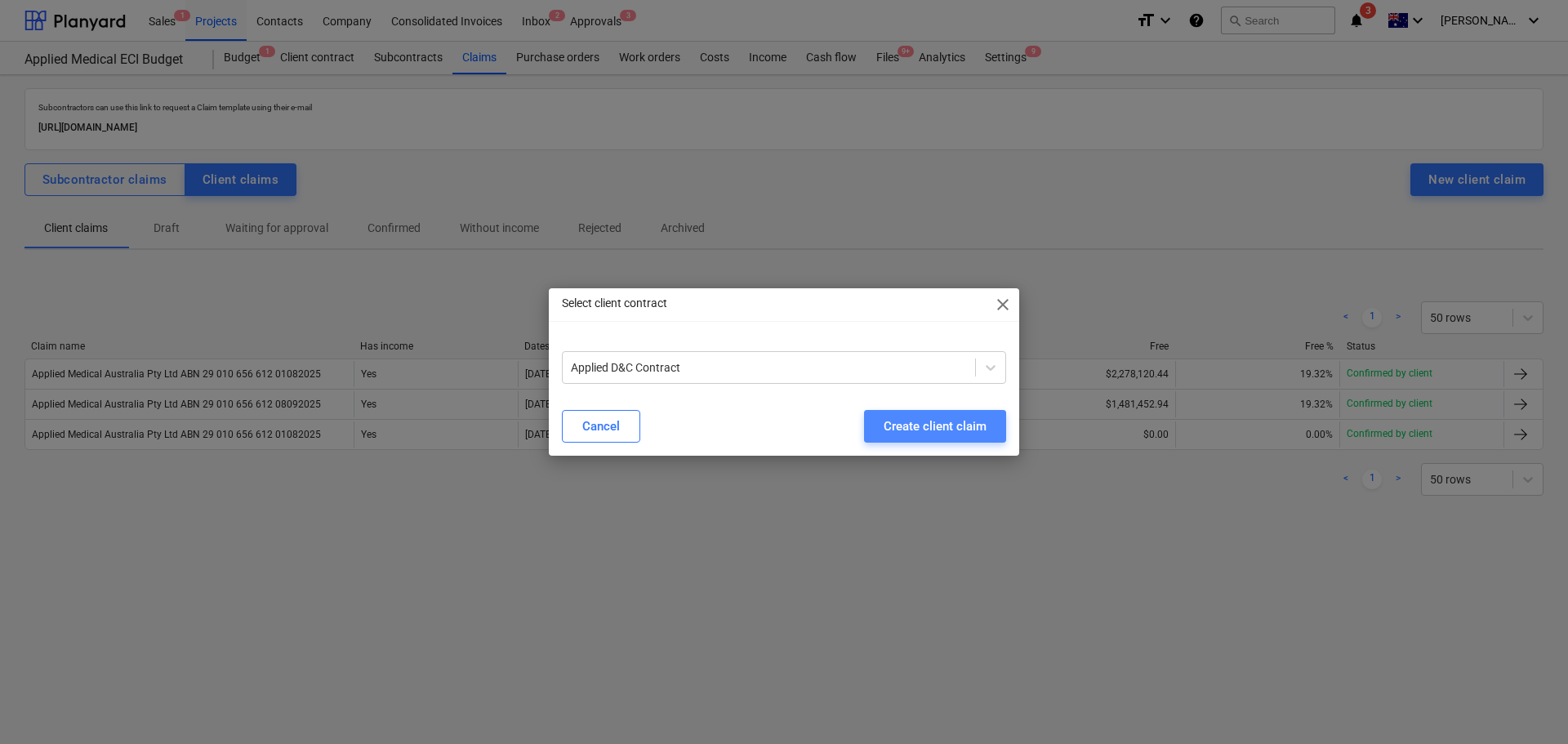
click at [993, 425] on button "Create client claim" at bounding box center [935, 427] width 142 height 33
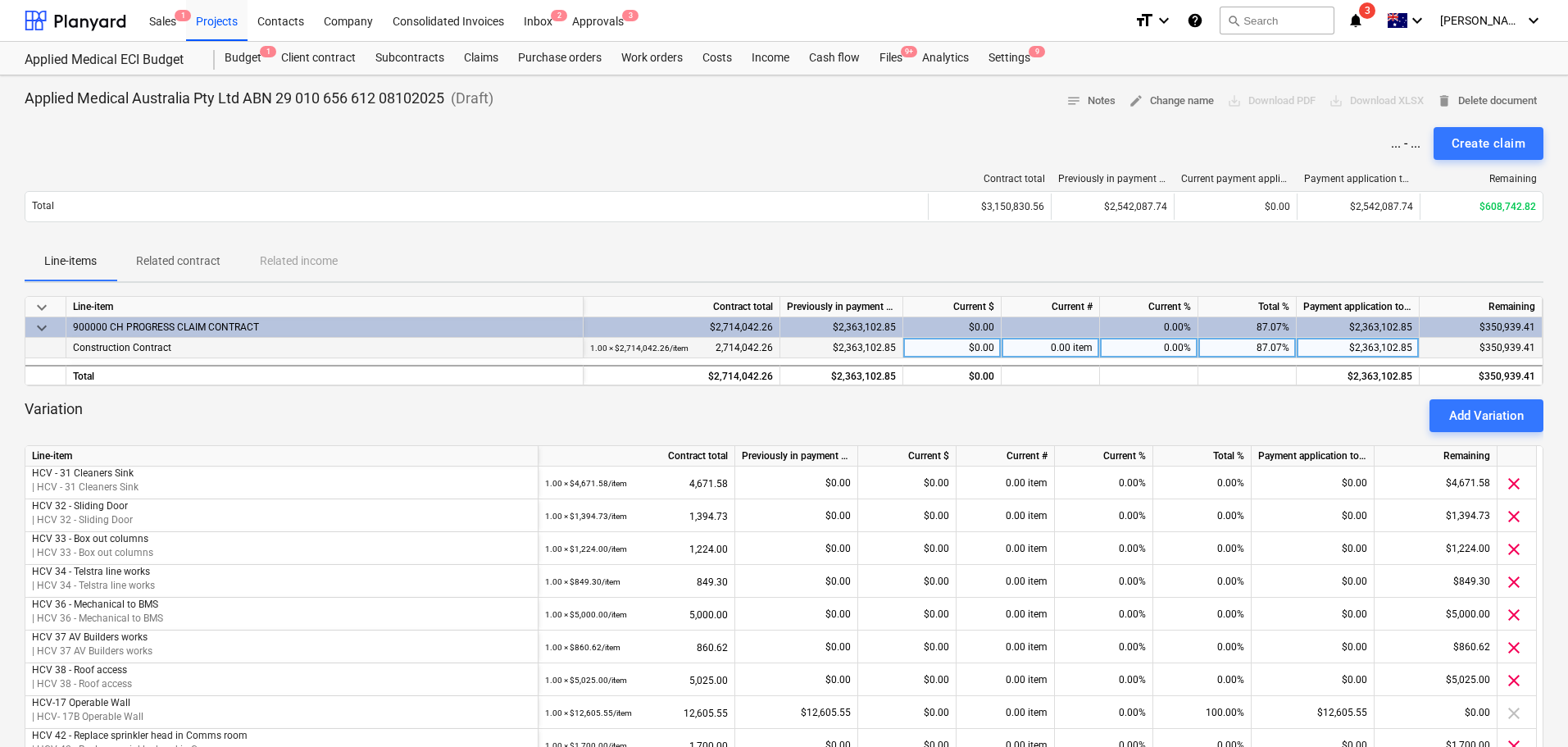
click at [962, 346] on div "$0.00" at bounding box center [952, 348] width 99 height 20
type input "542979.17"
click at [916, 264] on div "Line-items Related contract Related income" at bounding box center [784, 261] width 1519 height 40
click at [970, 345] on div "$350,939.41" at bounding box center [952, 348] width 99 height 20
click at [970, 345] on input at bounding box center [952, 347] width 98 height 19
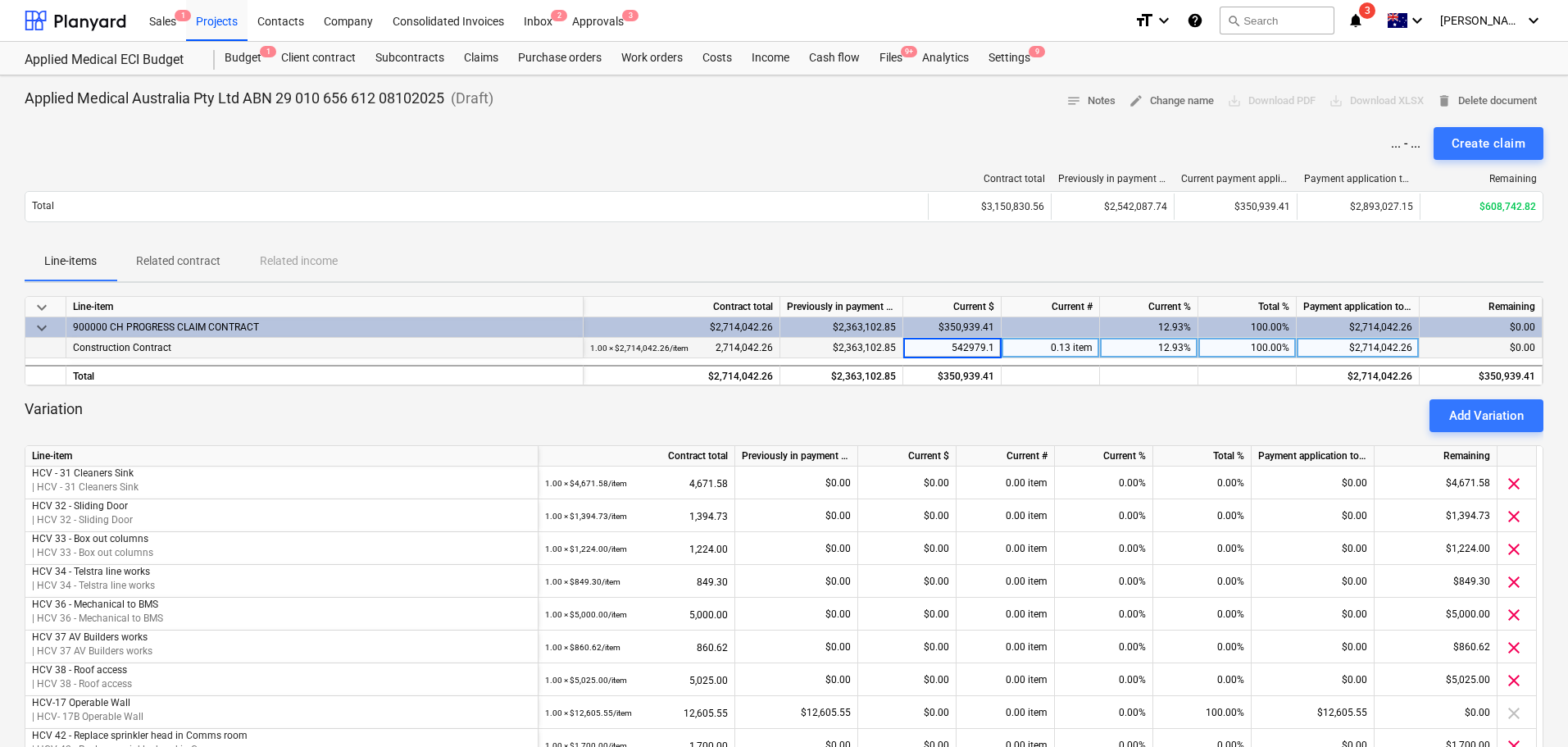
type input "542979.17"
click at [975, 344] on div "$350,939.41" at bounding box center [952, 348] width 99 height 20
type input "292191.18"
click at [952, 271] on div "Line-items Related contract Related income" at bounding box center [784, 261] width 1519 height 40
click at [968, 350] on div "$292,191.18" at bounding box center [952, 348] width 99 height 20
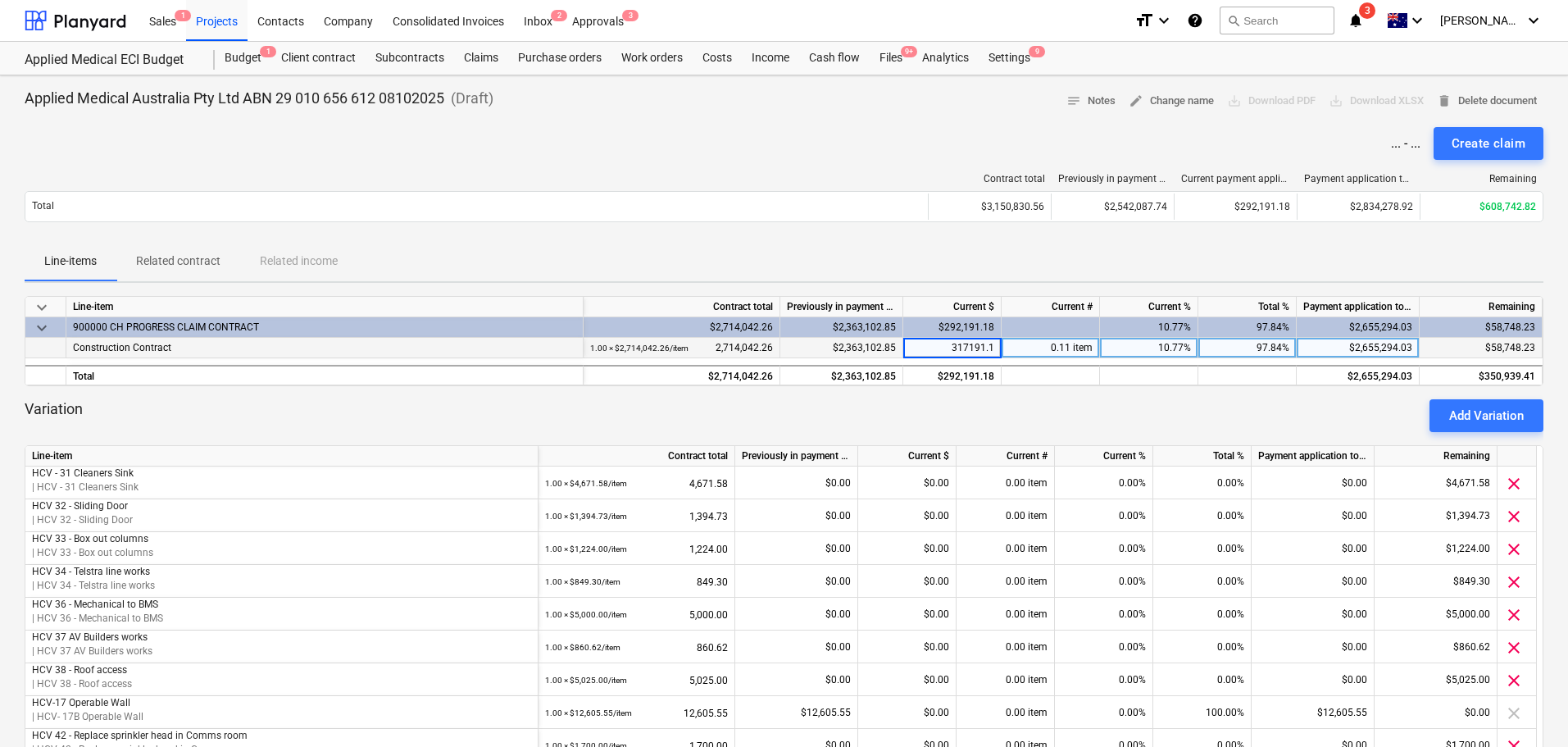
type input "317191.18"
click at [1043, 254] on div "Line-items Related contract Related income" at bounding box center [784, 261] width 1519 height 40
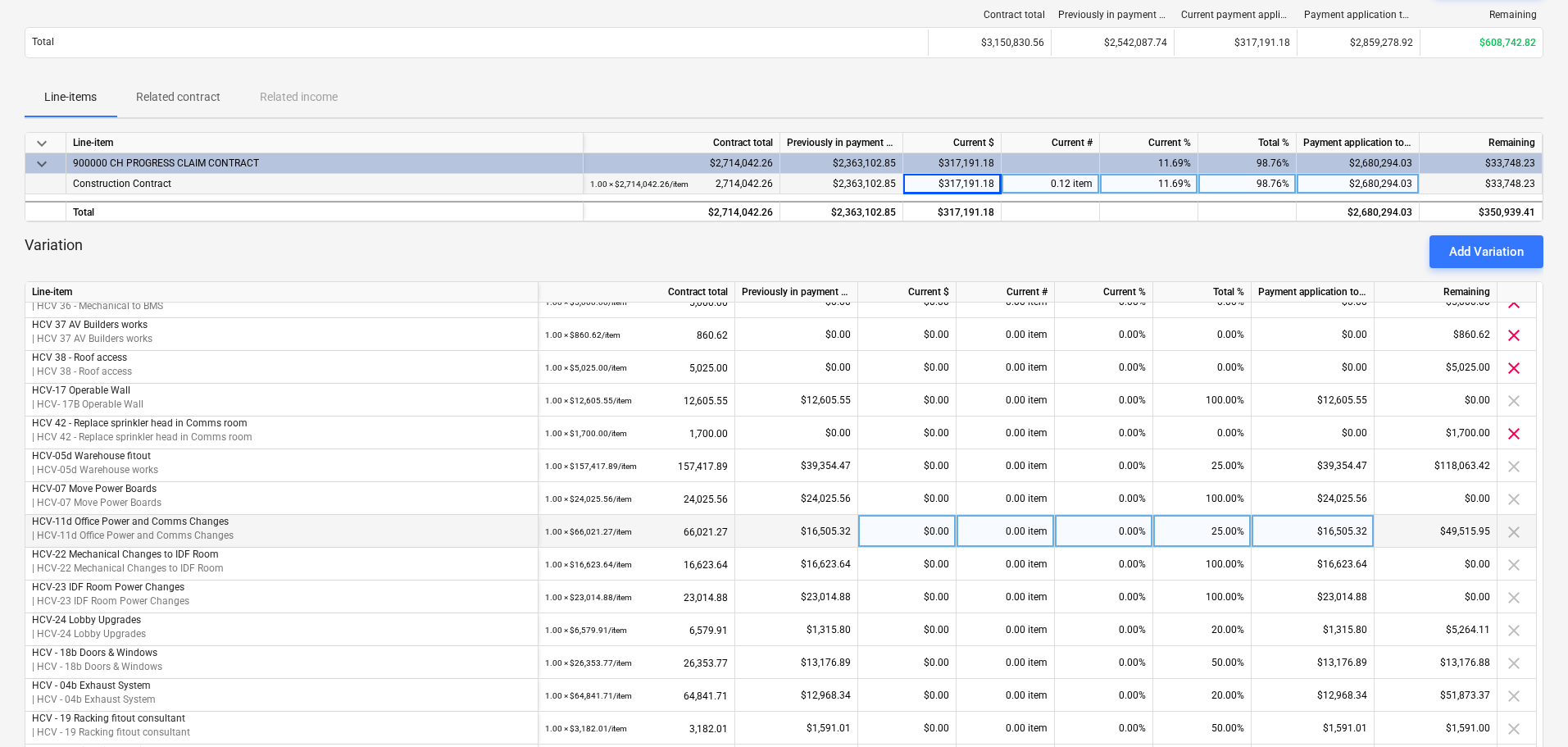
scroll to position [164, 0]
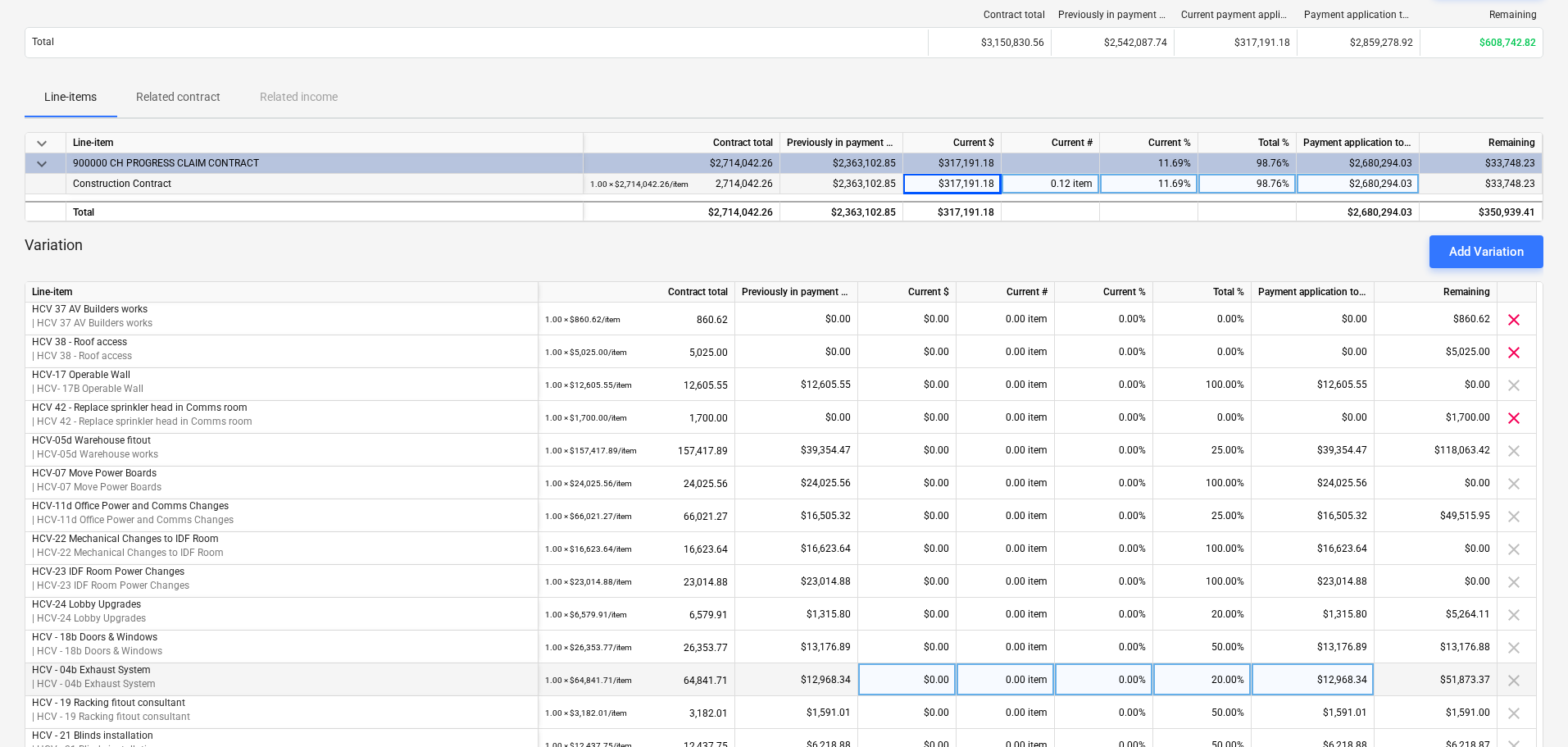
click at [921, 680] on div "$0.00" at bounding box center [907, 681] width 99 height 33
type input "51873.37"
click at [1032, 253] on div "Variation Add Variation" at bounding box center [784, 252] width 1519 height 33
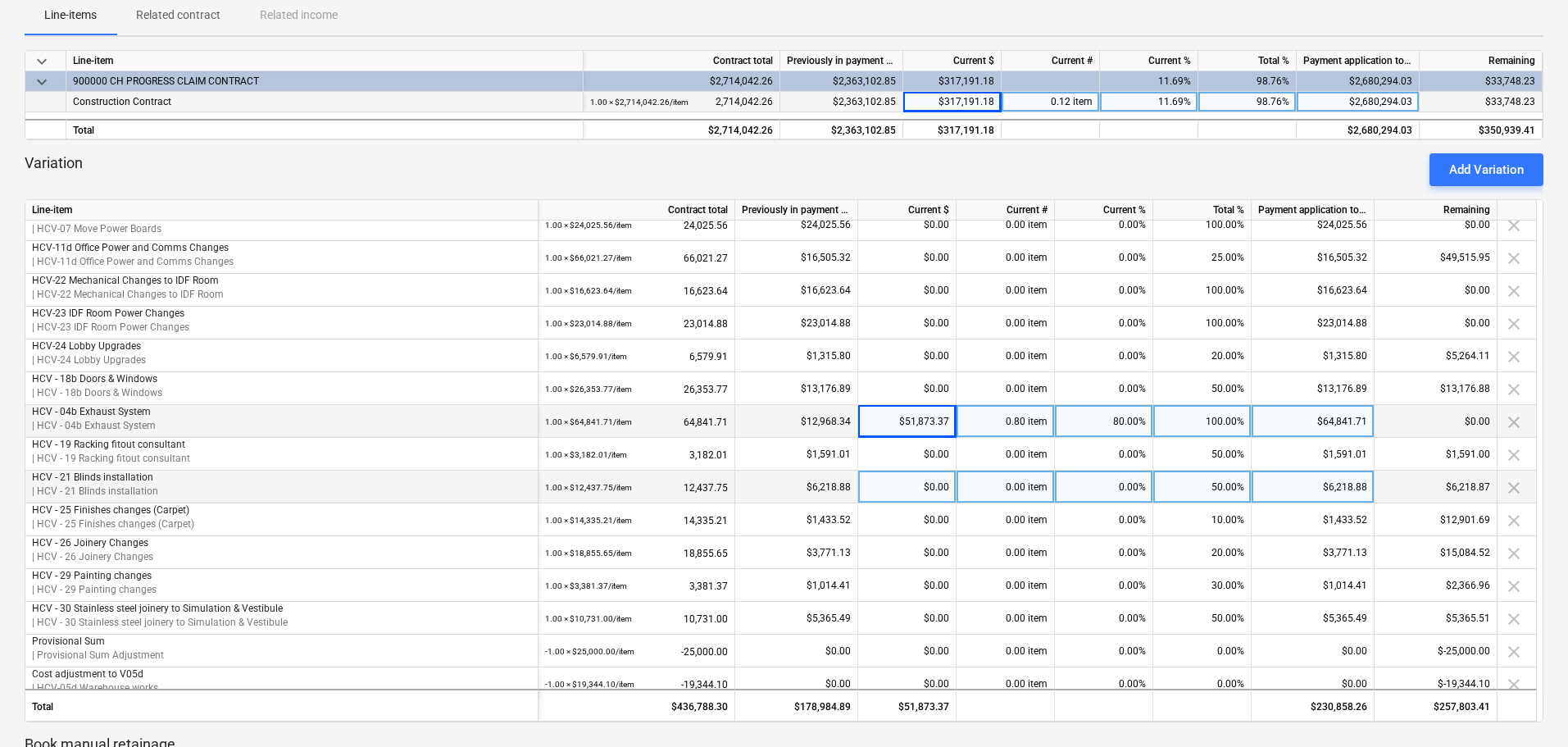
scroll to position [352, 0]
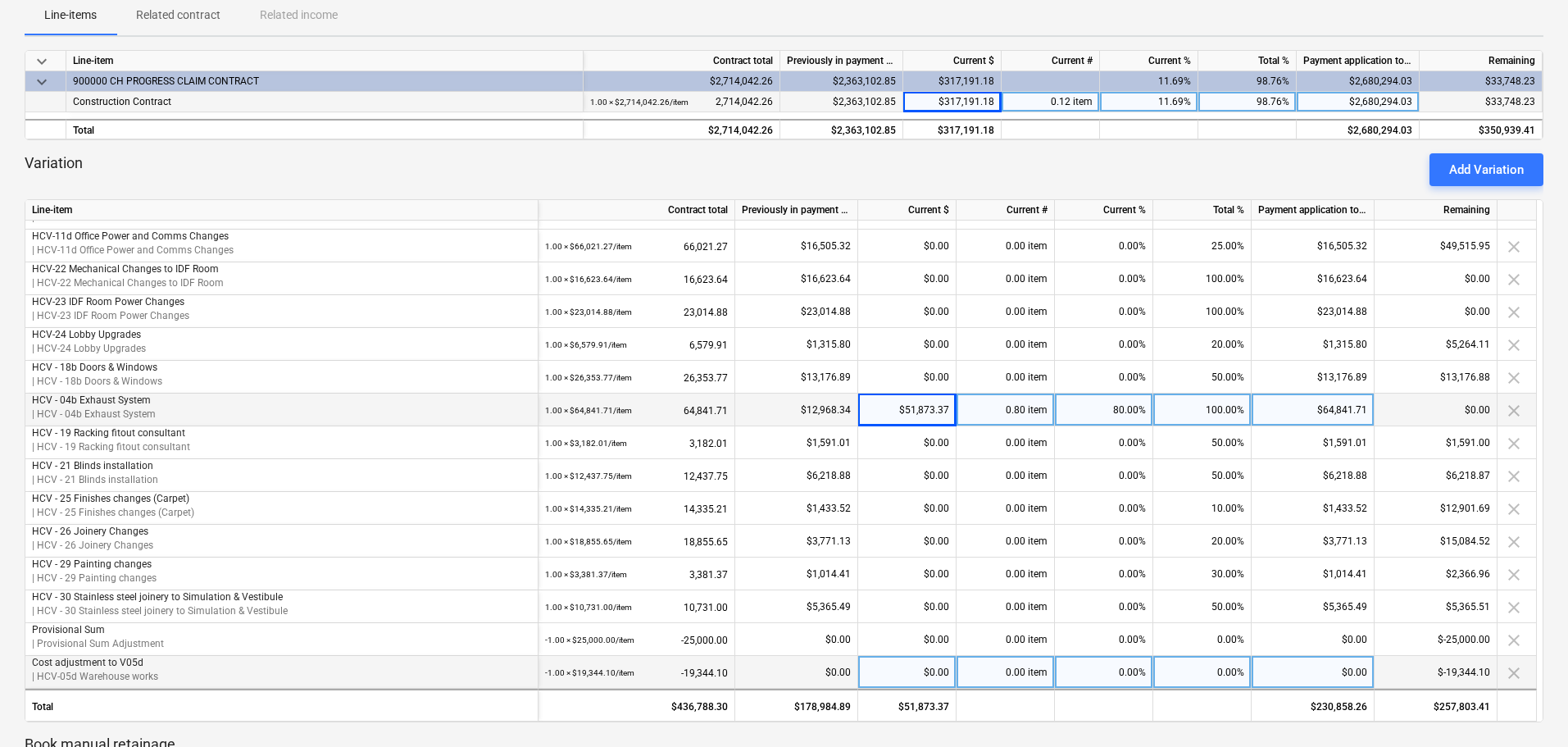
click at [1113, 669] on div "0.00%" at bounding box center [1104, 673] width 99 height 33
type input "100"
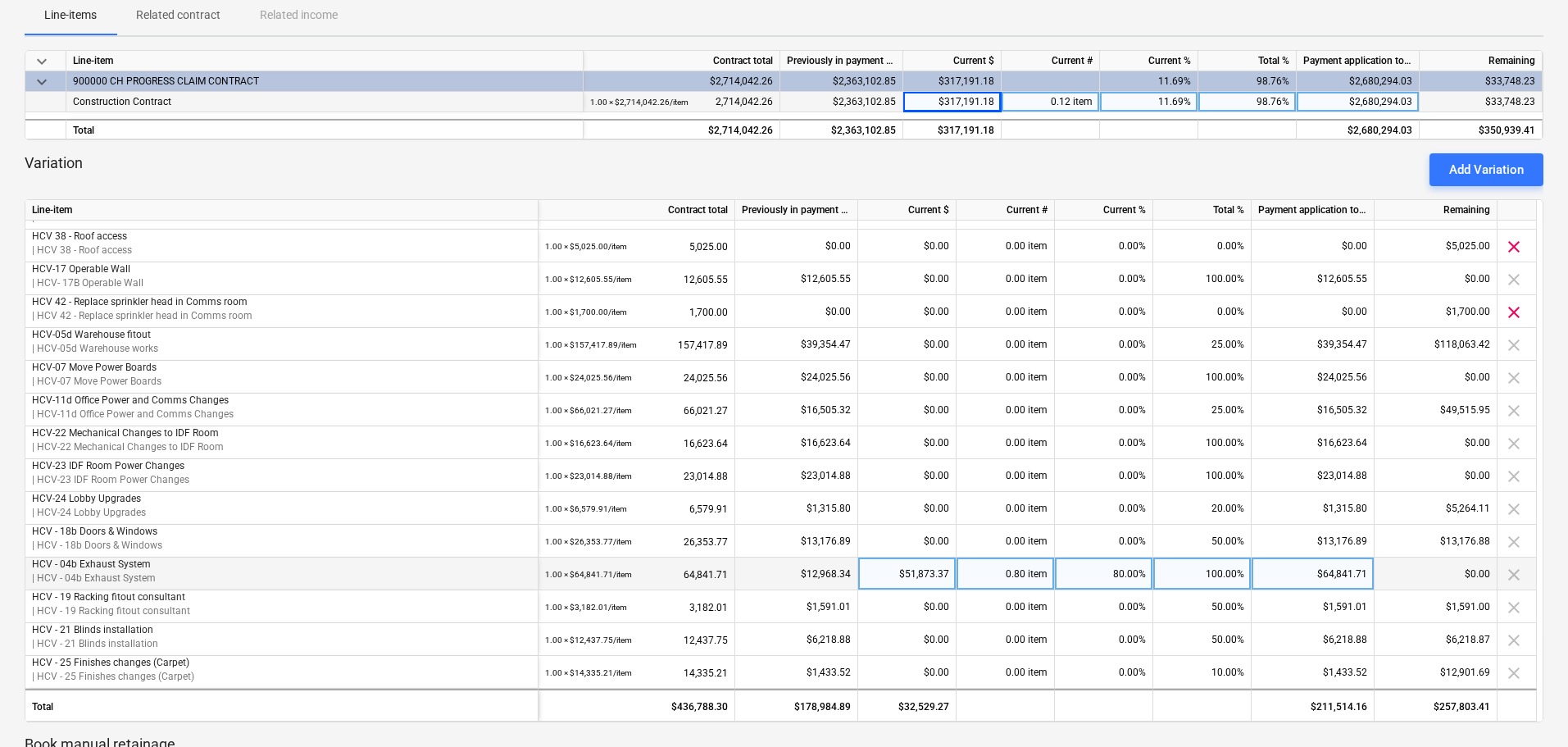
scroll to position [106, 0]
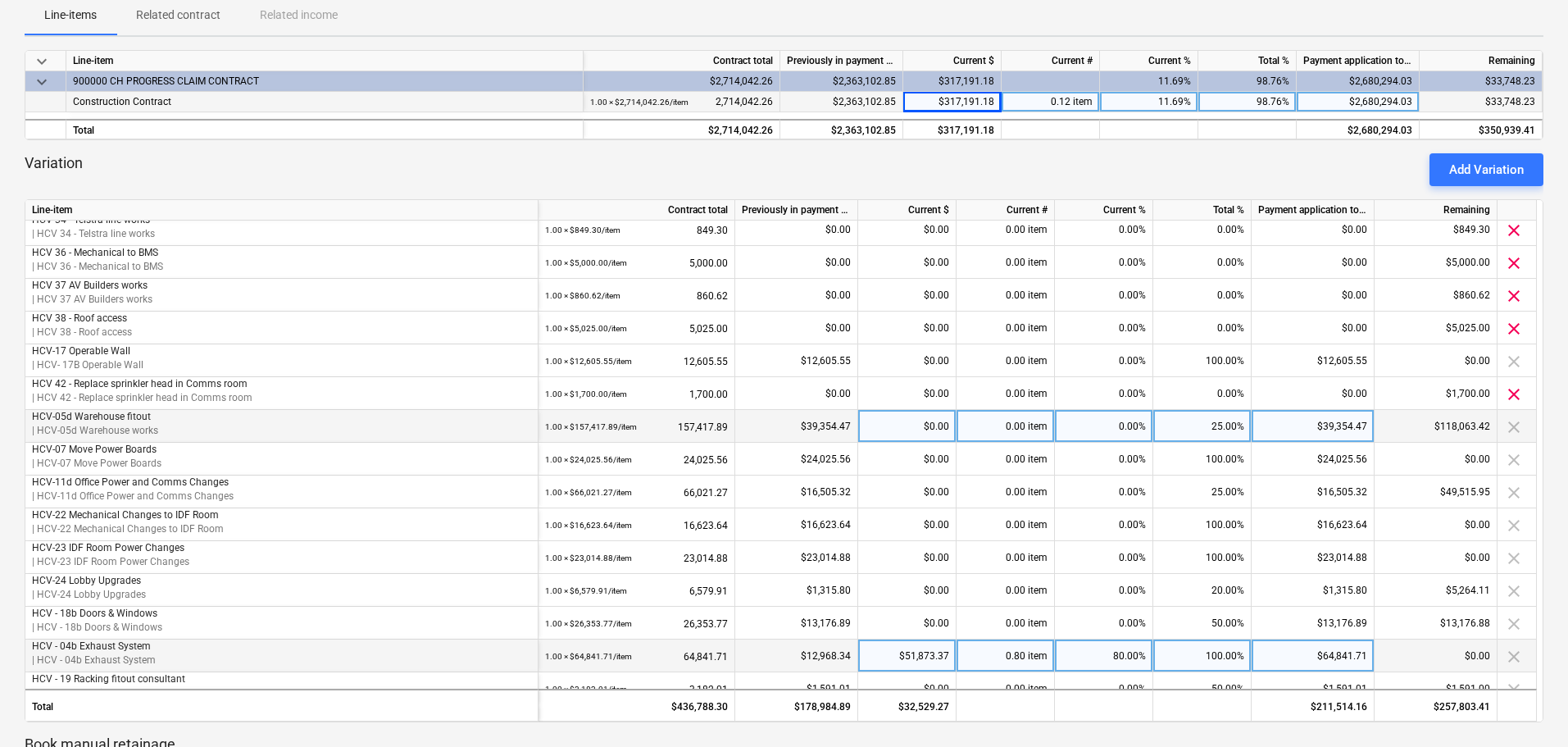
click at [1451, 426] on div "$118,063.42" at bounding box center [1436, 427] width 123 height 33
click at [909, 426] on div "$0.00" at bounding box center [907, 427] width 99 height 33
type input "104256.04"
click at [928, 162] on div "Variation Add Variation" at bounding box center [784, 170] width 1519 height 33
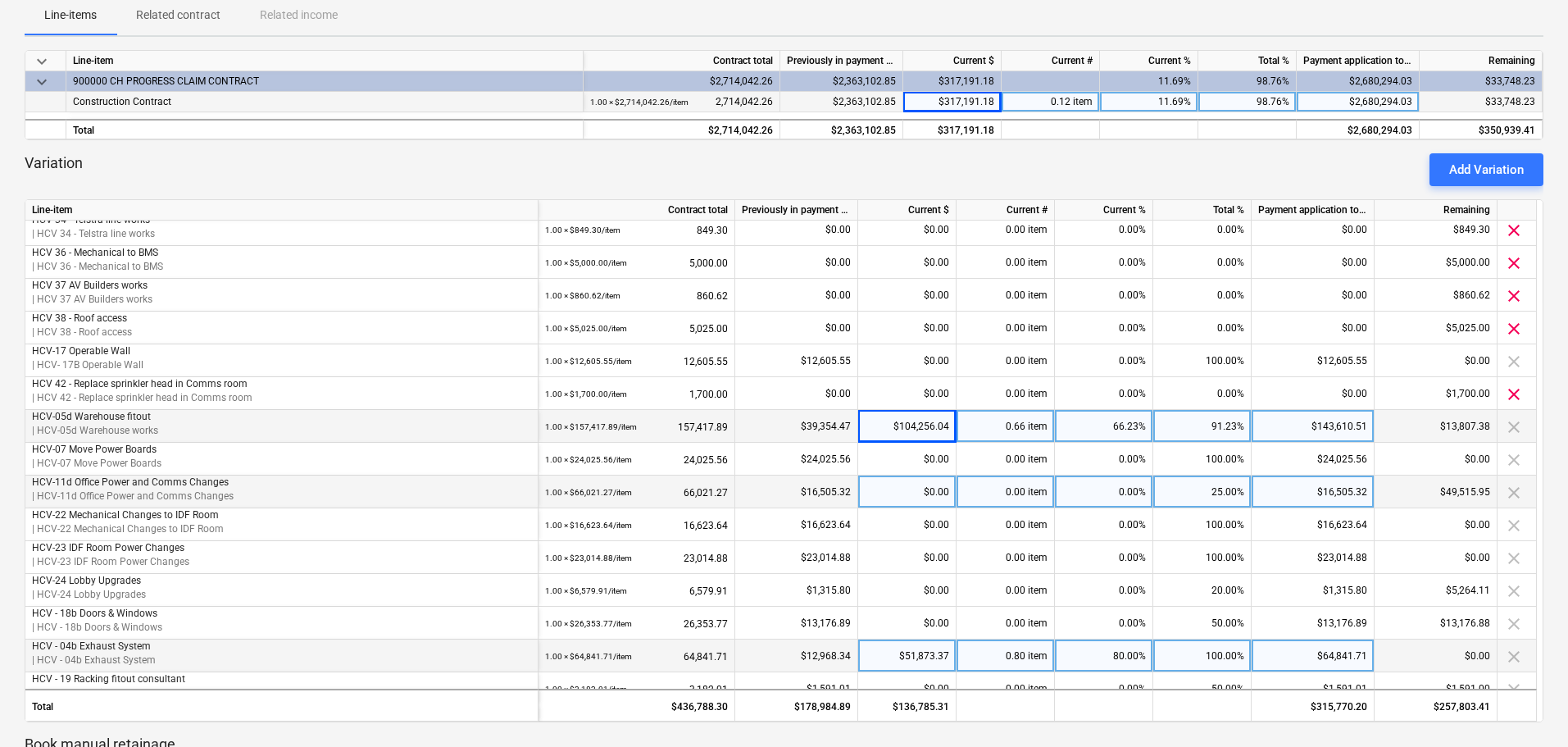
click at [1091, 485] on div "0.00%" at bounding box center [1104, 492] width 99 height 33
type input "100"
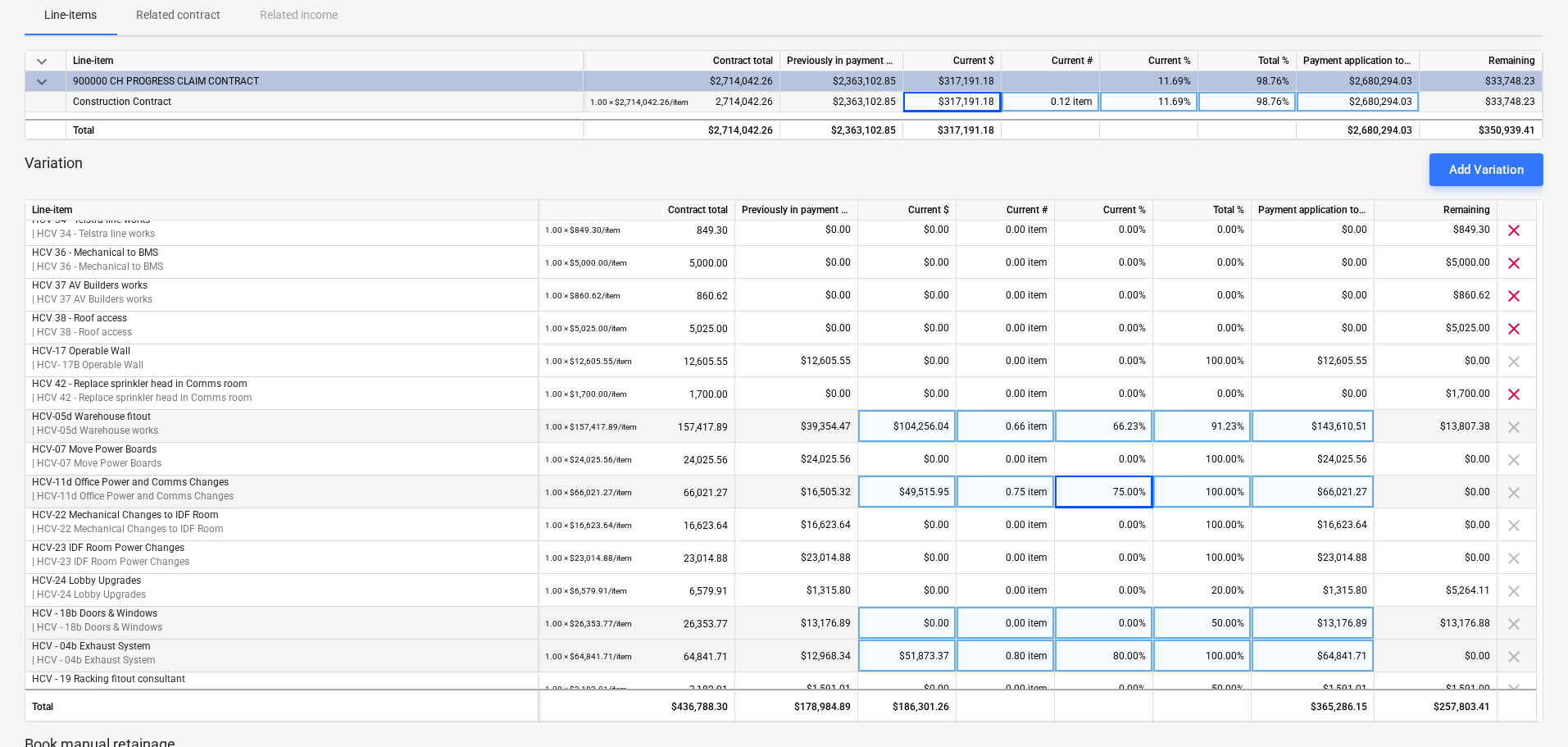
click at [1107, 624] on div "0.00%" at bounding box center [1104, 623] width 99 height 33
type input "100"
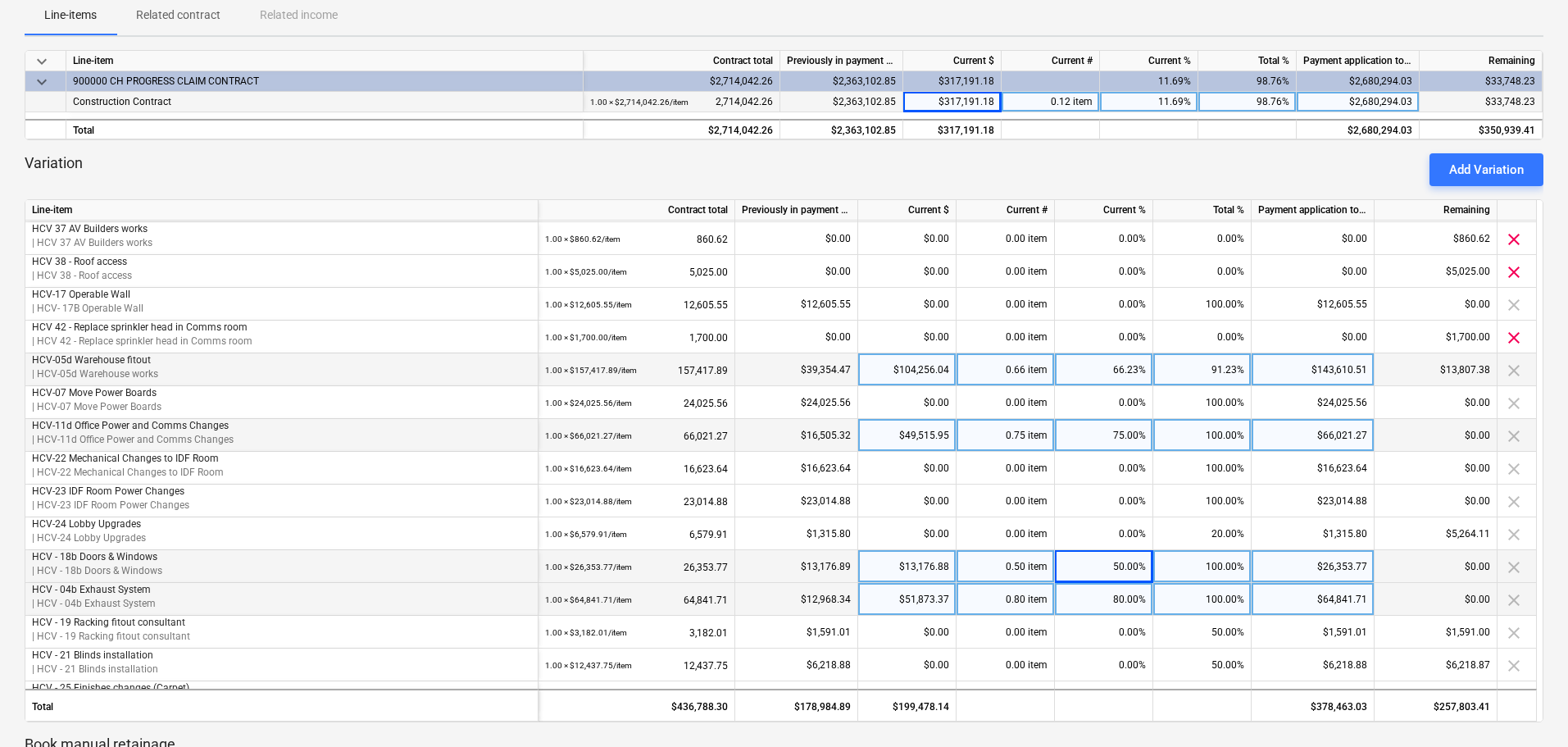
scroll to position [187, 0]
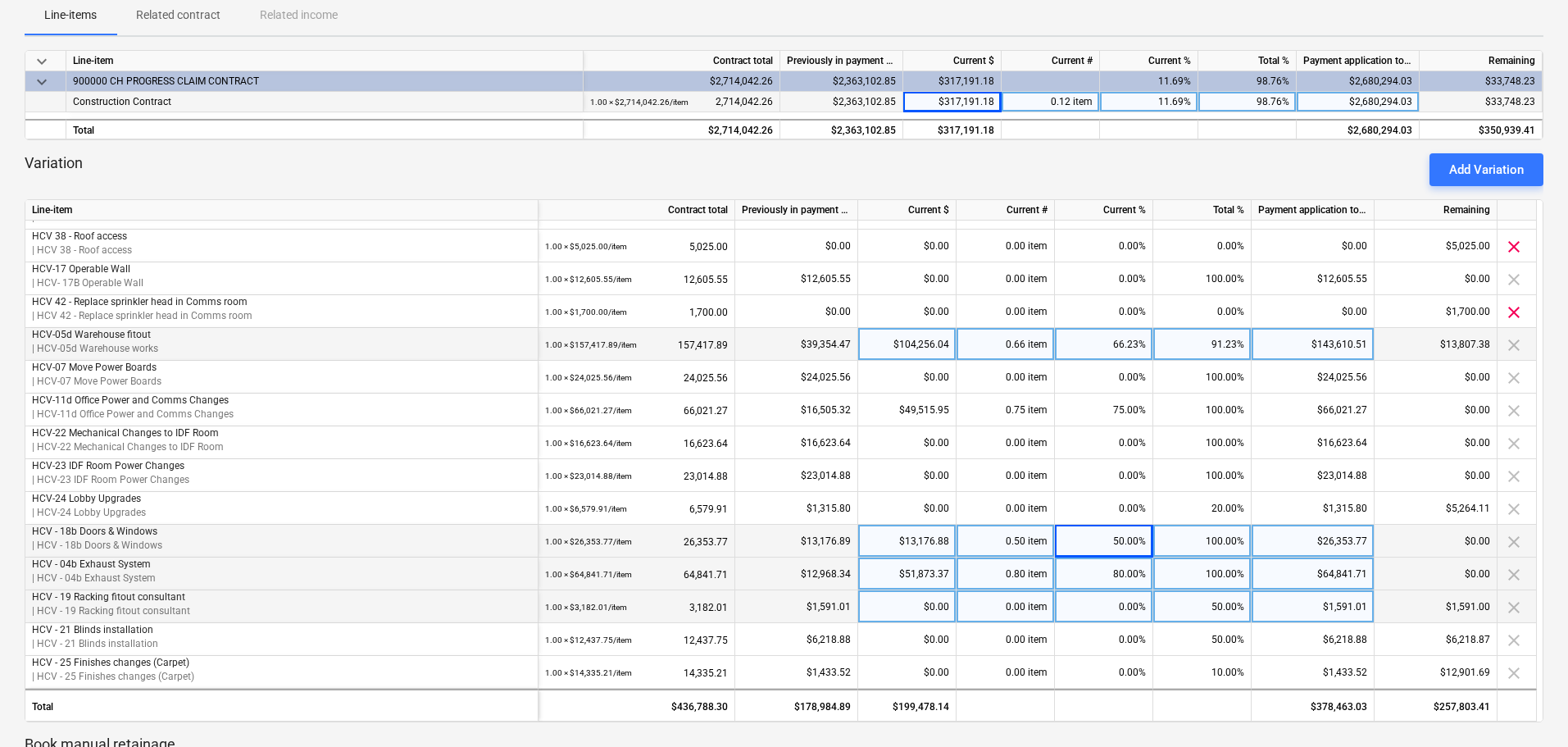
click at [1123, 606] on div "0.00%" at bounding box center [1104, 608] width 99 height 33
type input "10"
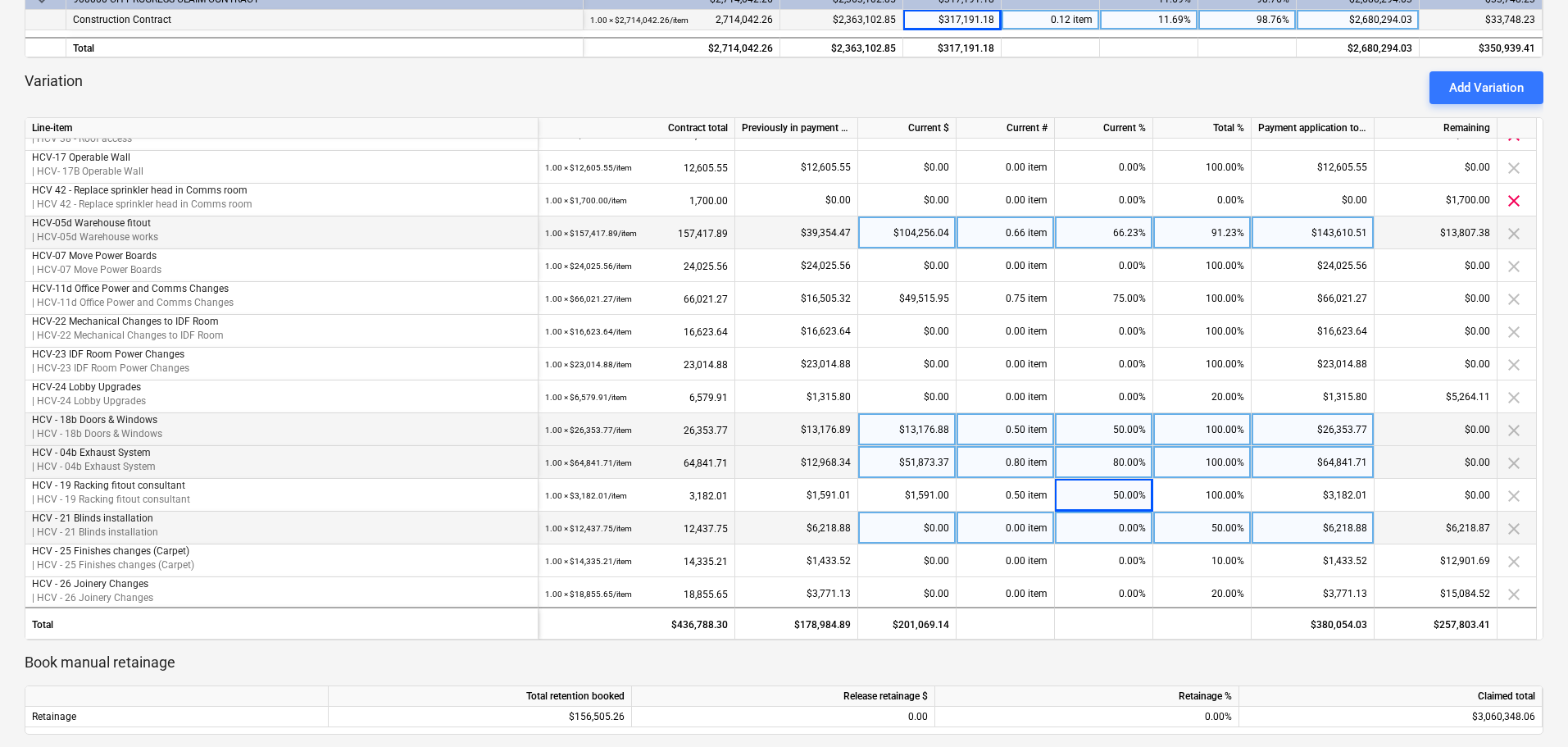
scroll to position [270, 0]
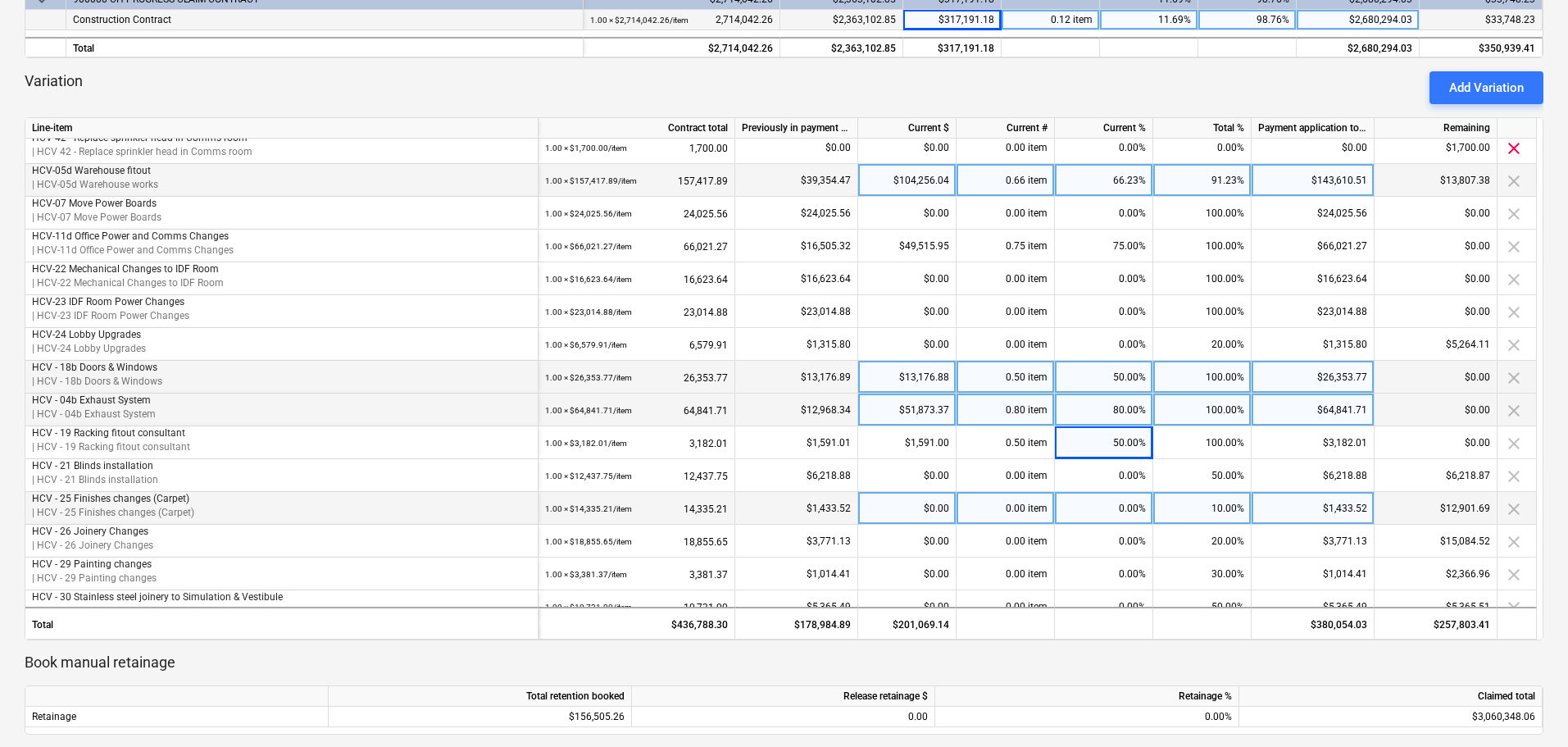
click at [907, 504] on div "$0.00" at bounding box center [907, 509] width 99 height 33
type input "12614.98"
click at [1047, 664] on p "Book manual retainage" at bounding box center [784, 662] width 1519 height 19
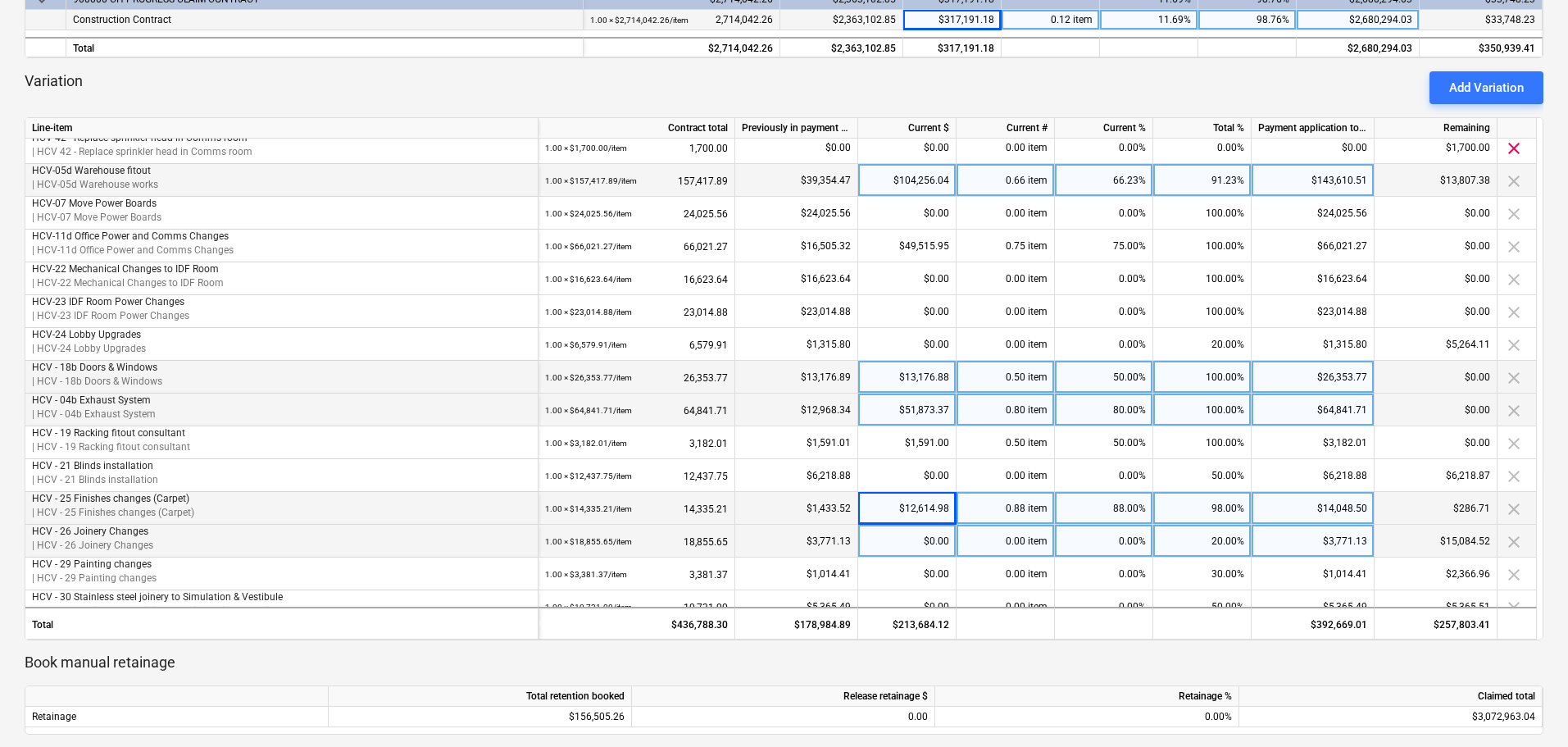
click at [902, 546] on div "$0.00" at bounding box center [907, 542] width 99 height 33
type input "14707.41"
click at [993, 665] on p "Book manual retainage" at bounding box center [784, 662] width 1519 height 19
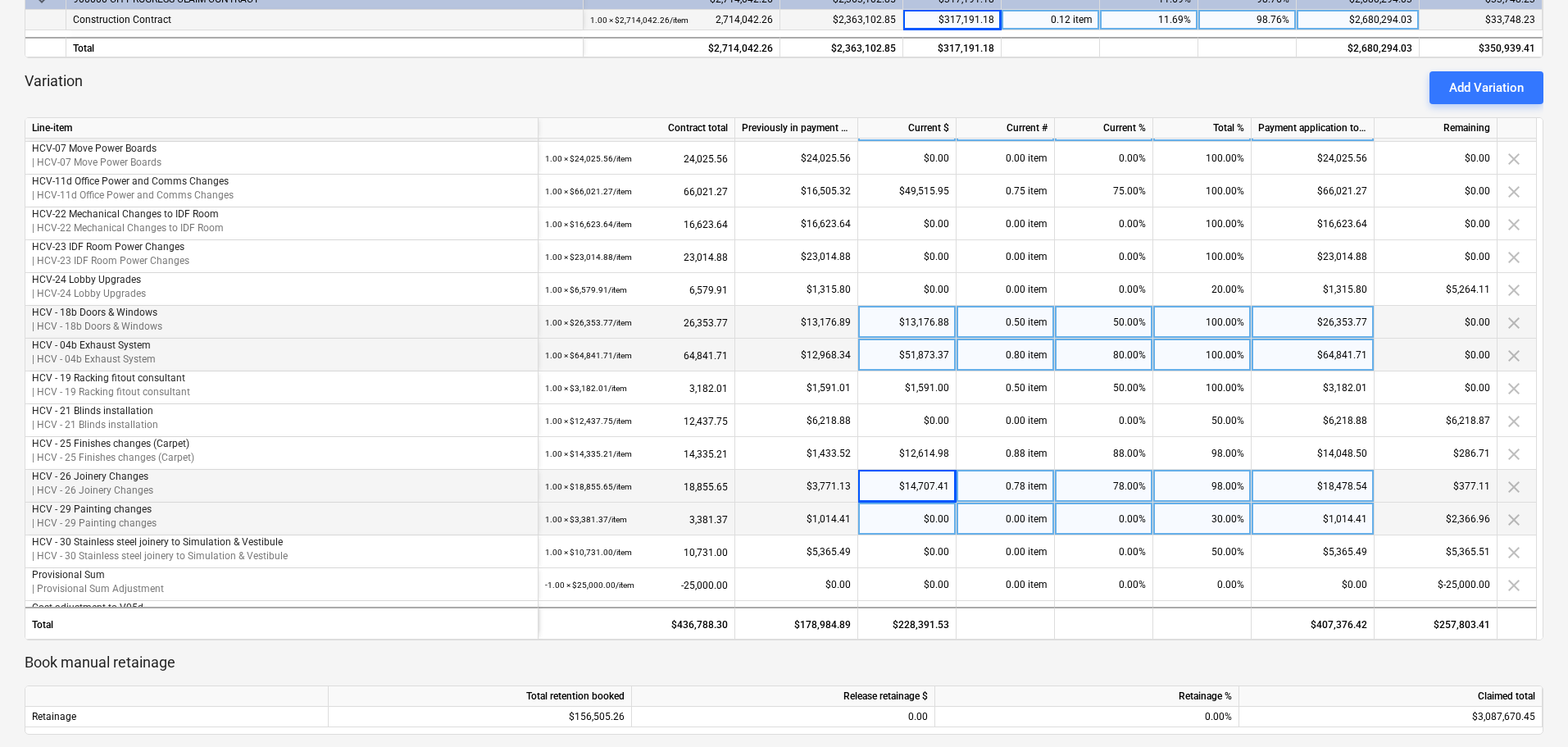
scroll to position [352, 0]
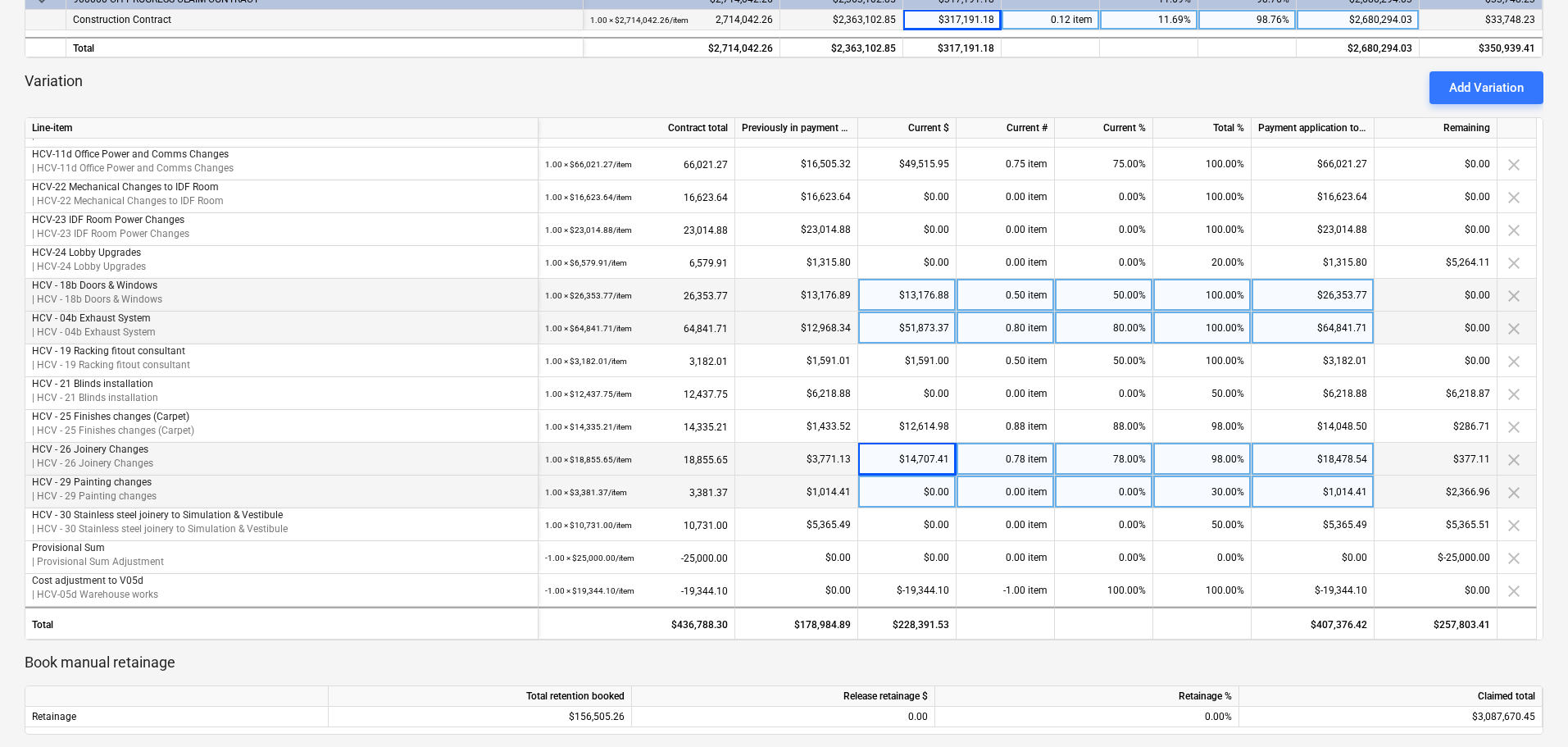
click at [873, 499] on div "$0.00" at bounding box center [907, 492] width 99 height 33
type input "2366.96"
click at [1145, 657] on p "Book manual retainage" at bounding box center [784, 662] width 1519 height 19
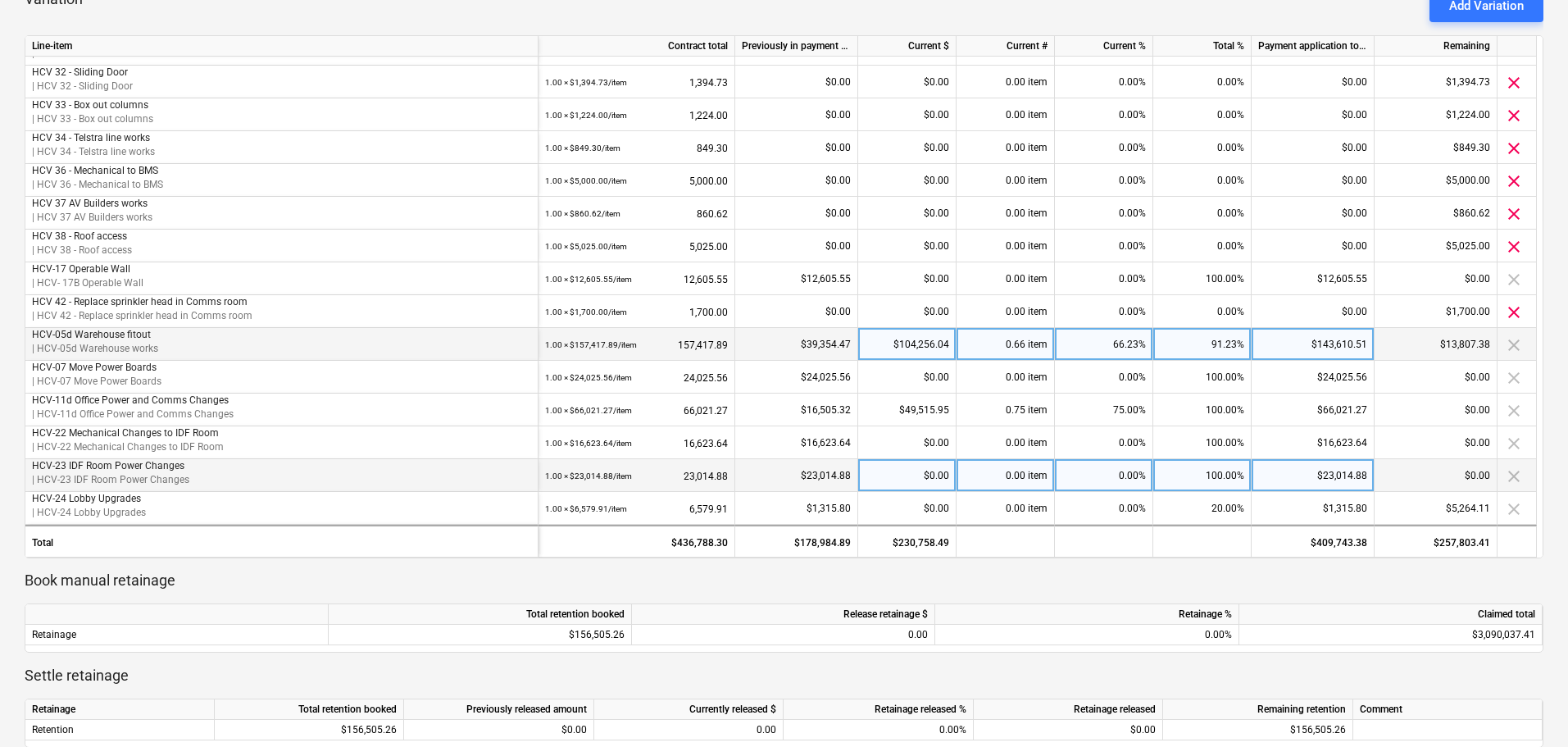
scroll to position [0, 0]
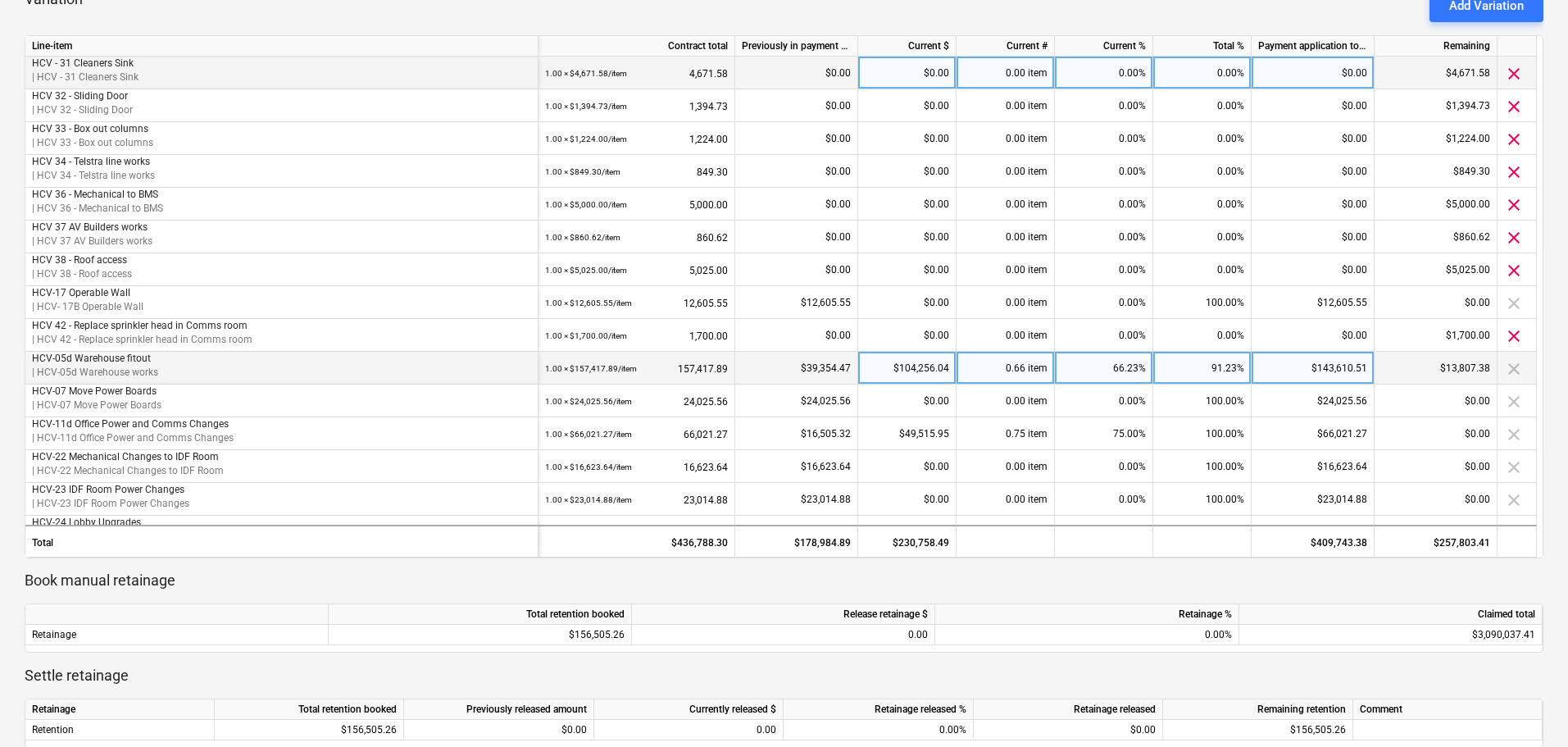
click at [904, 68] on div "$0.00" at bounding box center [907, 73] width 99 height 33
type input "2584.15"
click at [981, 17] on div "Variation Add Variation" at bounding box center [784, 6] width 1519 height 33
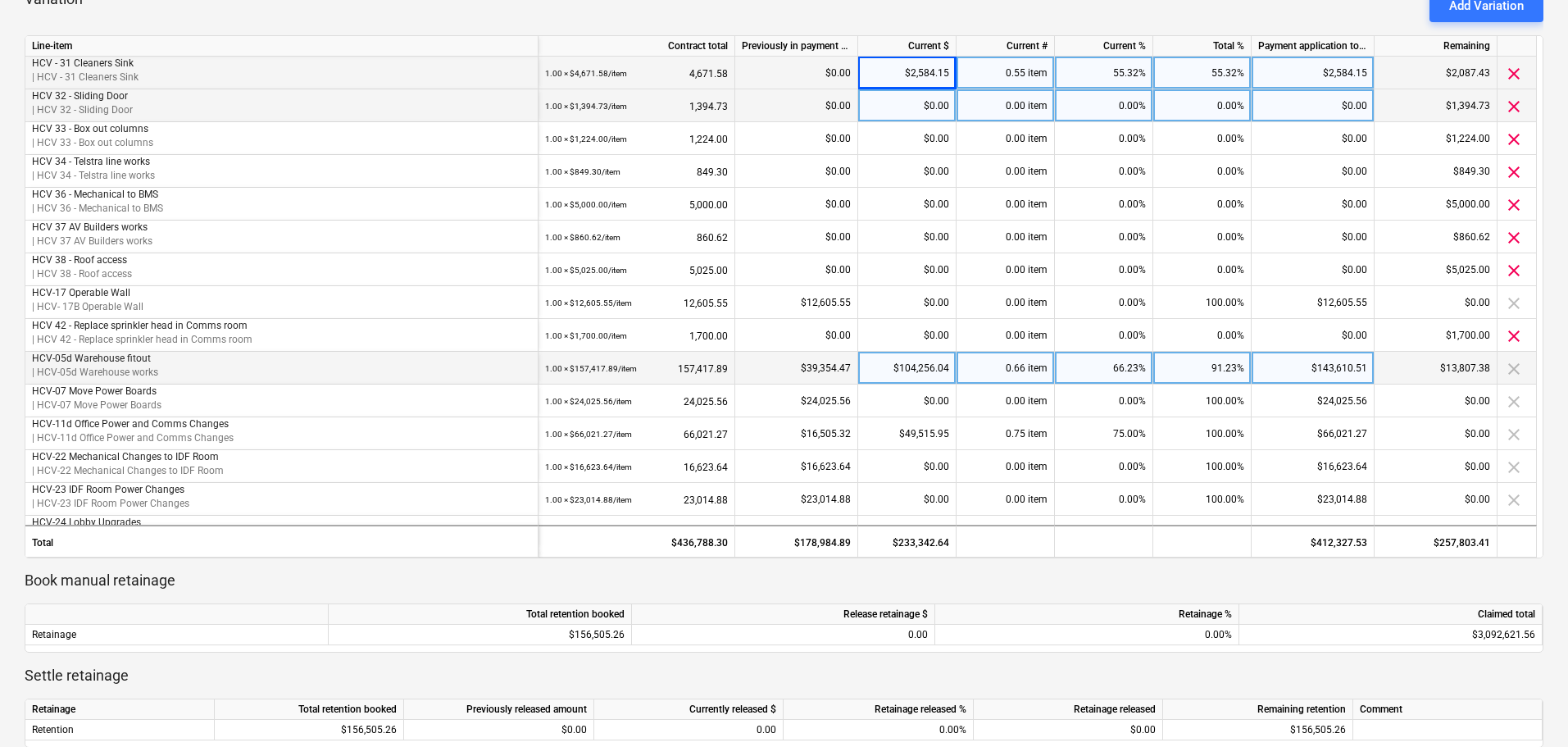
click at [916, 108] on div "$0.00" at bounding box center [907, 106] width 99 height 33
type input "771.51"
click at [949, 24] on div "keyboard_arrow_down Line-item Contract total Previously in payment applications…" at bounding box center [784, 337] width 1519 height 902
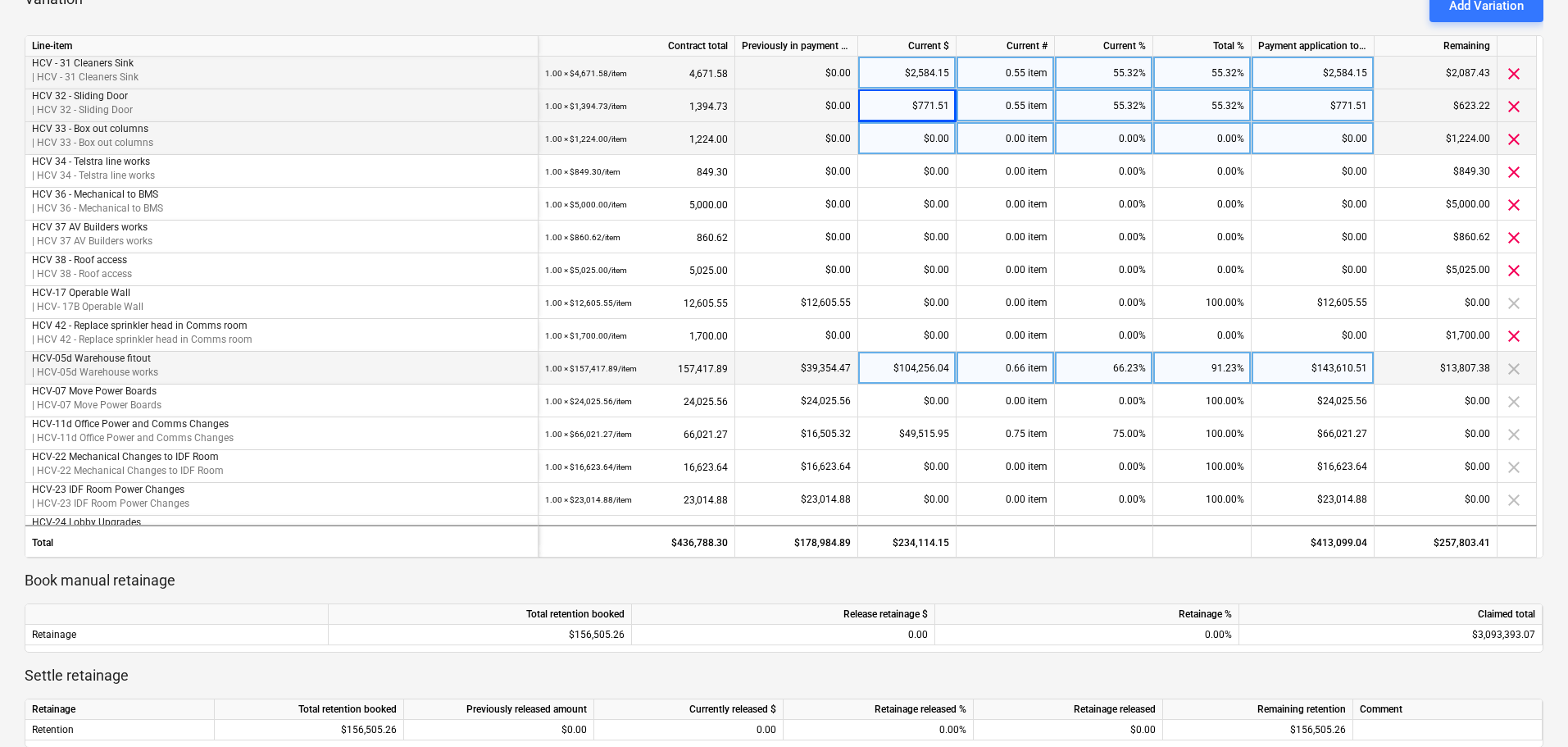
click at [923, 141] on div "$0.00" at bounding box center [907, 139] width 99 height 33
type input "677.07"
click at [976, 20] on div "Variation Add Variation" at bounding box center [784, 6] width 1519 height 33
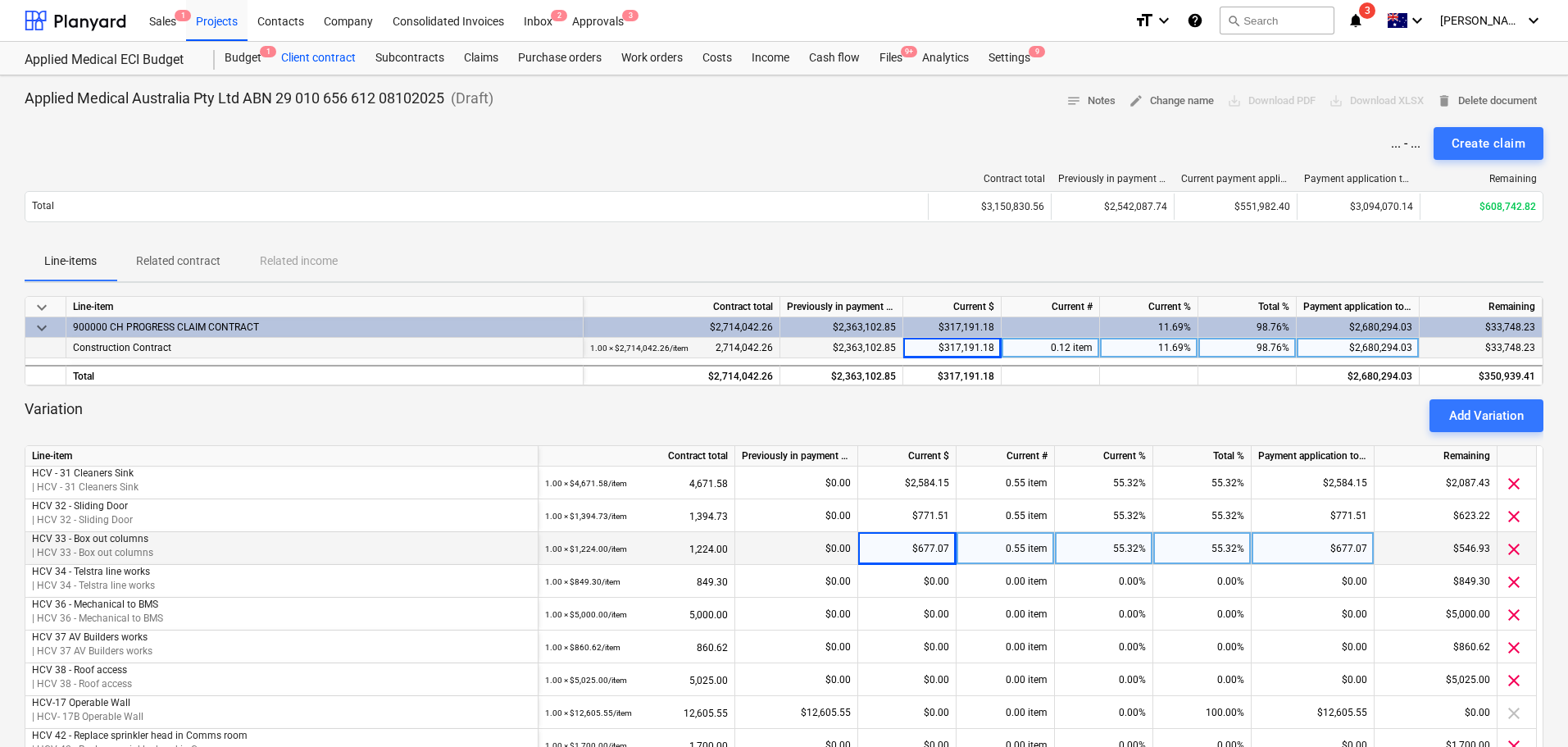
click at [348, 63] on div "Client contract" at bounding box center [318, 58] width 94 height 33
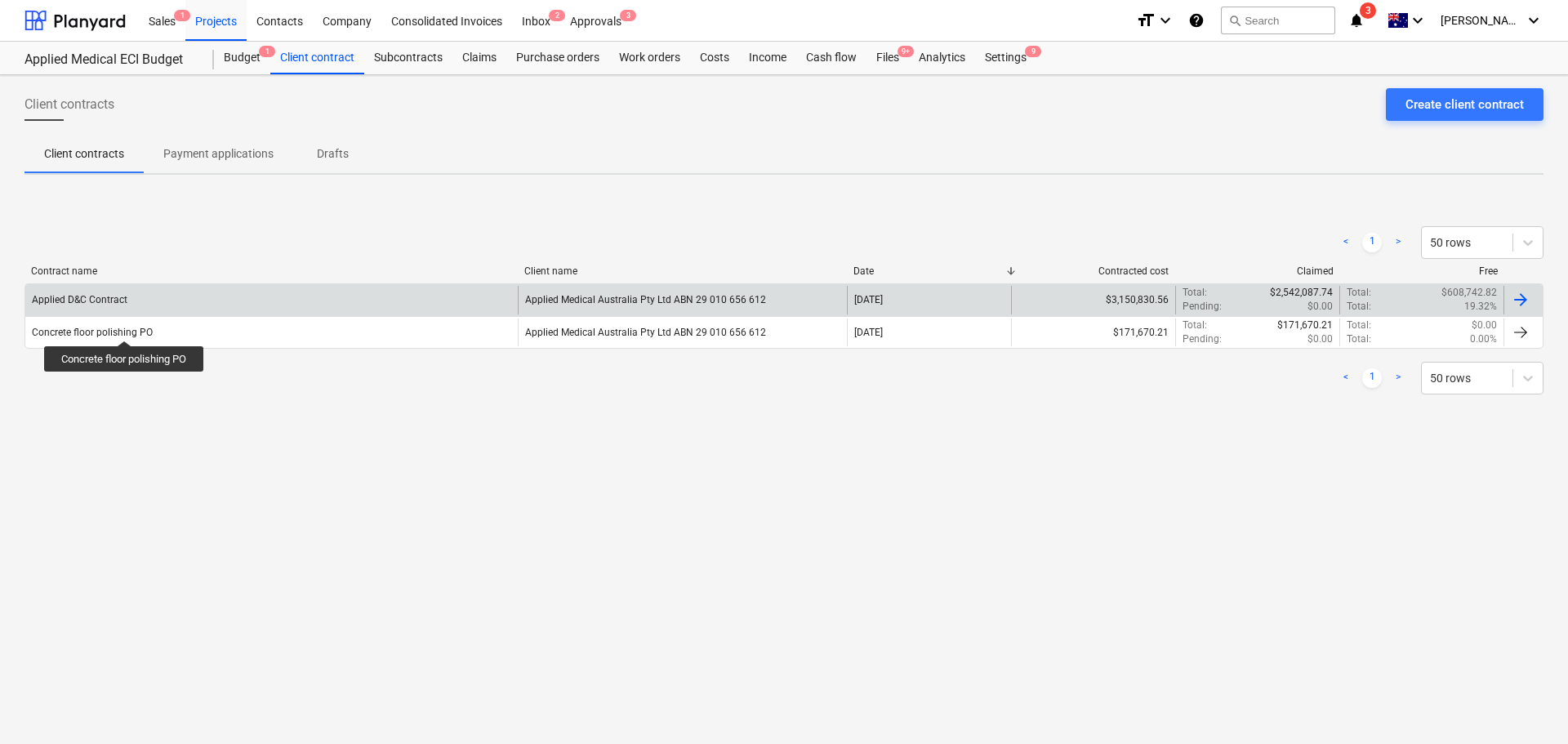
click at [125, 310] on div "Applied D&C Contract" at bounding box center [272, 300] width 493 height 28
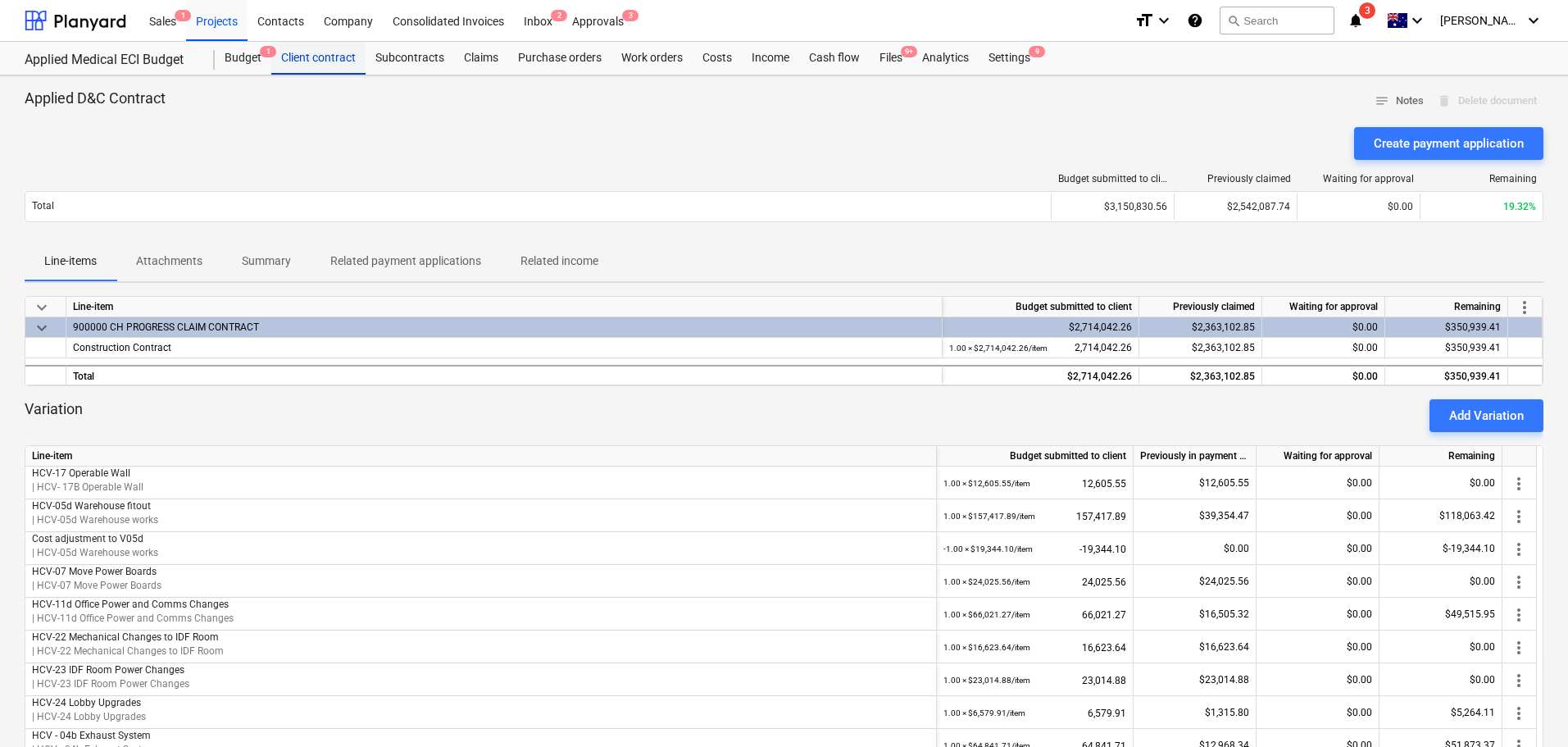
click at [323, 56] on div "Client contract" at bounding box center [318, 58] width 94 height 33
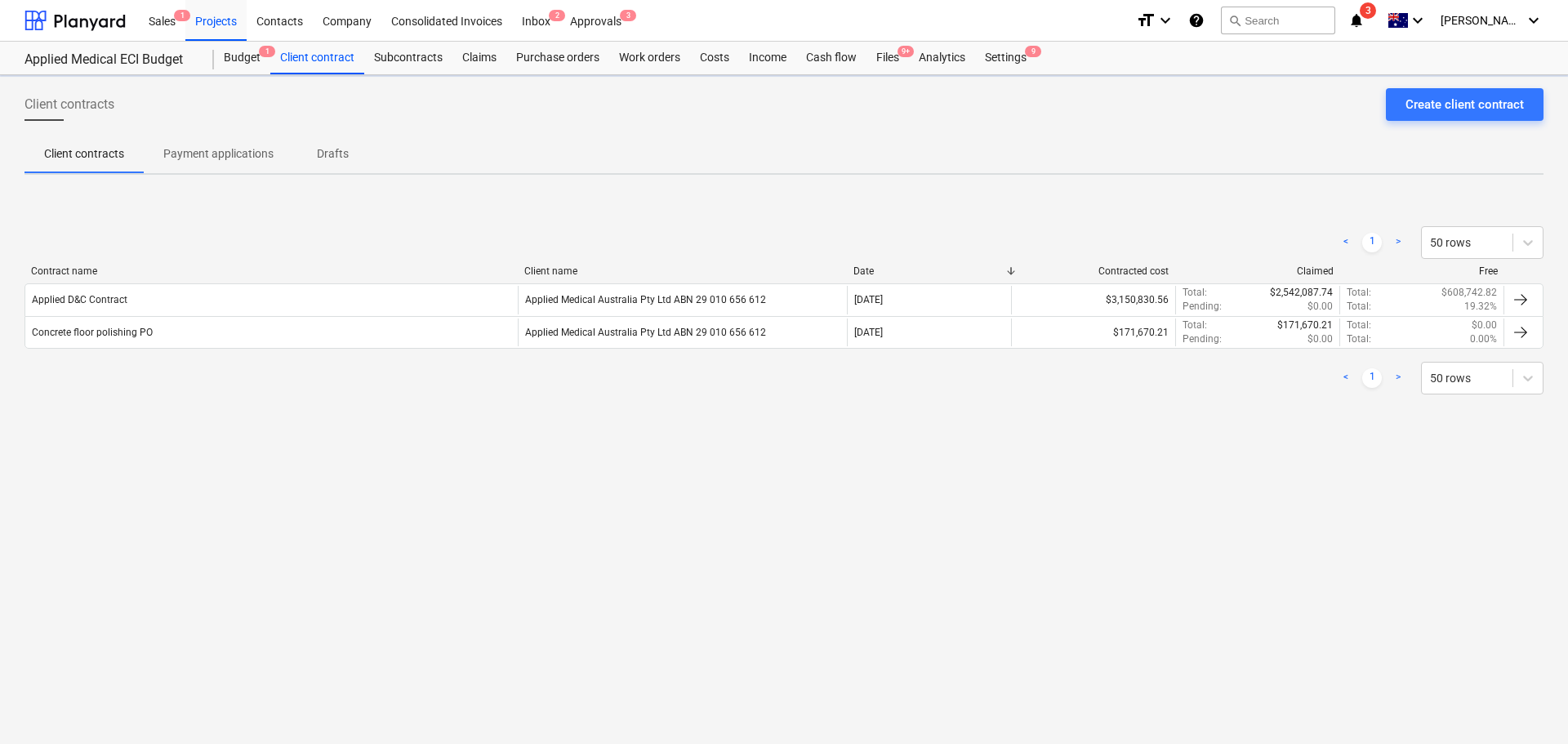
click at [324, 160] on p "Drafts" at bounding box center [332, 154] width 40 height 17
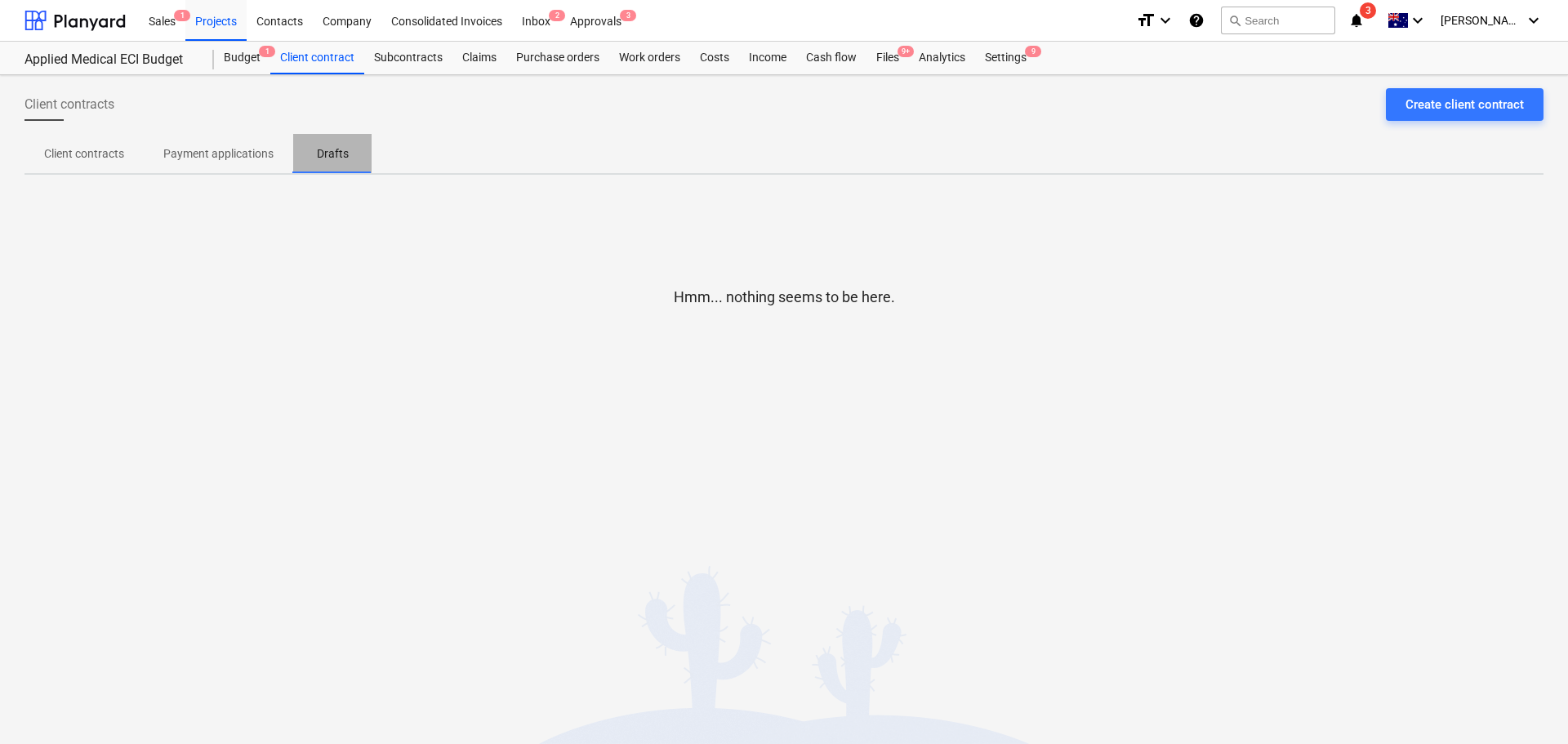
click at [337, 154] on p "Drafts" at bounding box center [332, 154] width 40 height 17
click at [233, 154] on p "Payment applications" at bounding box center [219, 154] width 110 height 17
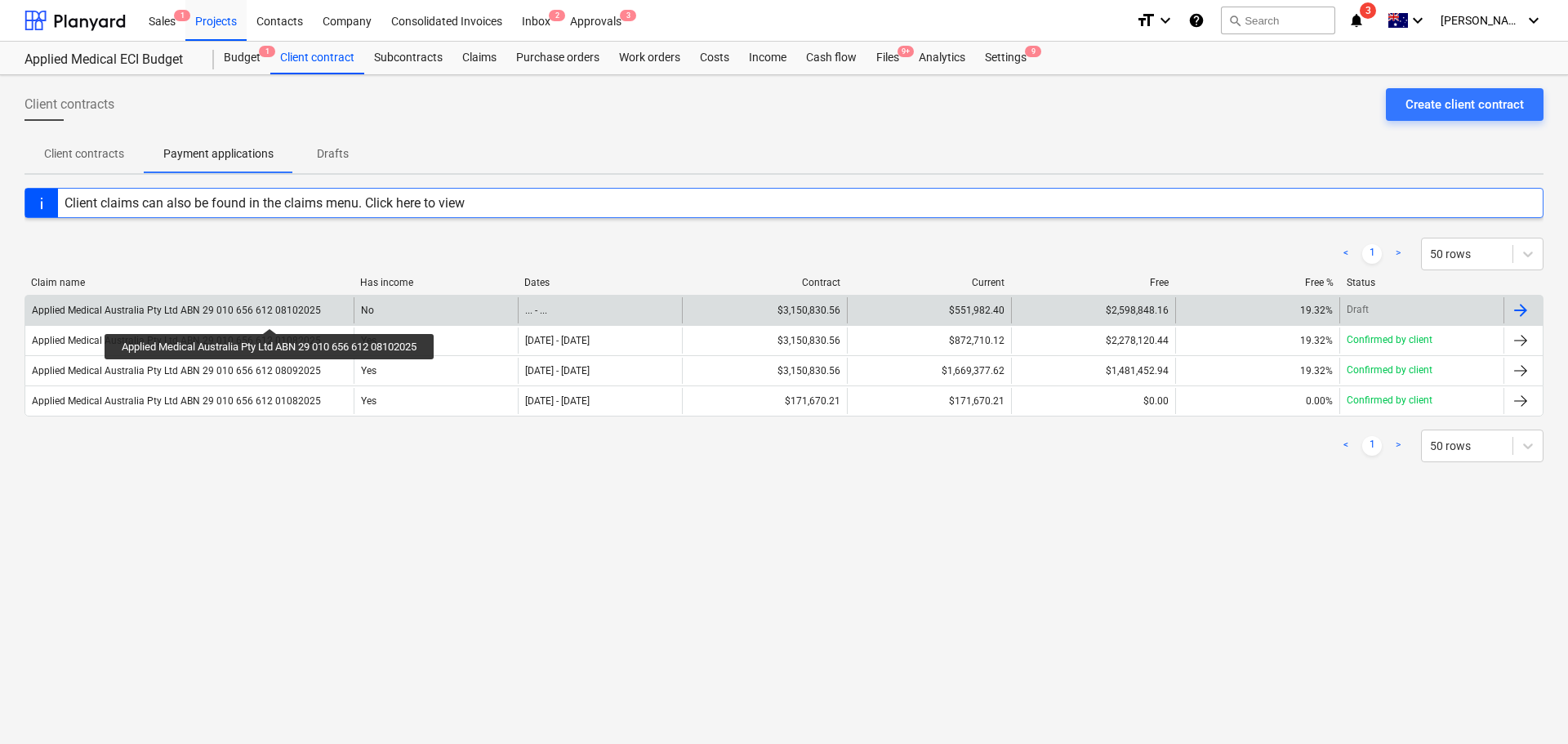
click at [274, 306] on div "Applied Medical Australia Pty Ltd ABN 29 010 656 612 08102025" at bounding box center [176, 310] width 289 height 11
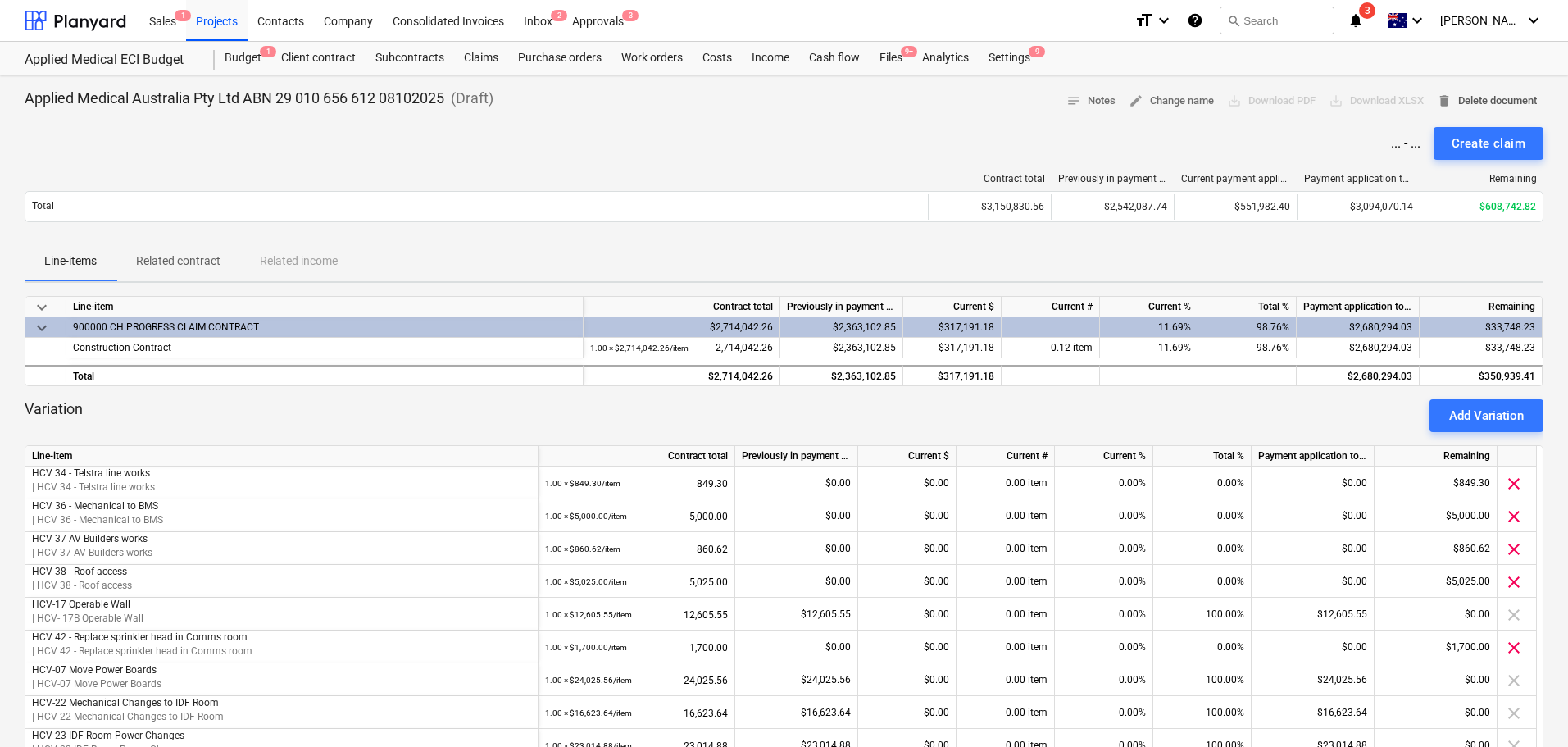
click at [1492, 98] on span "delete Delete document" at bounding box center [1487, 101] width 100 height 18
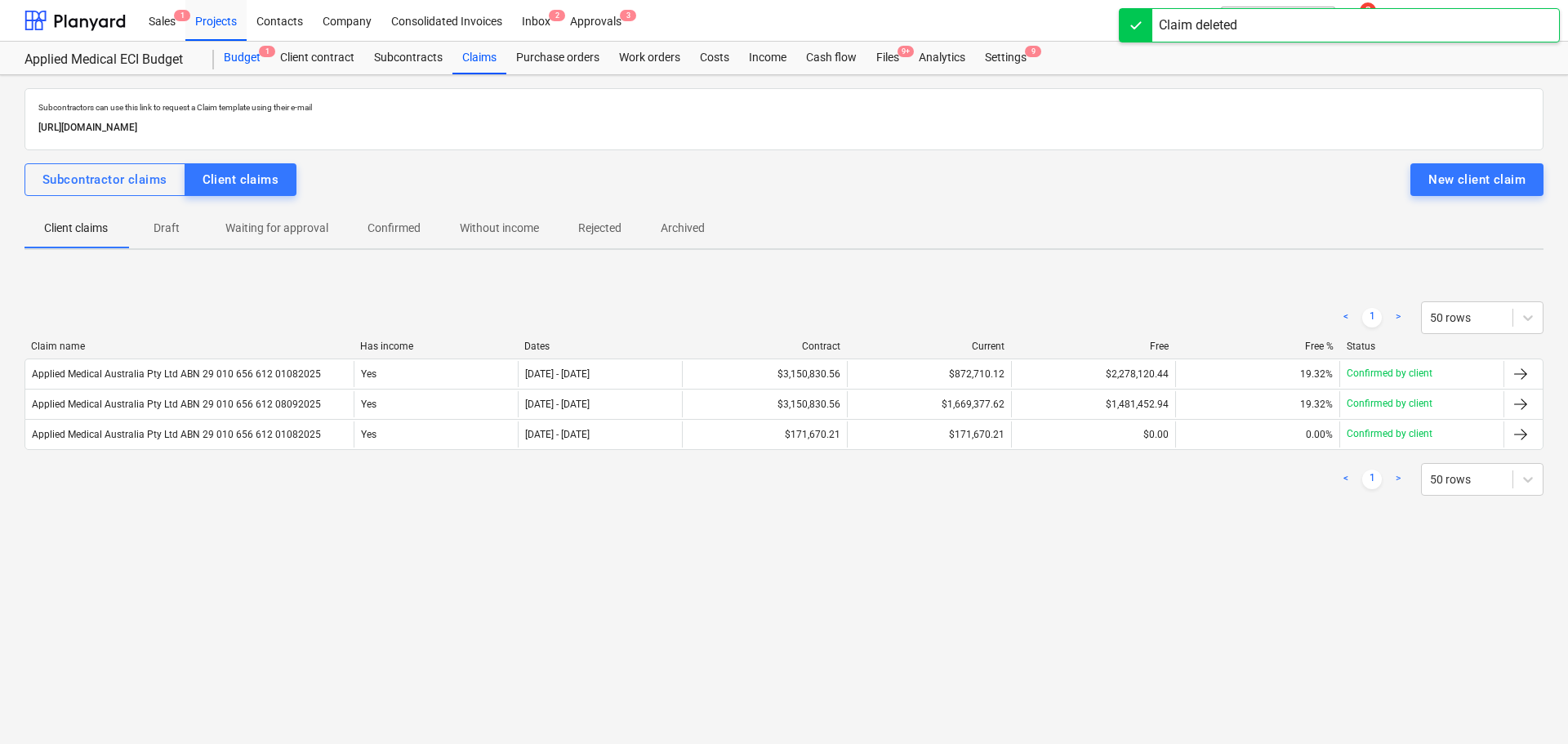
click at [241, 56] on div "Budget 1" at bounding box center [242, 58] width 56 height 33
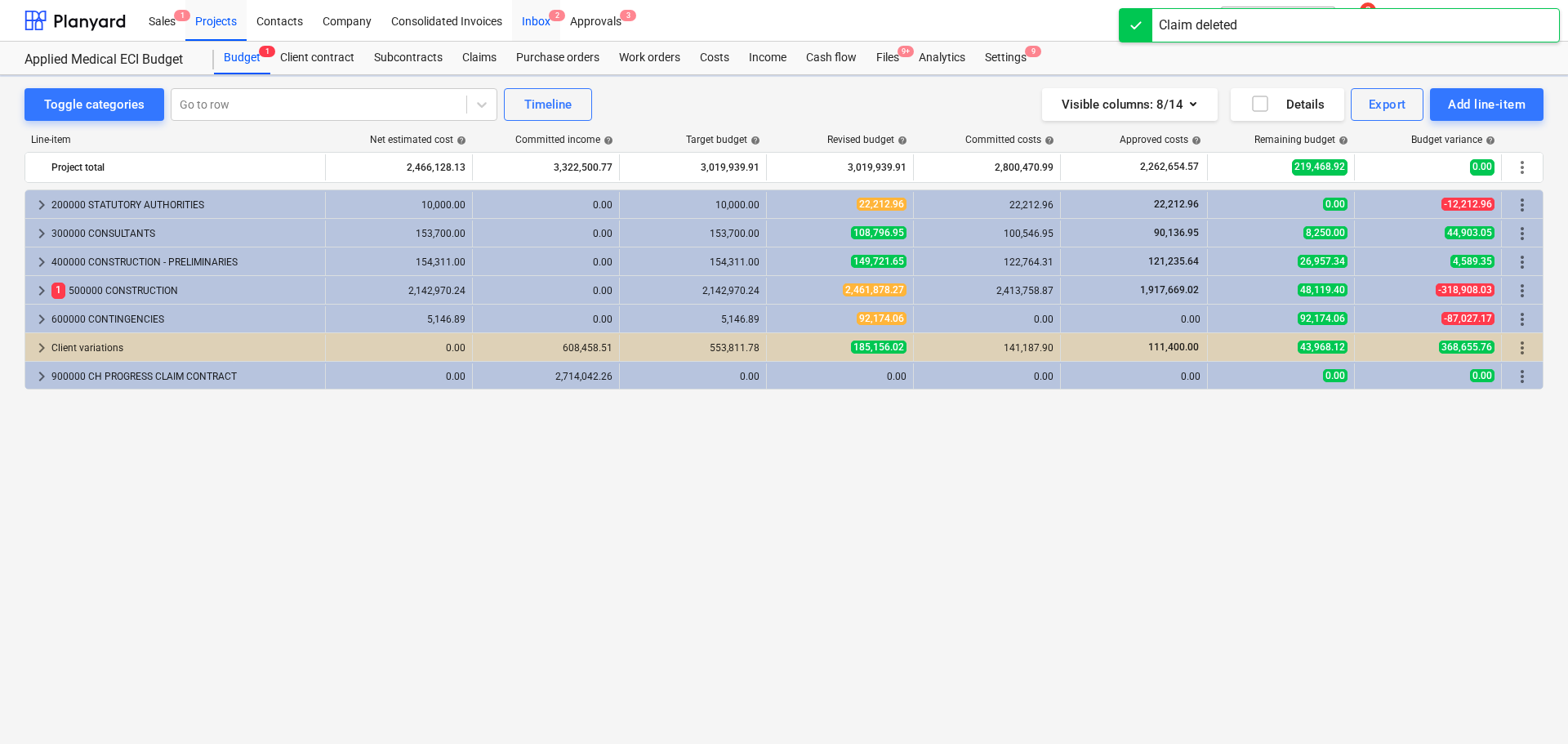
click at [539, 19] on div "Inbox 2" at bounding box center [536, 19] width 48 height 41
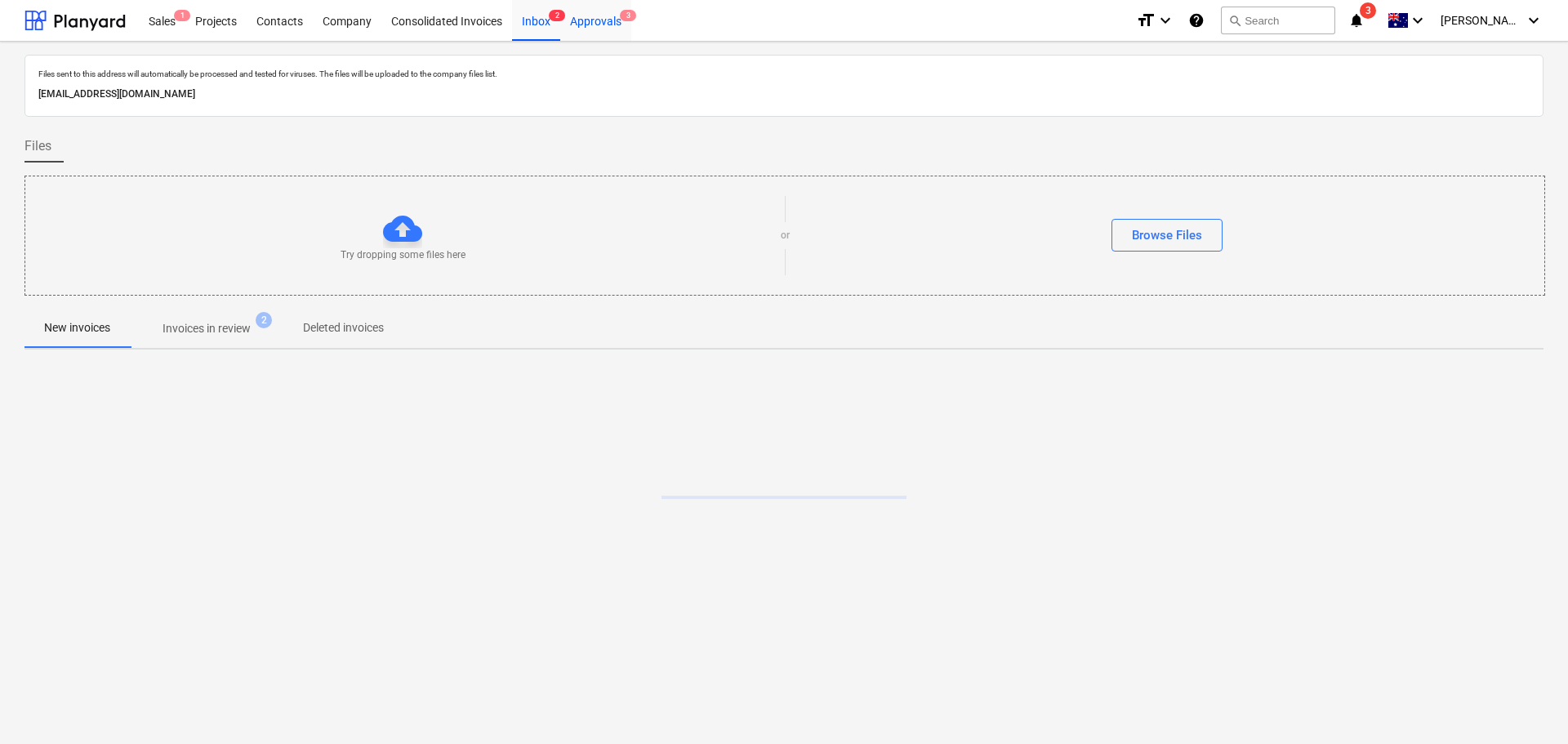
click at [608, 11] on div "Approvals 3" at bounding box center [595, 19] width 71 height 41
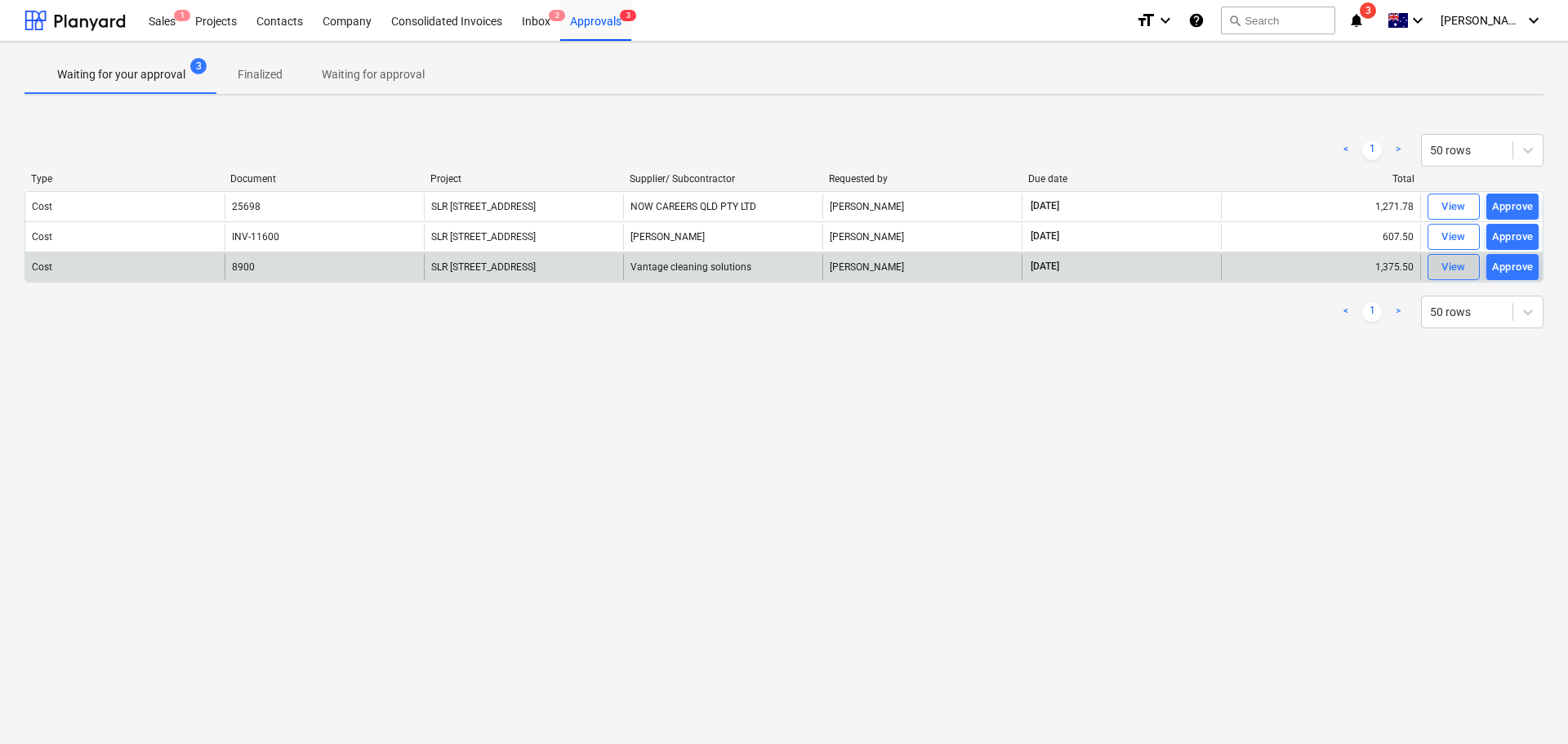
click at [1440, 267] on span "View" at bounding box center [1453, 268] width 36 height 18
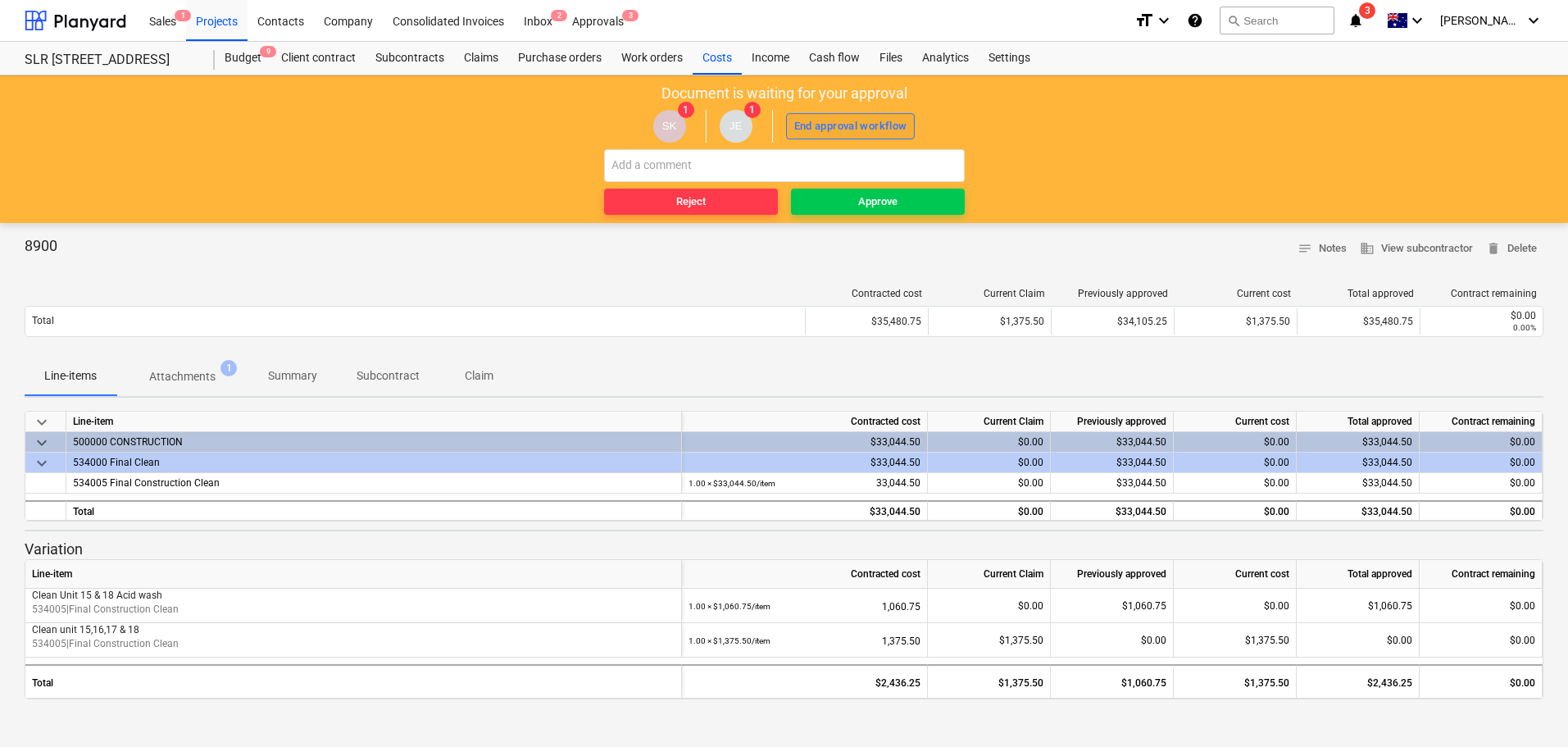
click at [845, 132] on div "End approval workflow" at bounding box center [851, 127] width 114 height 18
click at [856, 121] on div "End approval workflow" at bounding box center [851, 127] width 114 height 18
click at [878, 194] on div "Approve" at bounding box center [878, 202] width 40 height 18
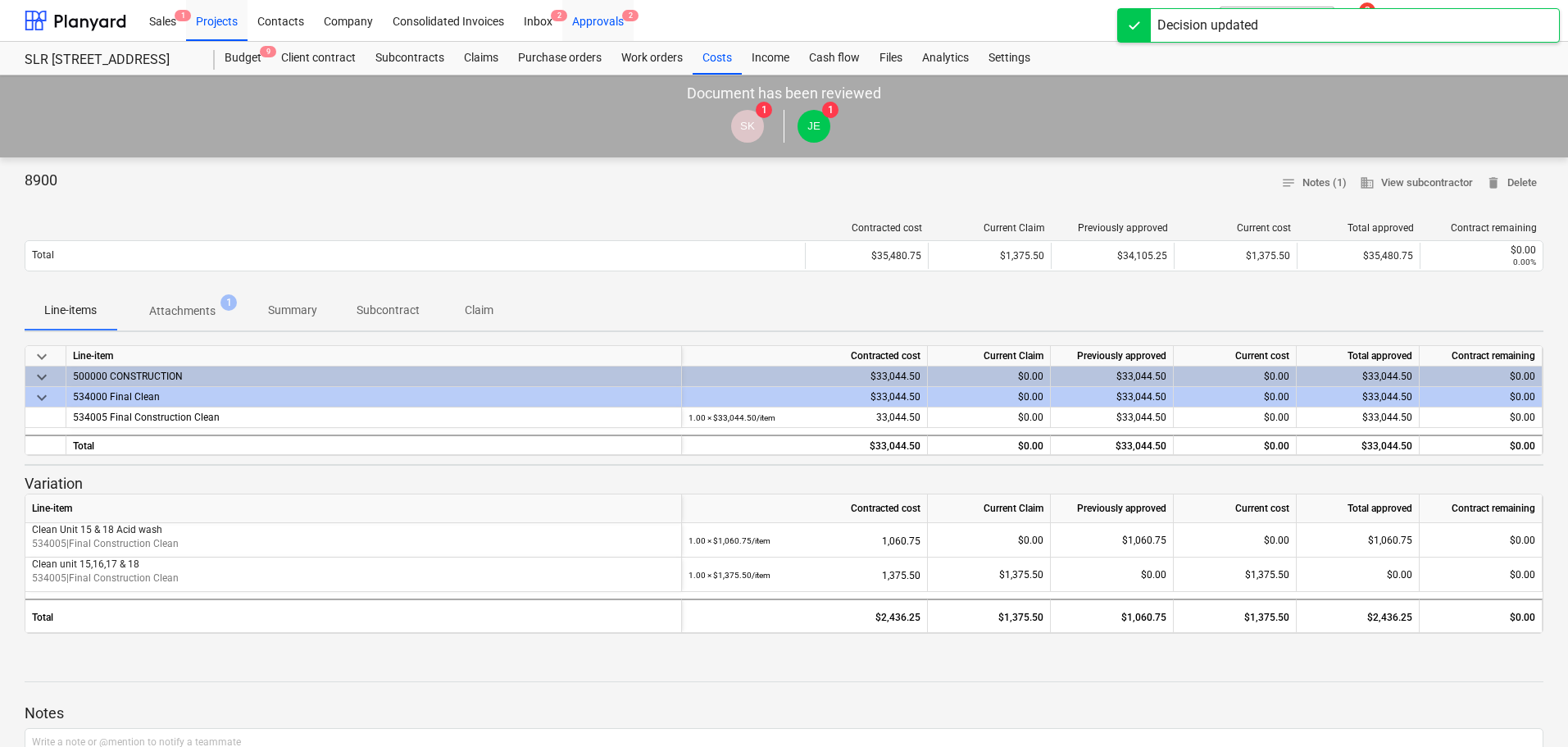
click at [606, 18] on div "Approvals 2" at bounding box center [597, 19] width 71 height 42
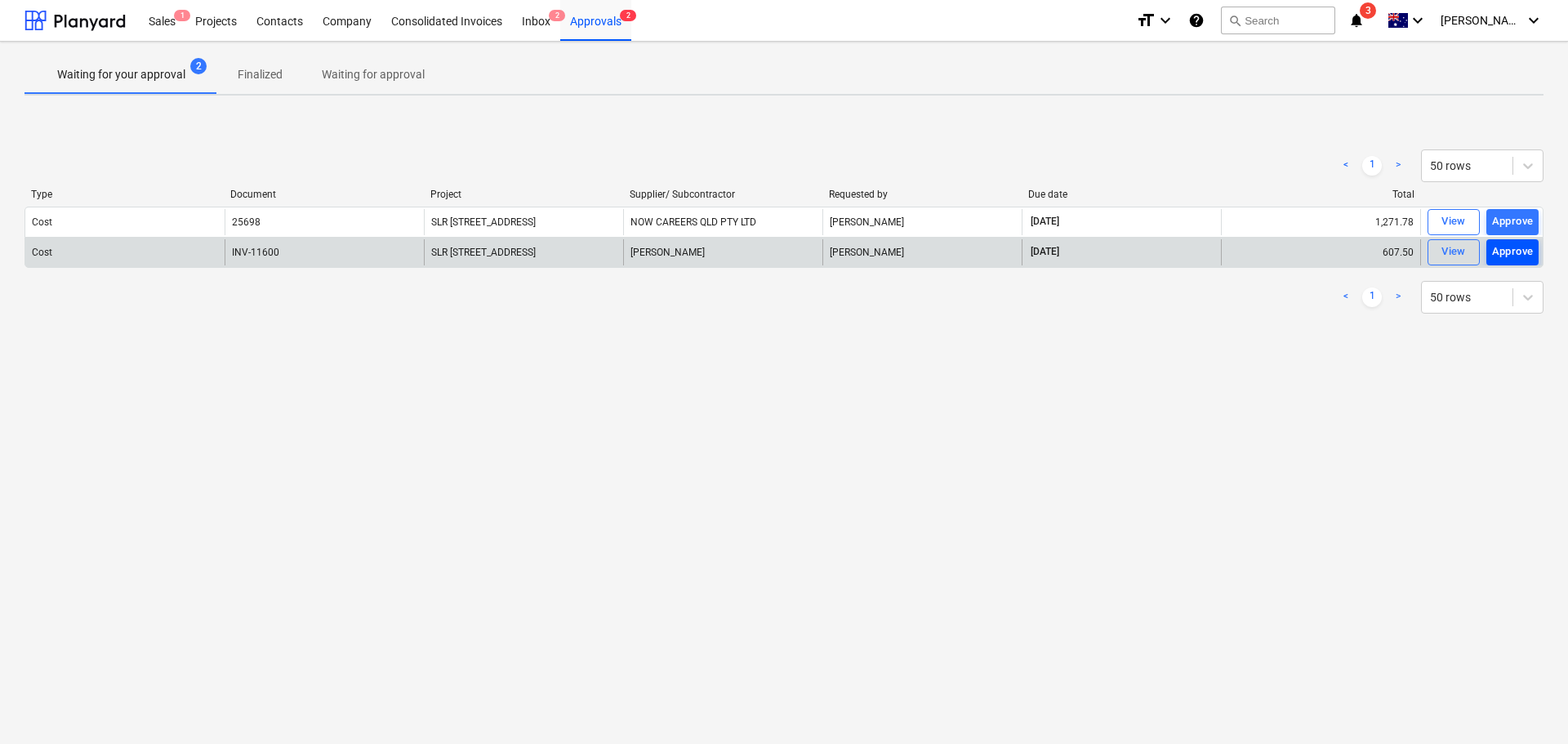
click at [1515, 248] on div "Approve" at bounding box center [1512, 252] width 41 height 18
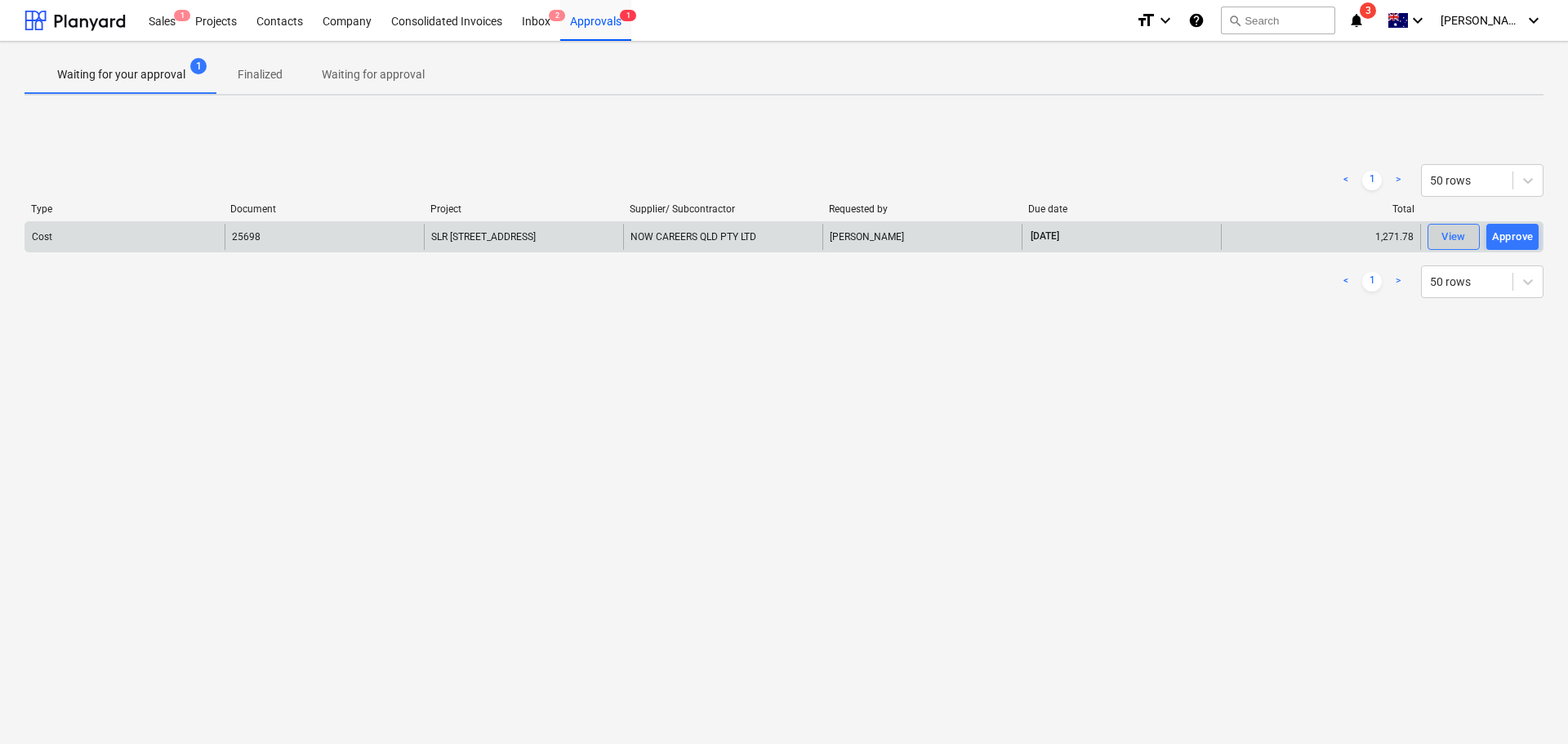
click at [1462, 238] on div "View" at bounding box center [1453, 237] width 25 height 18
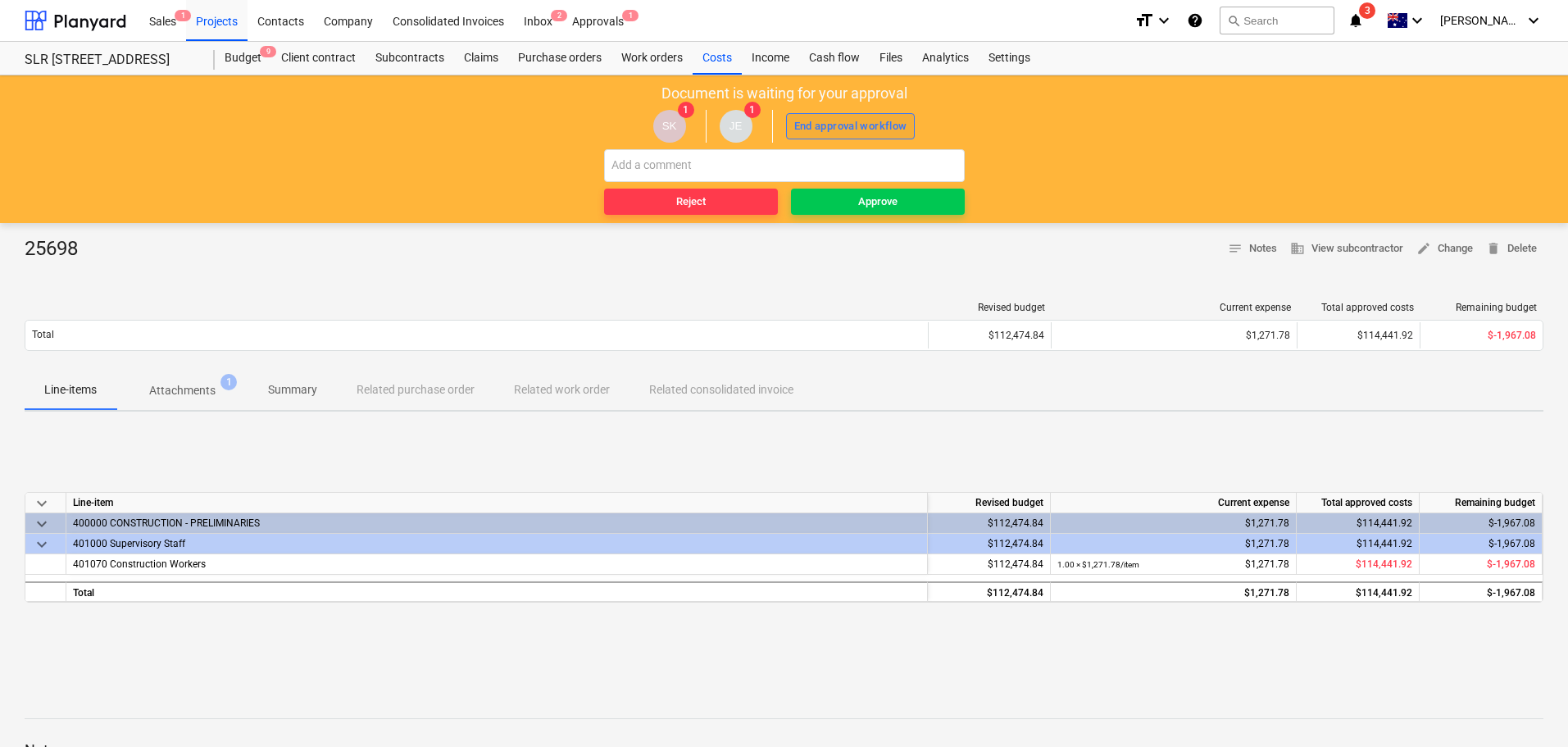
click at [863, 123] on div "End approval workflow" at bounding box center [851, 127] width 114 height 18
click at [892, 201] on div "Approve" at bounding box center [878, 202] width 40 height 18
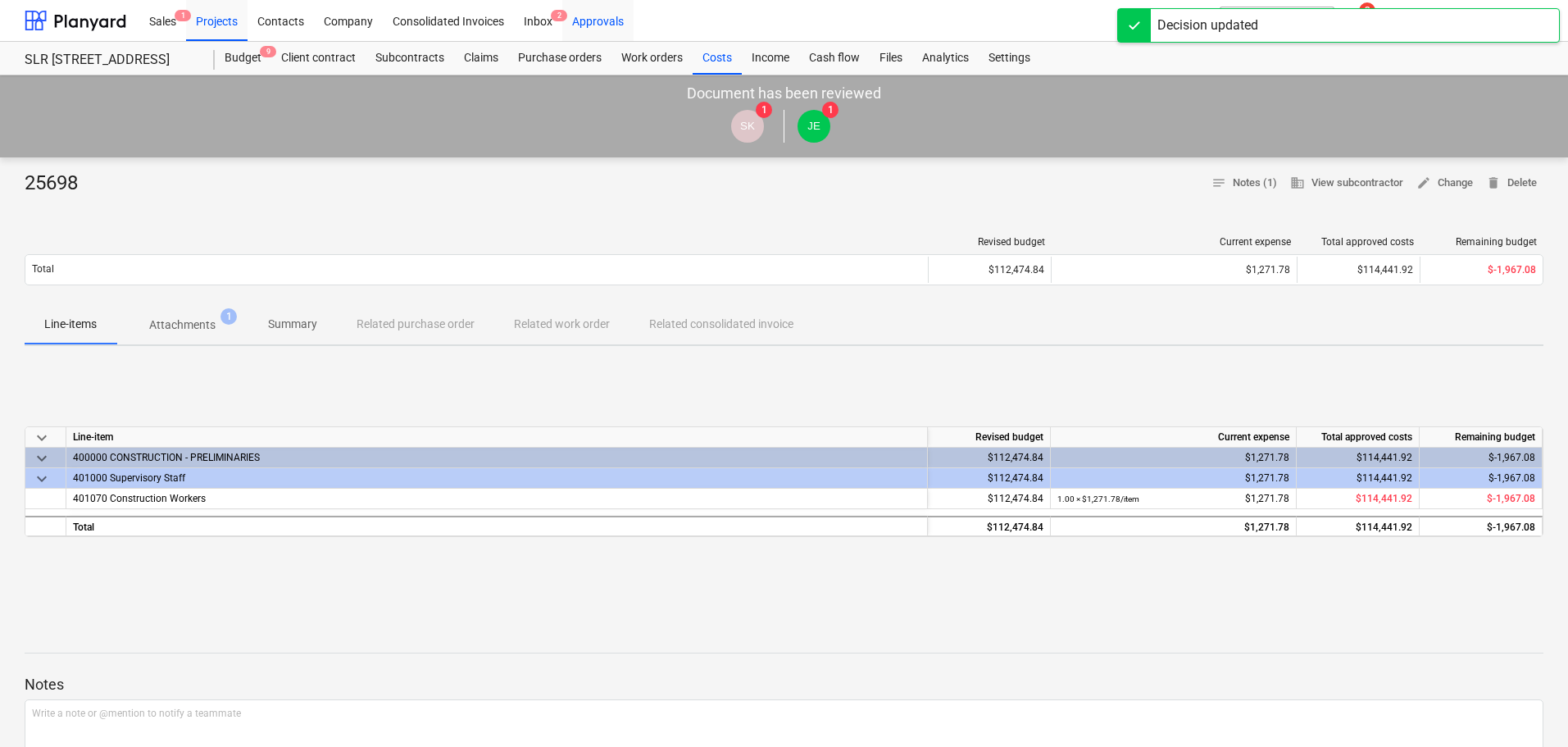
click at [605, 18] on div "Approvals" at bounding box center [597, 19] width 71 height 42
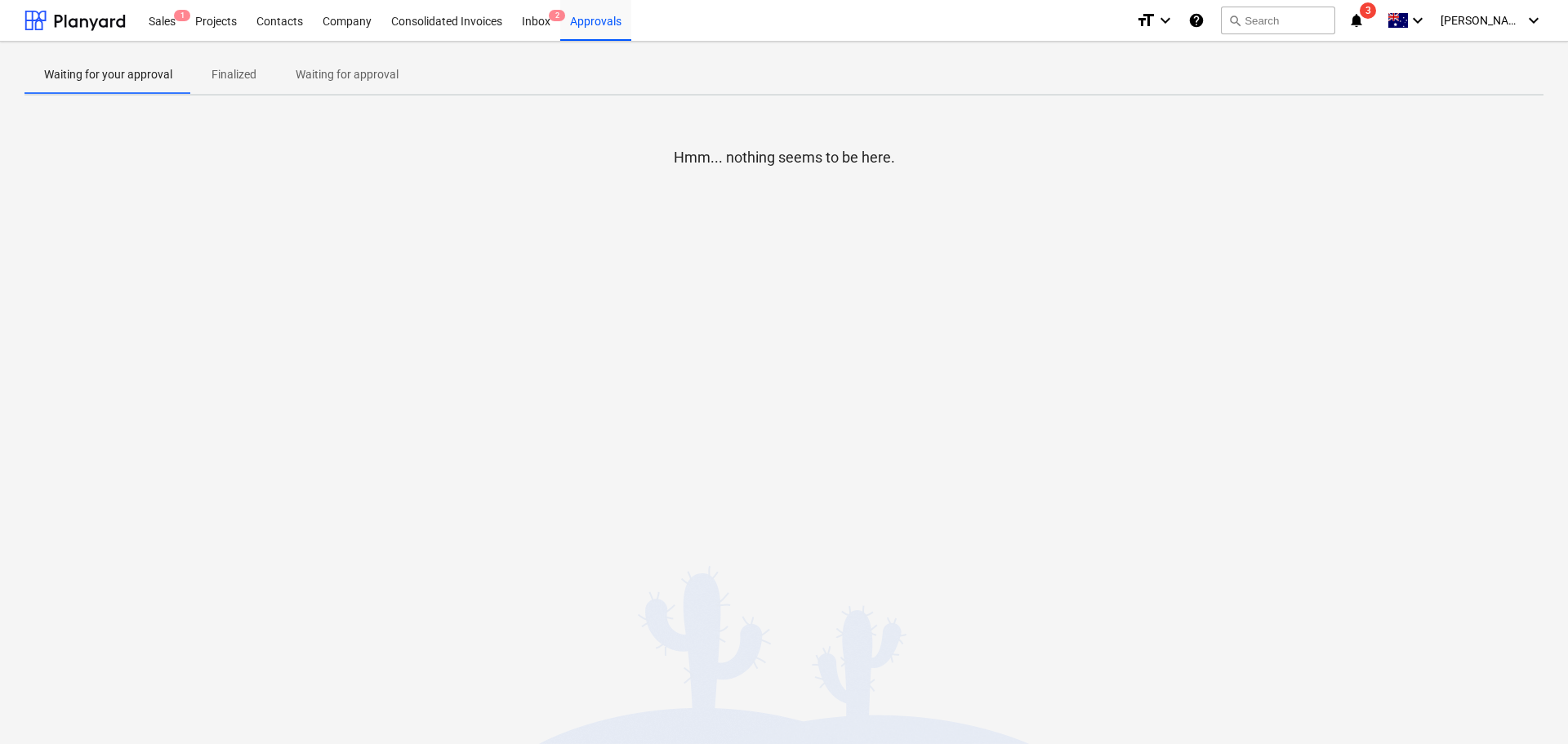
click at [347, 71] on p "Waiting for approval" at bounding box center [347, 74] width 103 height 17
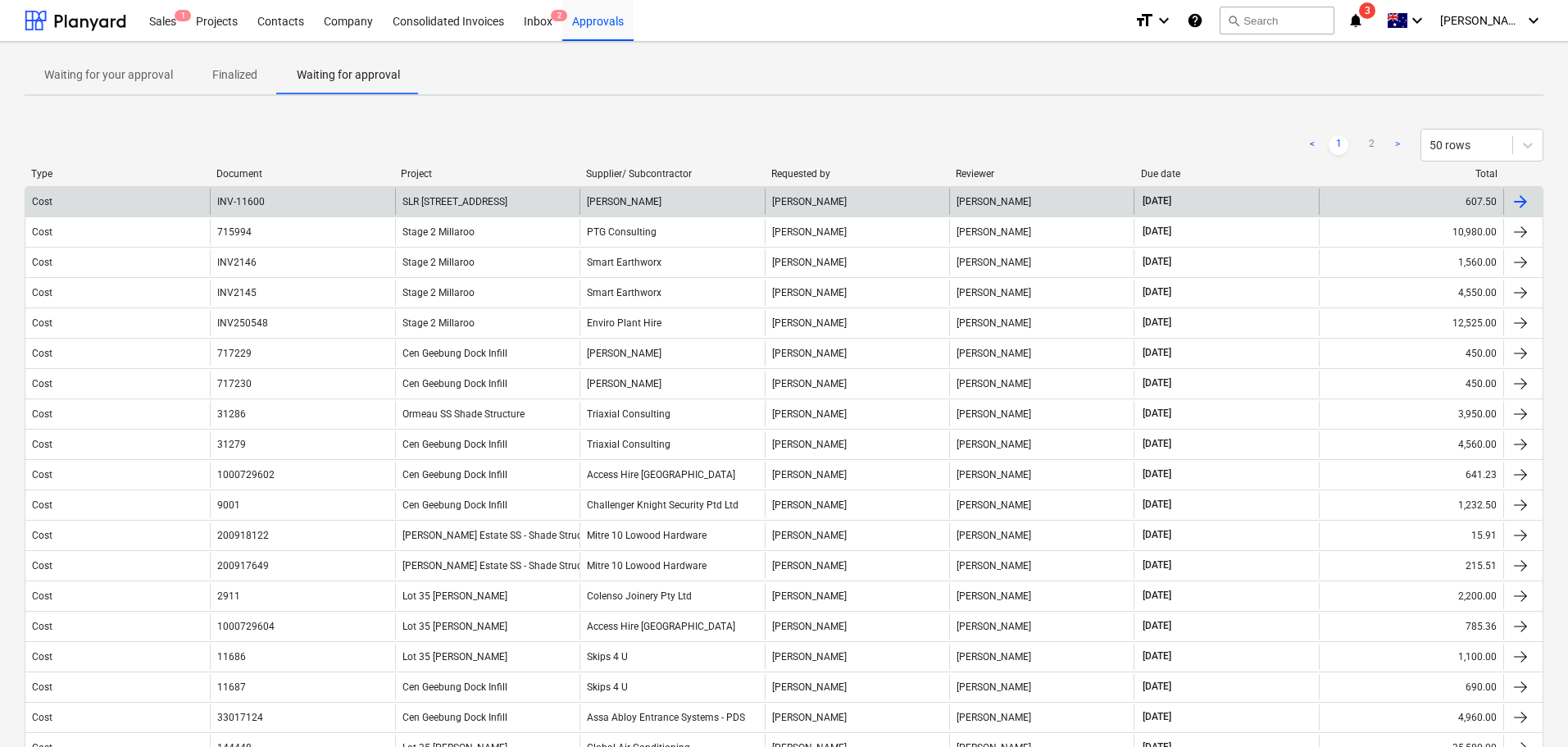
click at [833, 196] on div "[PERSON_NAME]" at bounding box center [857, 201] width 185 height 26
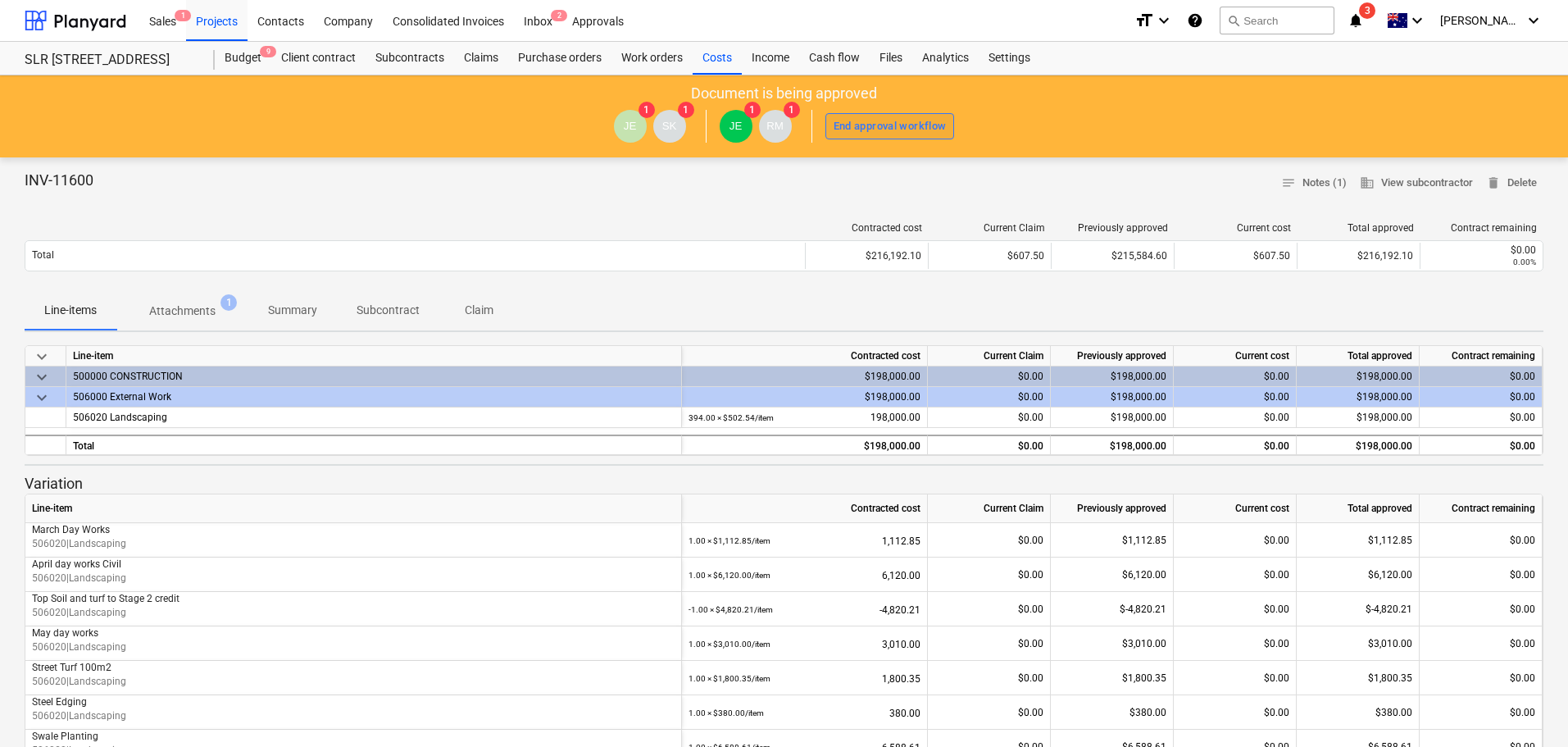
click at [903, 129] on div "End approval workflow" at bounding box center [890, 127] width 114 height 18
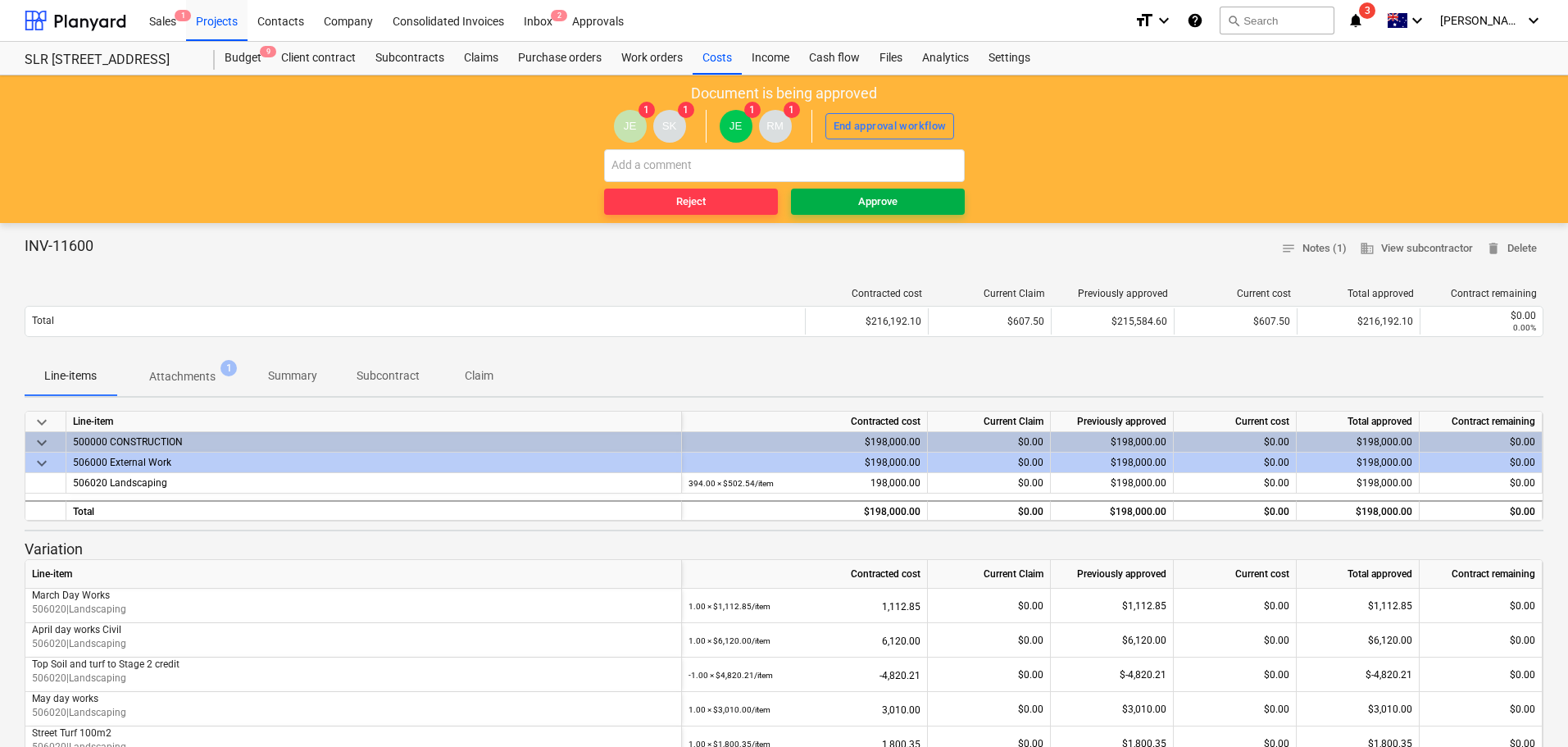
click at [899, 199] on span "Approve" at bounding box center [878, 202] width 161 height 18
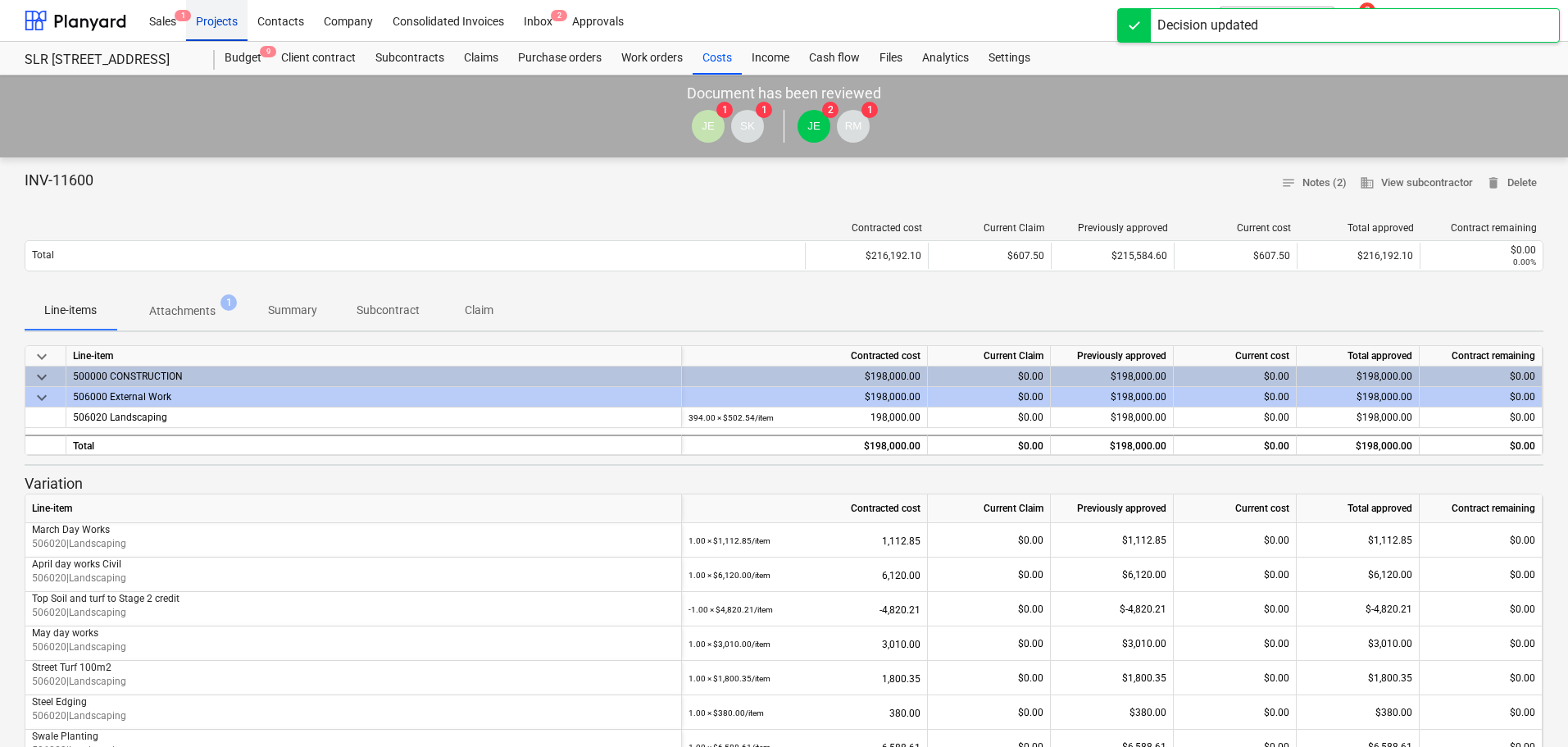
click at [202, 23] on div "Projects" at bounding box center [217, 19] width 62 height 42
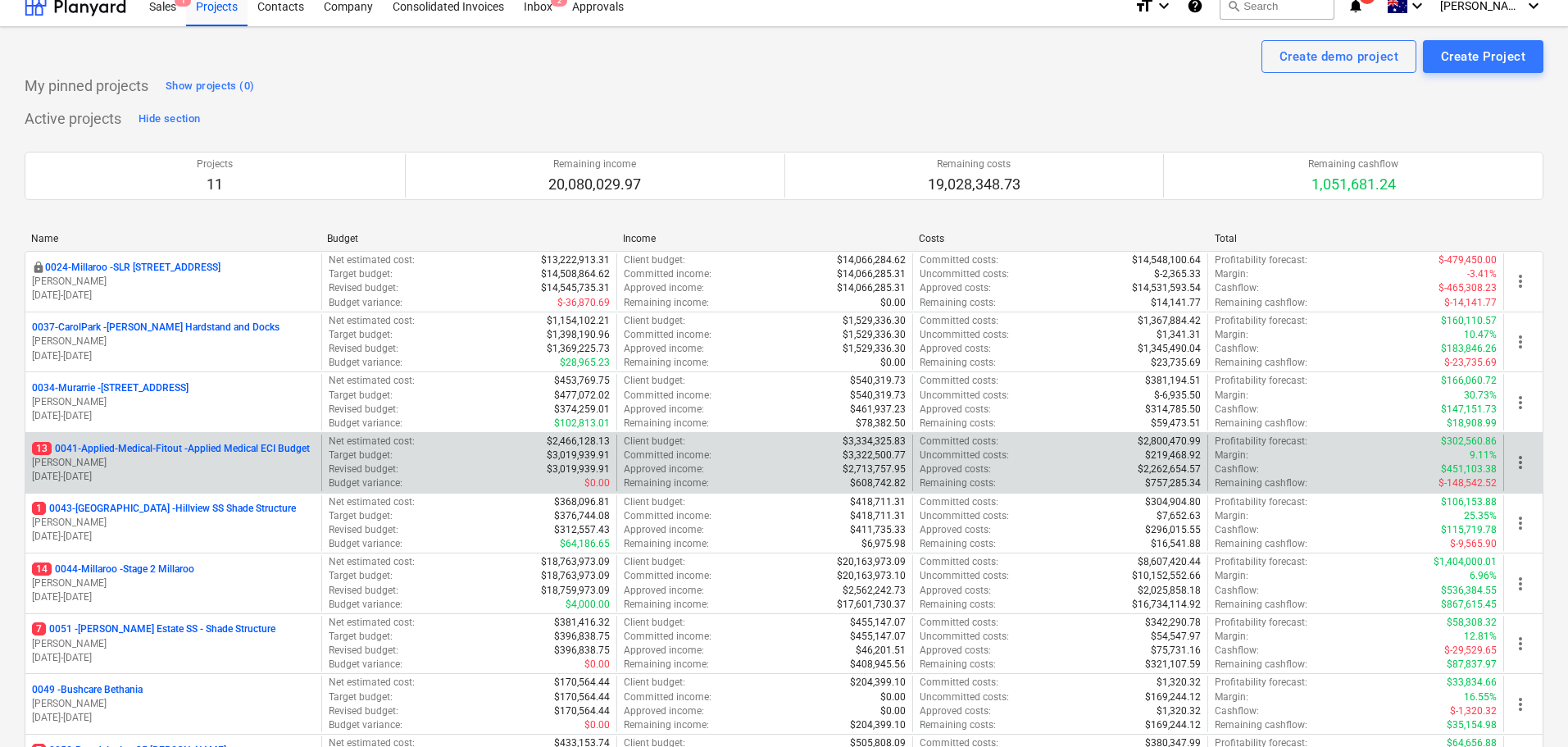
scroll to position [328, 0]
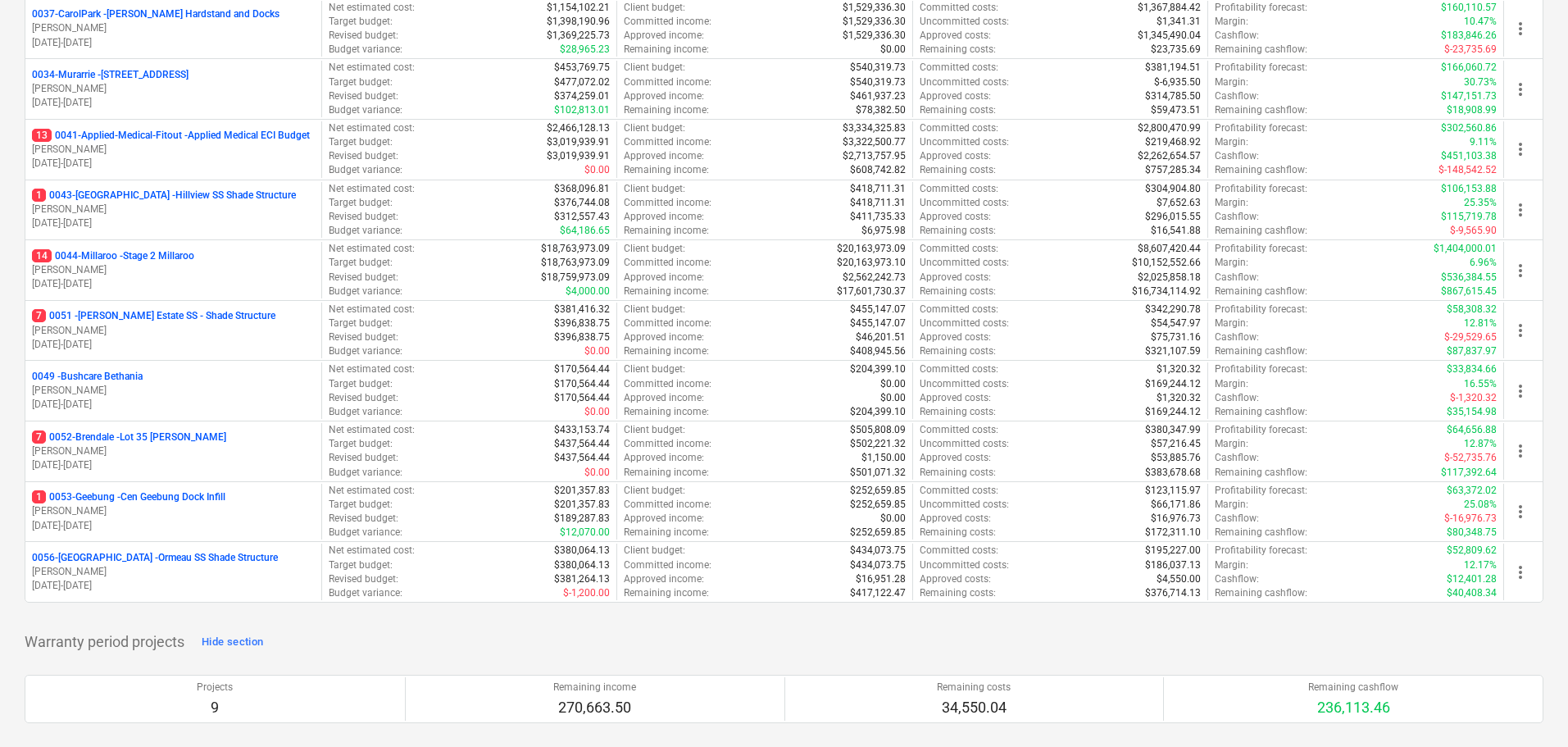
click at [151, 496] on p "1 0053-Geebung - Cen Geebung Dock Infill" at bounding box center [129, 497] width 194 height 14
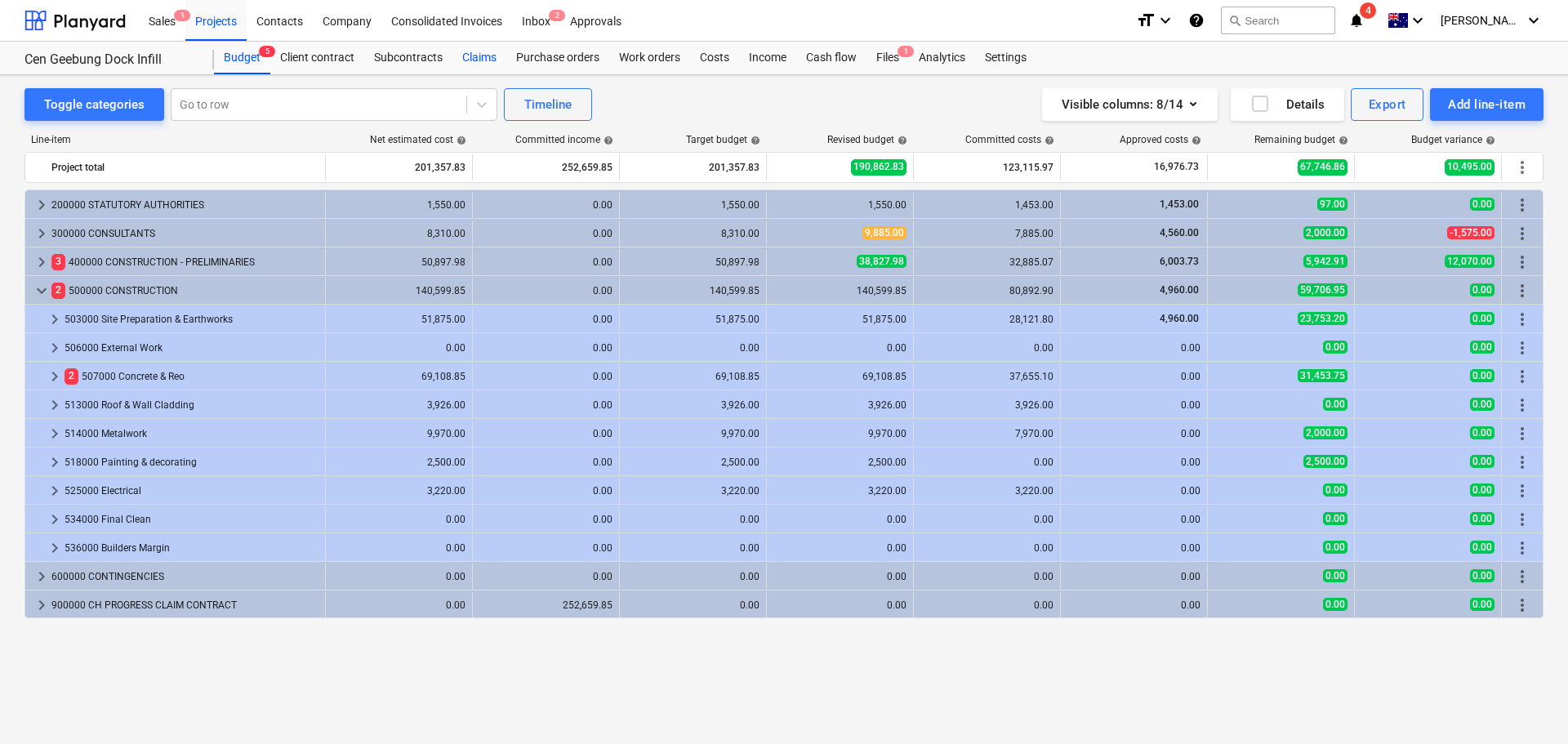
click at [476, 49] on div "Claims" at bounding box center [479, 58] width 54 height 33
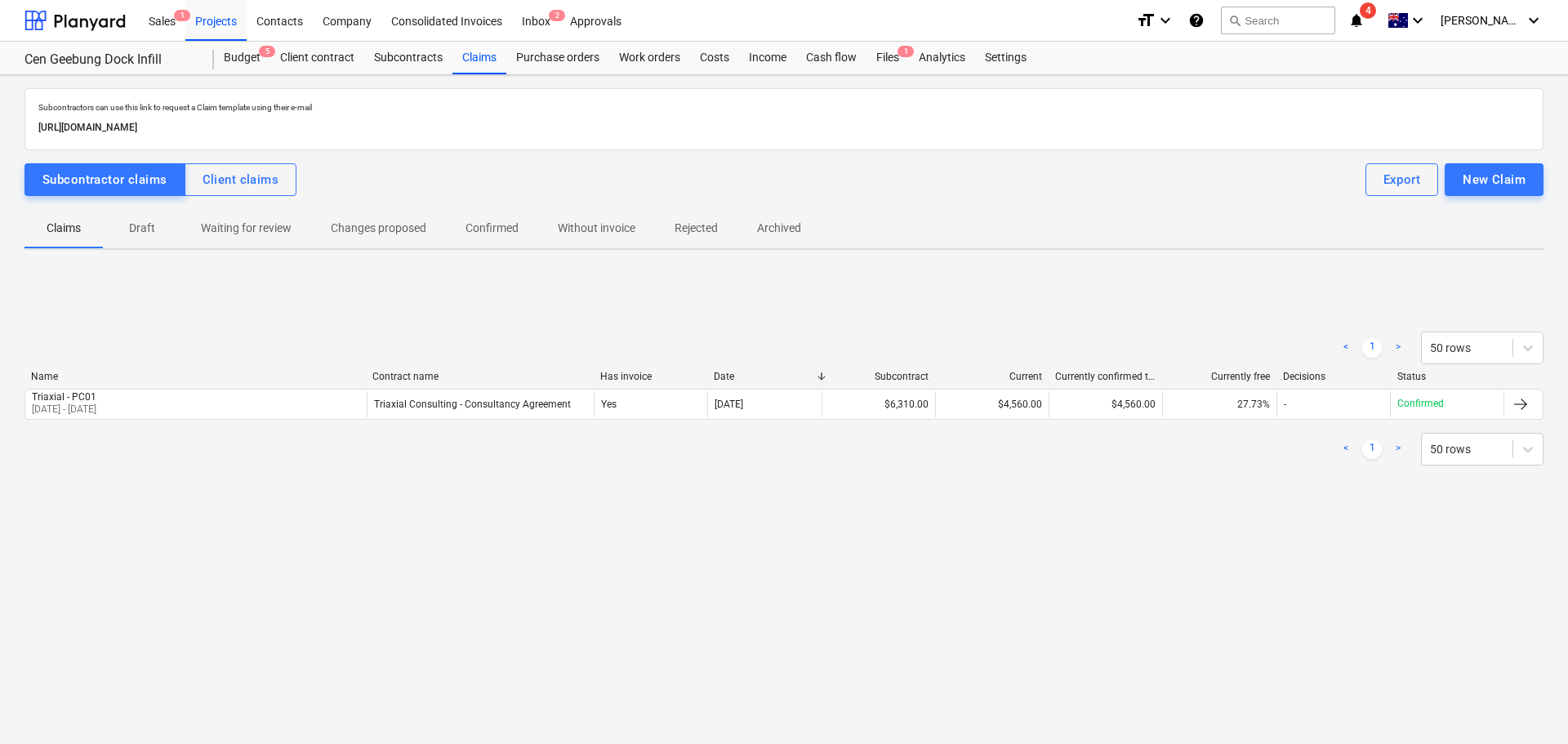
click at [166, 160] on div "Subcontractors can use this link to request a Claim template using their e-mail…" at bounding box center [784, 311] width 1518 height 446
click at [216, 172] on div "Client claims" at bounding box center [241, 179] width 77 height 21
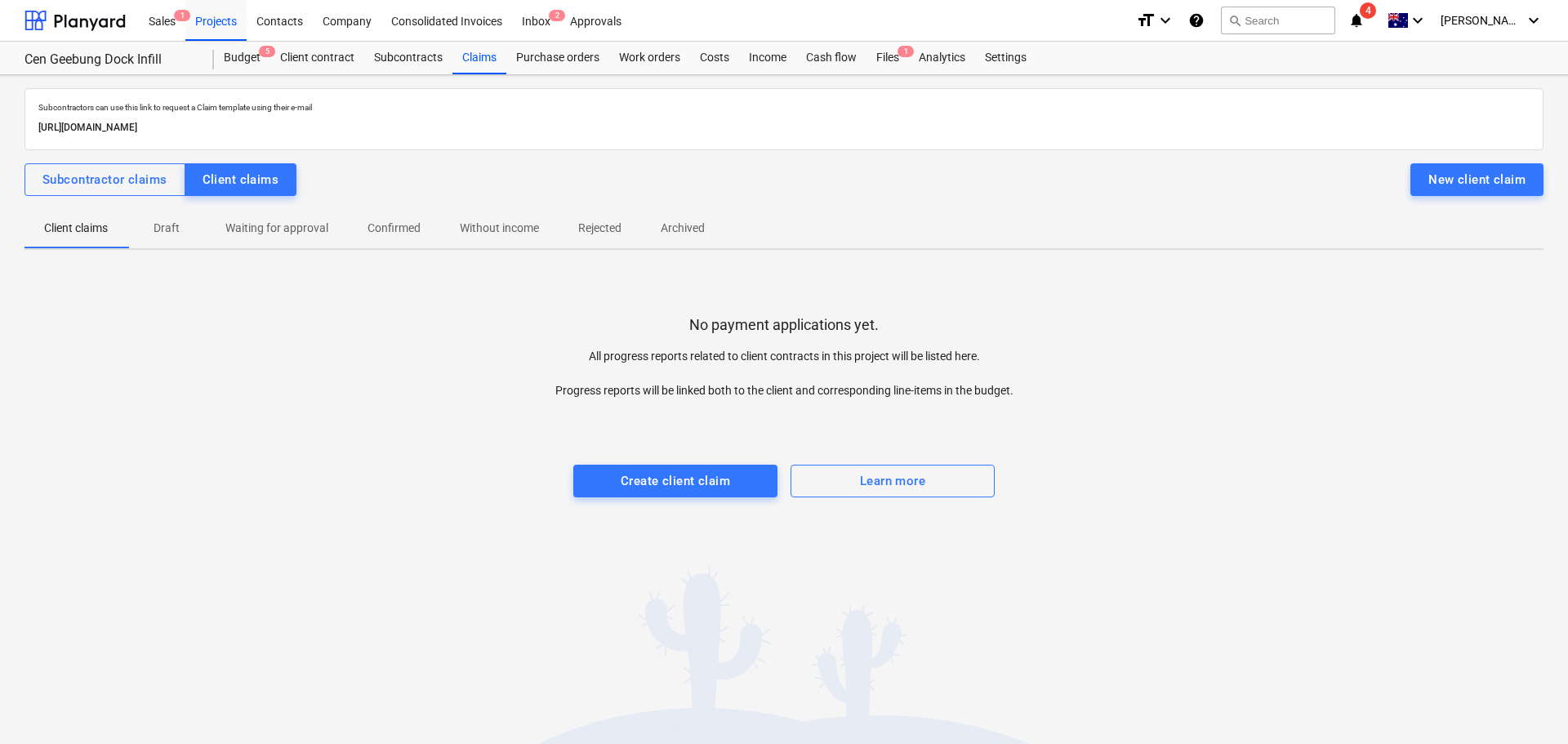
click at [656, 477] on div "Create client claim" at bounding box center [675, 481] width 109 height 21
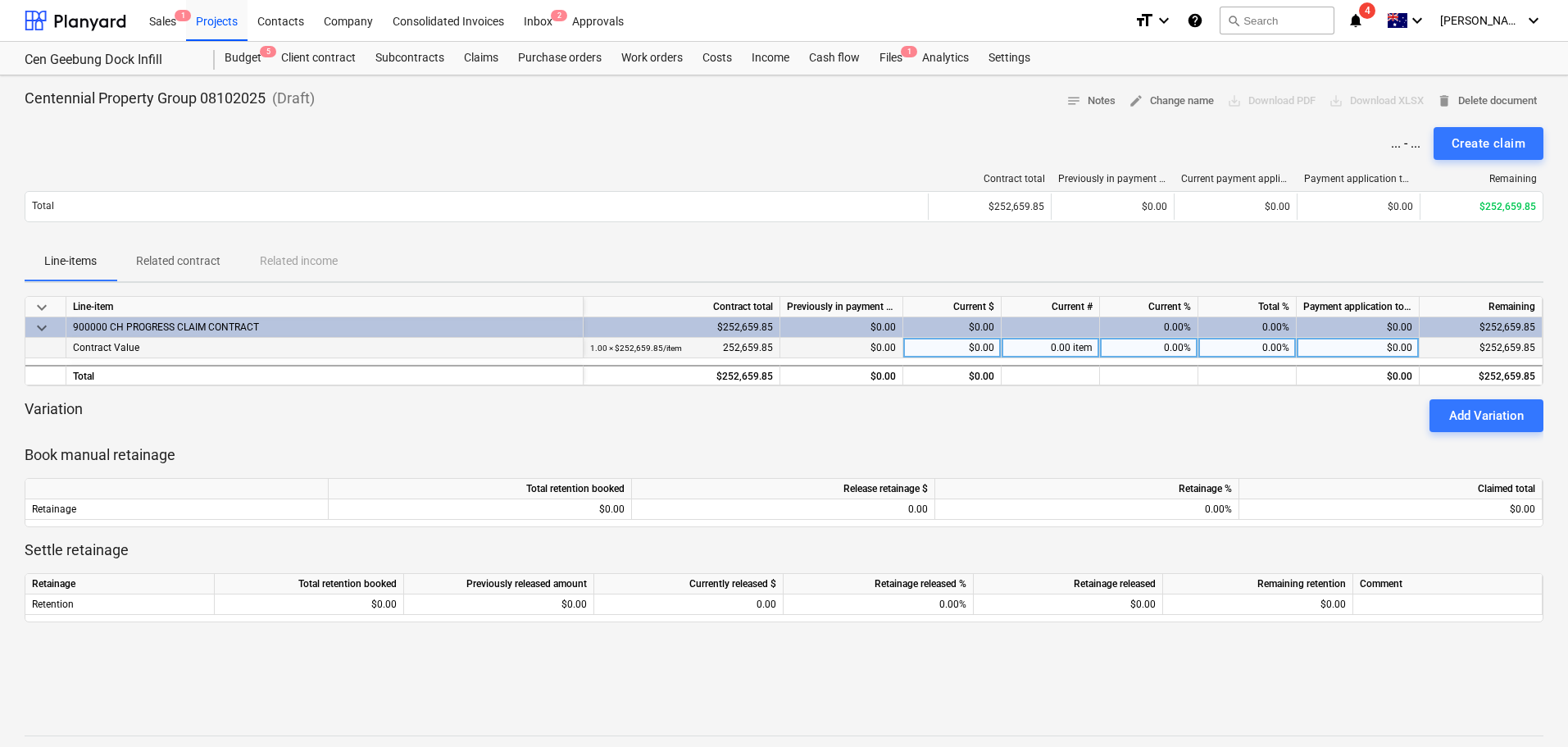
click at [947, 351] on div "$0.00" at bounding box center [952, 348] width 99 height 20
type input "61281.9"
click at [1042, 408] on div "Variation Add Variation" at bounding box center [784, 416] width 1519 height 33
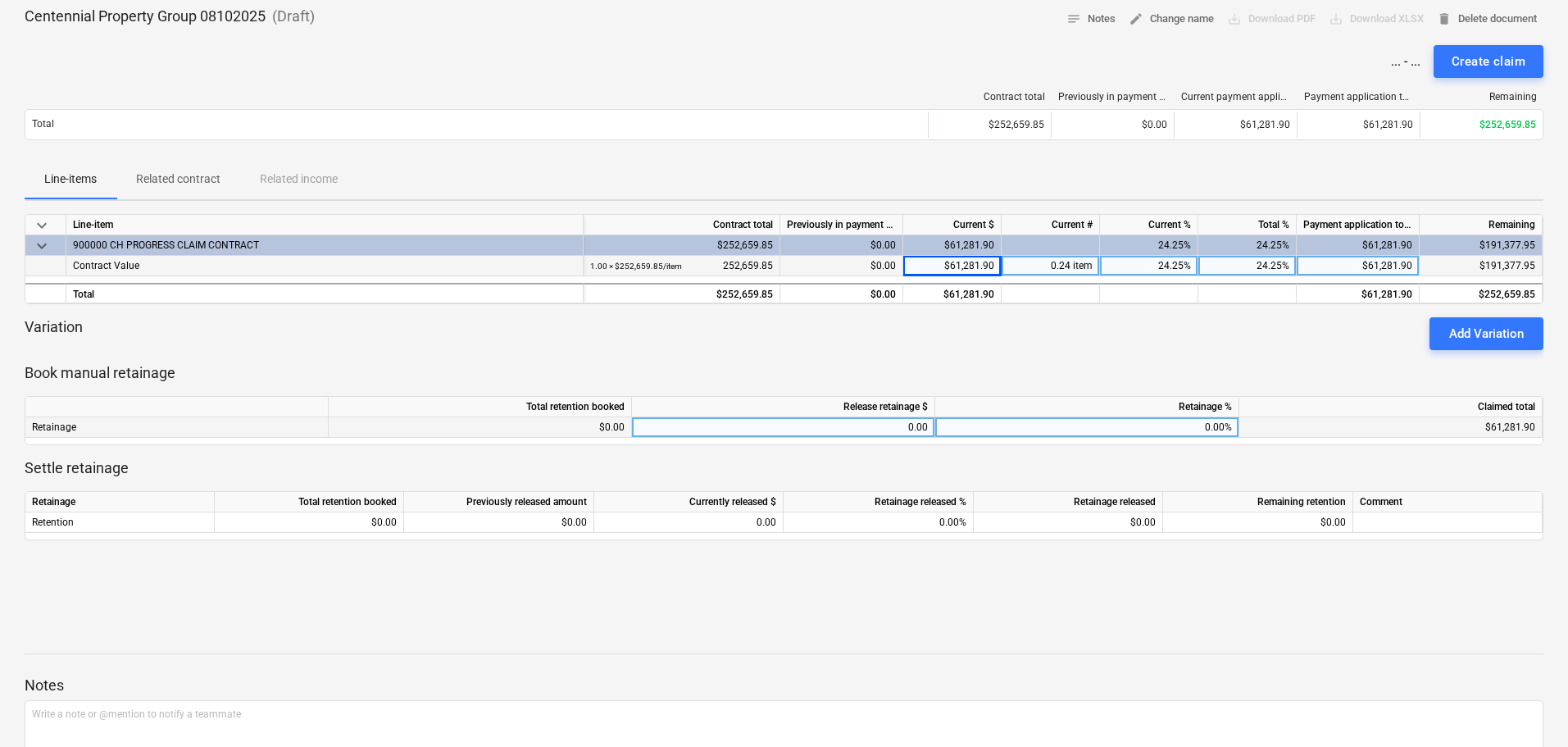
click at [1154, 426] on div "0.00%" at bounding box center [1088, 428] width 305 height 20
type input "10"
click at [1160, 367] on p "Book manual retainage" at bounding box center [784, 373] width 1519 height 19
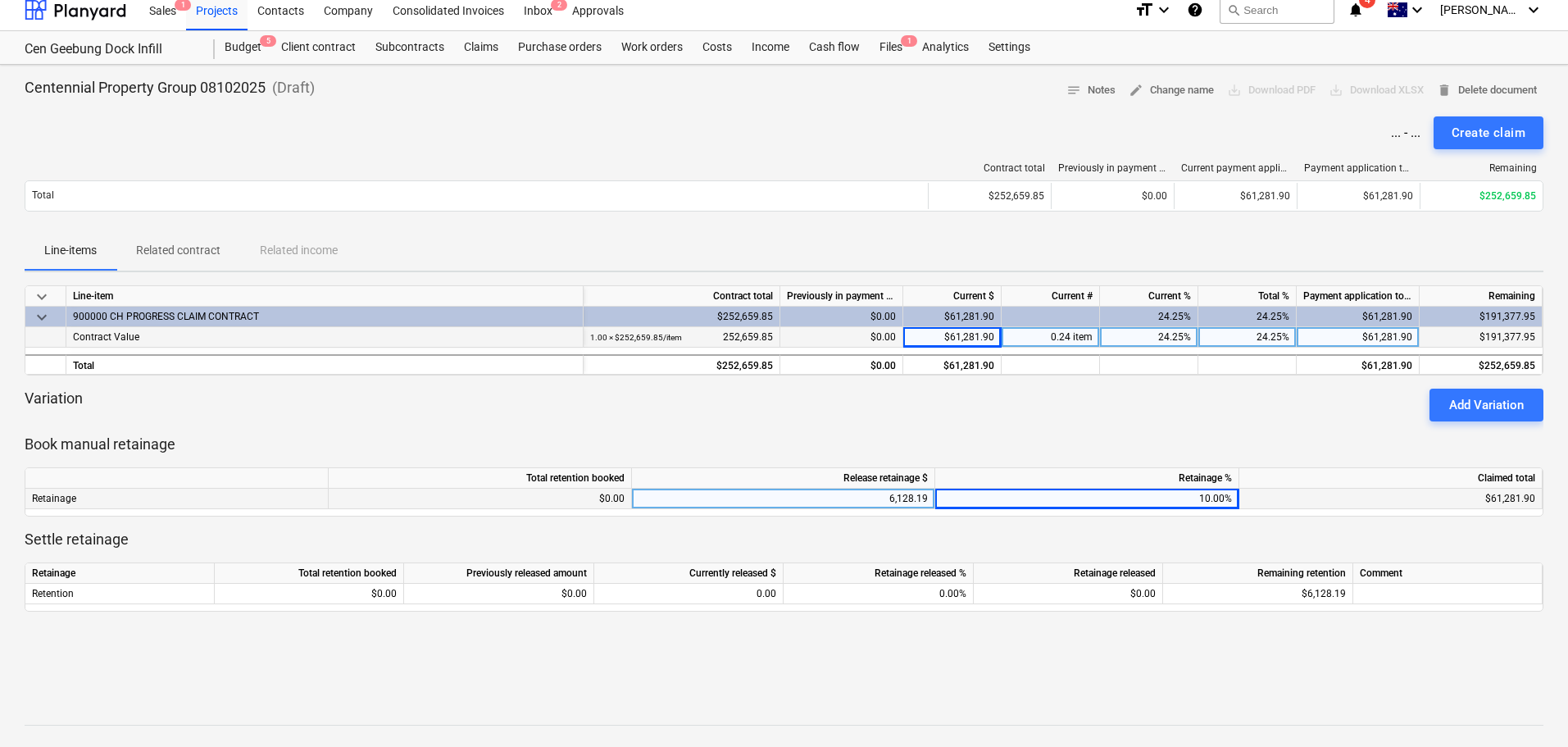
scroll to position [0, 0]
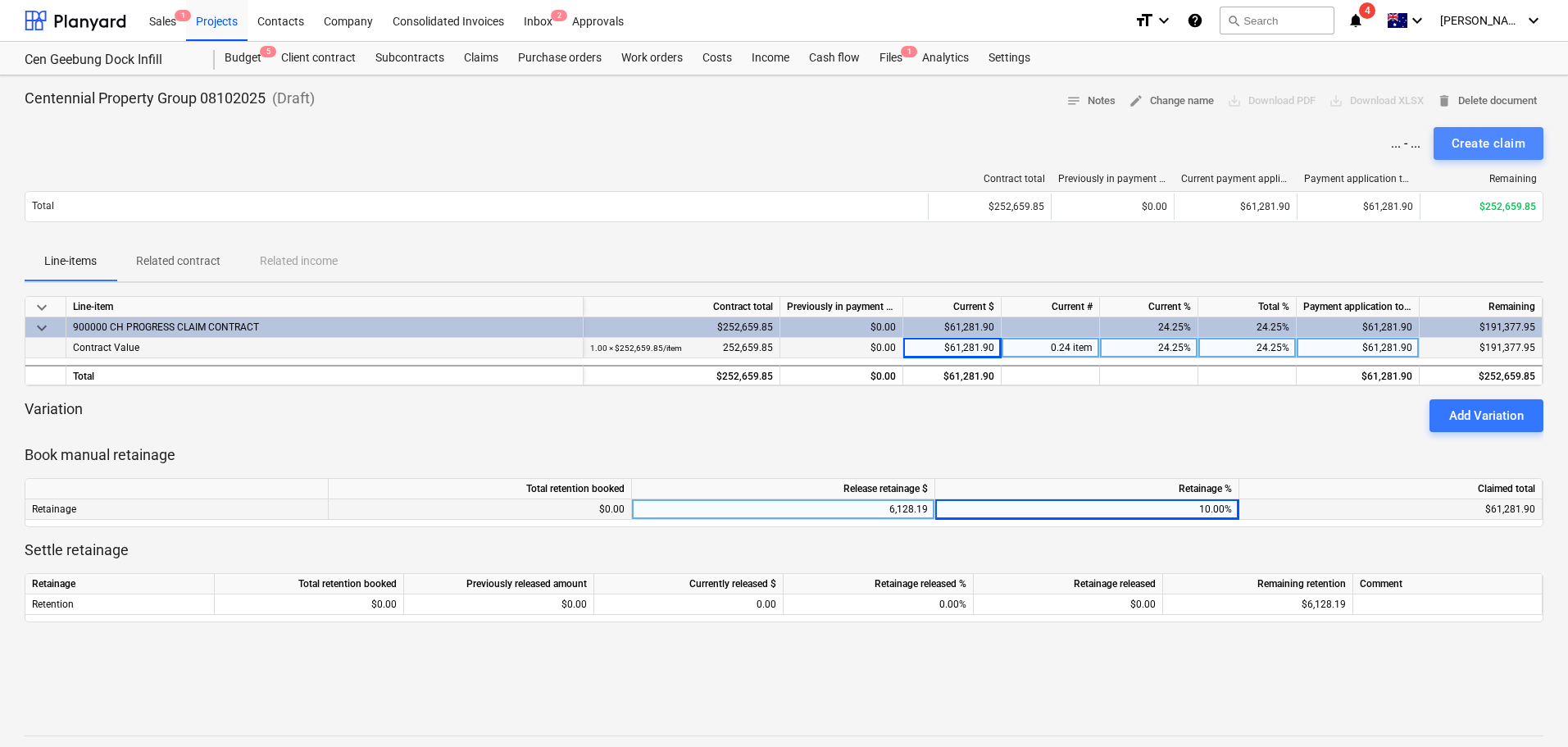
click at [1490, 147] on div "Create claim" at bounding box center [1489, 143] width 74 height 21
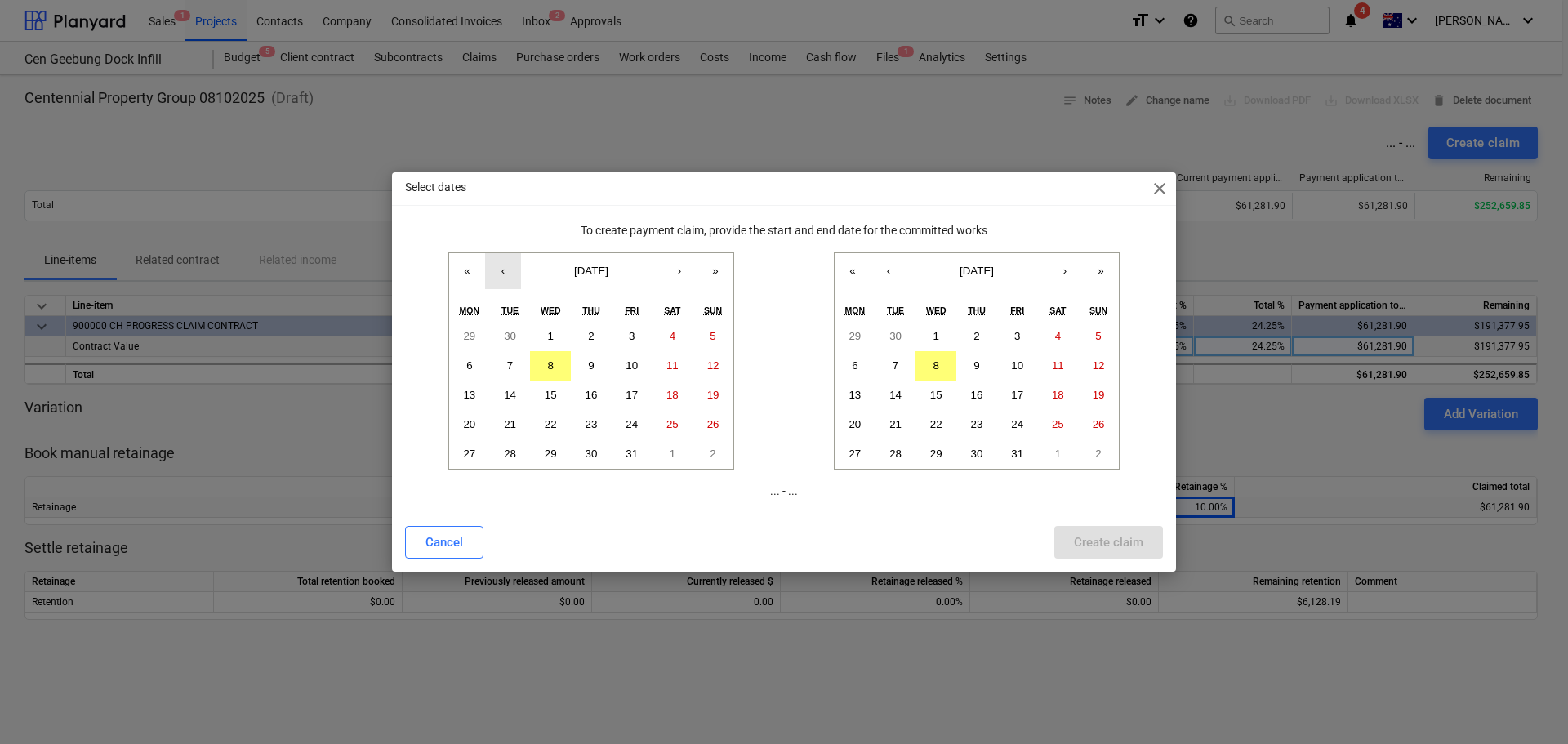
click at [499, 271] on button "‹" at bounding box center [503, 270] width 36 height 36
click at [481, 333] on button "1" at bounding box center [470, 337] width 40 height 29
click at [892, 335] on abbr "30" at bounding box center [894, 336] width 12 height 12
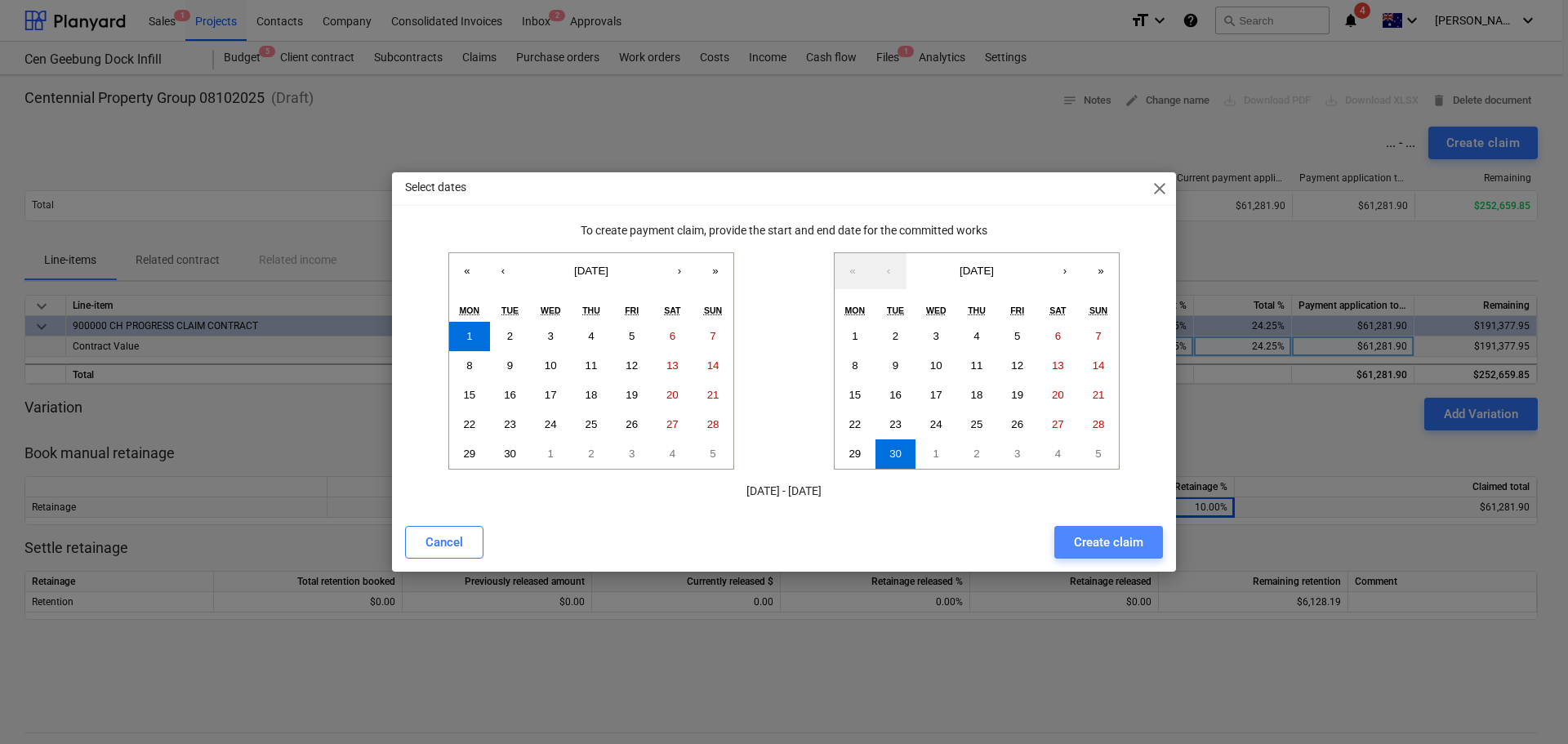
click at [1112, 541] on div "Create claim" at bounding box center [1108, 542] width 70 height 21
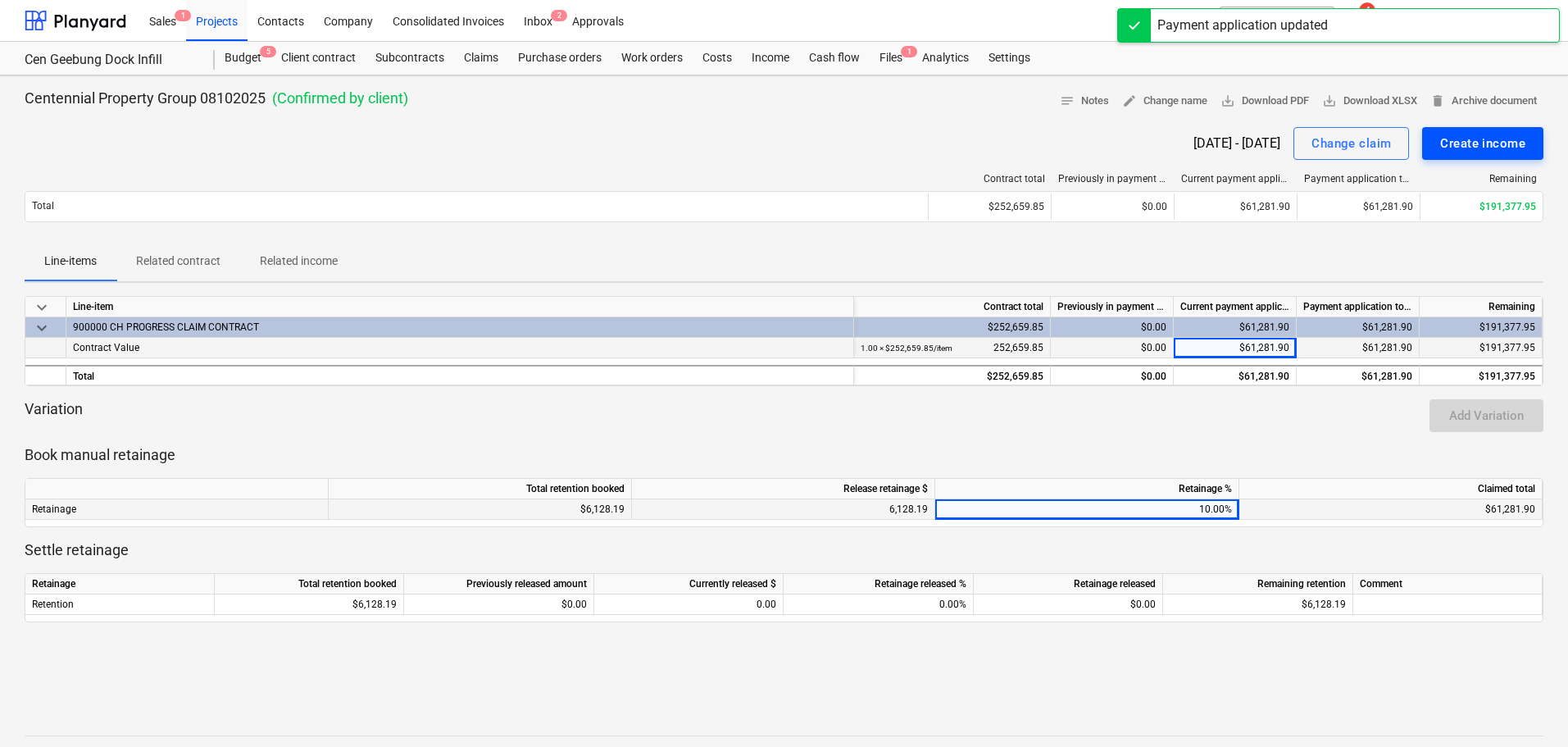
click at [1466, 143] on div "Create income" at bounding box center [1483, 143] width 85 height 21
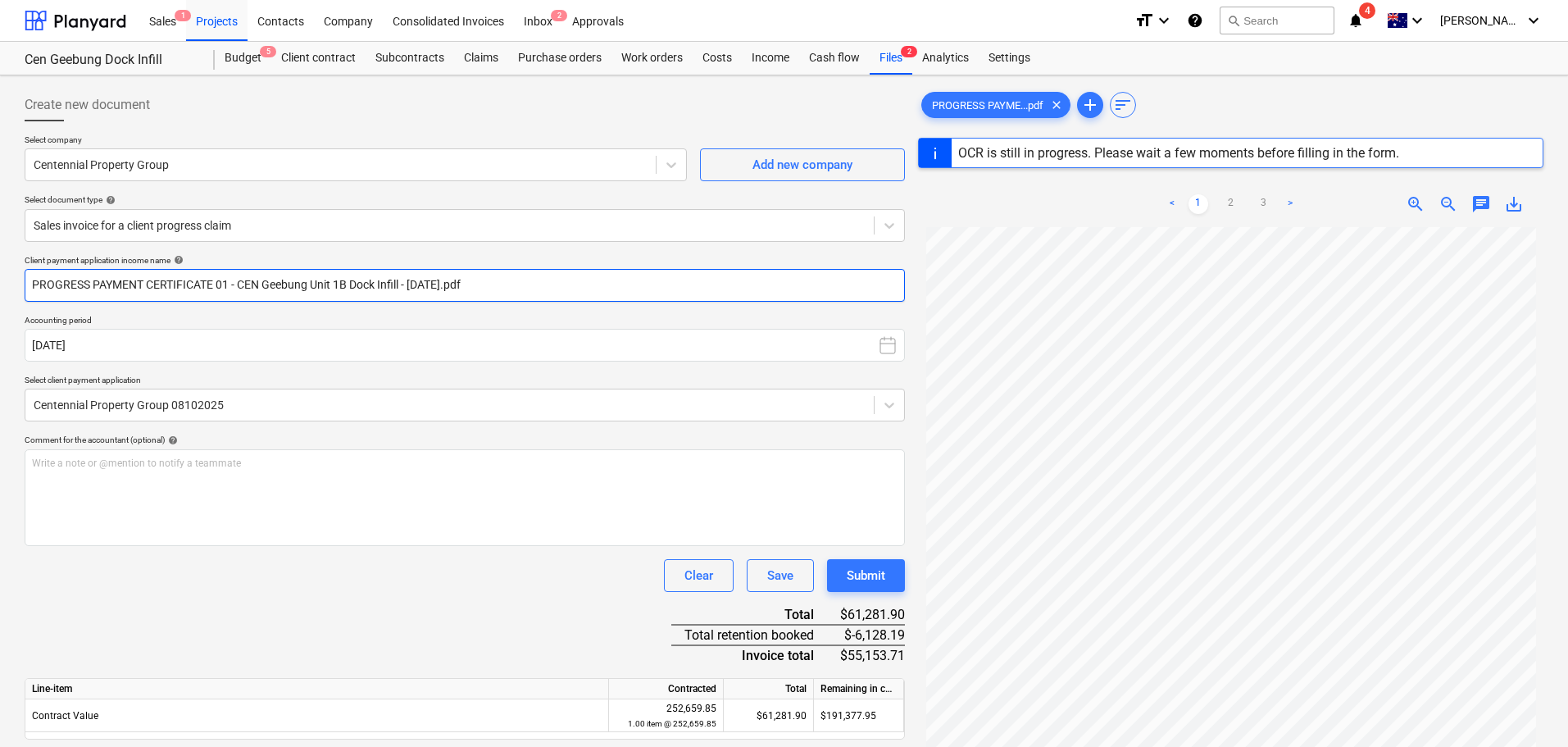
drag, startPoint x: 236, startPoint y: 285, endPoint x: 686, endPoint y: 271, distance: 450.2
click at [686, 271] on input "PROGRESS PAYMENT CERTIFICATE 01 - CEN Geebung Unit 1B Dock Infill - [DATE].pdf" at bounding box center [465, 285] width 880 height 33
type input "PROGRESS PAYMENT CERTIFICATE 01"
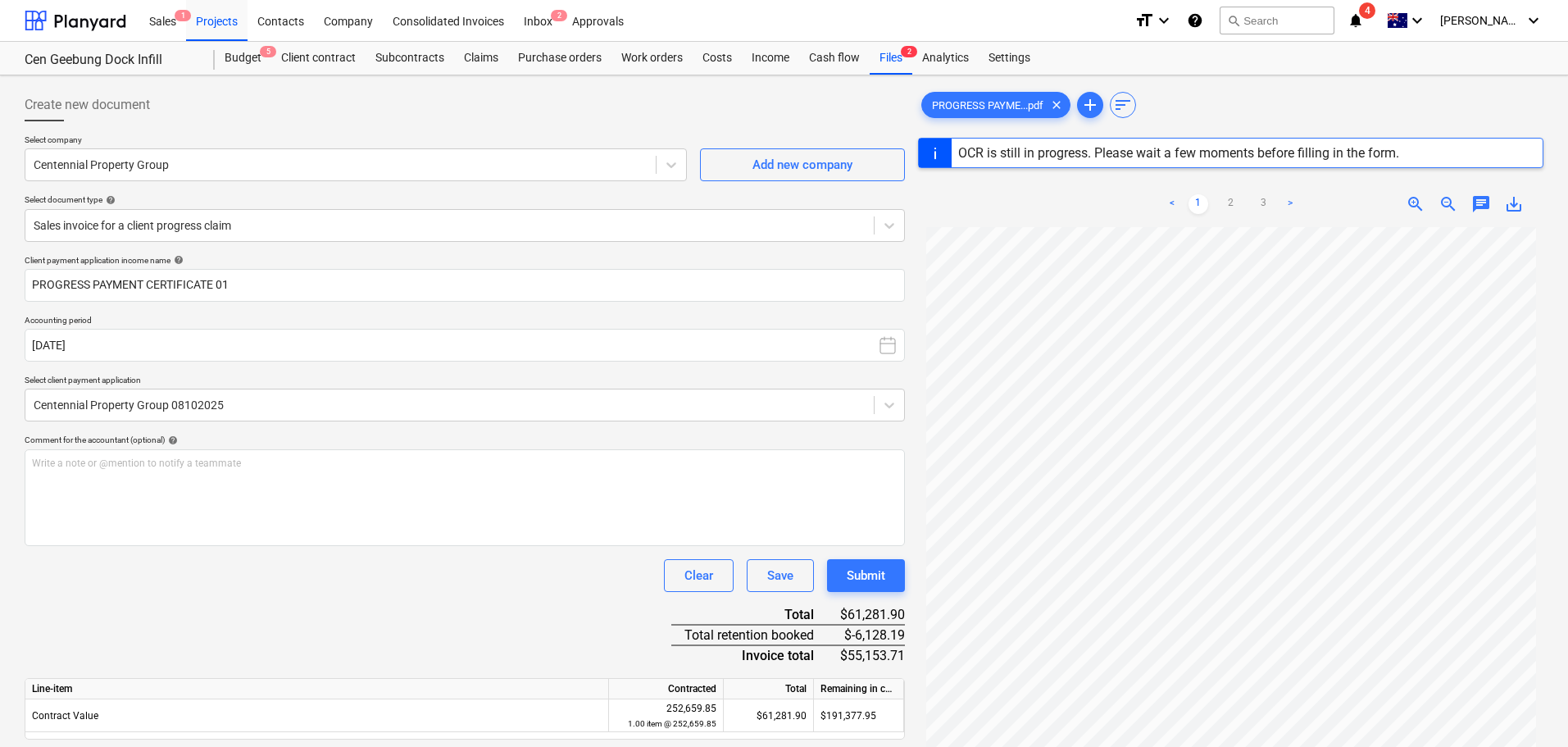
click at [402, 647] on div "Client payment application income name help PROGRESS PAYMENT CERTIFICATE 01 Acc…" at bounding box center [465, 520] width 880 height 531
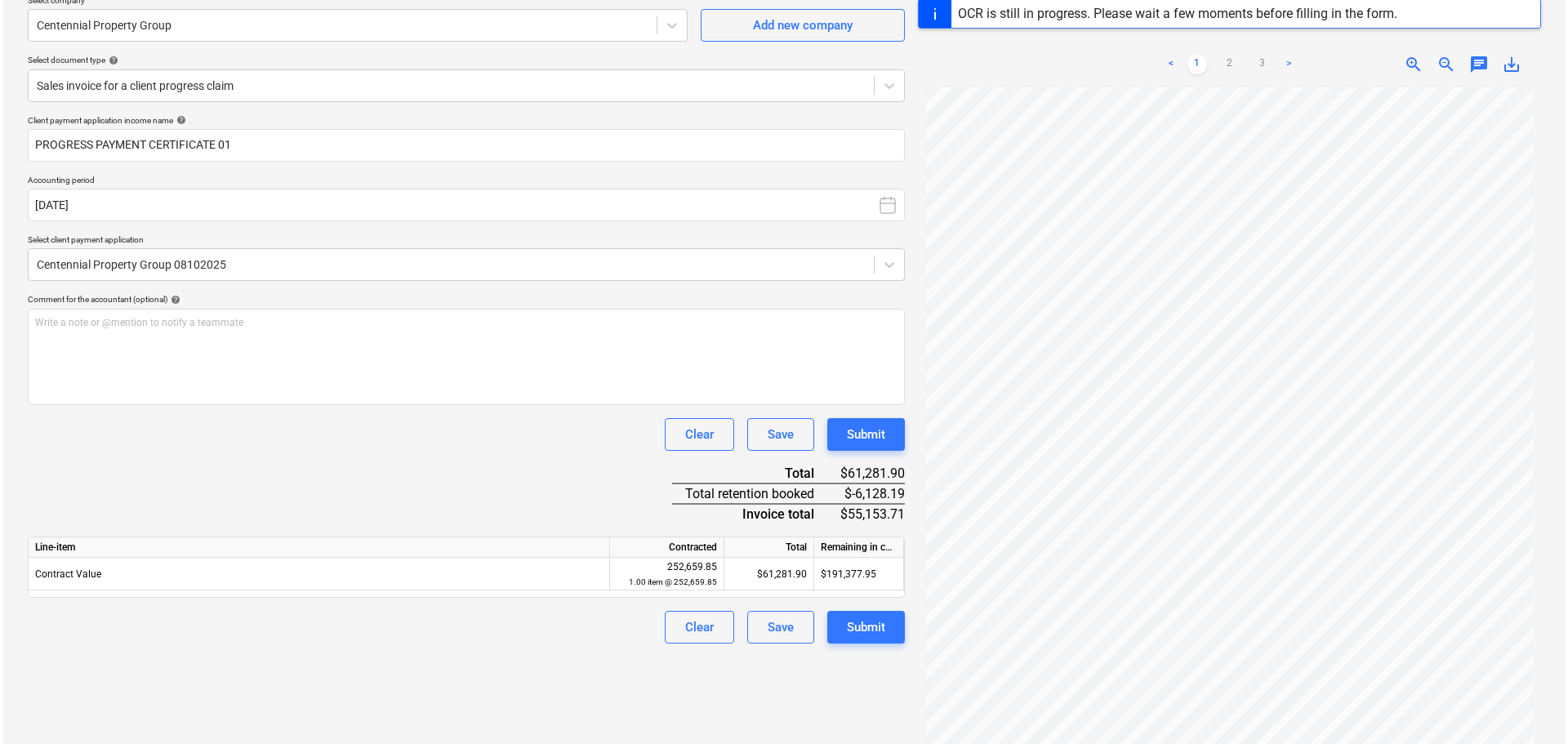
scroll to position [112, 0]
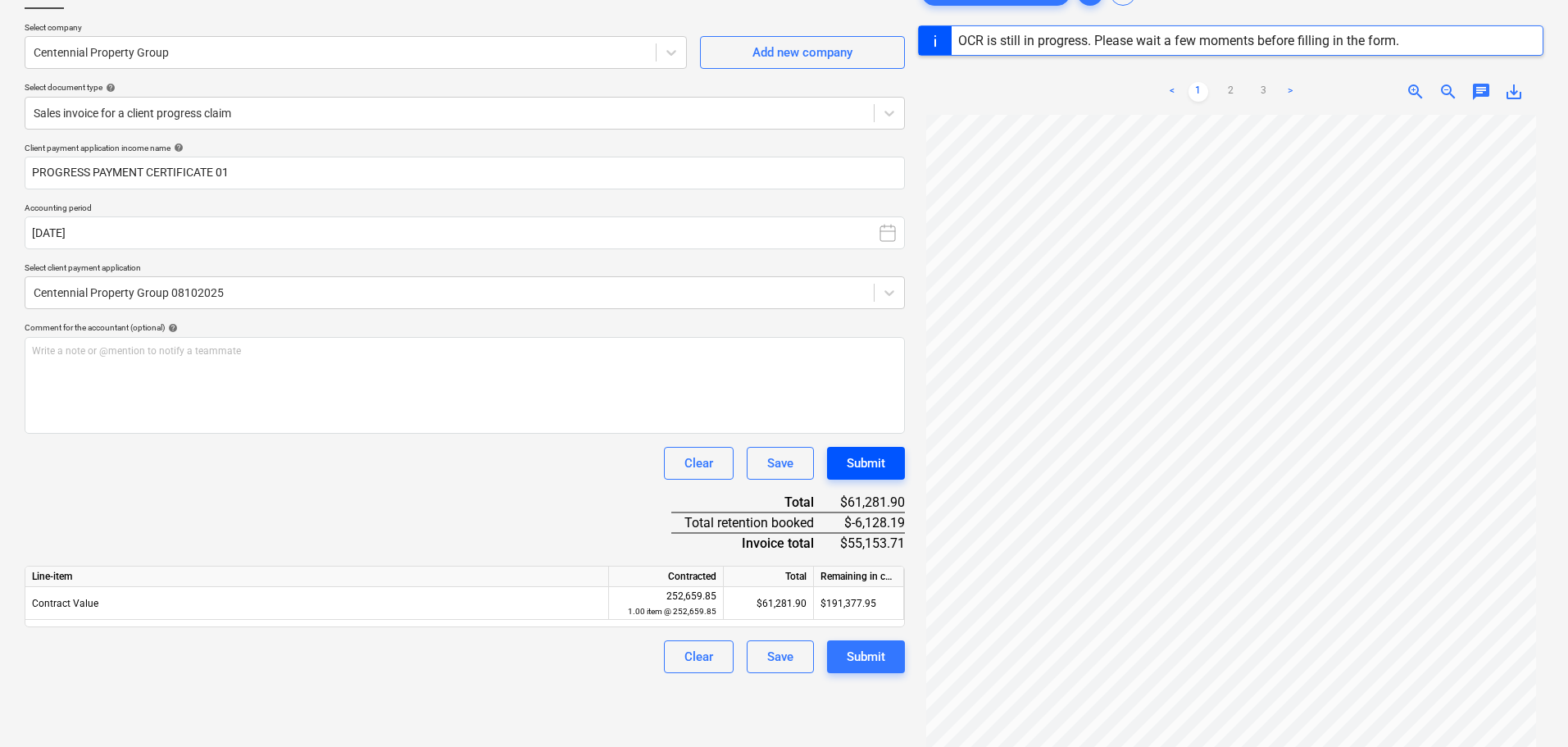
click at [866, 467] on div "Submit" at bounding box center [867, 463] width 39 height 21
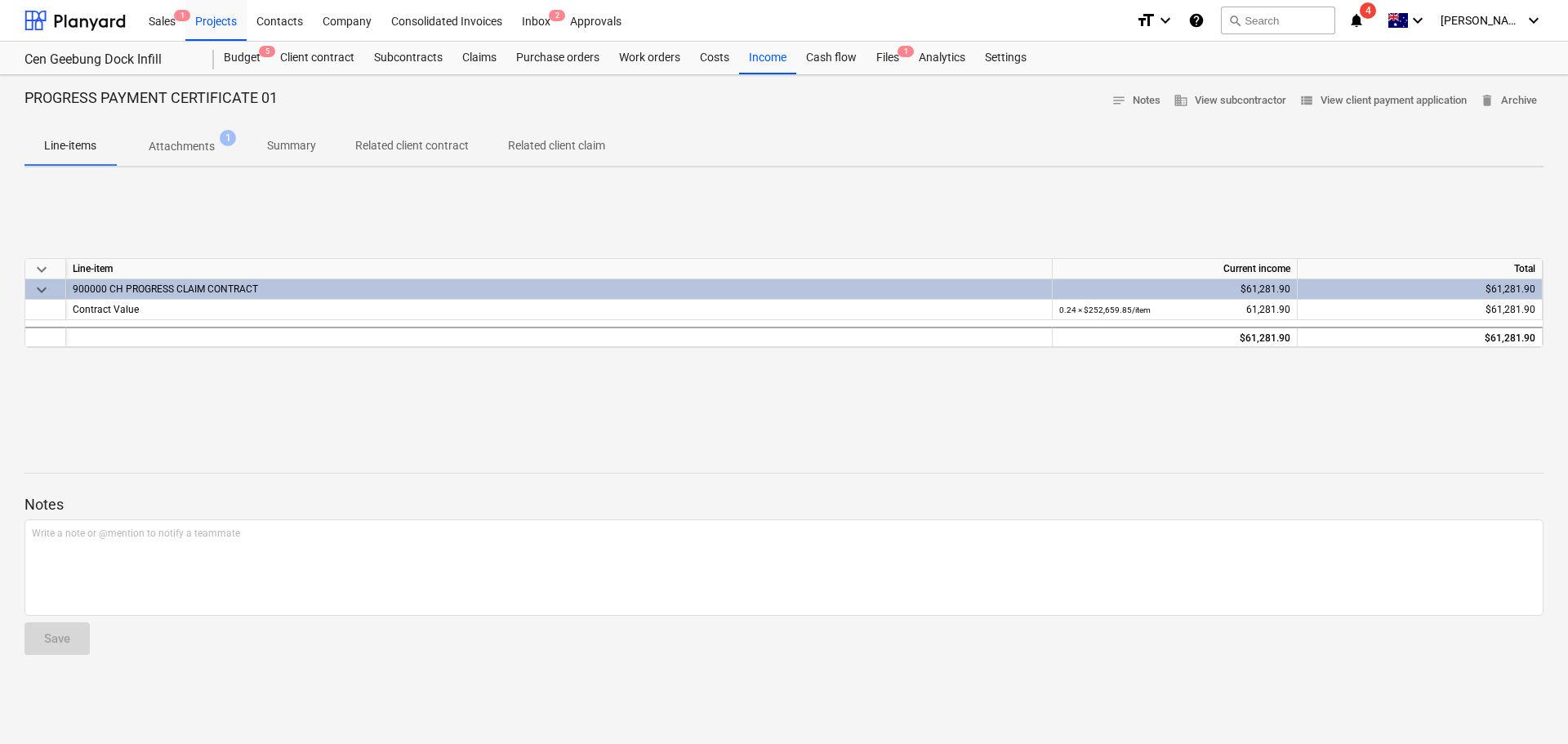
click at [186, 151] on p "Attachments" at bounding box center [182, 146] width 66 height 17
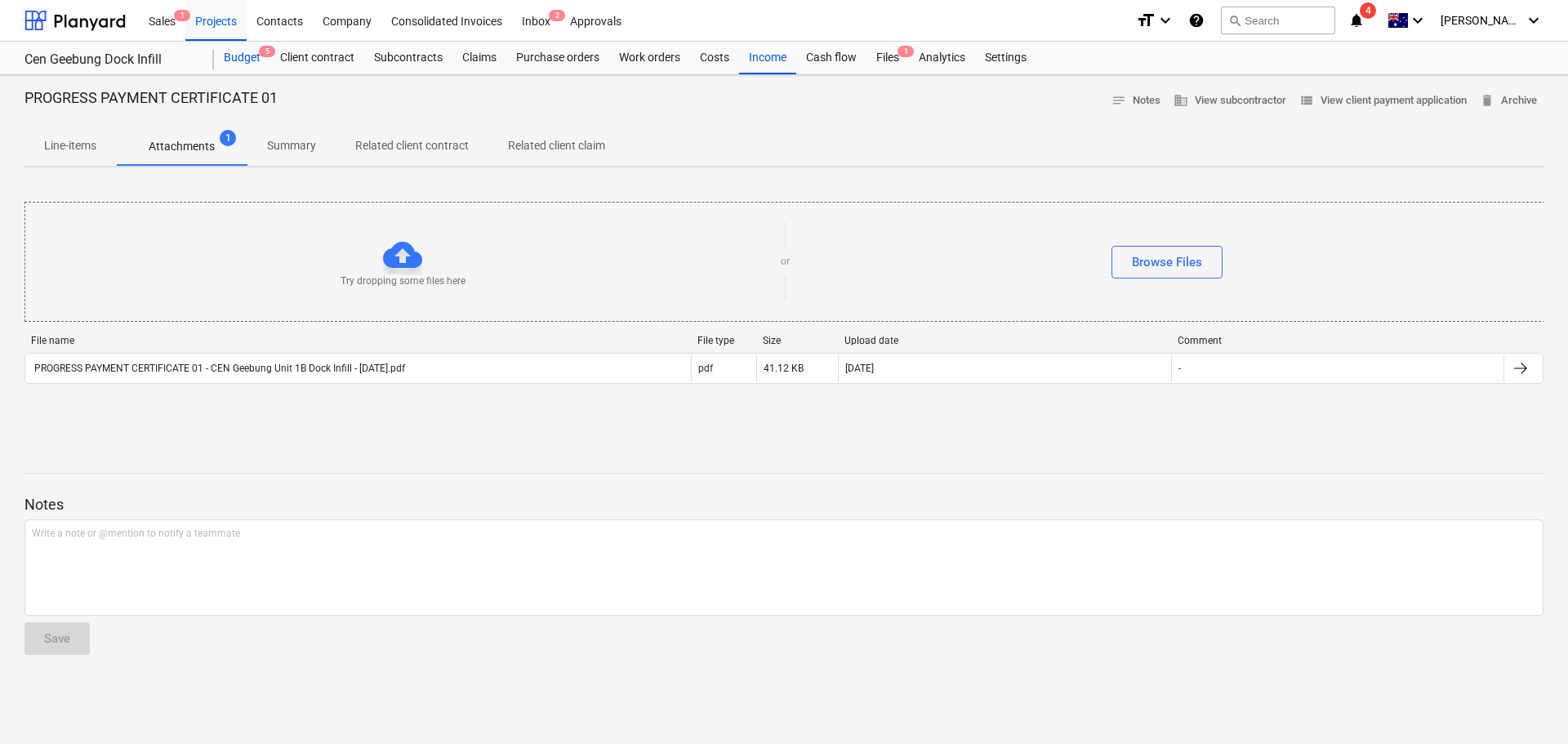
click at [256, 52] on div "Budget 5" at bounding box center [242, 58] width 56 height 33
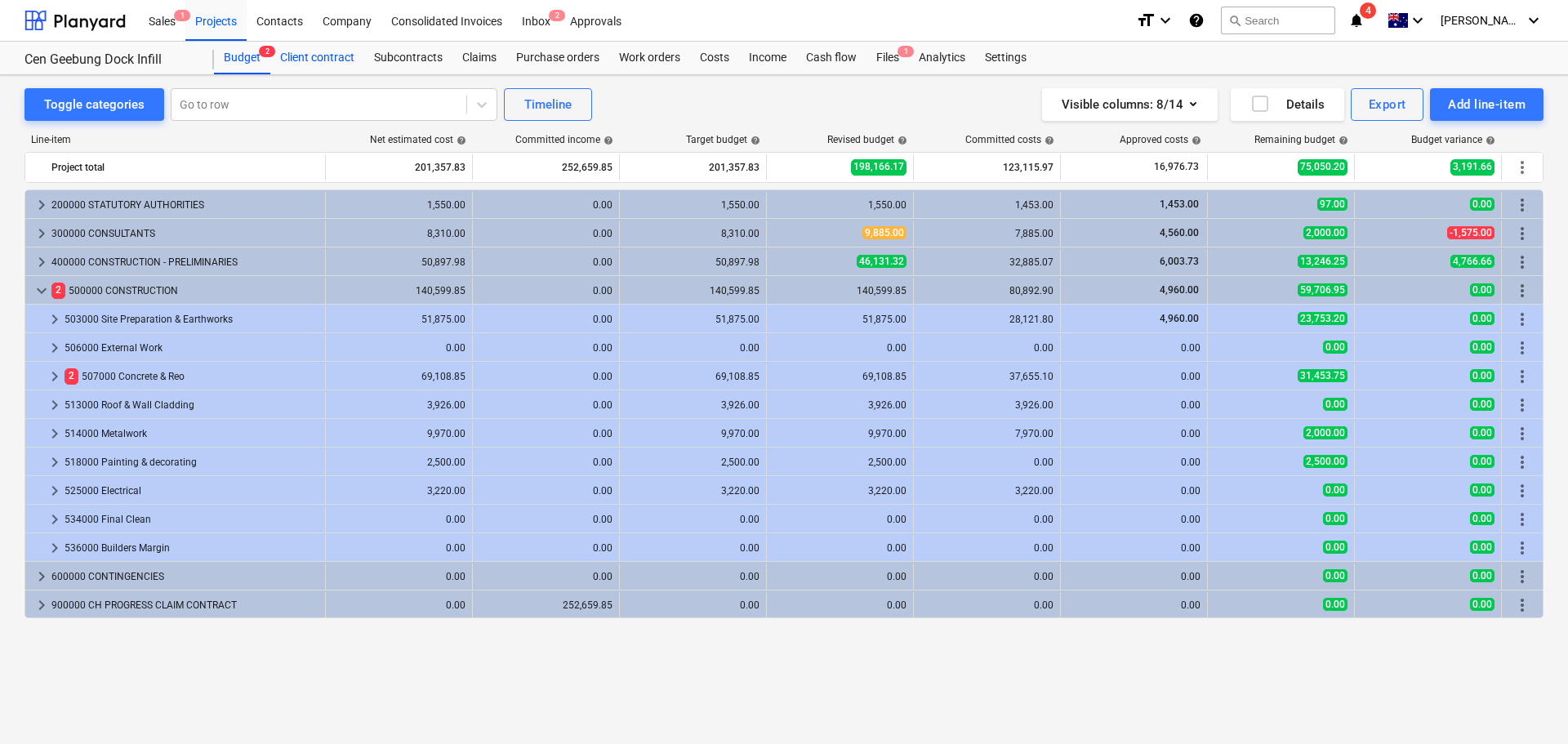
click at [317, 59] on div "Client contract" at bounding box center [317, 58] width 94 height 33
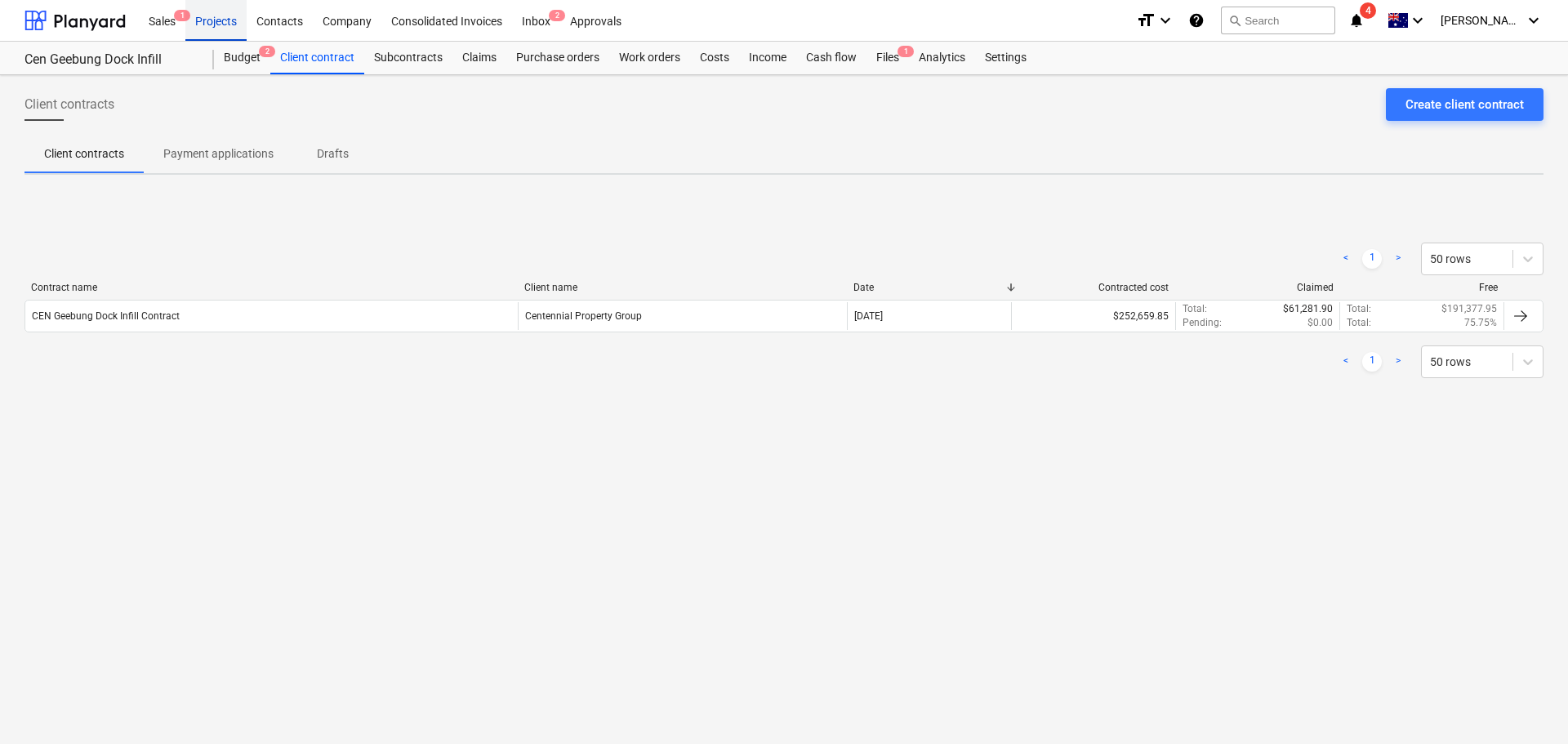
click at [210, 23] on div "Projects" at bounding box center [216, 19] width 62 height 41
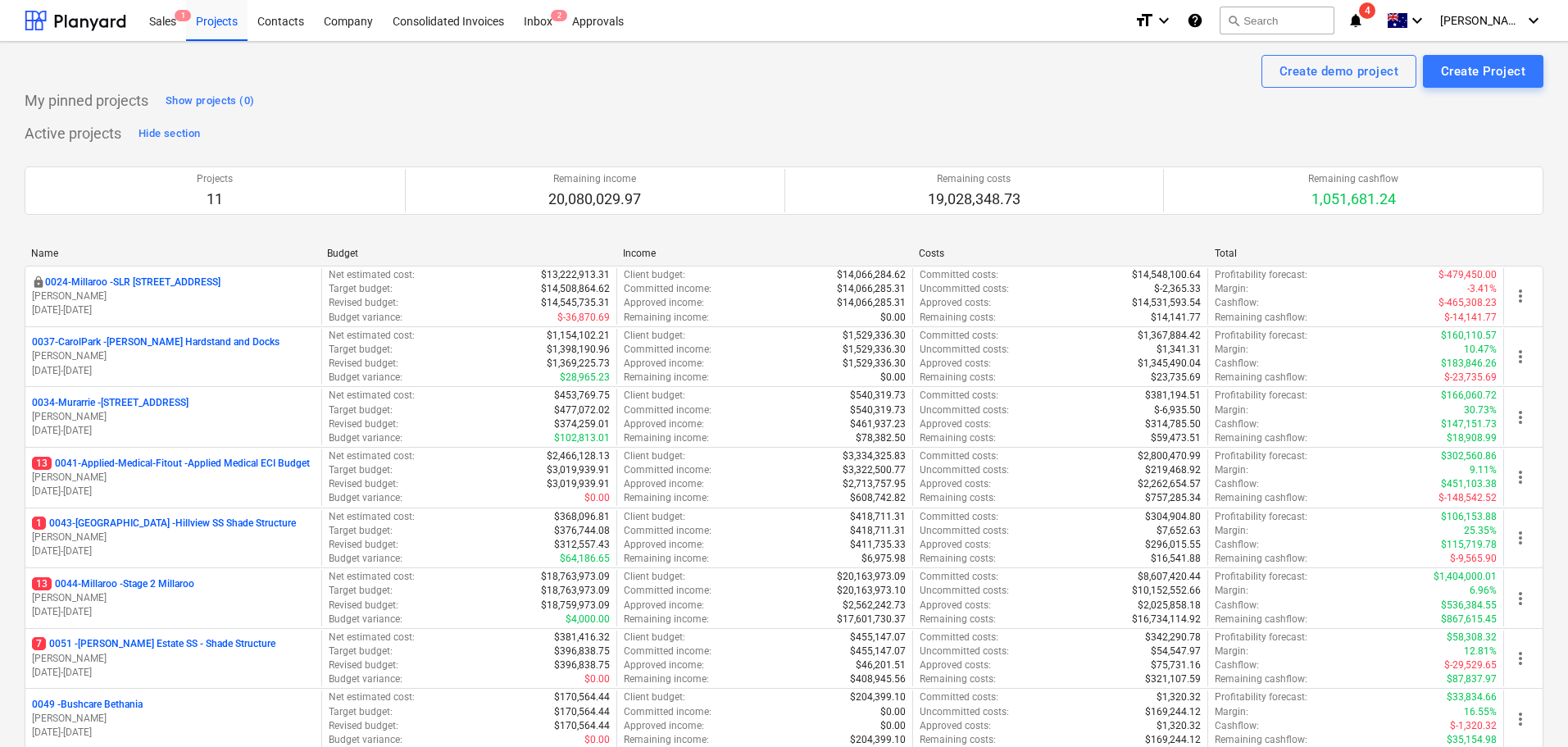
drag, startPoint x: 146, startPoint y: 408, endPoint x: 241, endPoint y: 482, distance: 120.4
click at [146, 407] on p "0034-[GEOGRAPHIC_DATA] - [STREET_ADDRESS]" at bounding box center [111, 403] width 157 height 14
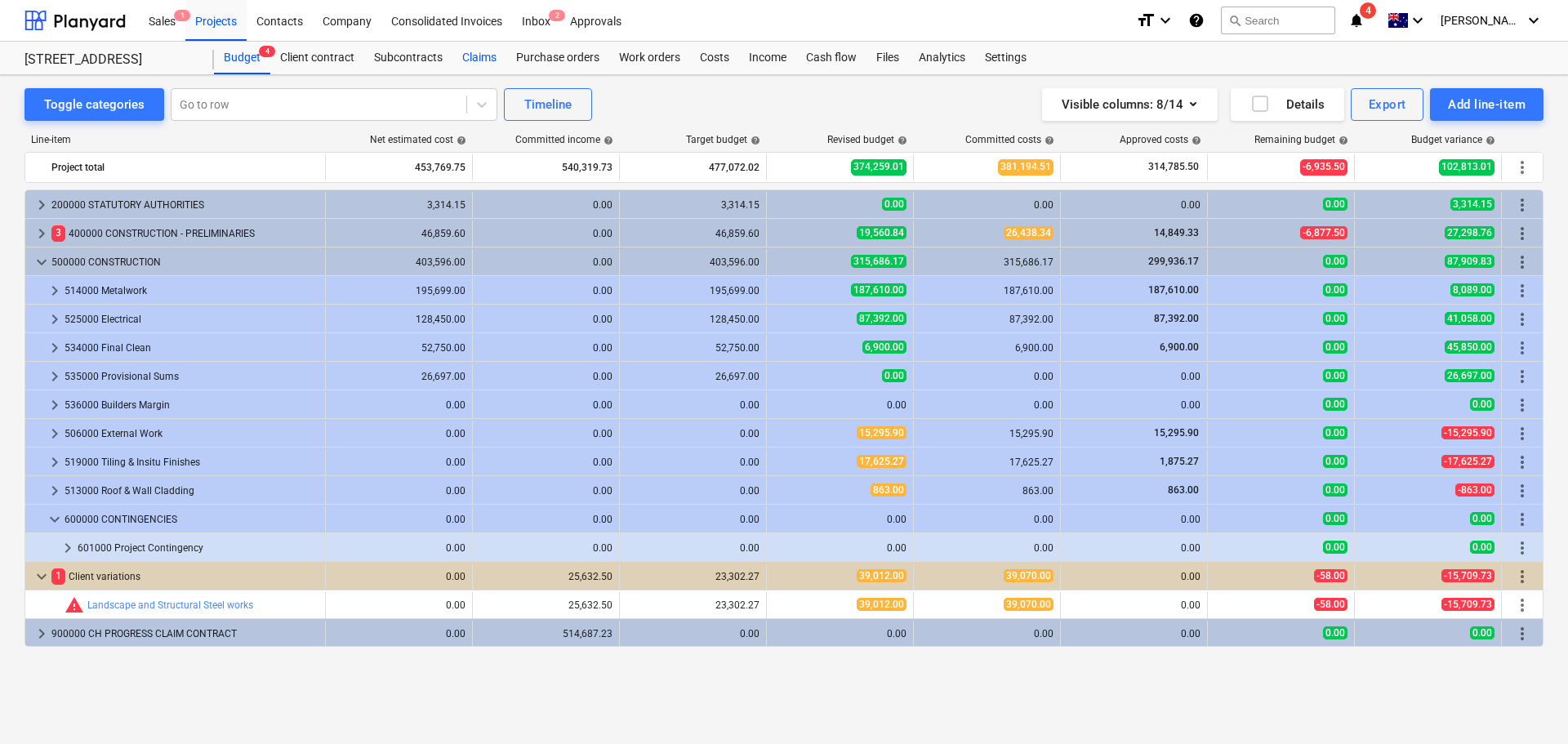
click at [466, 58] on div "Claims" at bounding box center [479, 58] width 54 height 33
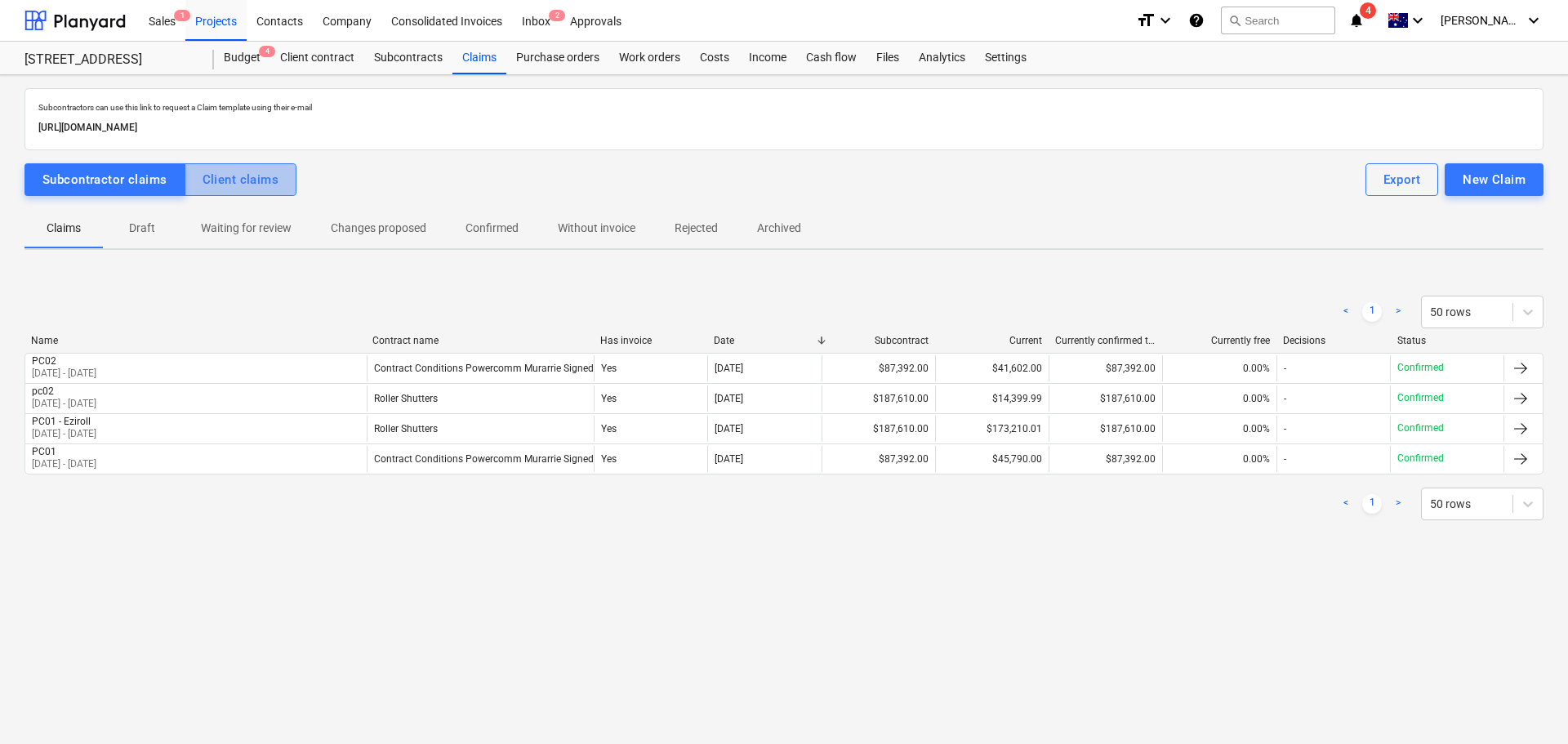
click at [242, 179] on div "Client claims" at bounding box center [241, 179] width 77 height 21
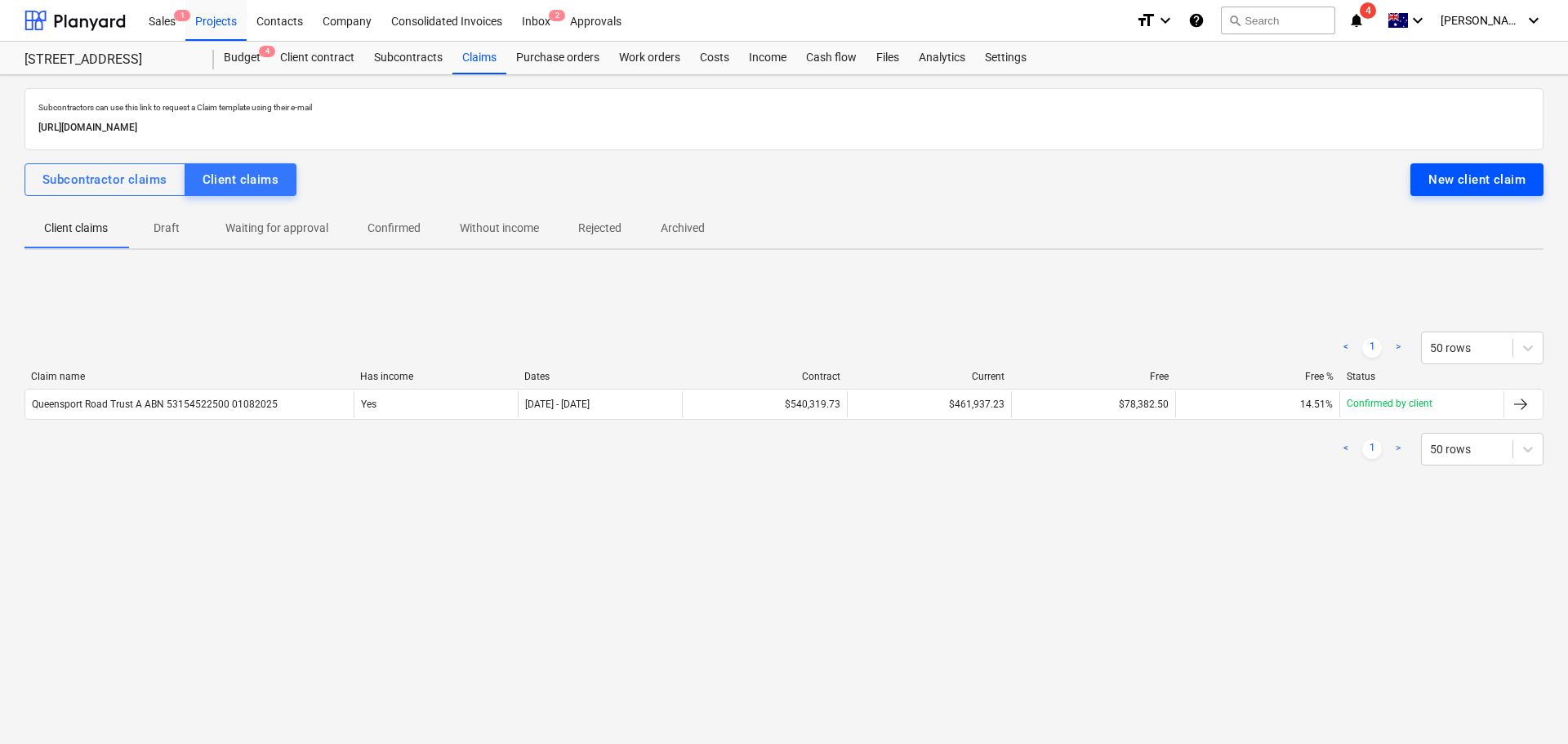
click at [1472, 183] on div "New client claim" at bounding box center [1477, 179] width 97 height 21
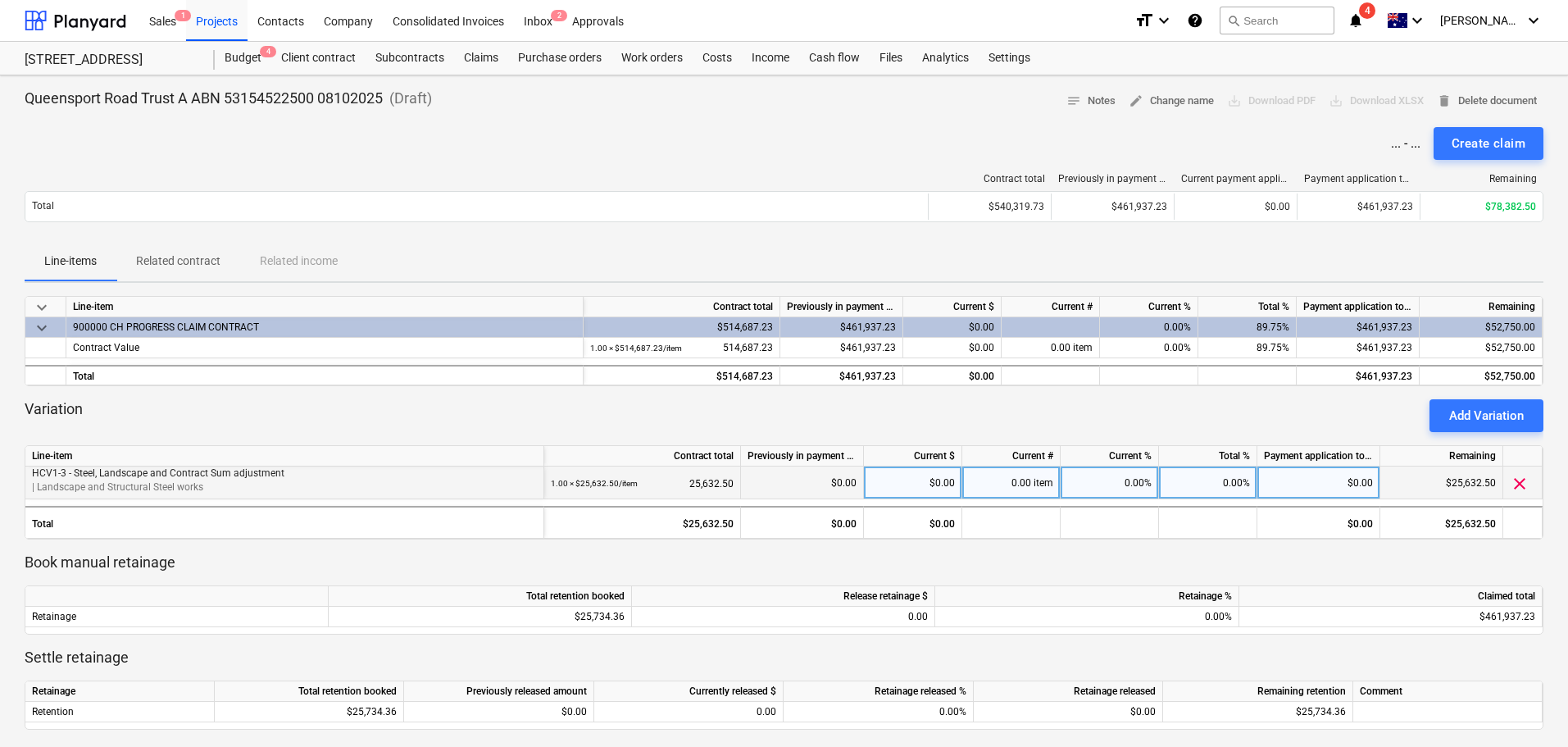
click at [949, 481] on div "$0.00" at bounding box center [913, 483] width 99 height 33
type input "100"
click at [991, 564] on p "Book manual retainage" at bounding box center [784, 562] width 1519 height 19
click at [1131, 484] on div "0.39%" at bounding box center [1109, 483] width 99 height 33
type input "100"
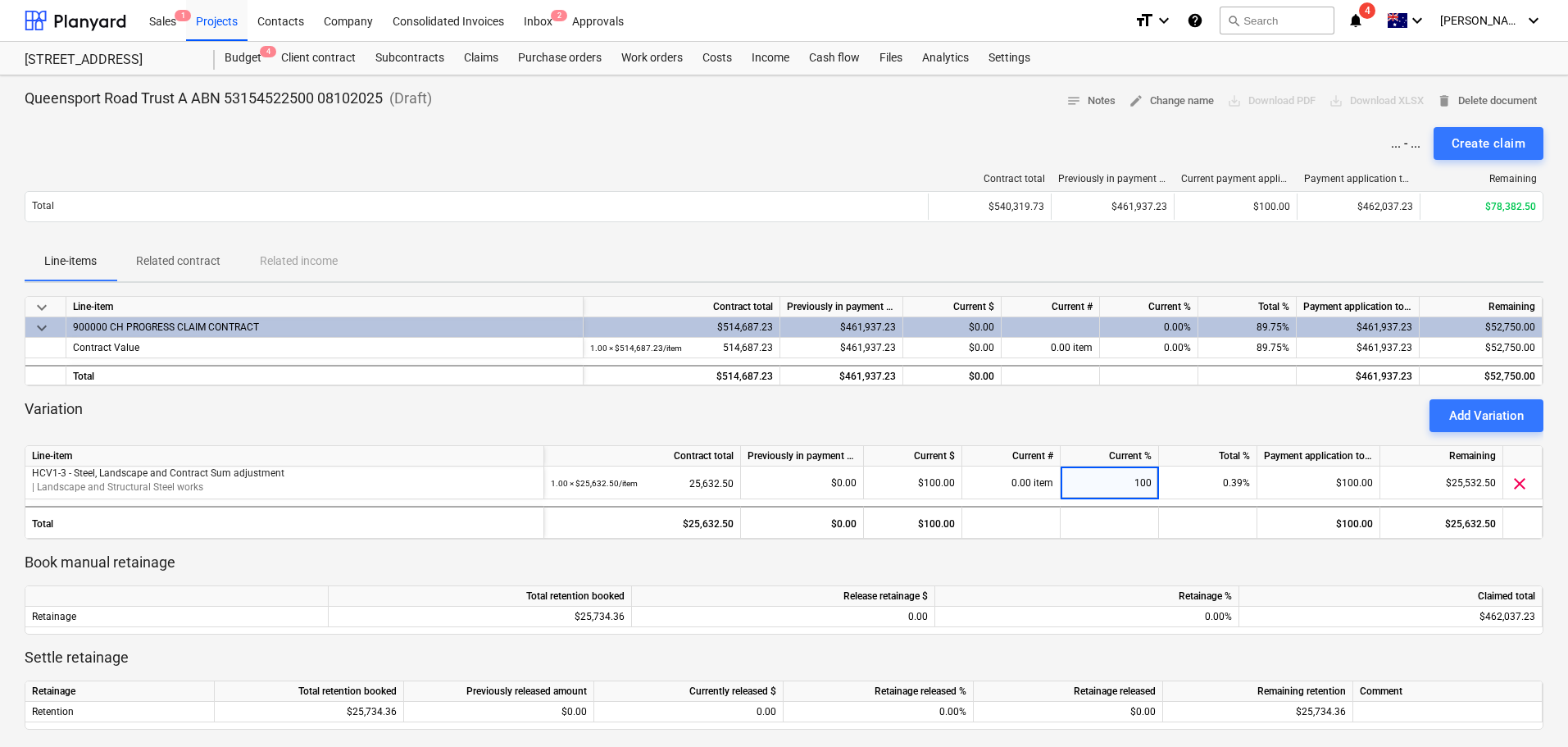
click at [1165, 569] on p "Book manual retainage" at bounding box center [784, 562] width 1519 height 19
click at [1489, 144] on div "Create claim" at bounding box center [1489, 143] width 74 height 21
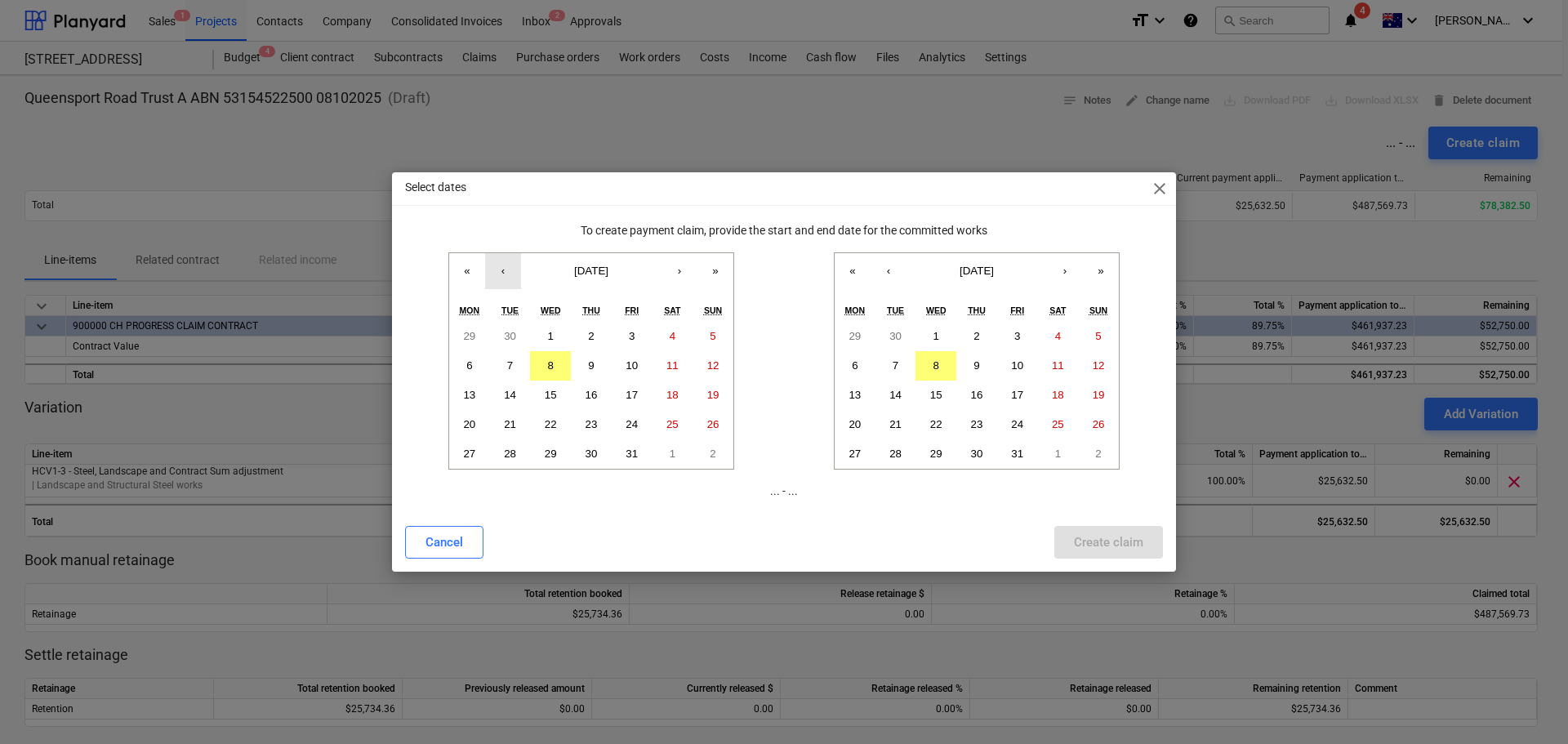
click at [506, 271] on button "‹" at bounding box center [503, 270] width 36 height 36
click at [478, 336] on button "1" at bounding box center [470, 337] width 40 height 29
click at [902, 328] on button "30" at bounding box center [895, 337] width 40 height 29
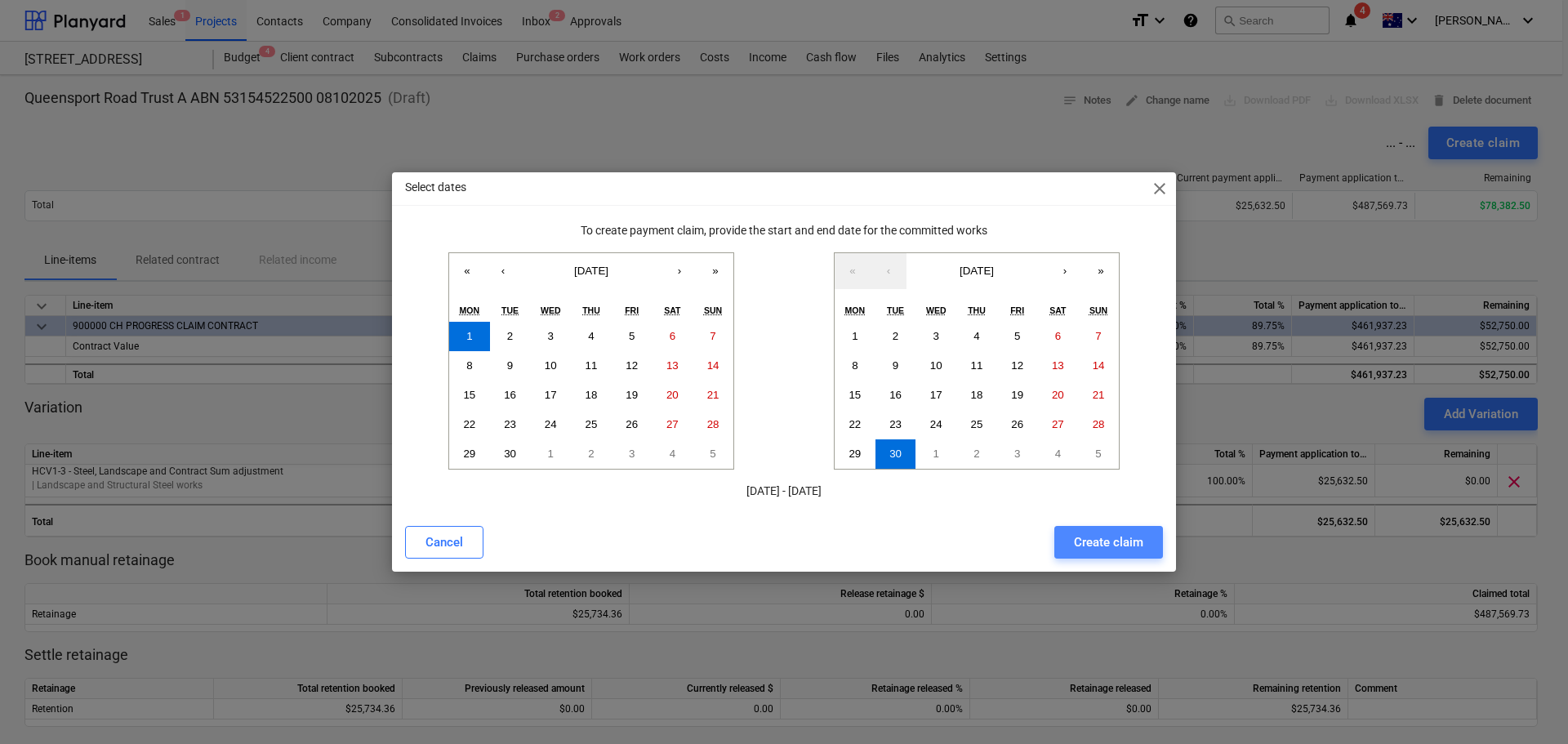
click at [1134, 538] on div "Create claim" at bounding box center [1108, 542] width 70 height 21
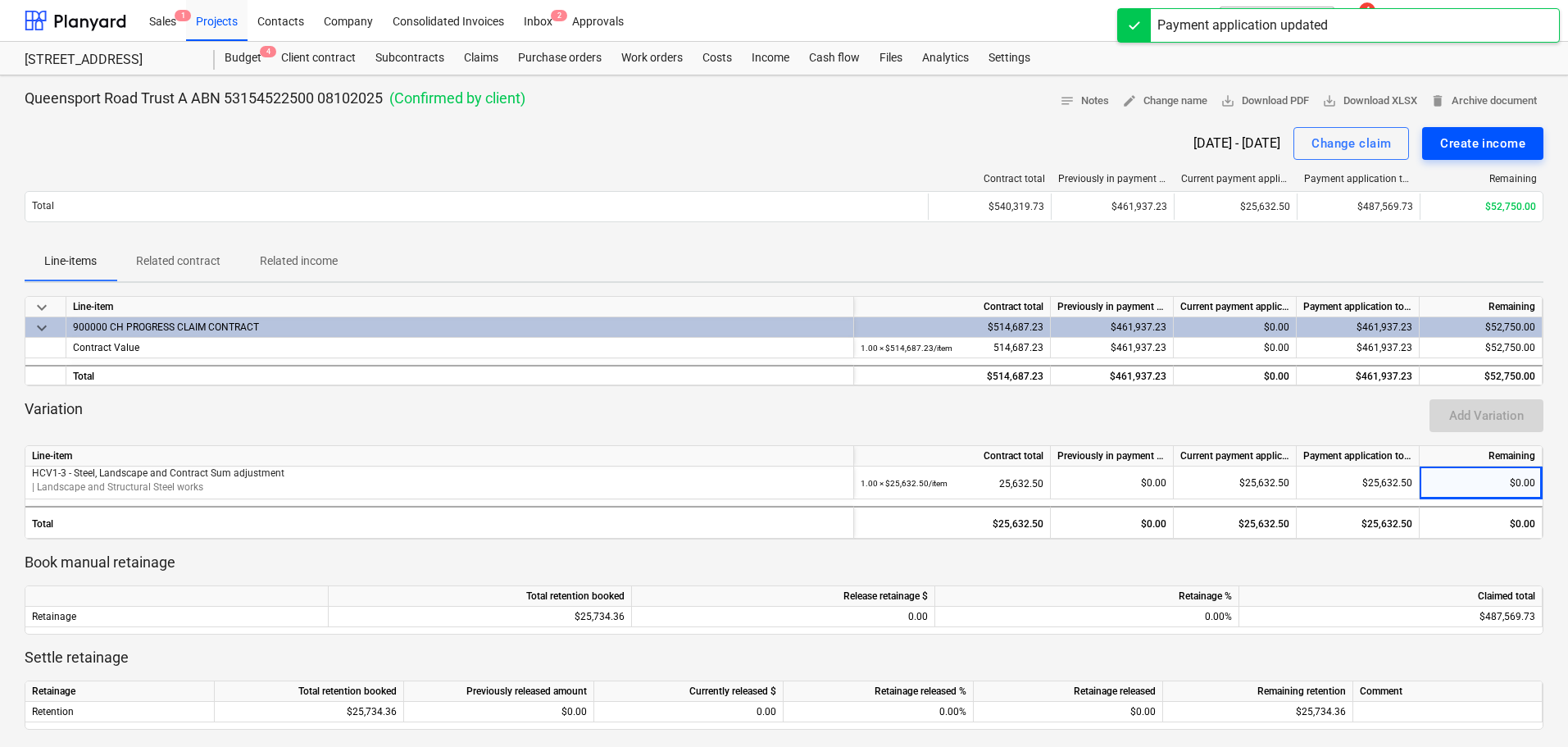
click at [1493, 145] on div "Create income" at bounding box center [1483, 143] width 85 height 21
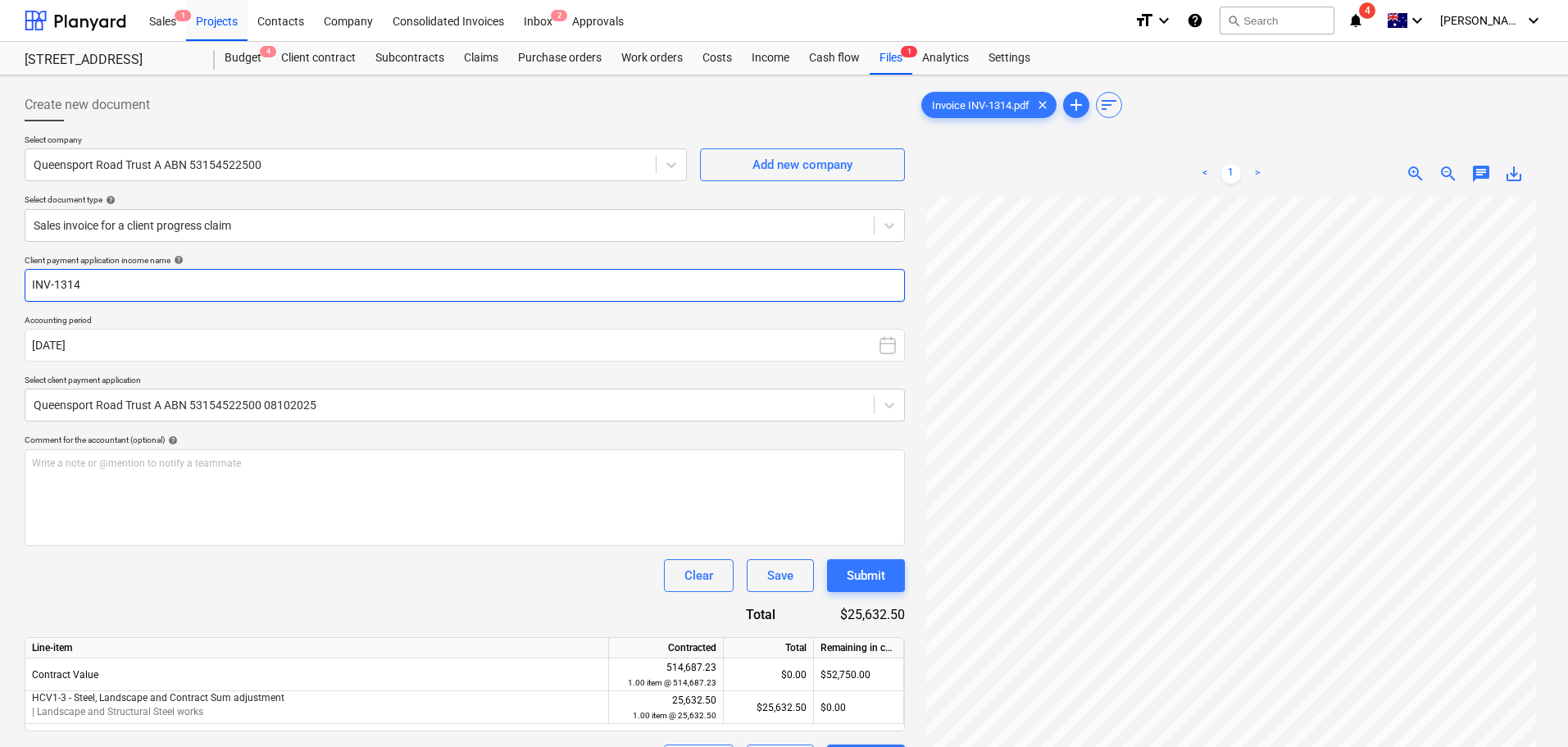
drag, startPoint x: 120, startPoint y: 289, endPoint x: -60, endPoint y: 290, distance: 180.0
click at [0, 290] on html "Sales 1 Projects Contacts Company Consolidated Invoices Inbox 2 Approvals forma…" at bounding box center [784, 373] width 1568 height 747
type input "Landscape works Claim"
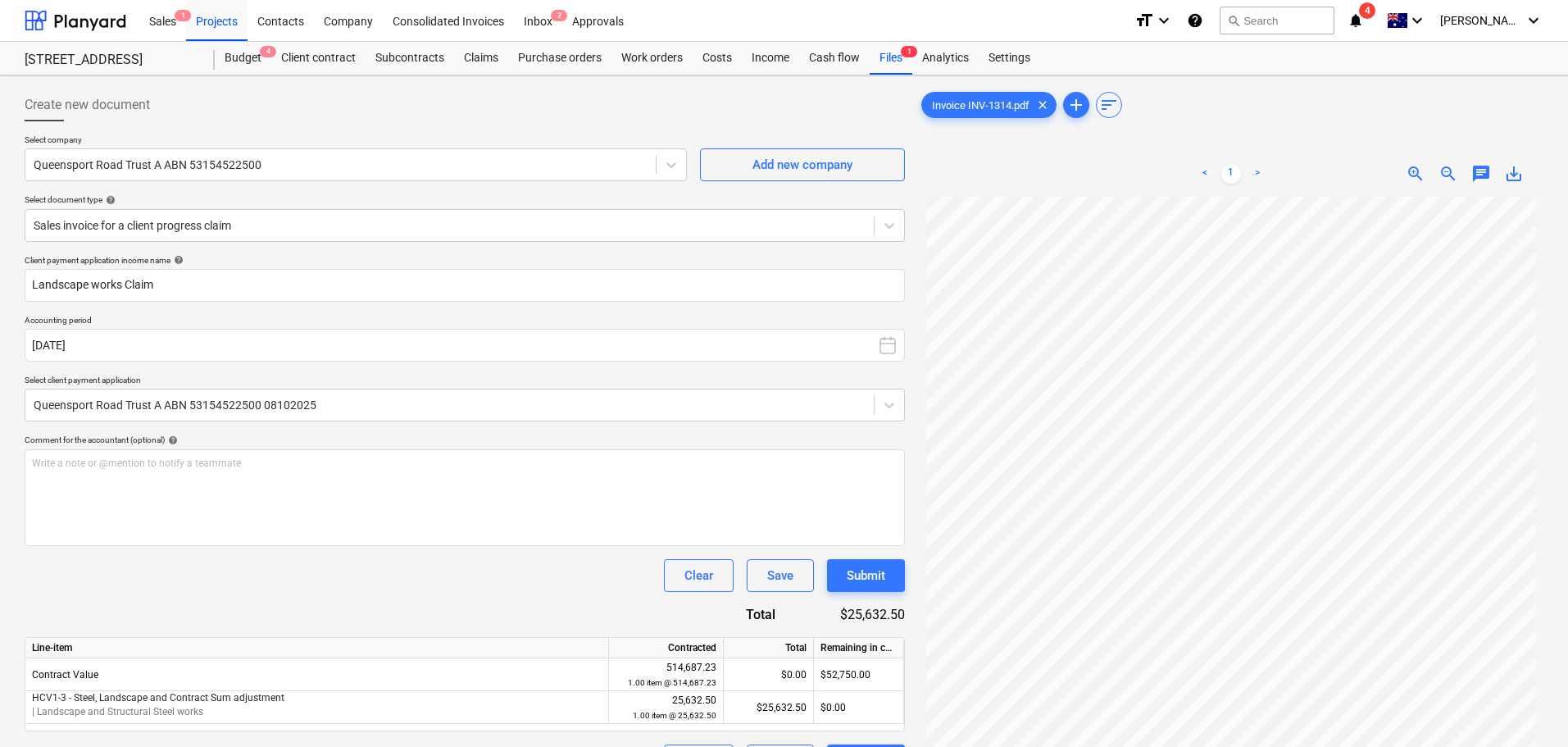
click at [339, 603] on div "Client payment application income name help Landscape works Claim Accounting pe…" at bounding box center [465, 516] width 880 height 523
click at [856, 577] on div "Submit" at bounding box center [867, 575] width 39 height 21
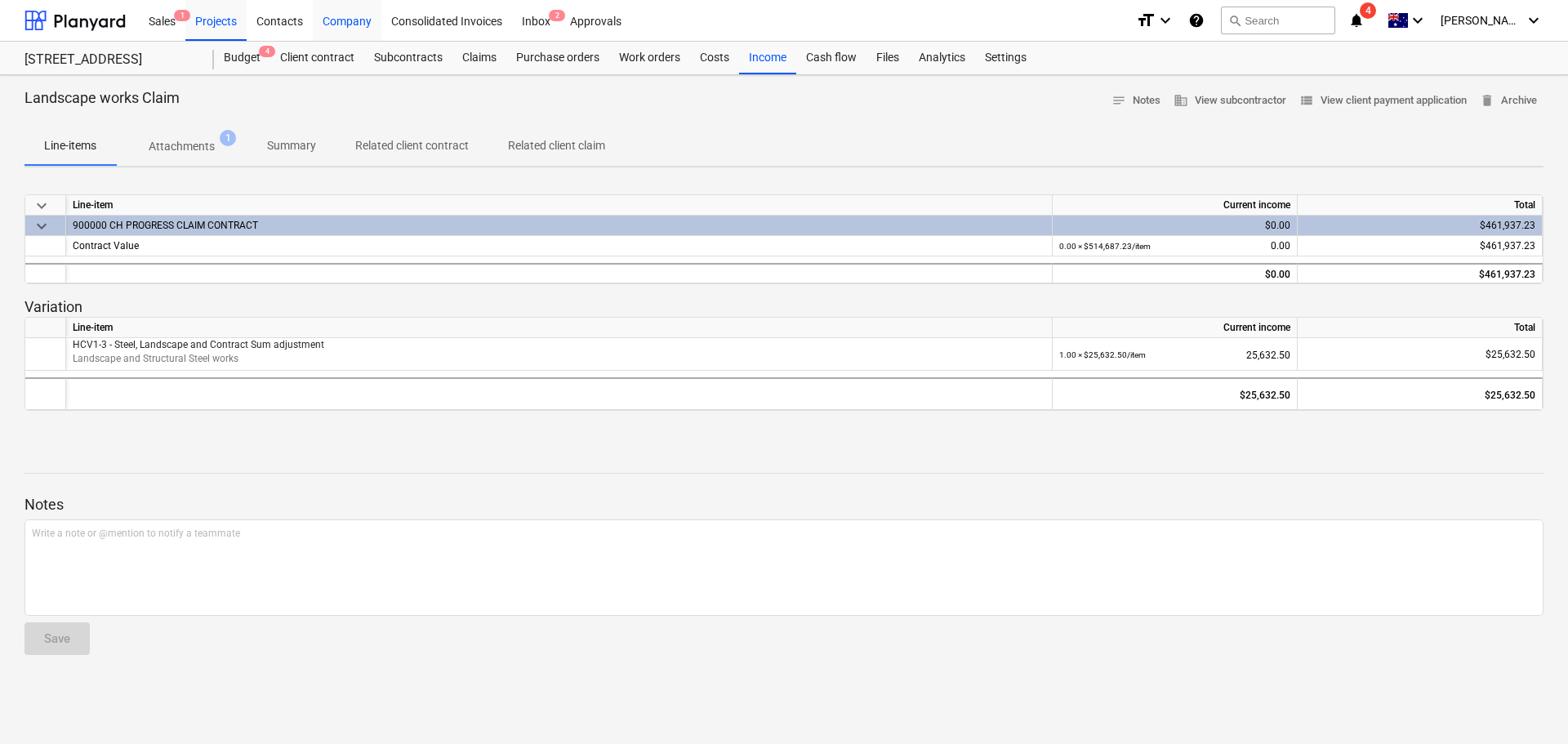
click at [342, 22] on div "Company" at bounding box center [347, 19] width 69 height 41
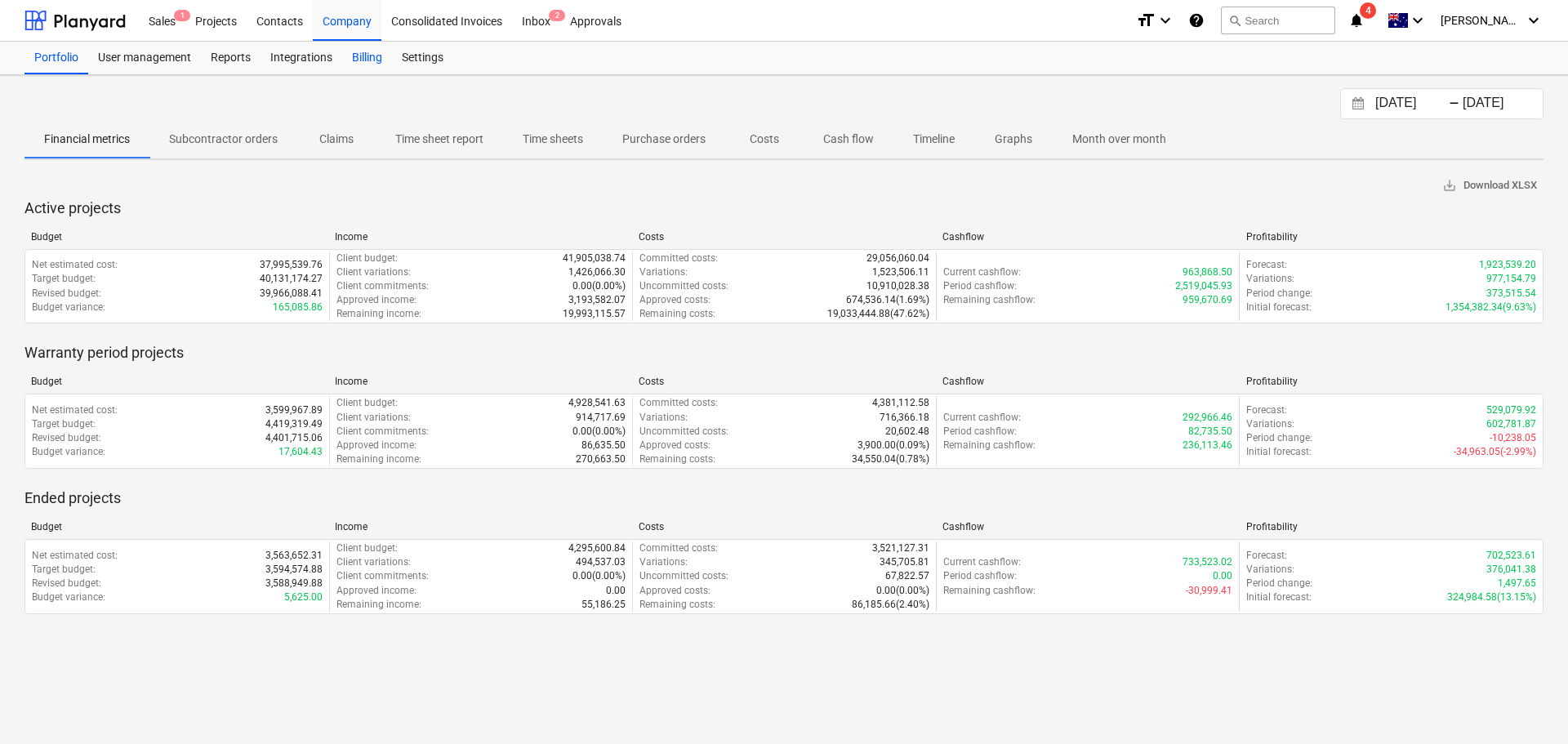
click at [358, 55] on div "Billing" at bounding box center [367, 58] width 50 height 33
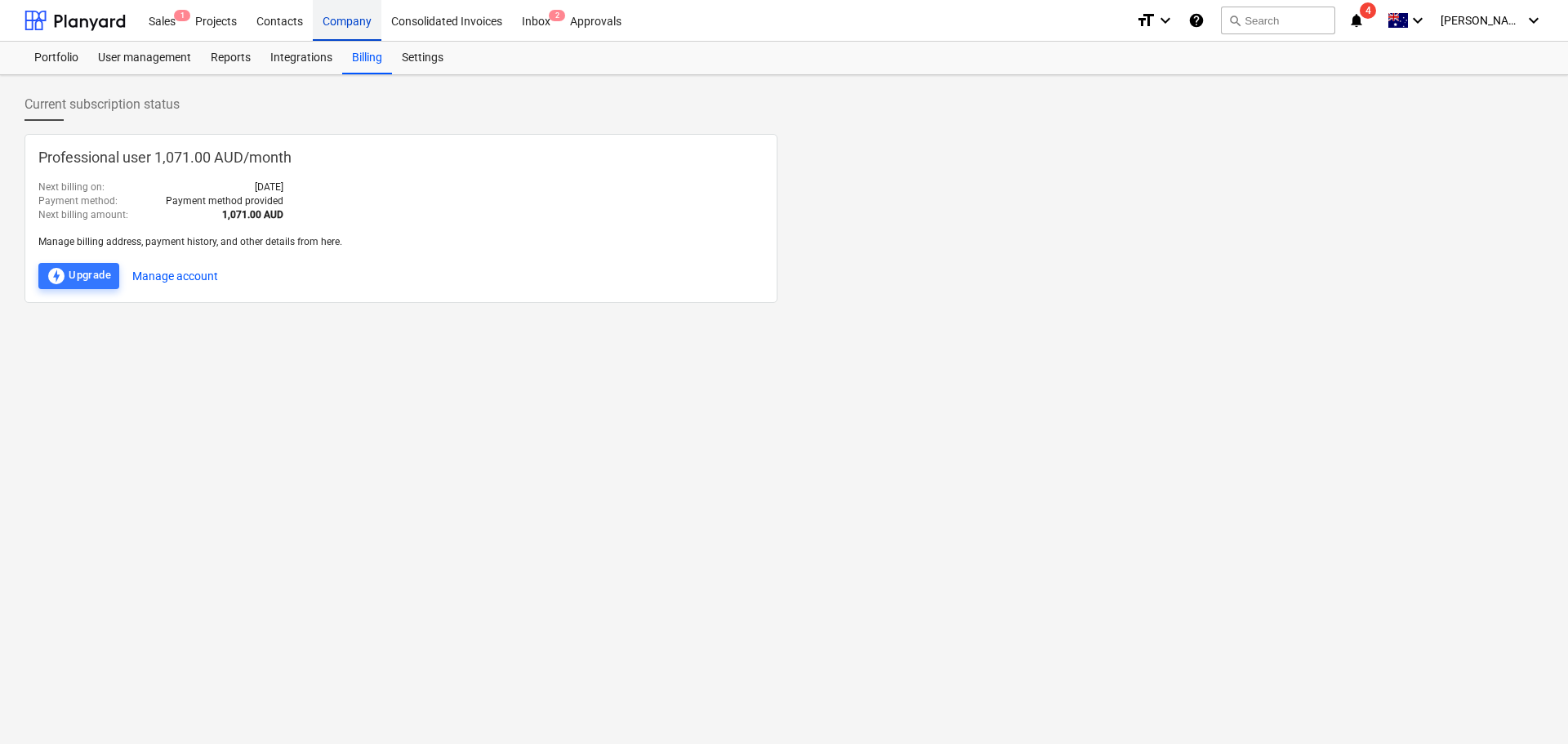
click at [295, 24] on div "Contacts" at bounding box center [279, 19] width 66 height 41
click at [342, 21] on div "Company" at bounding box center [347, 19] width 69 height 41
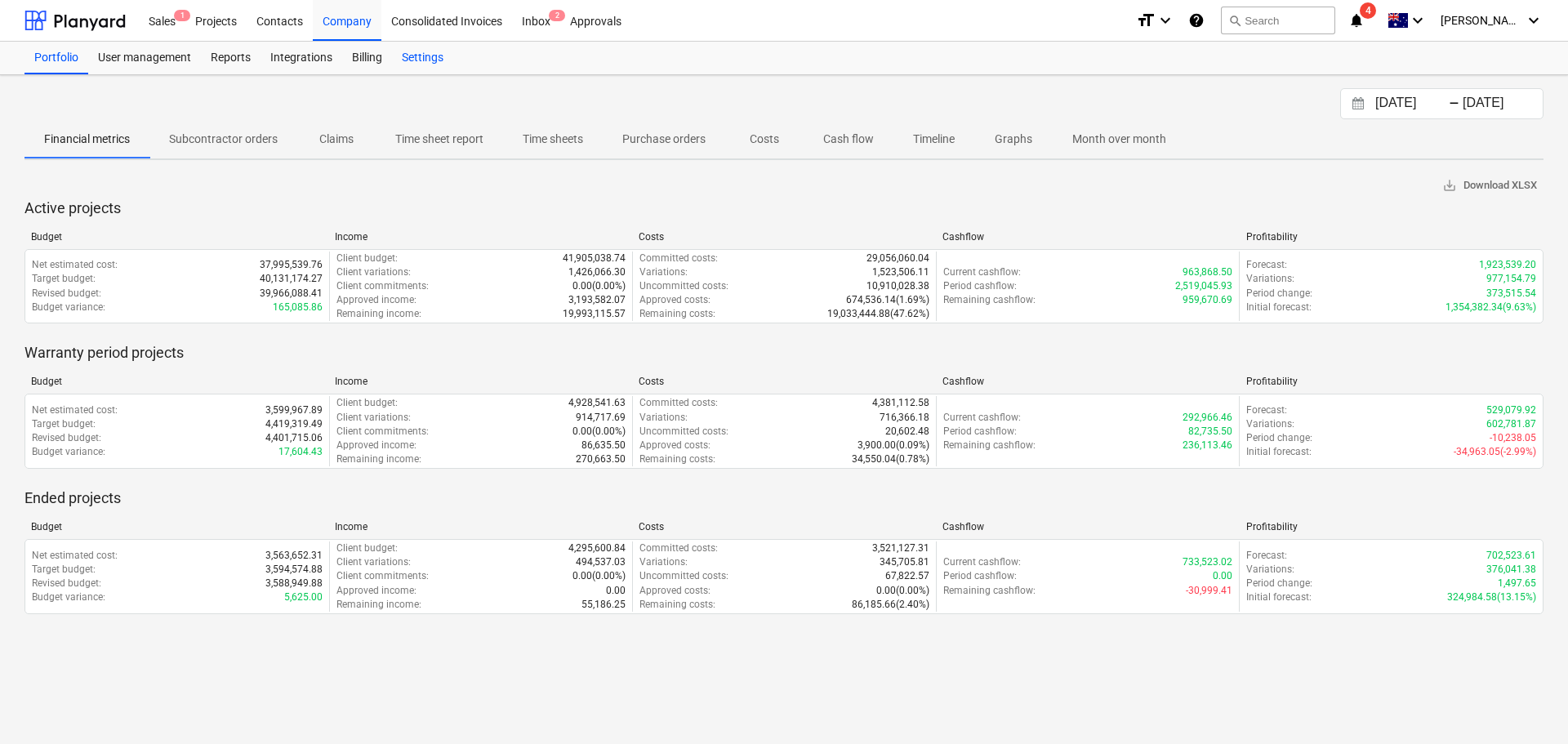
click at [407, 55] on div "Settings" at bounding box center [422, 58] width 62 height 33
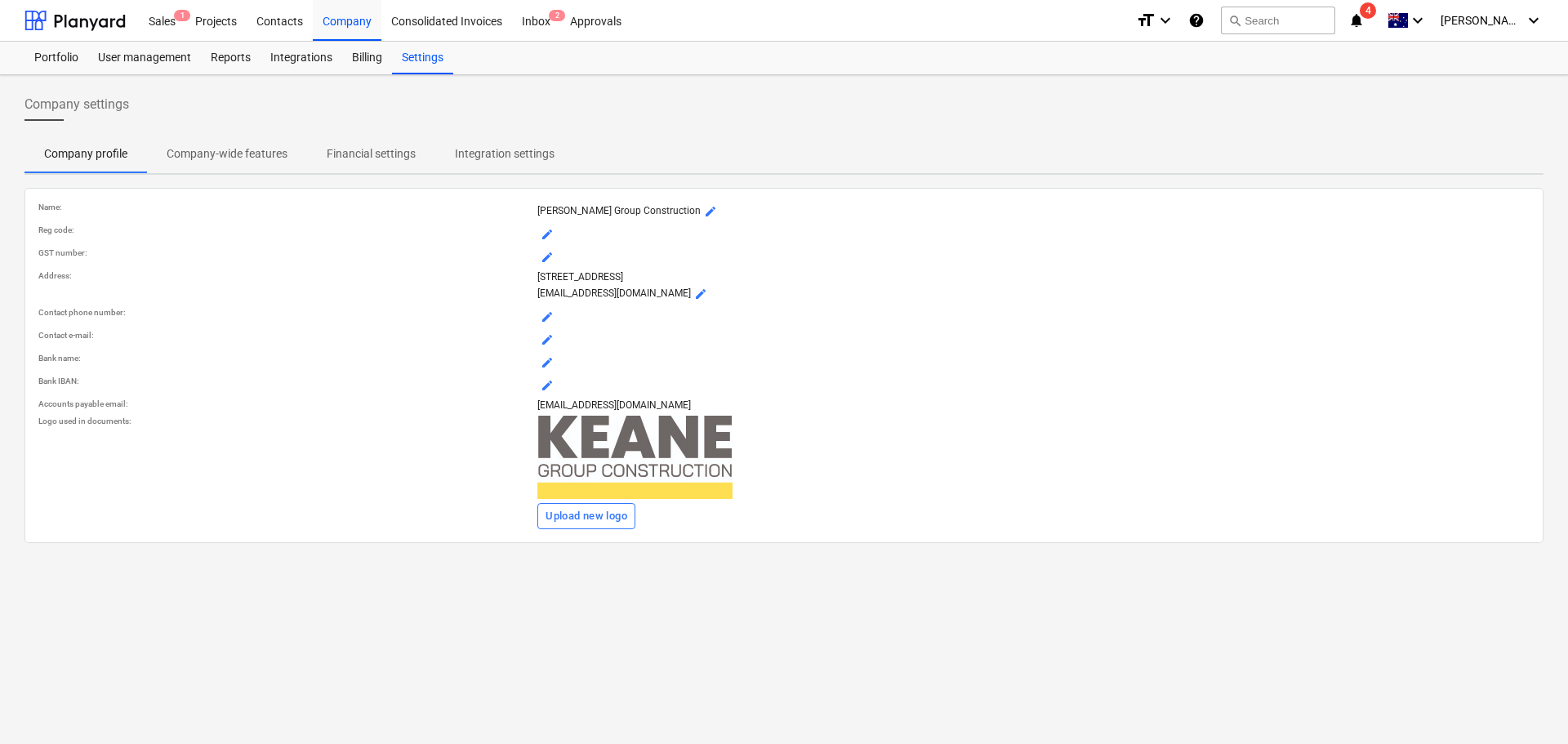
click at [371, 151] on p "Financial settings" at bounding box center [370, 154] width 89 height 17
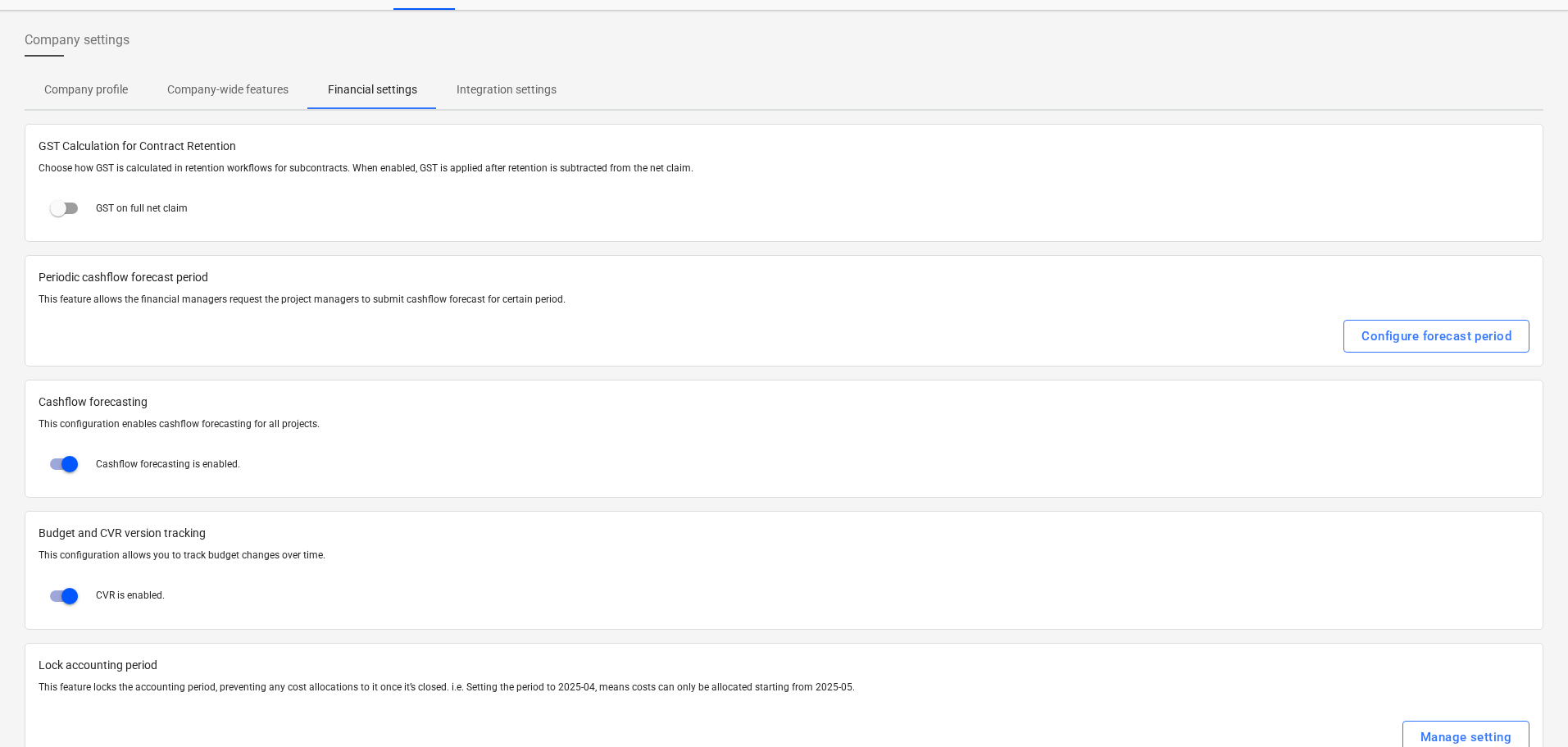
scroll to position [112, 0]
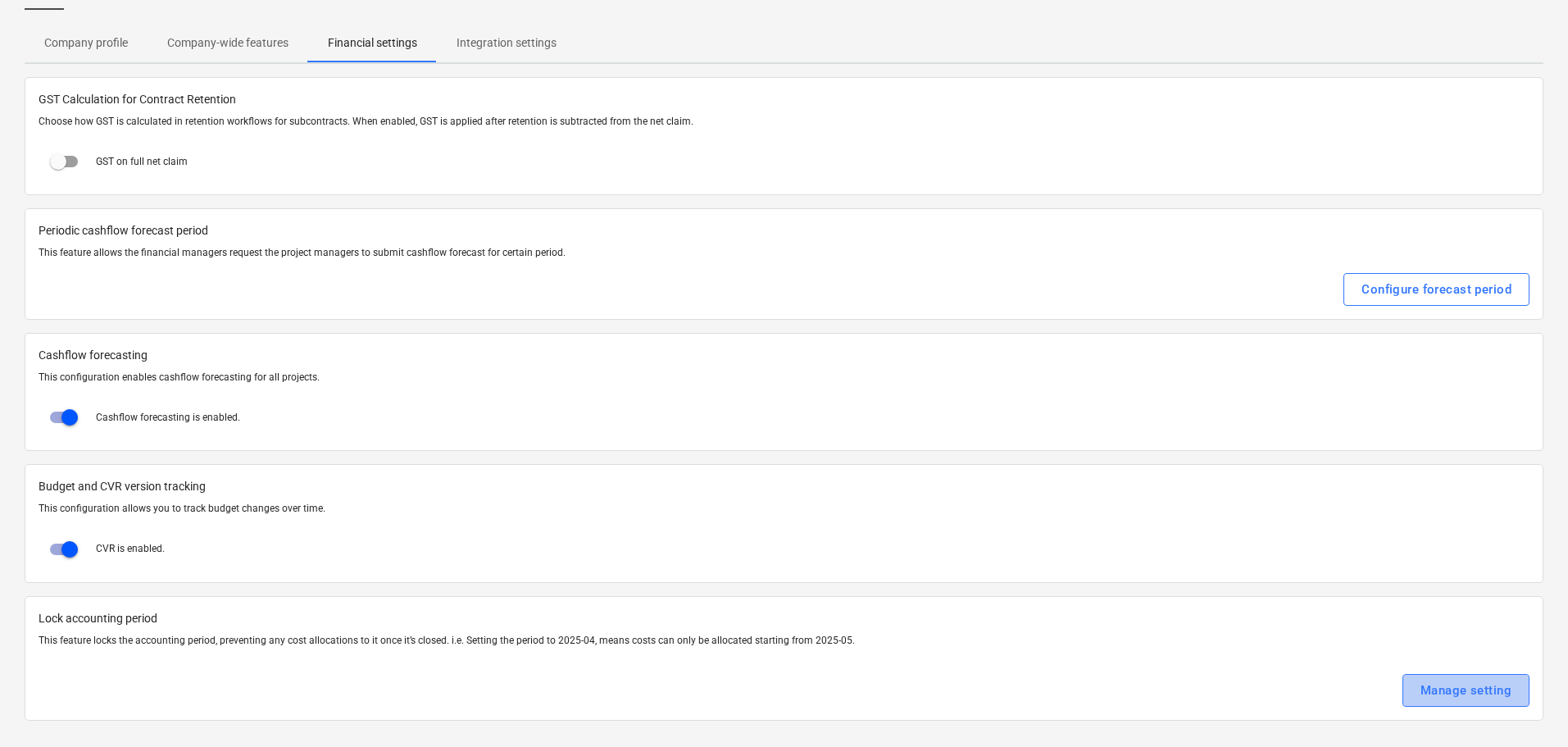
click at [1468, 690] on div "Manage setting" at bounding box center [1466, 690] width 91 height 21
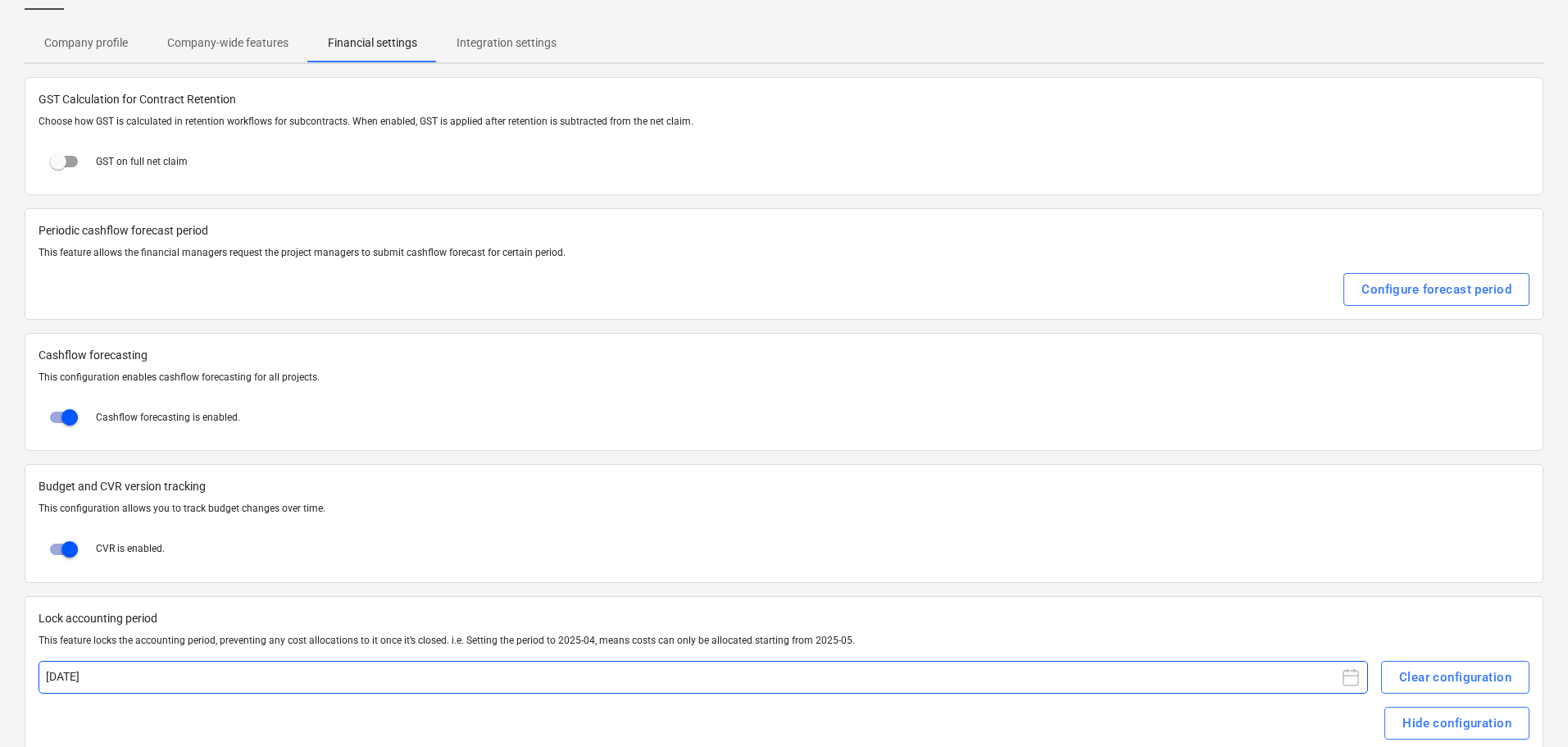
click at [1348, 679] on icon at bounding box center [1350, 677] width 19 height 19
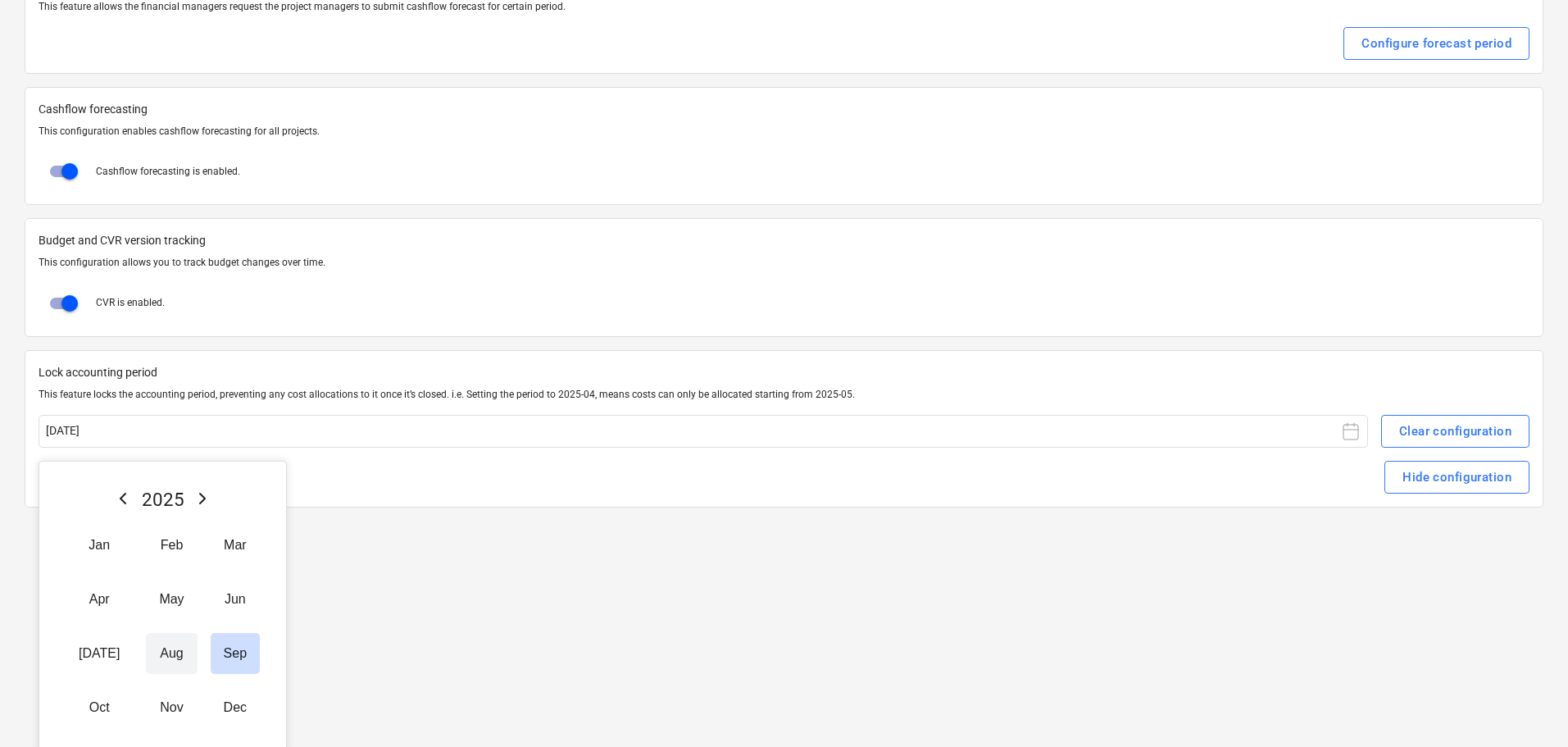
click at [157, 656] on button "Aug" at bounding box center [171, 654] width 51 height 41
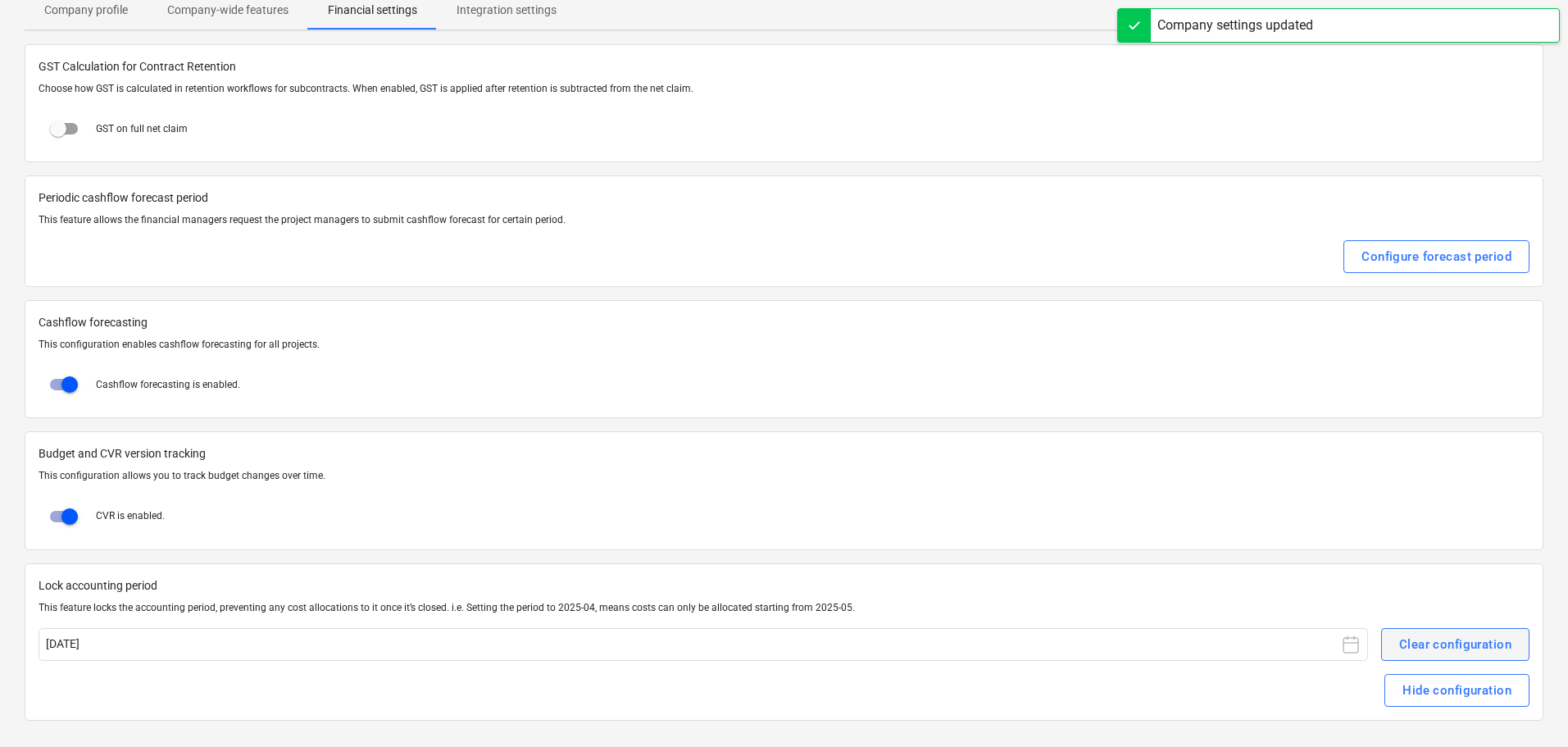
click at [1438, 647] on div "Clear configuration" at bounding box center [1455, 645] width 113 height 21
